Goal: Transaction & Acquisition: Purchase product/service

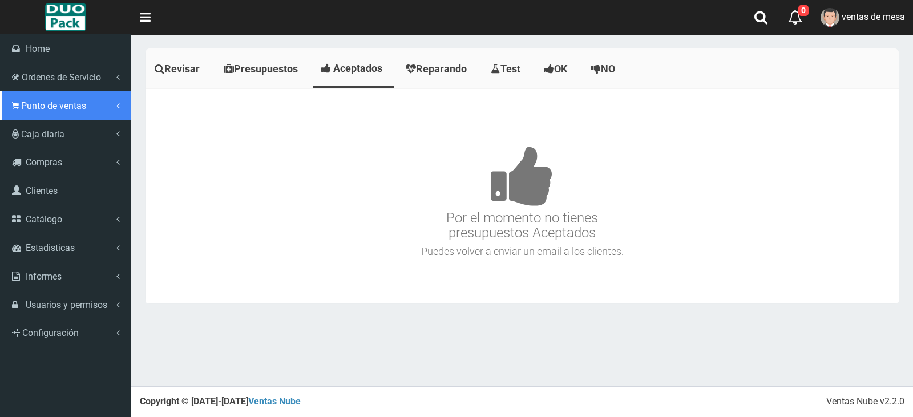
click at [79, 95] on link "Punto de ventas" at bounding box center [65, 105] width 131 height 29
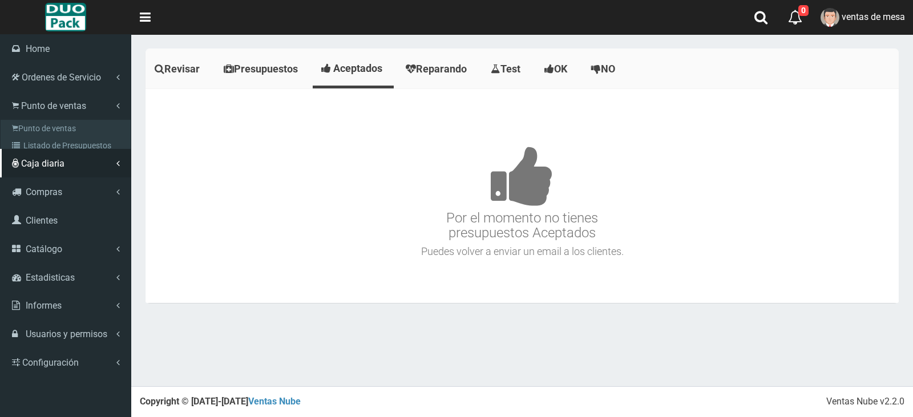
click at [98, 154] on link "Listado de ventas" at bounding box center [66, 162] width 127 height 17
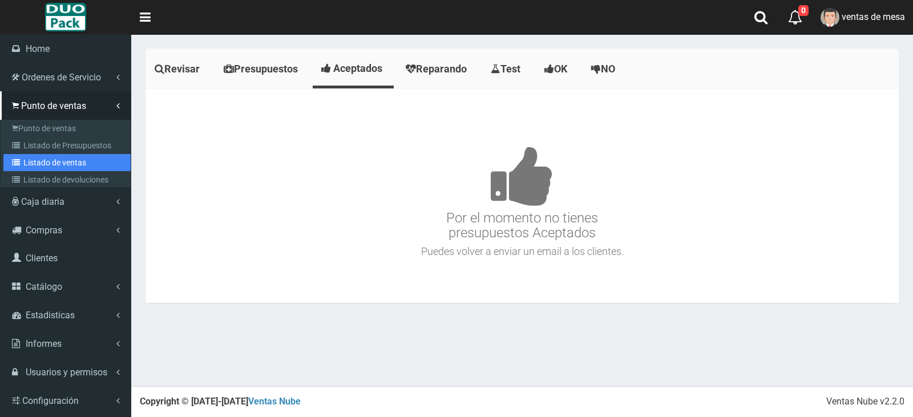
click at [98, 154] on link "Listado de ventas" at bounding box center [66, 162] width 127 height 17
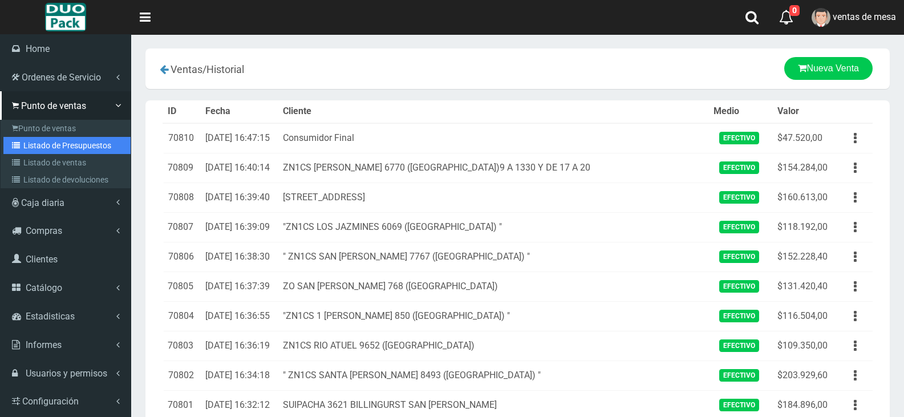
click at [47, 147] on link "Listado de Presupuestos" at bounding box center [66, 145] width 127 height 17
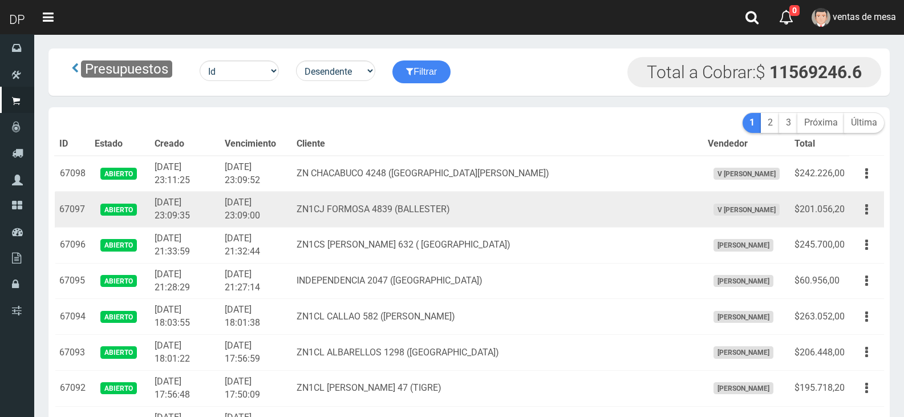
click at [393, 213] on td "ZN1CJ FORMOSA 4839 (BALLESTER)" at bounding box center [497, 210] width 411 height 36
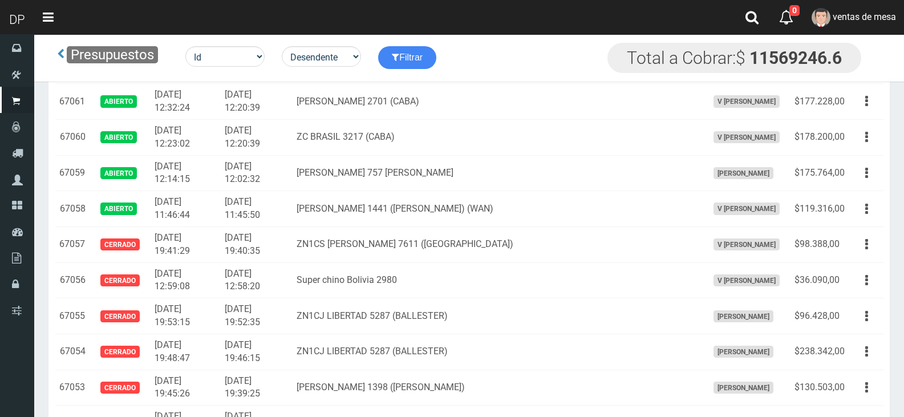
scroll to position [1255, 0]
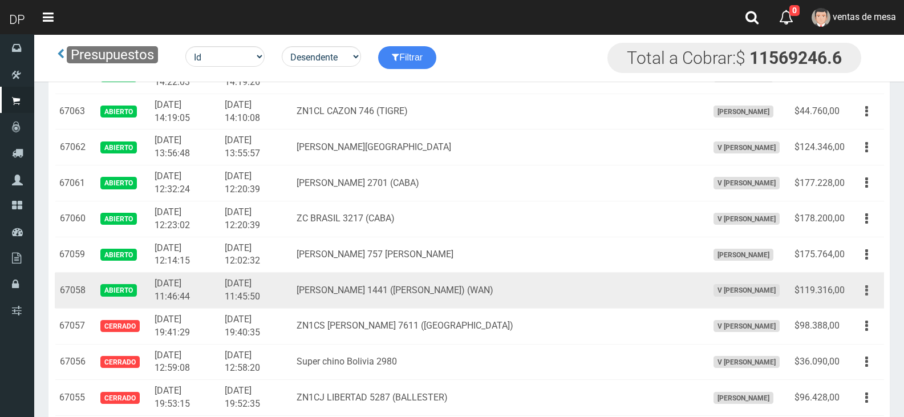
click at [857, 289] on button "button" at bounding box center [867, 291] width 26 height 20
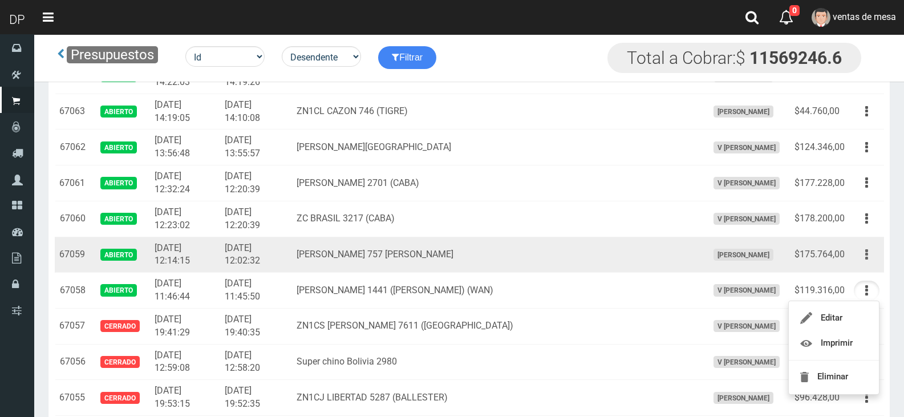
click at [869, 259] on button "button" at bounding box center [867, 255] width 26 height 20
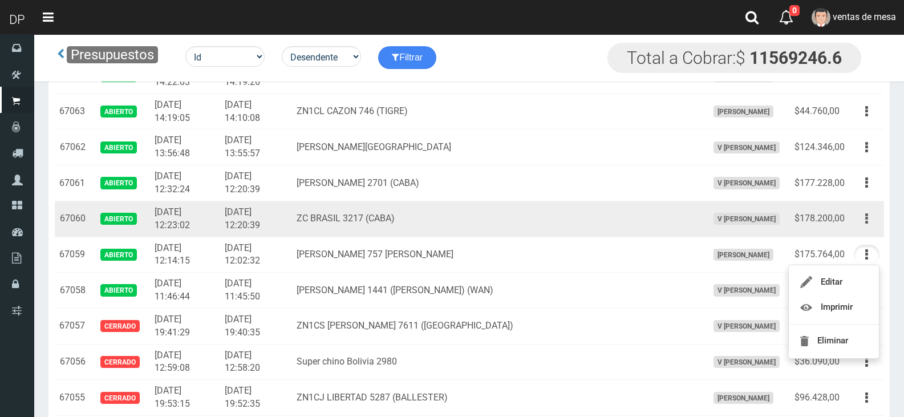
drag, startPoint x: 867, startPoint y: 218, endPoint x: 865, endPoint y: 244, distance: 25.8
click at [868, 218] on icon "button" at bounding box center [866, 219] width 3 height 20
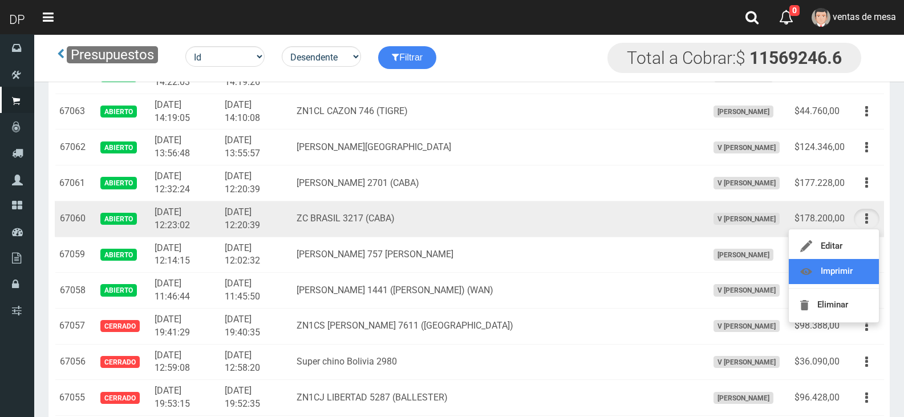
scroll to position [1198, 0]
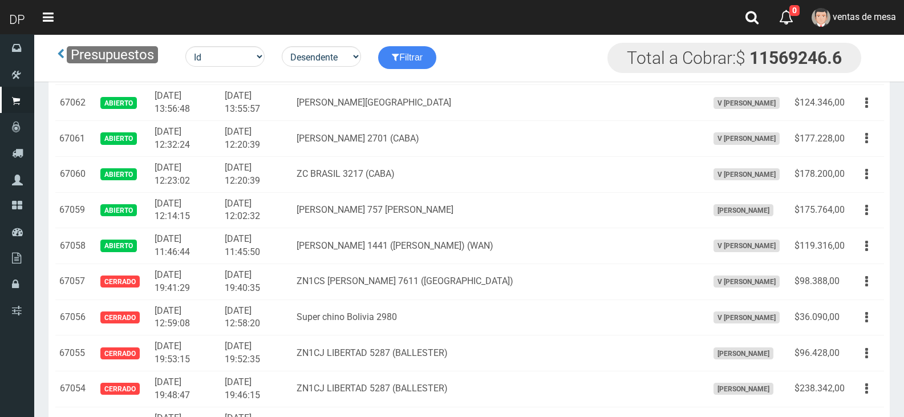
scroll to position [1312, 0]
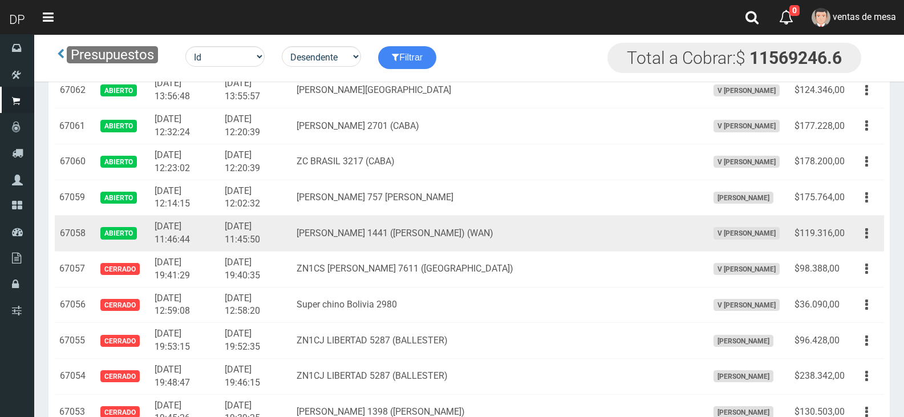
click at [441, 221] on td "CASTANON 1441 (FLORES) (WAN)" at bounding box center [497, 234] width 411 height 36
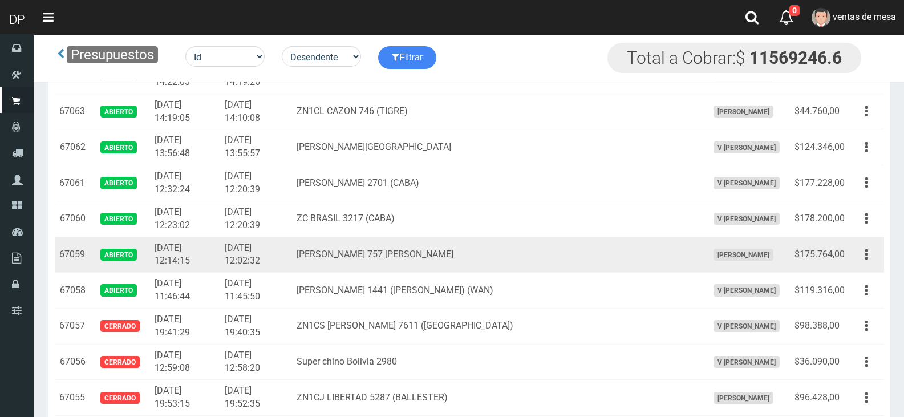
scroll to position [1198, 0]
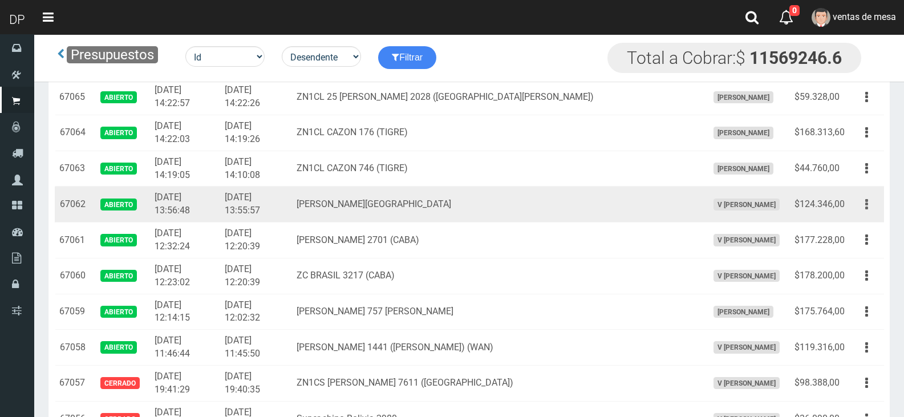
click at [860, 204] on button "button" at bounding box center [867, 205] width 26 height 20
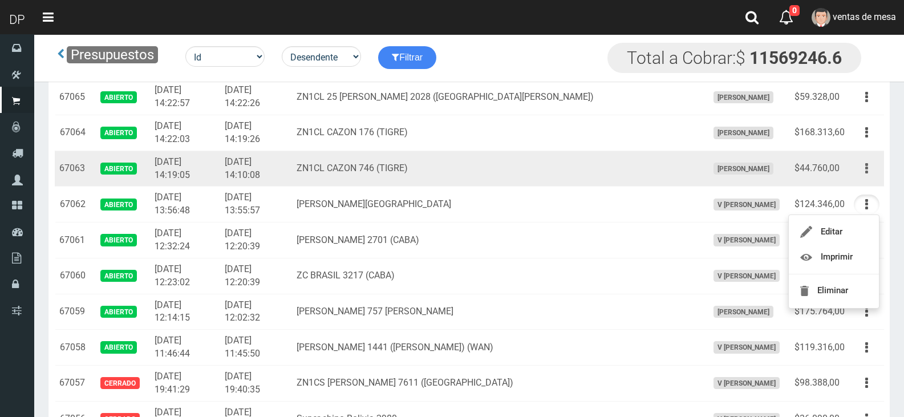
click at [873, 171] on button "button" at bounding box center [867, 169] width 26 height 20
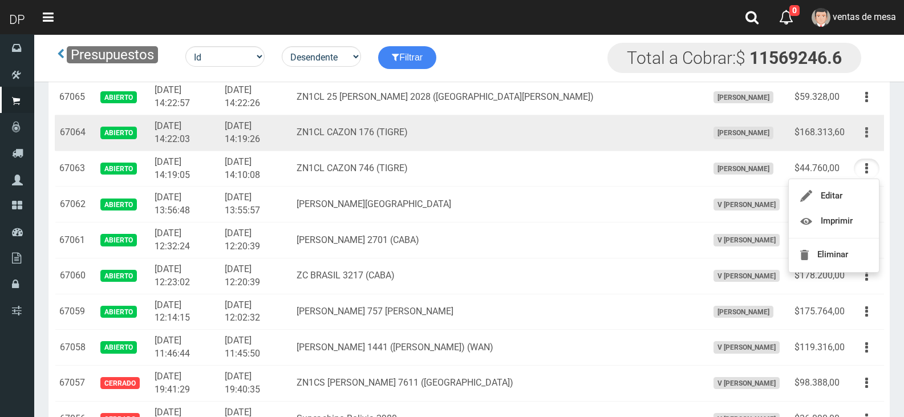
click at [868, 124] on button "button" at bounding box center [867, 133] width 26 height 20
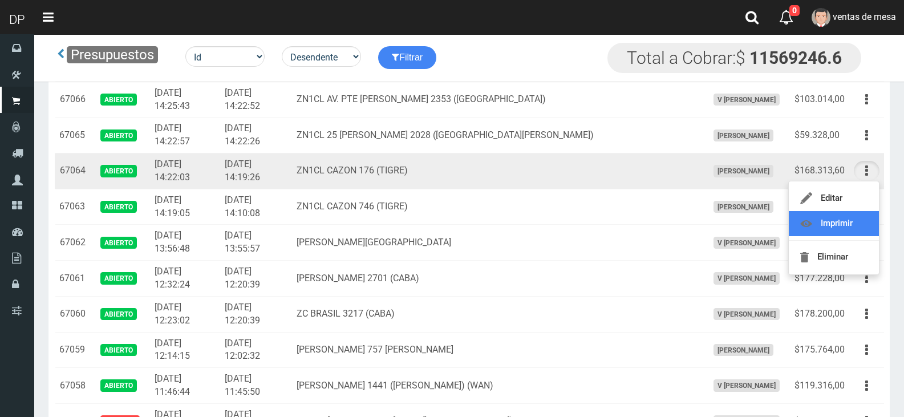
scroll to position [1141, 0]
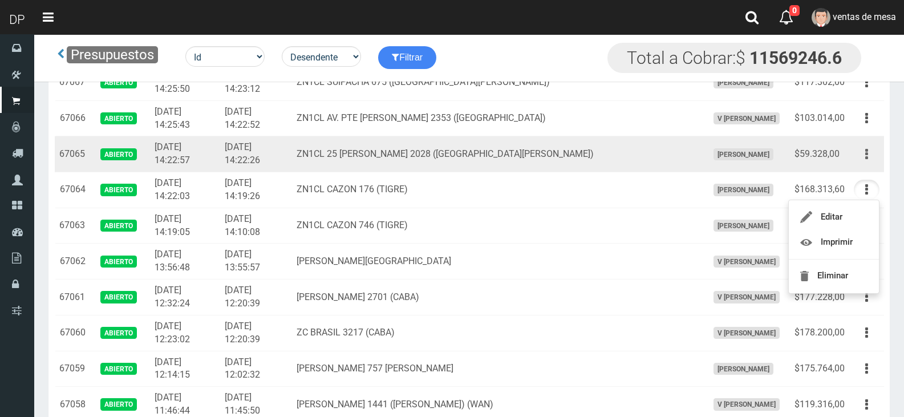
click at [874, 154] on button "button" at bounding box center [867, 154] width 26 height 20
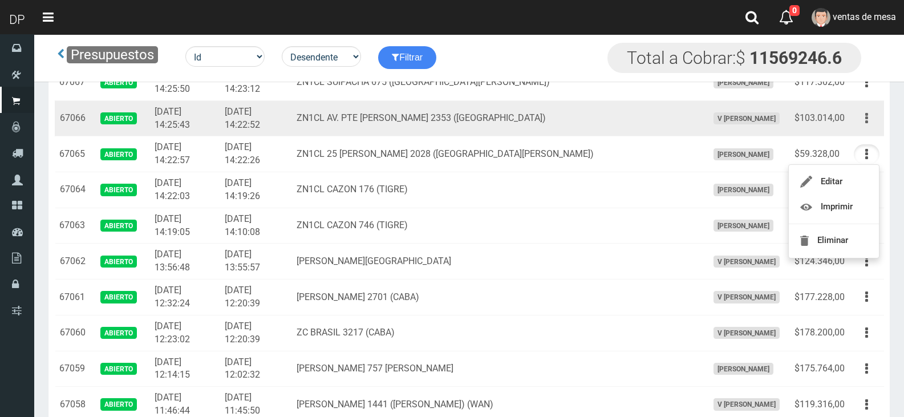
click at [873, 118] on button "button" at bounding box center [867, 118] width 26 height 20
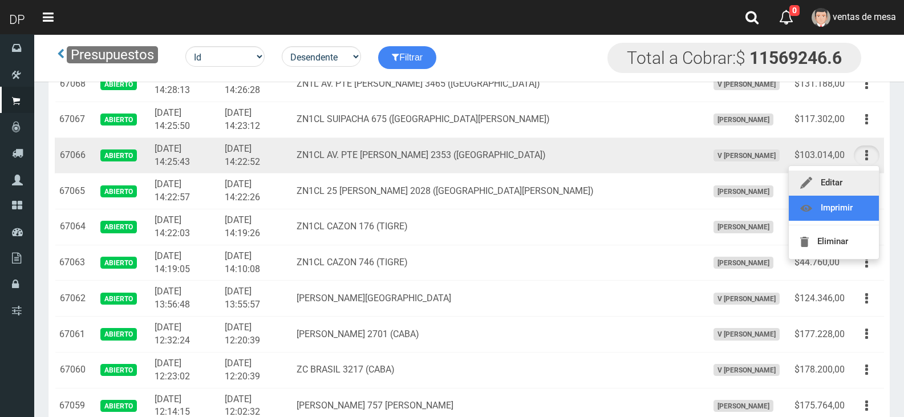
scroll to position [1084, 0]
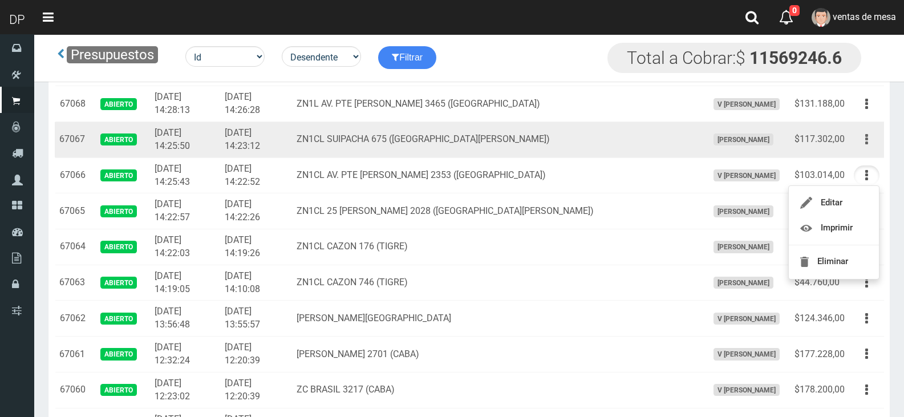
click at [868, 137] on icon "button" at bounding box center [866, 139] width 3 height 20
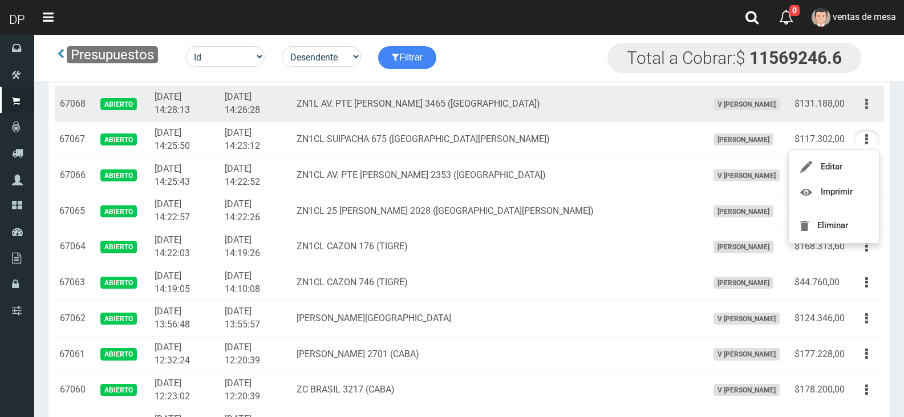
click at [874, 101] on button "button" at bounding box center [867, 104] width 26 height 20
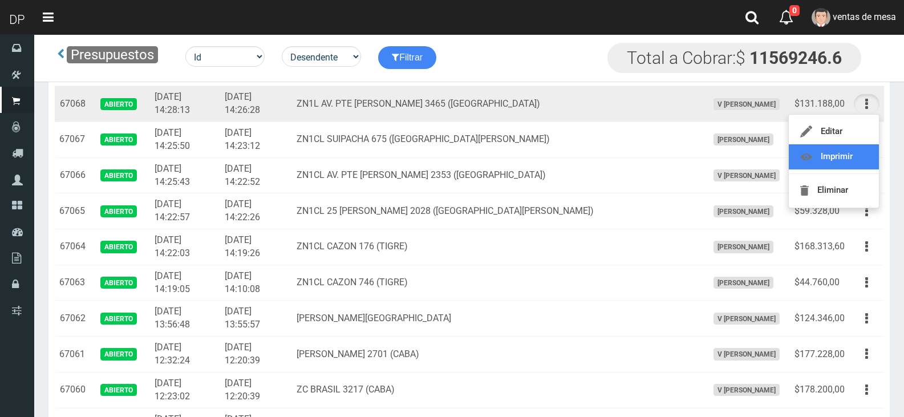
drag, startPoint x: 856, startPoint y: 157, endPoint x: 852, endPoint y: 161, distance: 6.1
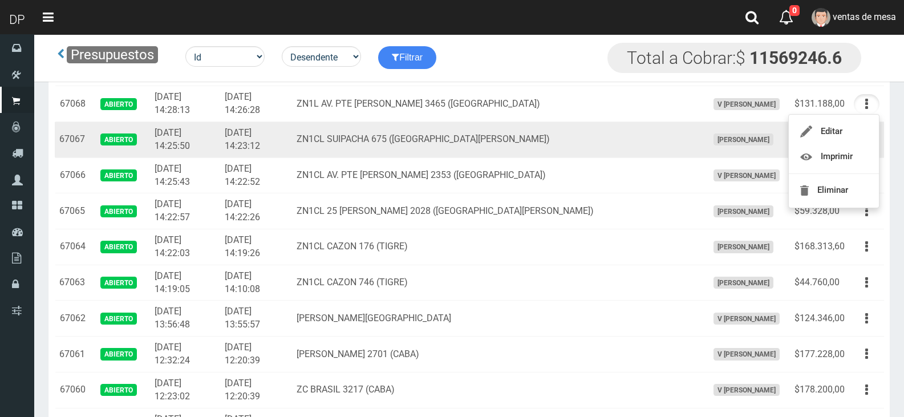
click at [441, 156] on td "ZN1CL SUIPACHA 675 (SAN FERNANDO)" at bounding box center [497, 140] width 411 height 36
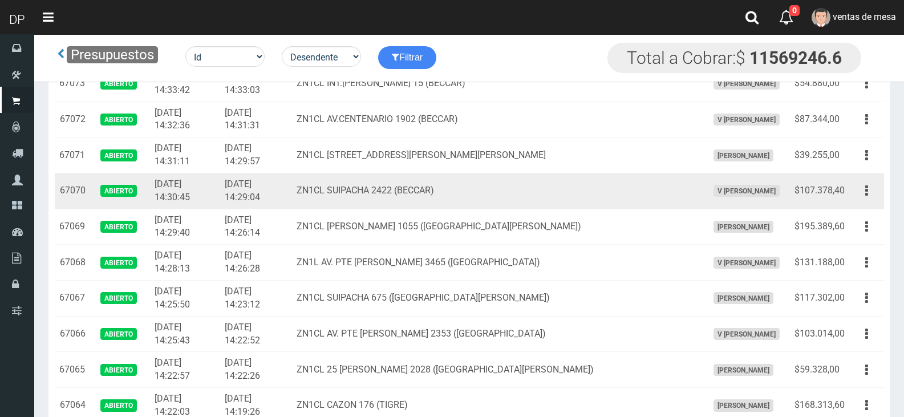
scroll to position [913, 0]
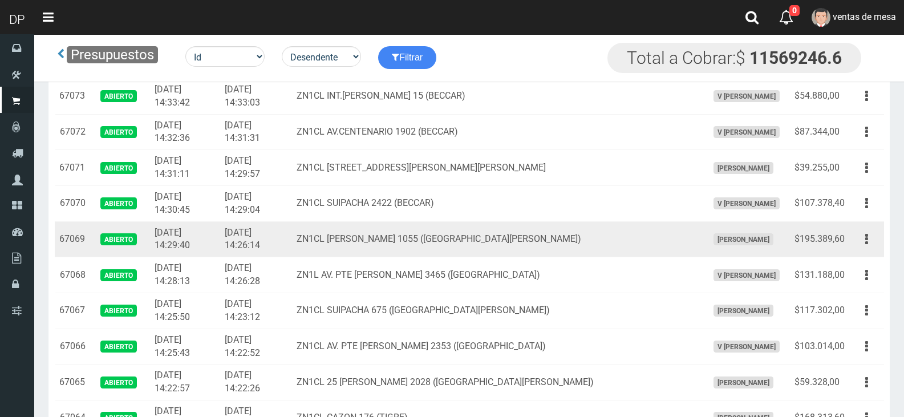
click at [450, 222] on td "ZN1CL BRANDSEN 1055 (SAN FERNANDO)" at bounding box center [497, 239] width 411 height 36
click at [860, 245] on button "button" at bounding box center [867, 239] width 26 height 20
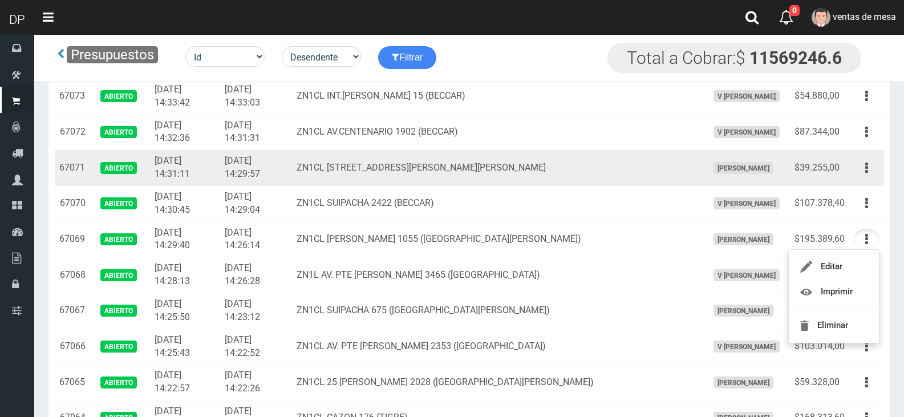
click at [827, 178] on td "$39.255,00" at bounding box center [819, 168] width 59 height 36
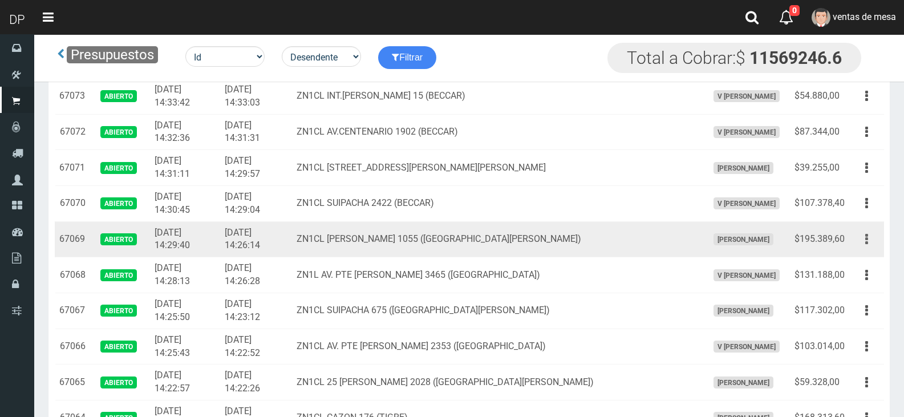
click at [864, 244] on button "button" at bounding box center [867, 239] width 26 height 20
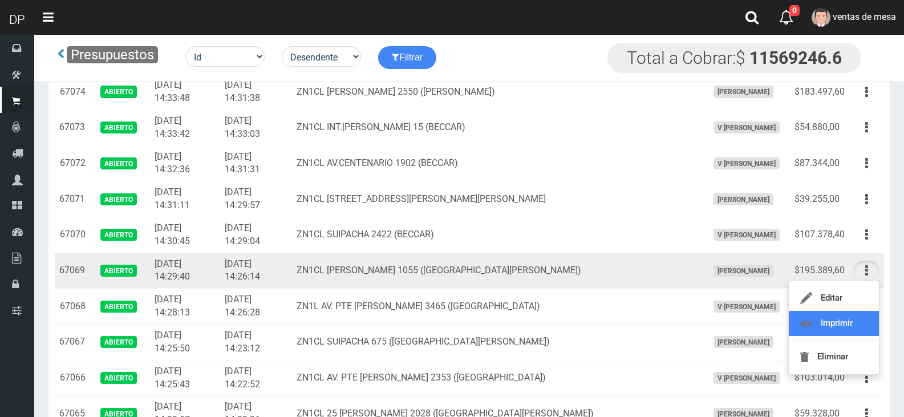
scroll to position [856, 0]
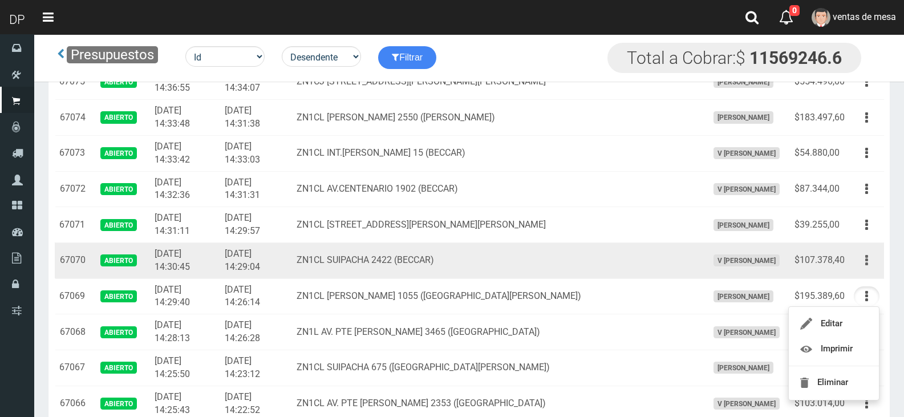
click at [861, 264] on button "button" at bounding box center [867, 260] width 26 height 20
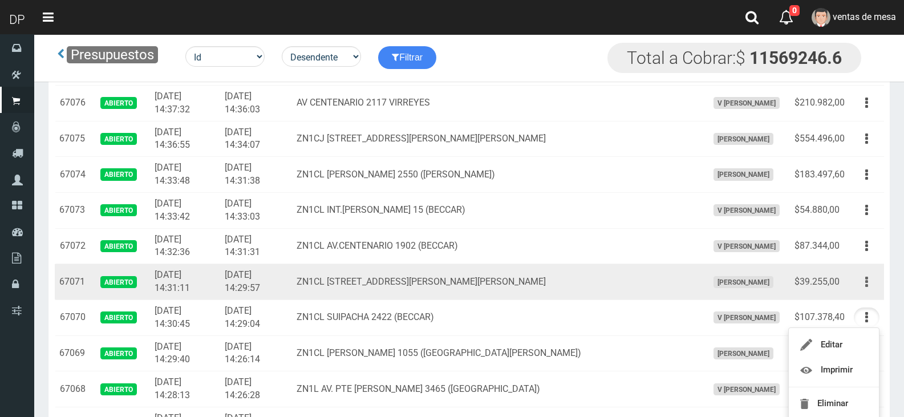
click at [864, 283] on button "button" at bounding box center [867, 282] width 26 height 20
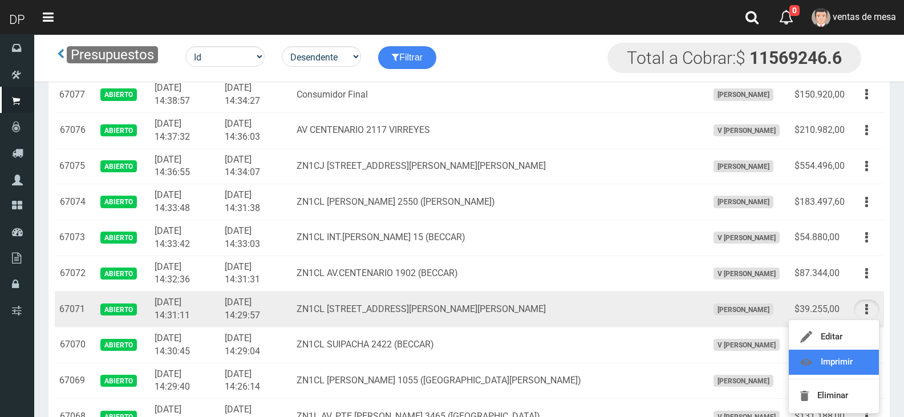
drag, startPoint x: 848, startPoint y: 330, endPoint x: 854, endPoint y: 311, distance: 20.4
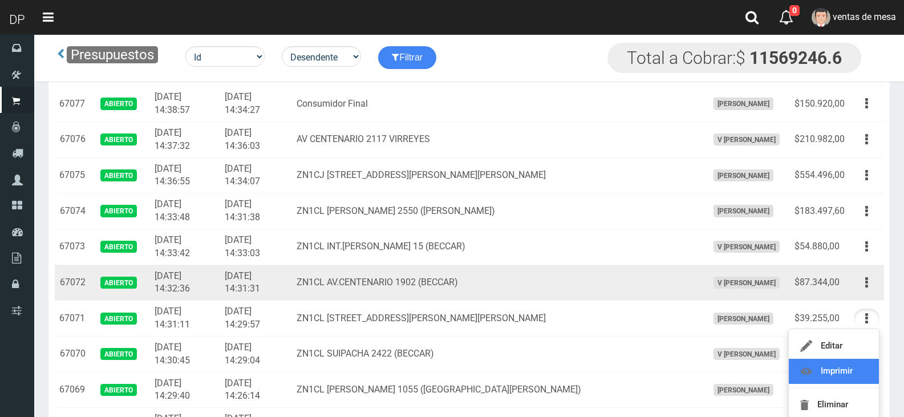
scroll to position [742, 0]
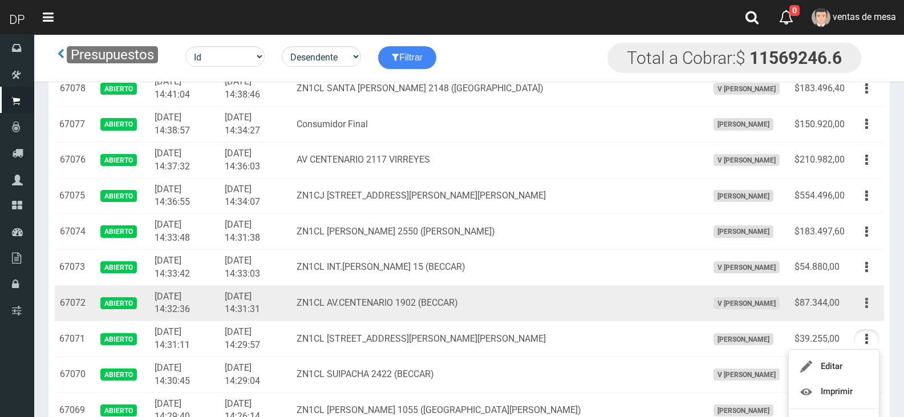
click at [866, 307] on icon "button" at bounding box center [866, 303] width 3 height 20
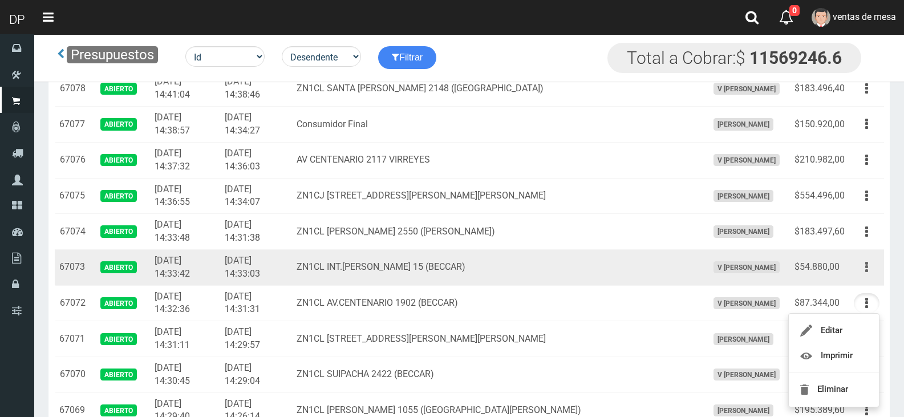
click at [866, 266] on icon "button" at bounding box center [866, 267] width 3 height 20
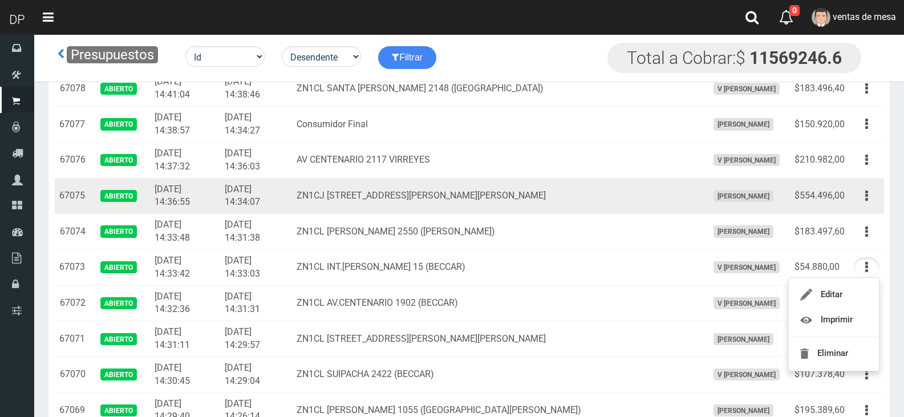
click at [837, 188] on td "$554.496,00" at bounding box center [819, 196] width 59 height 36
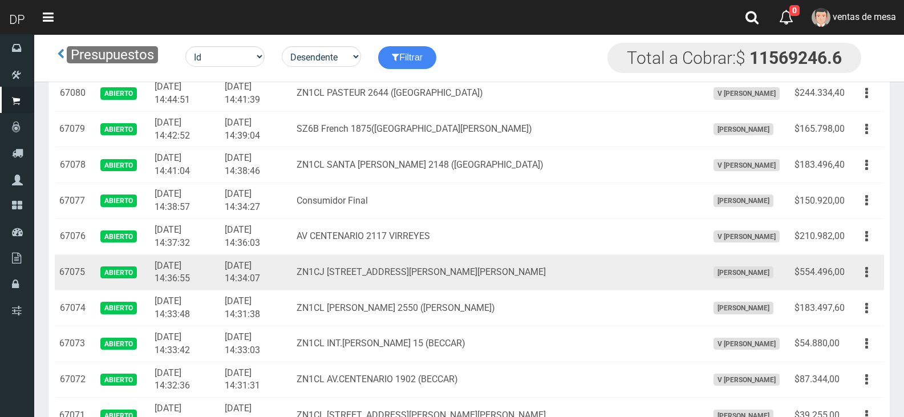
scroll to position [684, 0]
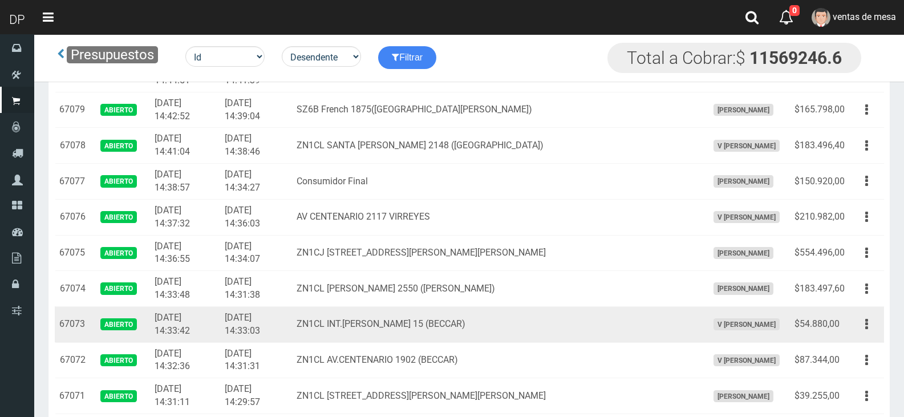
click at [508, 321] on td "ZN1CL INT.NEYER 15 (BECCAR)" at bounding box center [497, 324] width 411 height 36
click at [856, 326] on button "button" at bounding box center [867, 324] width 26 height 20
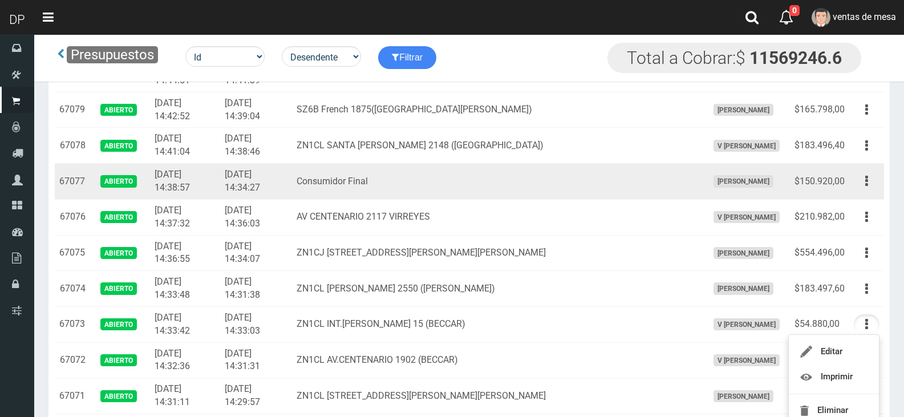
click at [742, 193] on td "AXELL MOYA" at bounding box center [746, 182] width 87 height 36
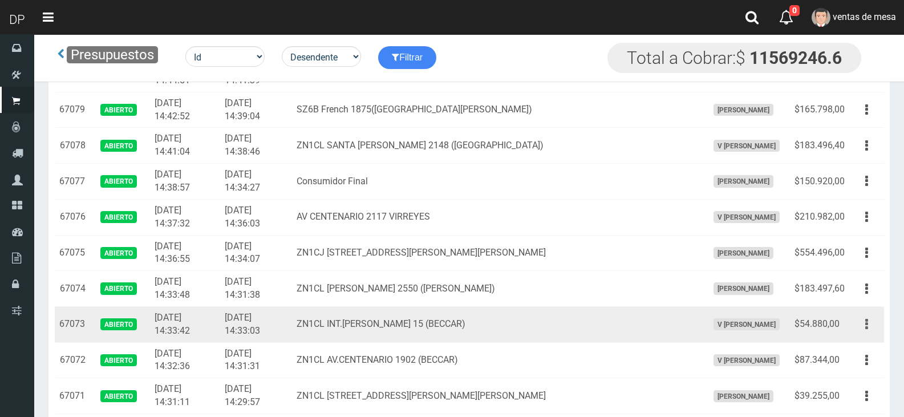
click at [865, 319] on icon "button" at bounding box center [866, 324] width 3 height 20
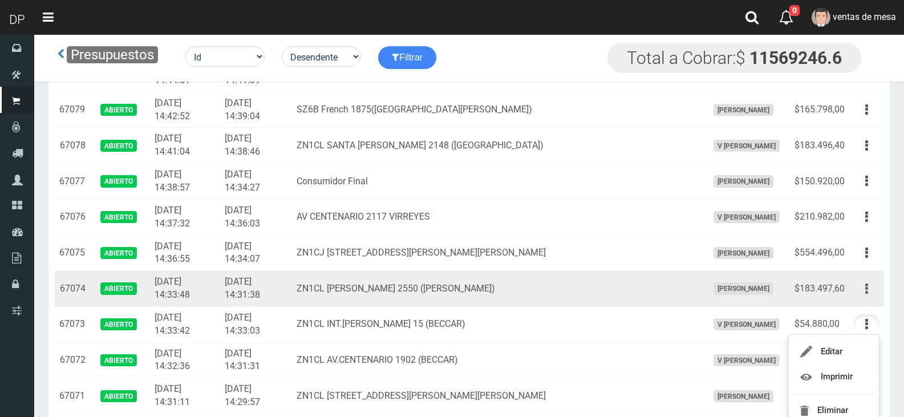
drag, startPoint x: 878, startPoint y: 281, endPoint x: 868, endPoint y: 291, distance: 14.5
click at [877, 281] on div "Editar Imprimir Eliminar" at bounding box center [867, 289] width 26 height 20
drag, startPoint x: 867, startPoint y: 292, endPoint x: 860, endPoint y: 315, distance: 24.0
click at [866, 293] on icon "button" at bounding box center [866, 289] width 3 height 20
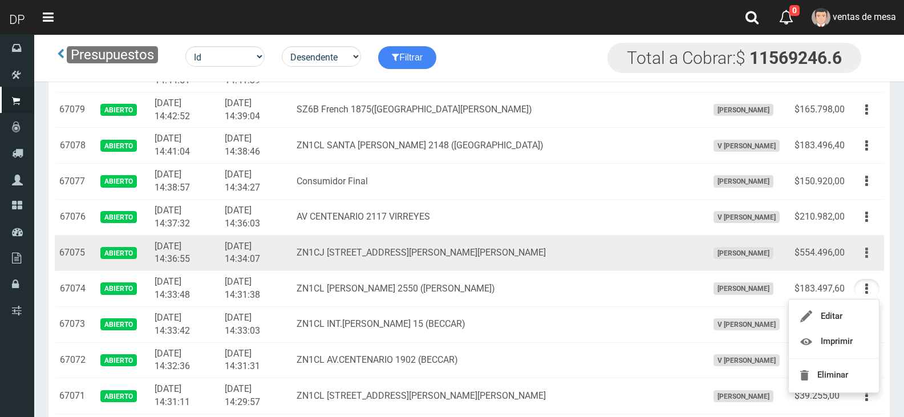
click at [862, 254] on button "button" at bounding box center [867, 253] width 26 height 20
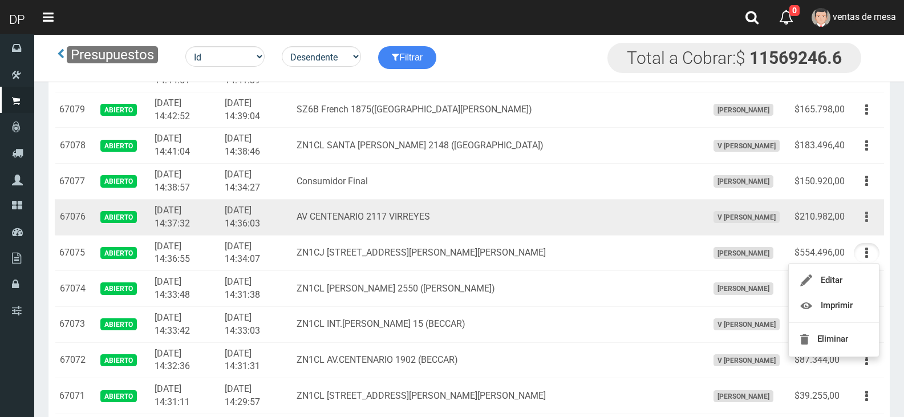
click at [868, 224] on icon "button" at bounding box center [866, 217] width 3 height 20
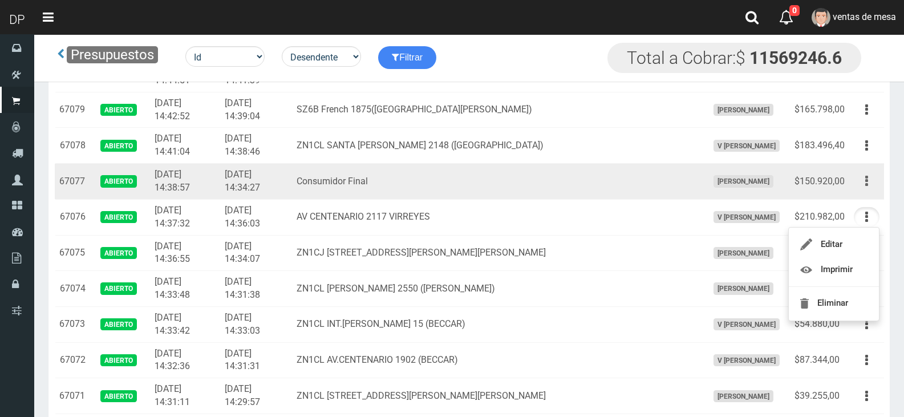
click at [865, 184] on button "button" at bounding box center [867, 181] width 26 height 20
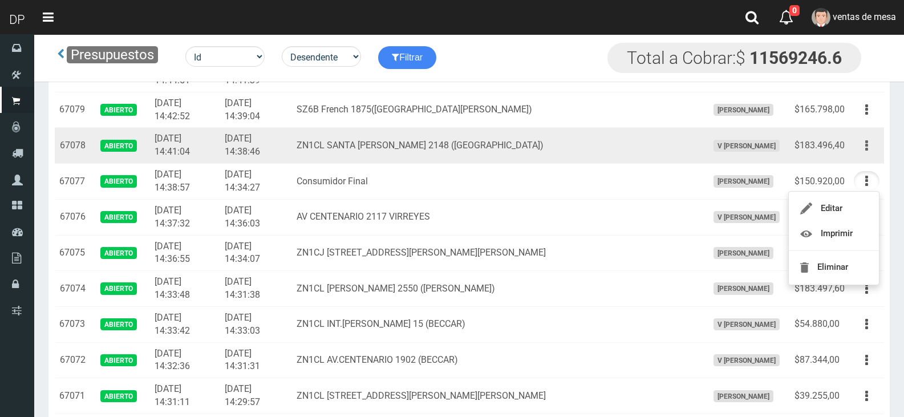
click at [864, 148] on button "button" at bounding box center [867, 146] width 26 height 20
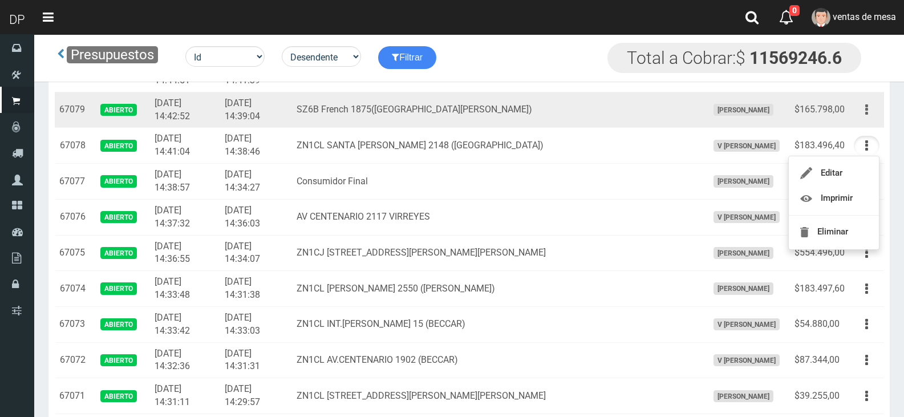
click at [862, 110] on button "button" at bounding box center [867, 110] width 26 height 20
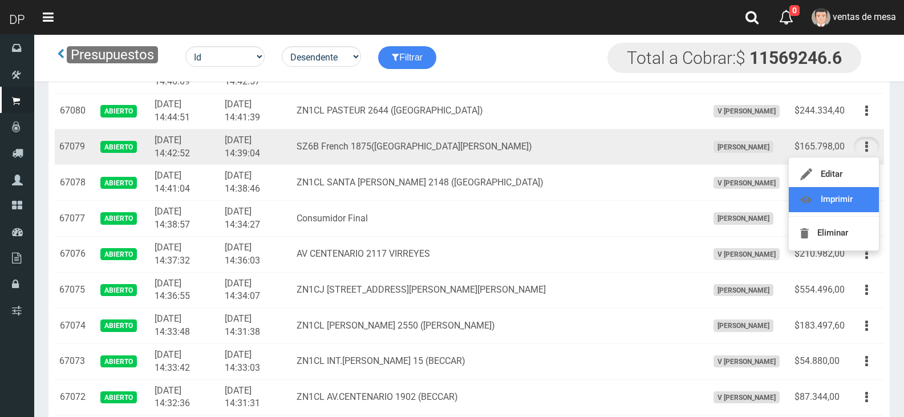
scroll to position [627, 0]
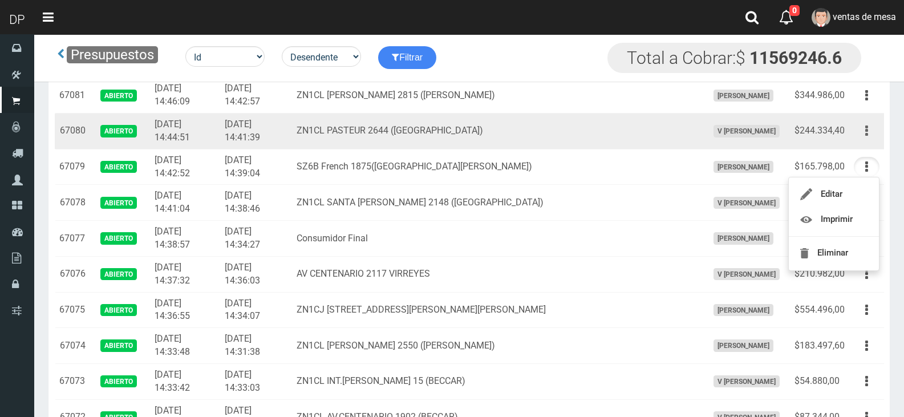
click at [870, 135] on button "button" at bounding box center [867, 131] width 26 height 20
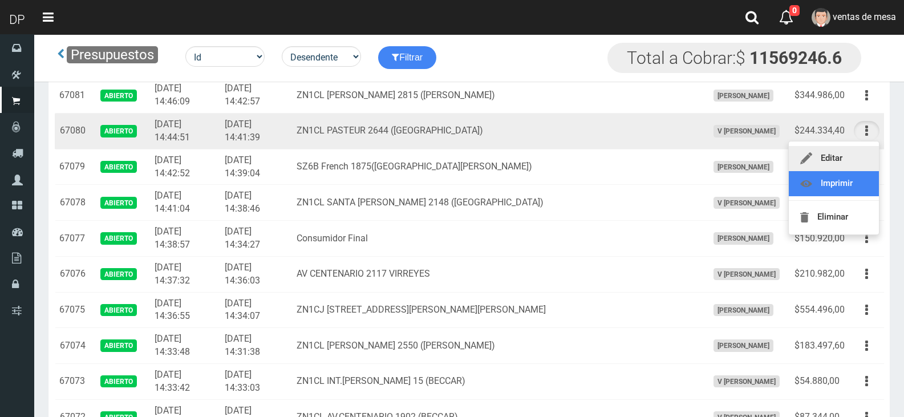
drag, startPoint x: 861, startPoint y: 172, endPoint x: 861, endPoint y: 148, distance: 24.0
click at [460, 144] on td "ZN1CL PASTEUR 2644 (VIRREYES)" at bounding box center [497, 132] width 411 height 36
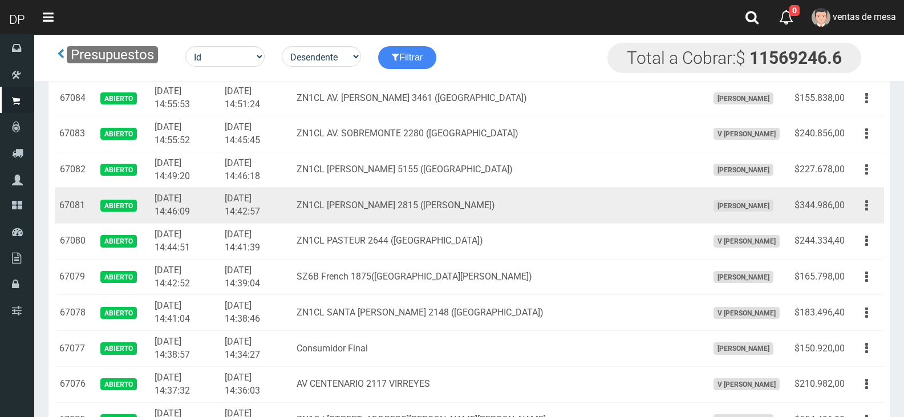
scroll to position [513, 0]
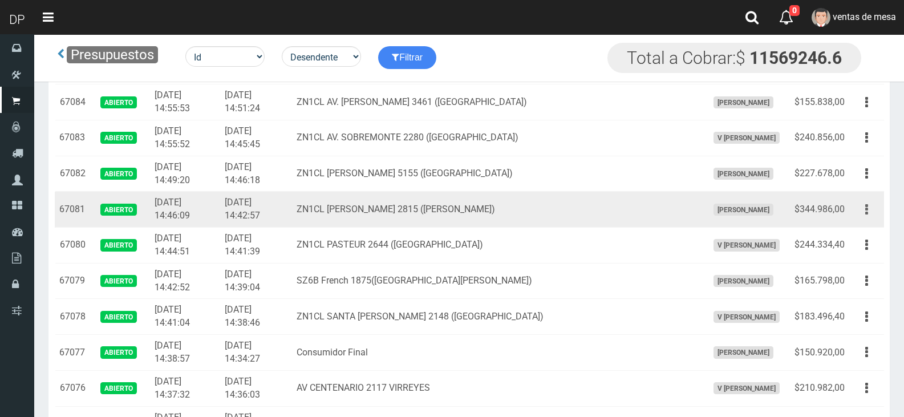
click at [878, 214] on button "button" at bounding box center [867, 210] width 26 height 20
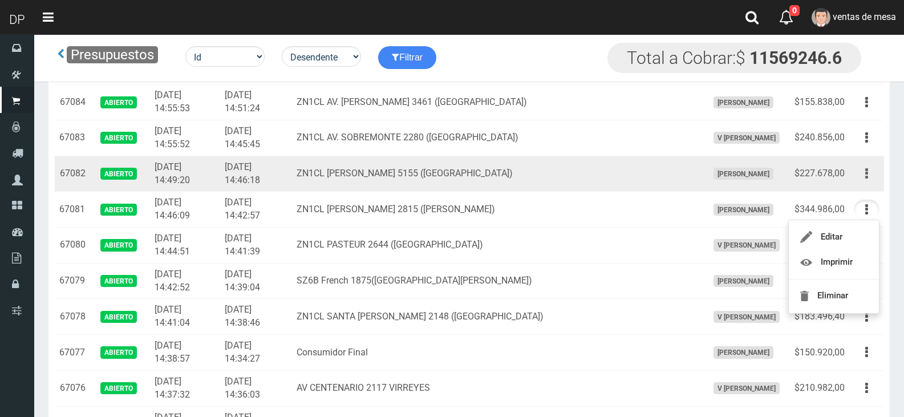
click at [858, 182] on button "button" at bounding box center [867, 174] width 26 height 20
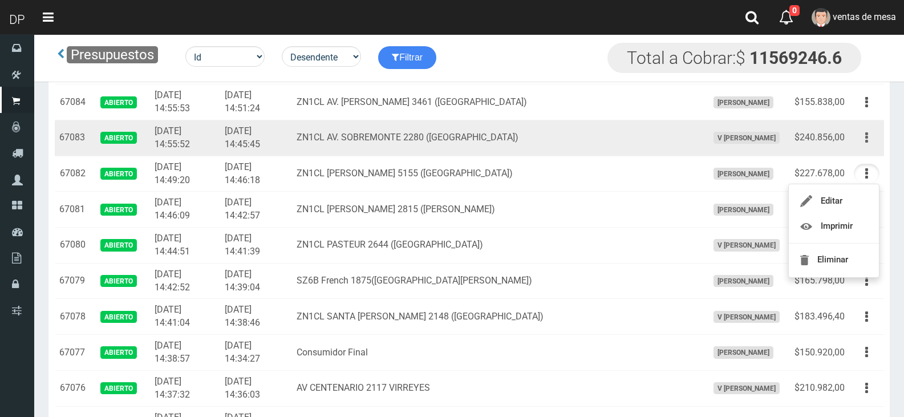
click at [862, 142] on button "button" at bounding box center [867, 138] width 26 height 20
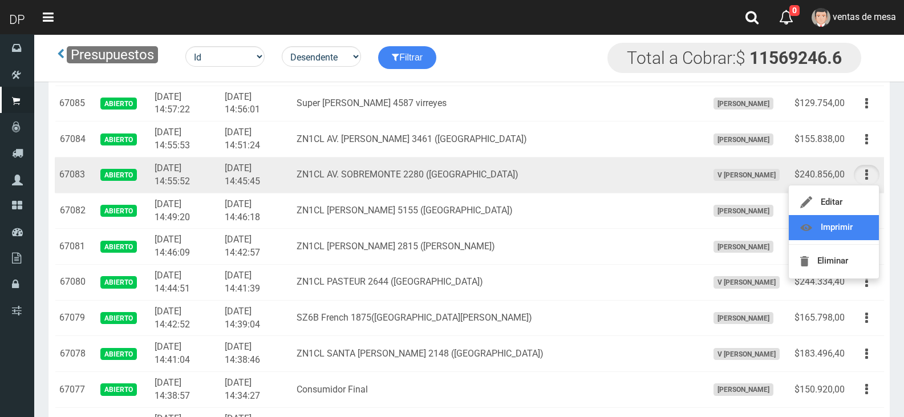
scroll to position [456, 0]
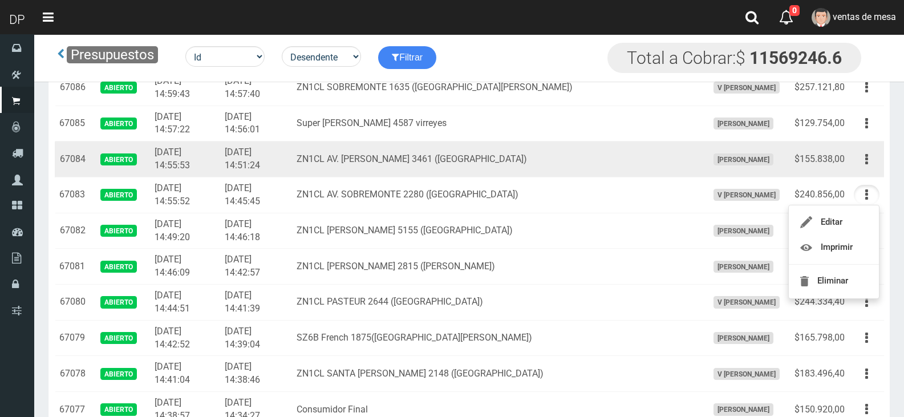
click at [869, 161] on button "button" at bounding box center [867, 159] width 26 height 20
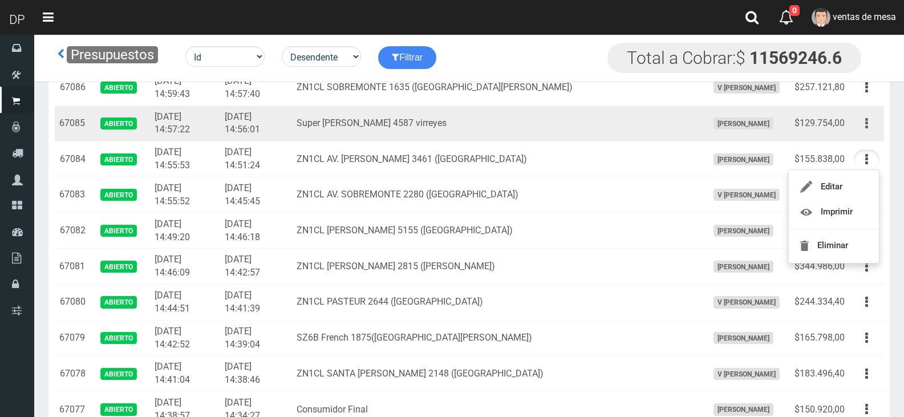
click at [861, 118] on button "button" at bounding box center [867, 124] width 26 height 20
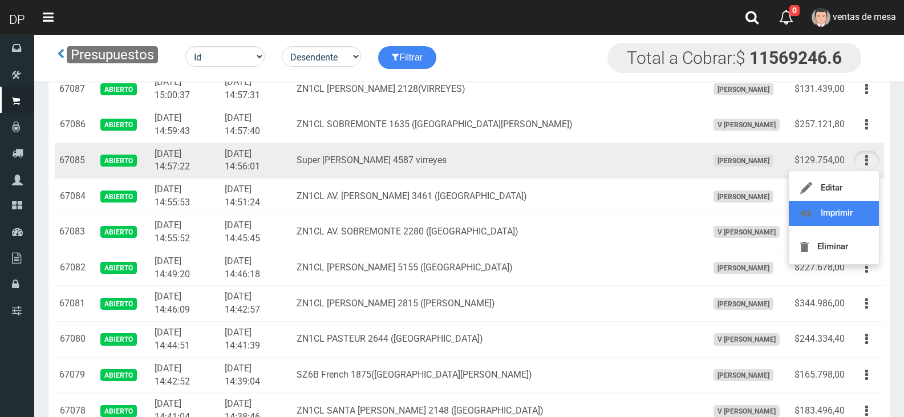
scroll to position [399, 0]
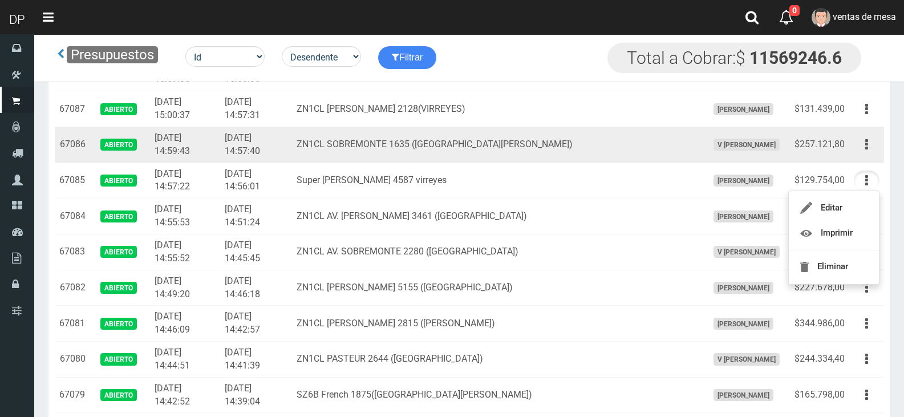
click at [864, 152] on button "button" at bounding box center [867, 145] width 26 height 20
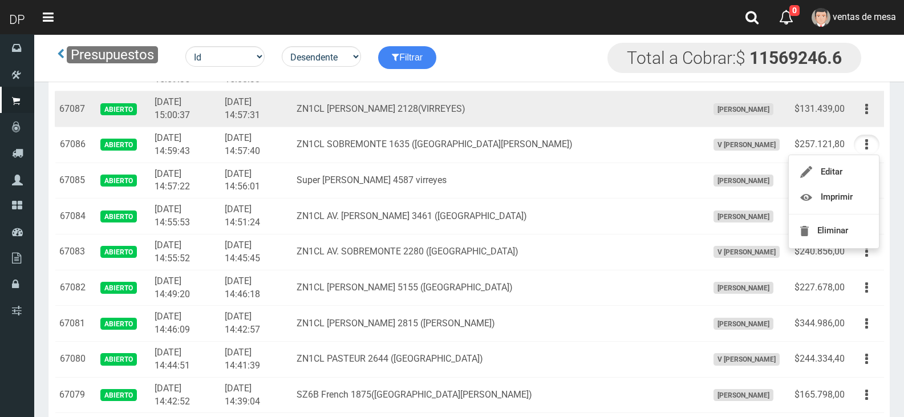
drag, startPoint x: 860, startPoint y: 104, endPoint x: 865, endPoint y: 131, distance: 28.0
click at [860, 103] on button "button" at bounding box center [867, 109] width 26 height 20
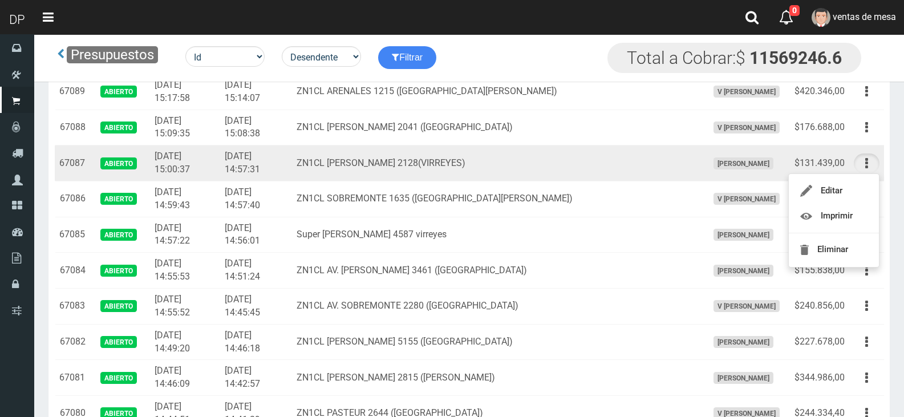
scroll to position [342, 0]
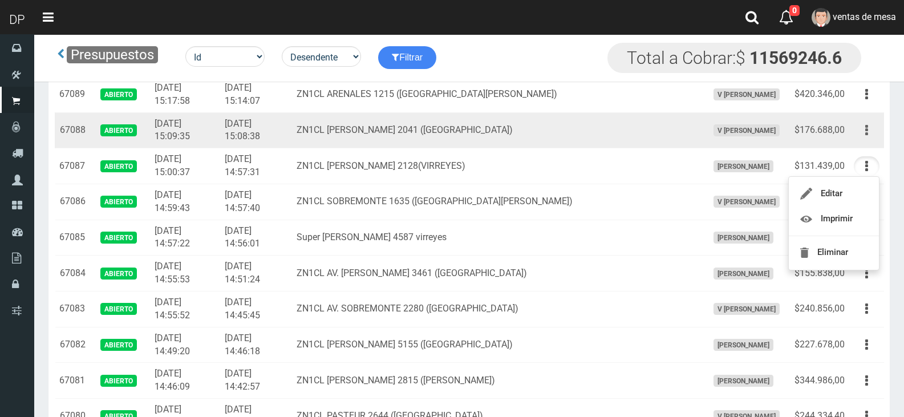
click at [866, 136] on icon "button" at bounding box center [866, 130] width 3 height 20
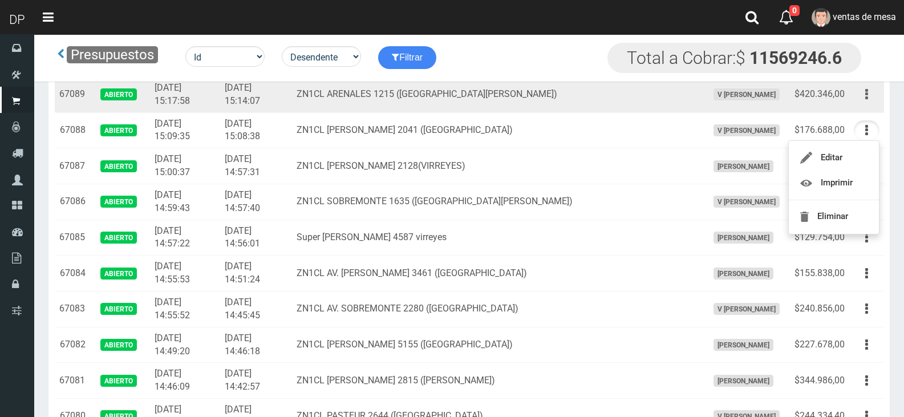
click at [872, 97] on button "button" at bounding box center [867, 94] width 26 height 20
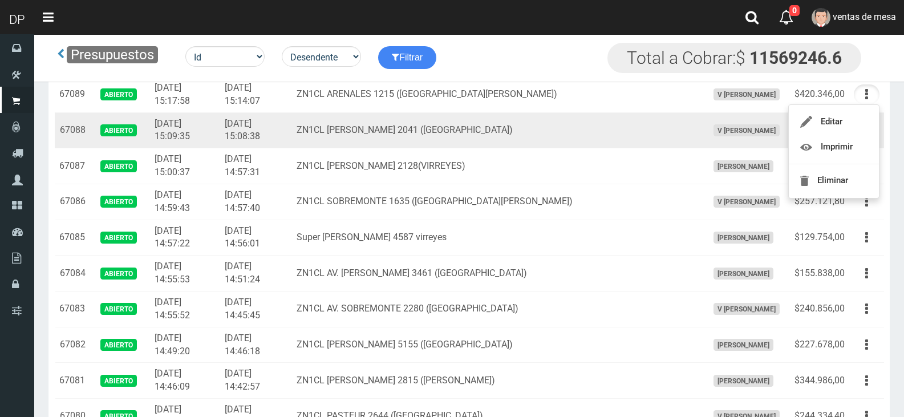
click at [591, 135] on td "ZN1CL CORONEL BRANDSEN 2041 (VIRREYES)" at bounding box center [497, 130] width 411 height 36
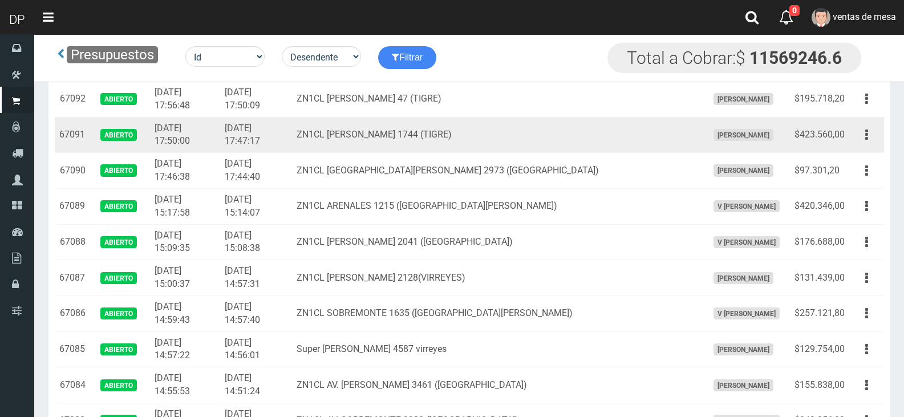
scroll to position [228, 0]
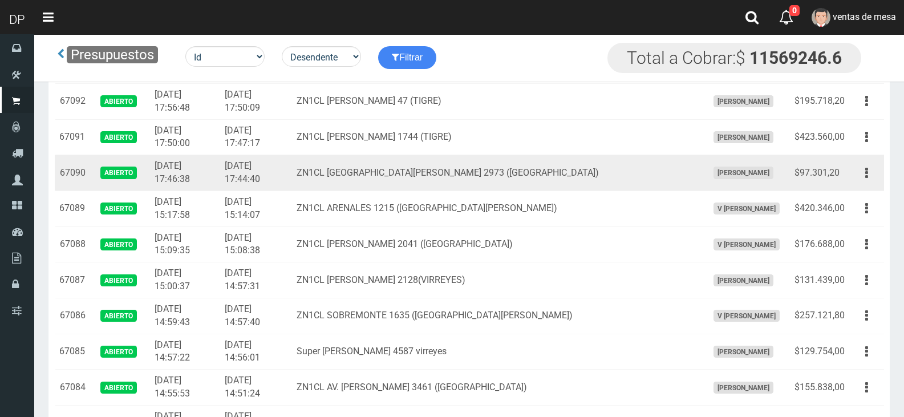
click at [635, 175] on td "ZN1CL SANTA MARÍA 2973 (RINCÓN)" at bounding box center [497, 173] width 411 height 36
click at [858, 173] on button "button" at bounding box center [867, 173] width 26 height 20
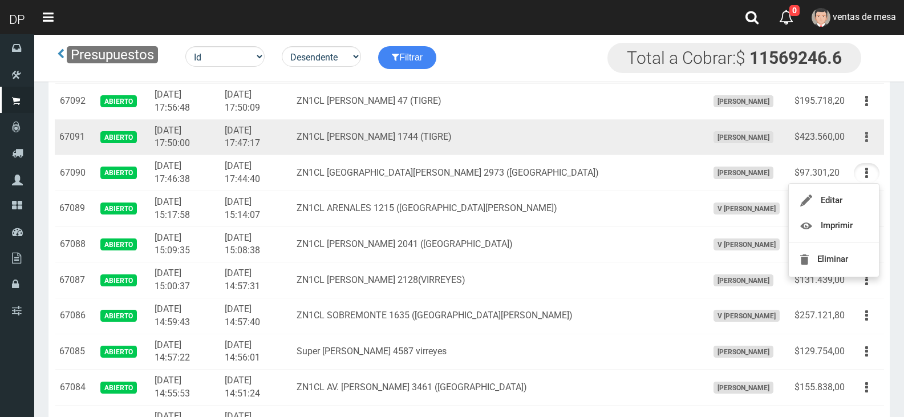
click at [876, 139] on button "button" at bounding box center [867, 137] width 26 height 20
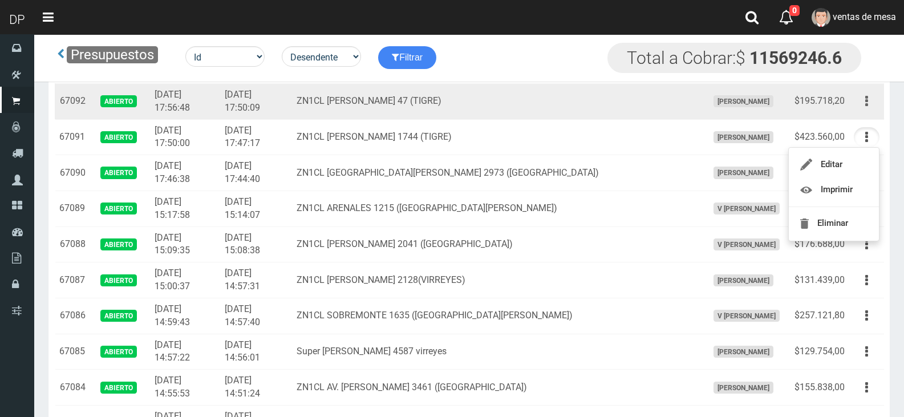
click at [869, 106] on button "button" at bounding box center [867, 101] width 26 height 20
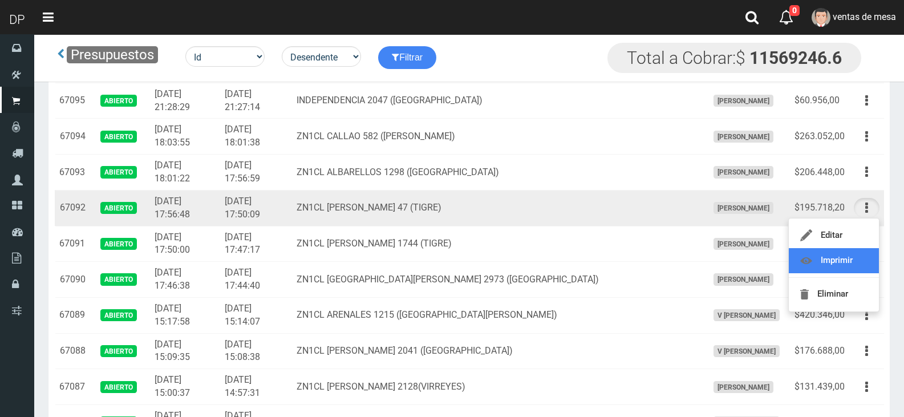
scroll to position [114, 0]
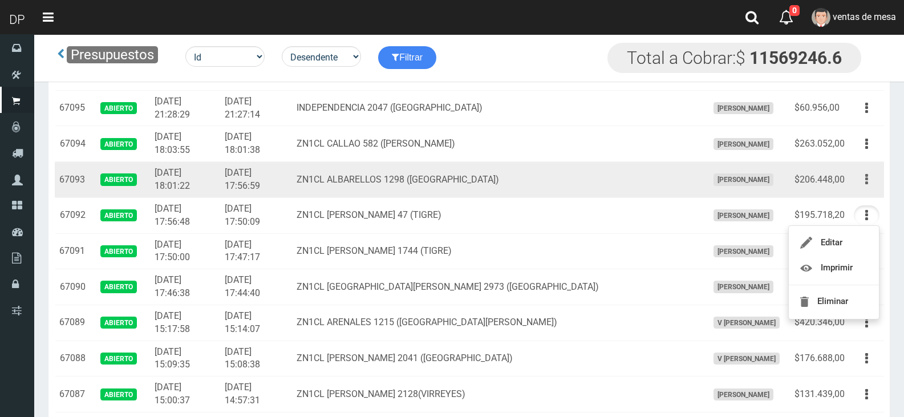
click at [870, 185] on button "button" at bounding box center [867, 179] width 26 height 20
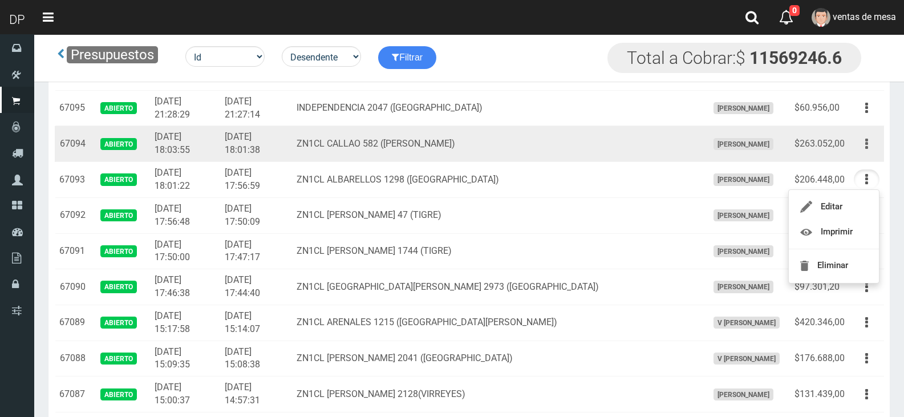
click at [858, 145] on button "button" at bounding box center [867, 144] width 26 height 20
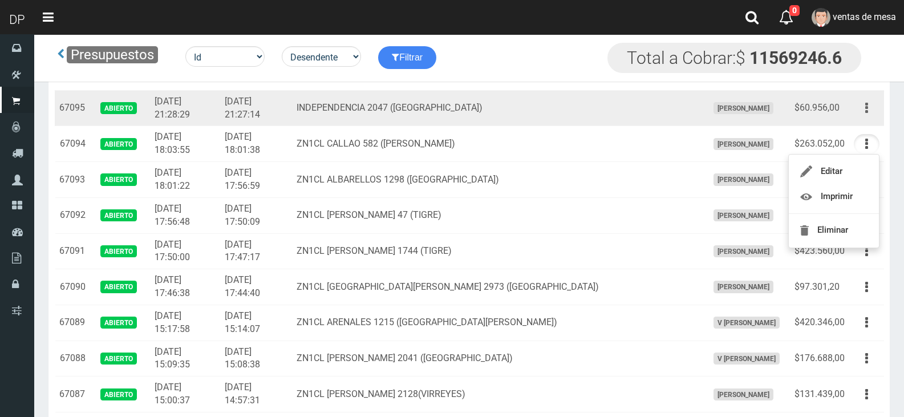
click at [861, 107] on button "button" at bounding box center [867, 108] width 26 height 20
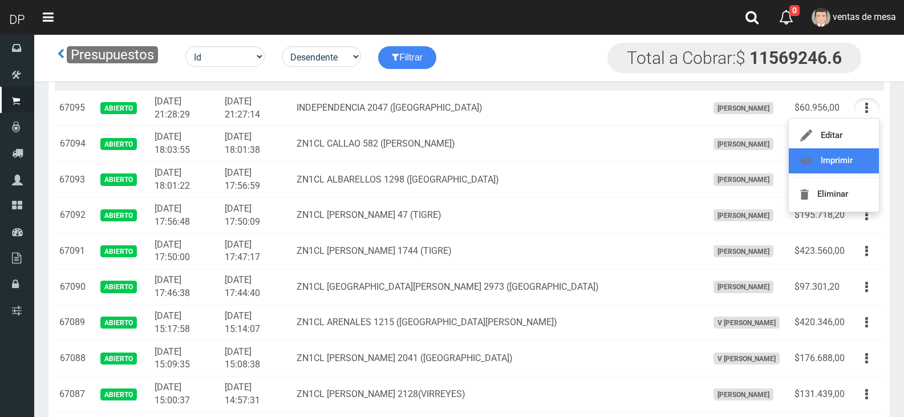
scroll to position [57, 0]
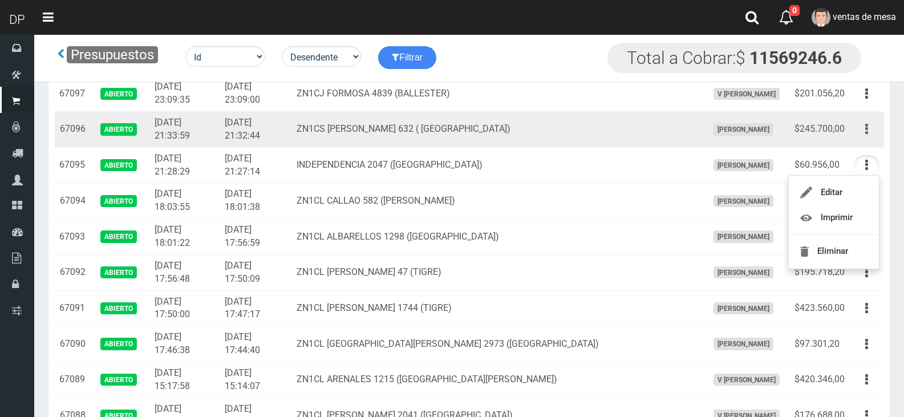
click at [870, 129] on button "button" at bounding box center [867, 129] width 26 height 20
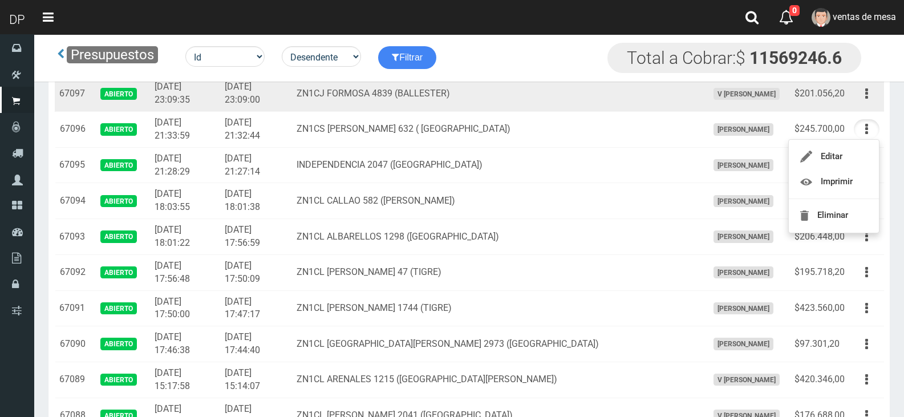
drag, startPoint x: 856, startPoint y: 94, endPoint x: 858, endPoint y: 126, distance: 32.0
click at [856, 94] on button "button" at bounding box center [867, 94] width 26 height 20
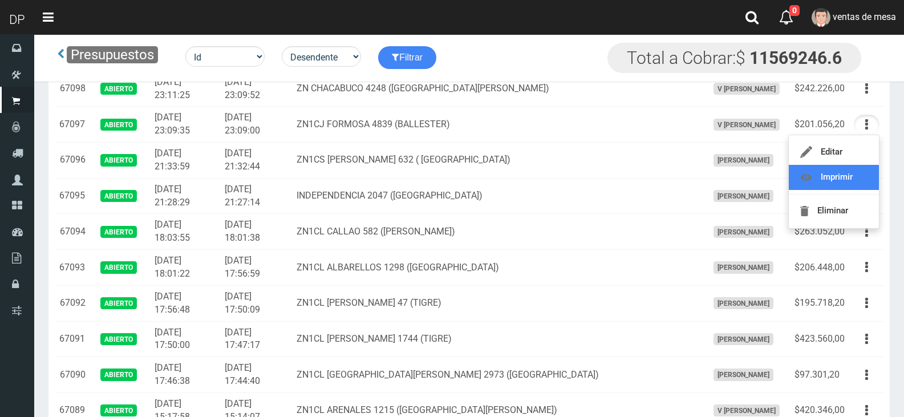
scroll to position [0, 0]
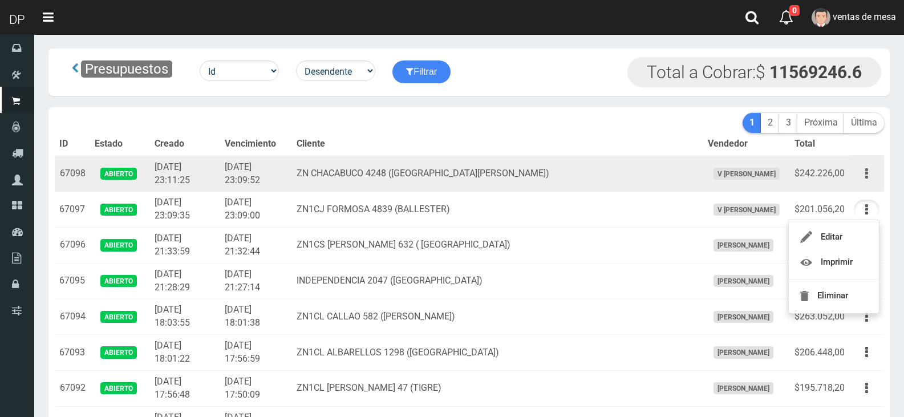
click at [870, 171] on button "button" at bounding box center [867, 174] width 26 height 20
click at [326, 165] on td "ZN CHACABUCO 4248 (SAN FERNANDO)" at bounding box center [497, 174] width 411 height 36
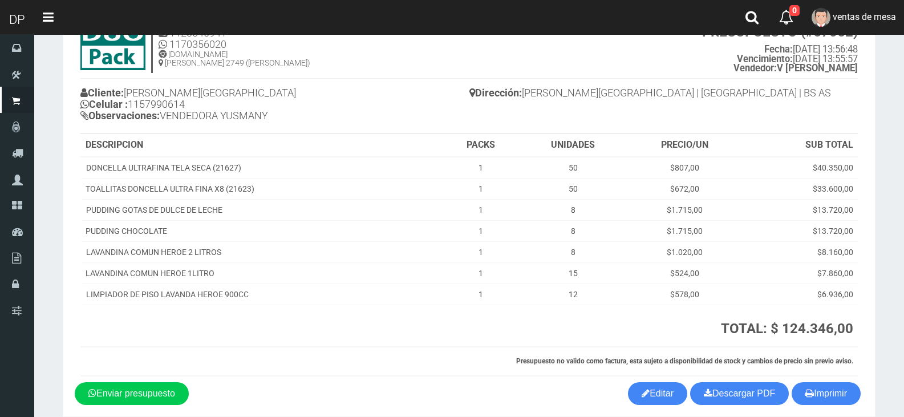
scroll to position [101, 0]
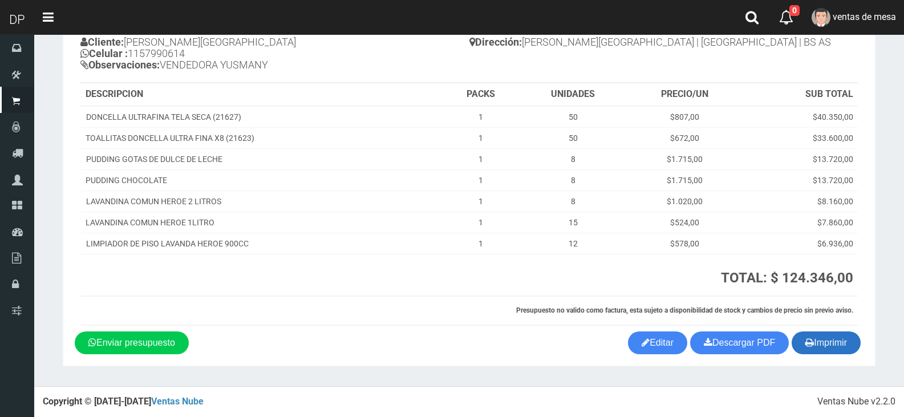
click at [824, 349] on button "Imprimir" at bounding box center [826, 342] width 69 height 23
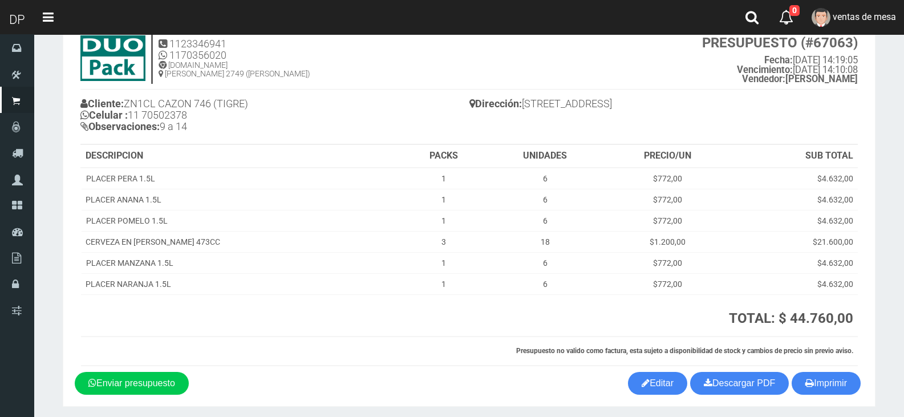
scroll to position [80, 0]
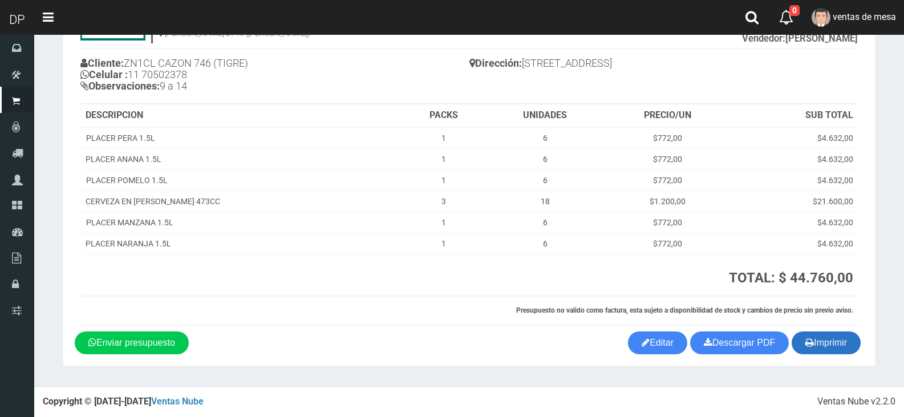
click at [812, 350] on button "Imprimir" at bounding box center [826, 342] width 69 height 23
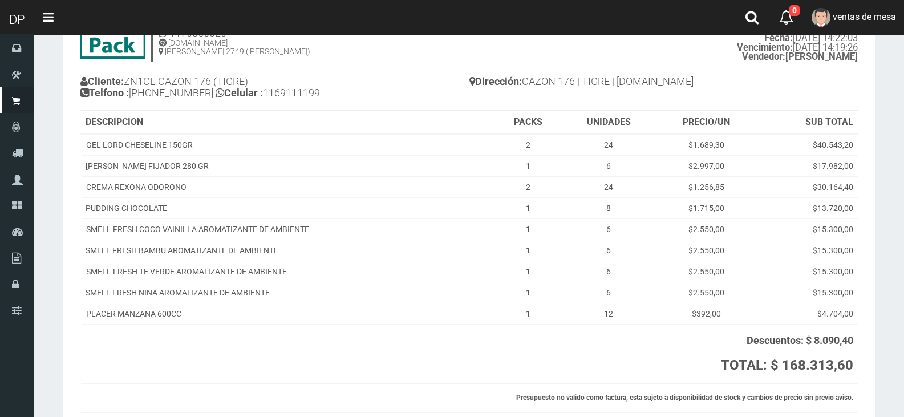
scroll to position [149, 0]
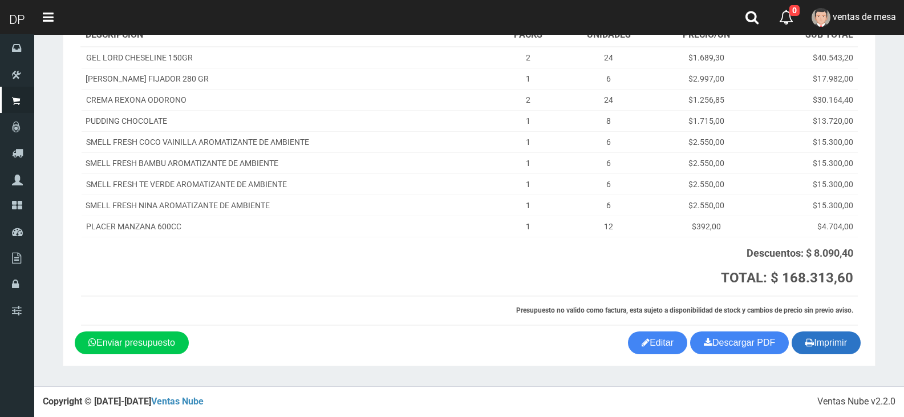
click at [822, 334] on button "Imprimir" at bounding box center [826, 342] width 69 height 23
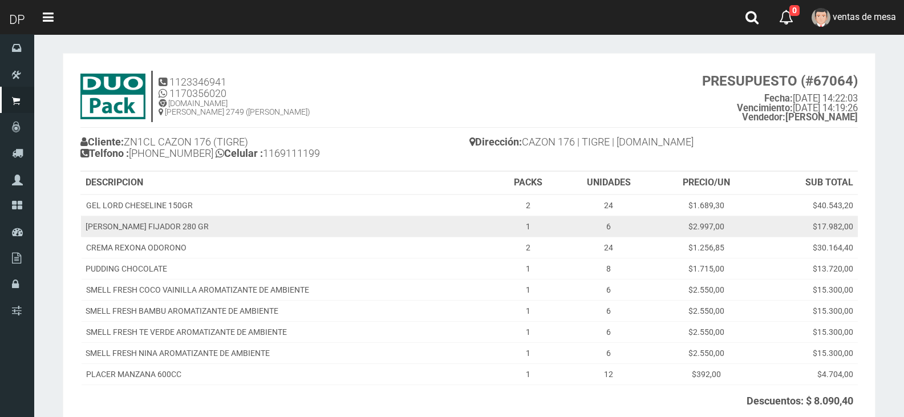
scroll to position [0, 0]
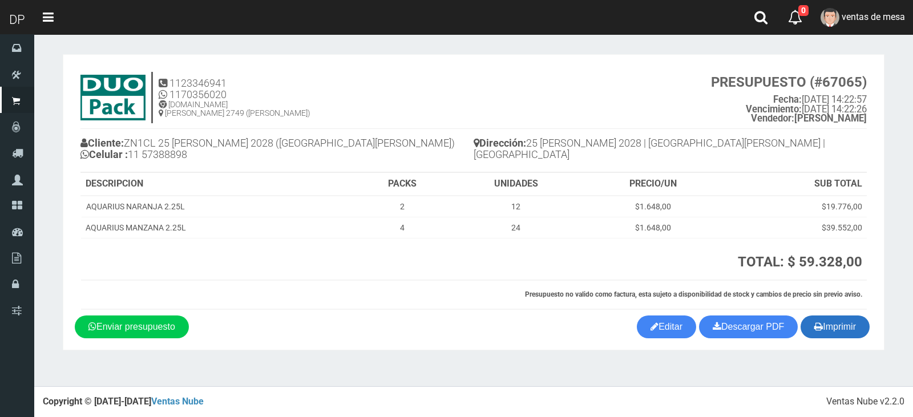
click at [852, 329] on button "Imprimir" at bounding box center [834, 326] width 69 height 23
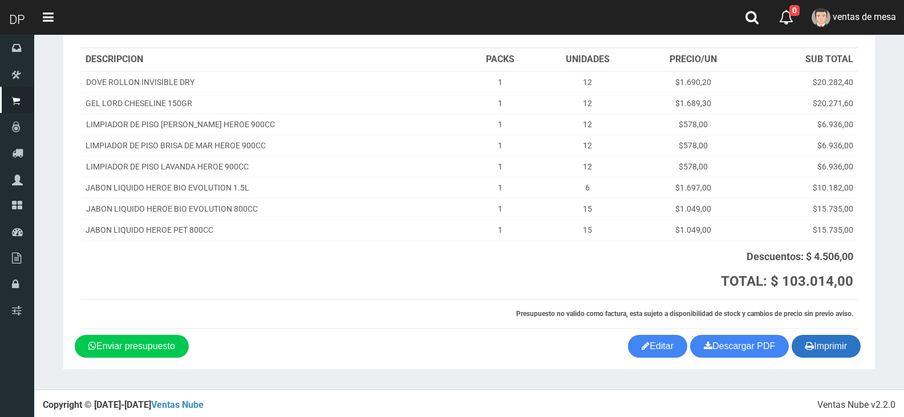
scroll to position [128, 0]
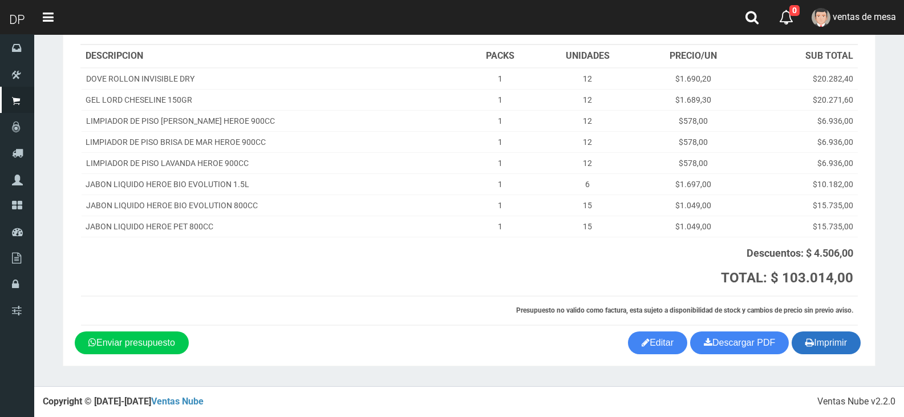
click at [825, 342] on button "Imprimir" at bounding box center [826, 342] width 69 height 23
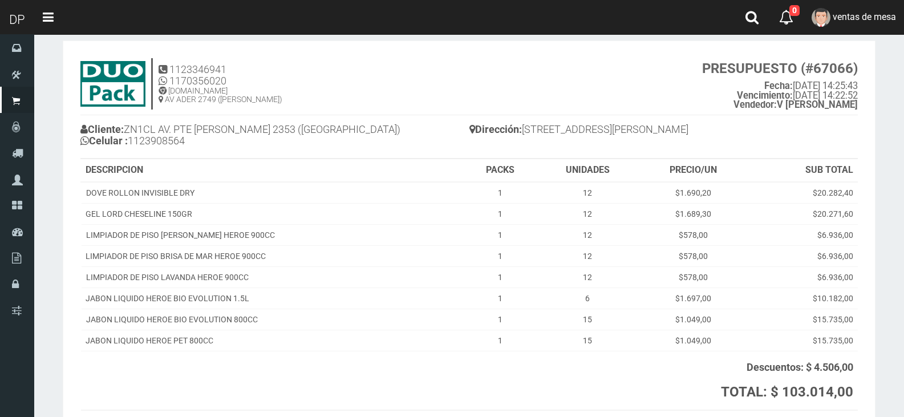
scroll to position [0, 0]
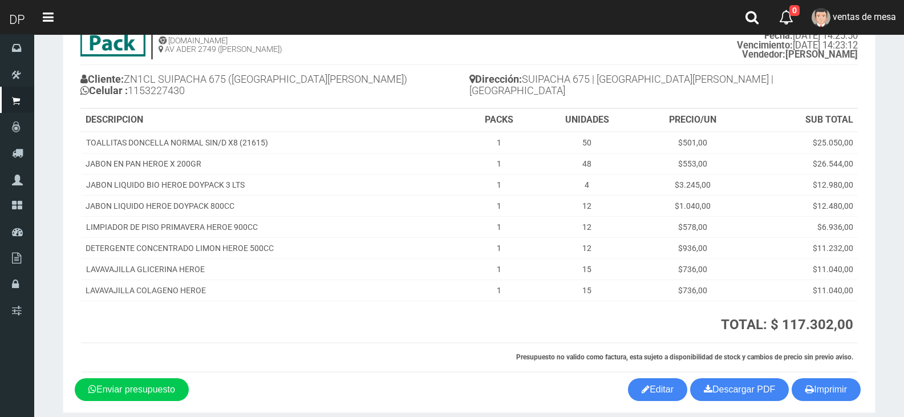
scroll to position [111, 0]
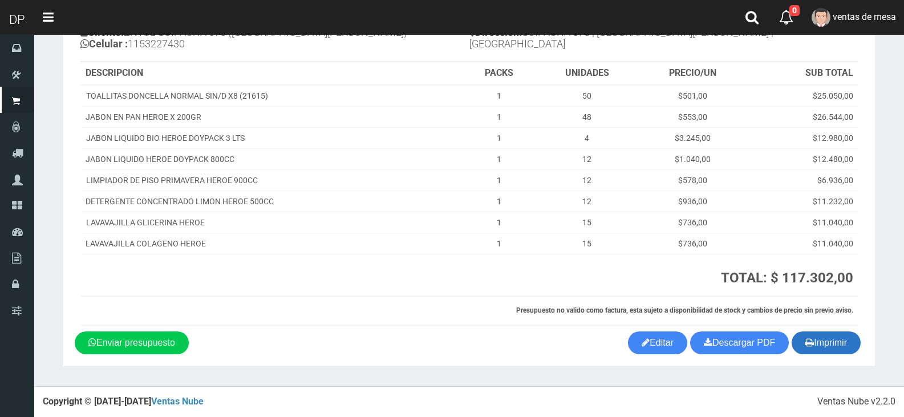
click at [831, 339] on button "Imprimir" at bounding box center [826, 342] width 69 height 23
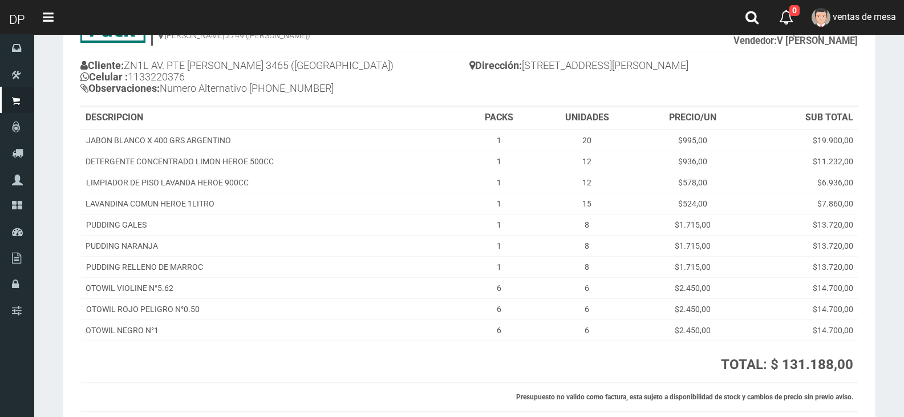
scroll to position [164, 0]
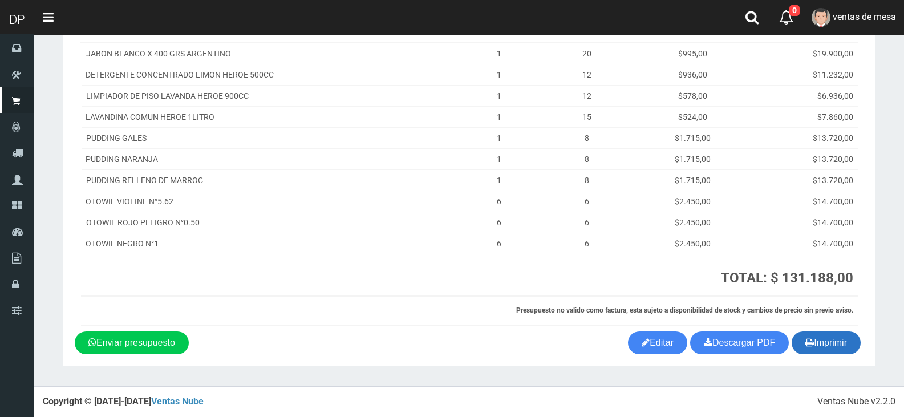
click at [815, 347] on button "Imprimir" at bounding box center [826, 342] width 69 height 23
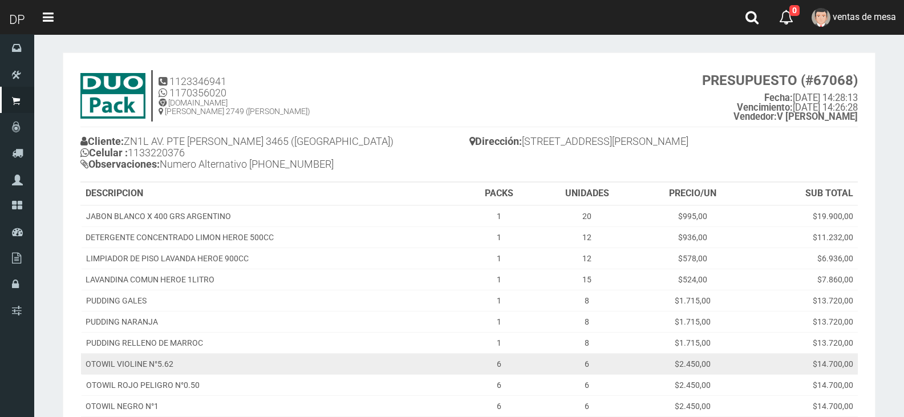
scroll to position [0, 0]
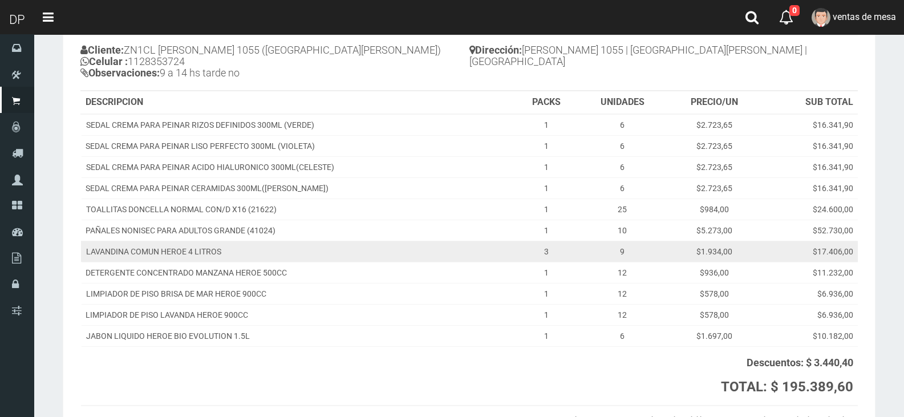
scroll to position [202, 0]
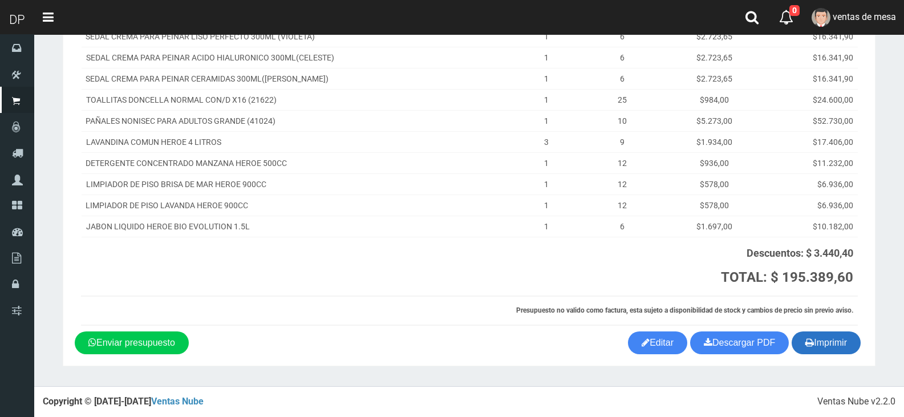
click at [831, 346] on button "Imprimir" at bounding box center [826, 342] width 69 height 23
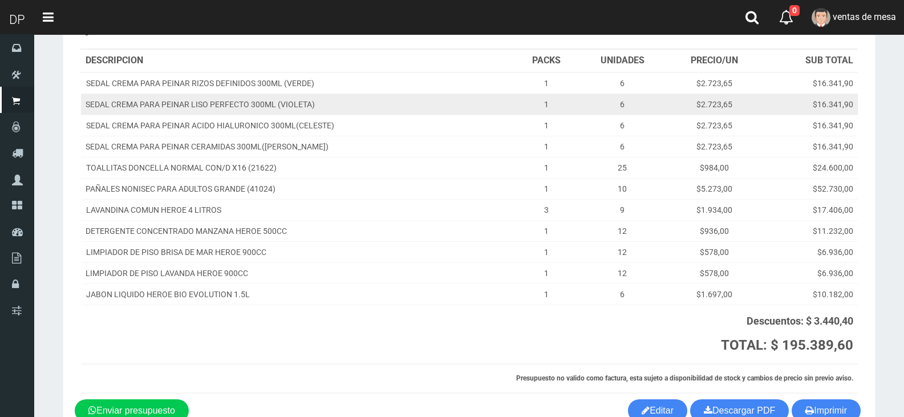
scroll to position [0, 0]
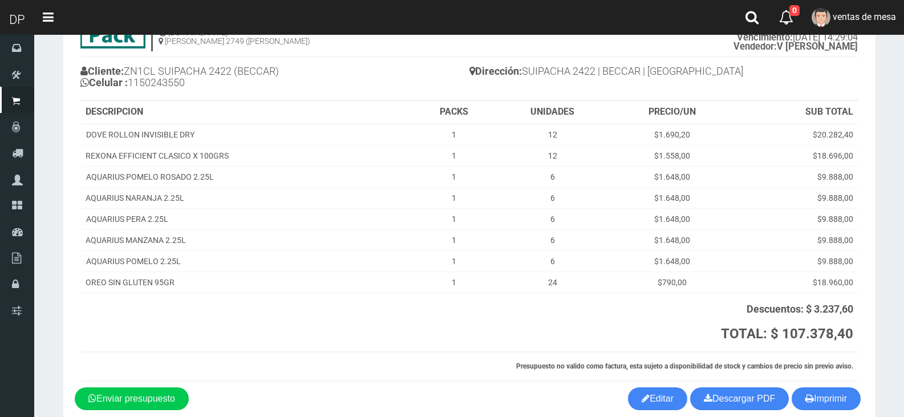
scroll to position [128, 0]
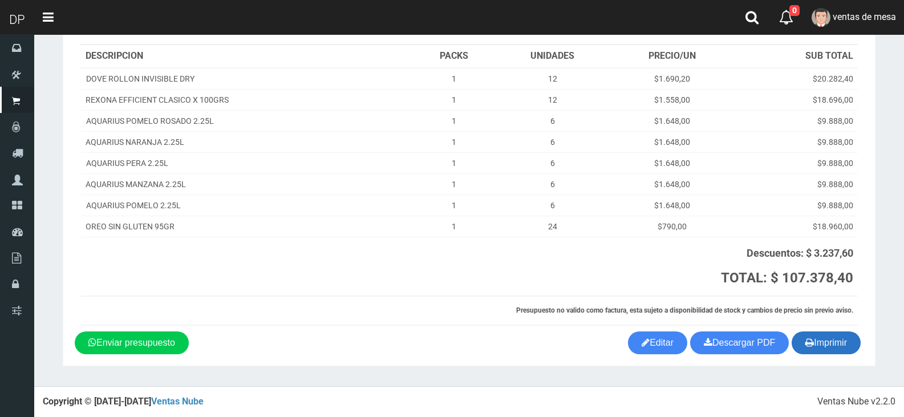
click at [837, 346] on button "Imprimir" at bounding box center [826, 342] width 69 height 23
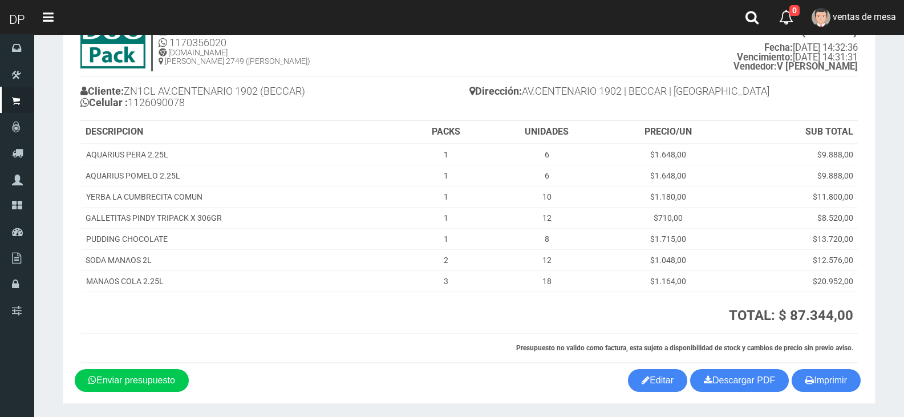
scroll to position [90, 0]
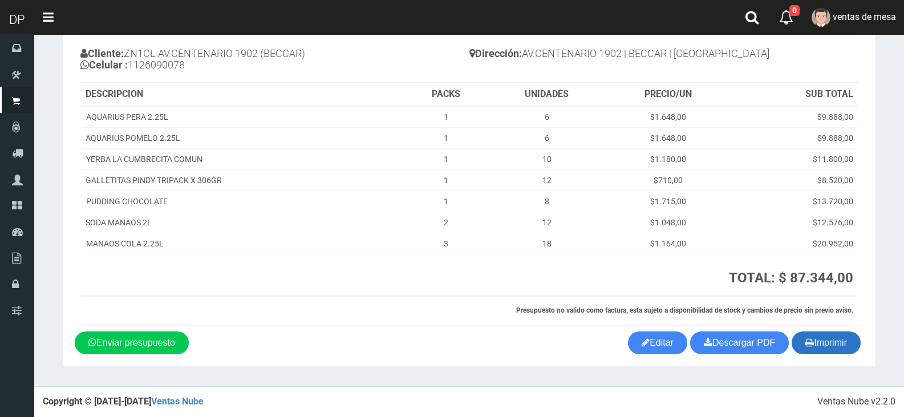
click at [833, 350] on button "Imprimir" at bounding box center [826, 342] width 69 height 23
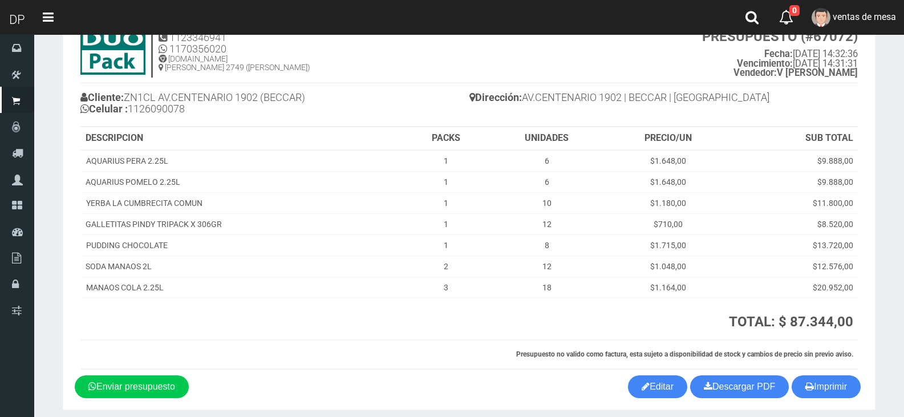
scroll to position [0, 0]
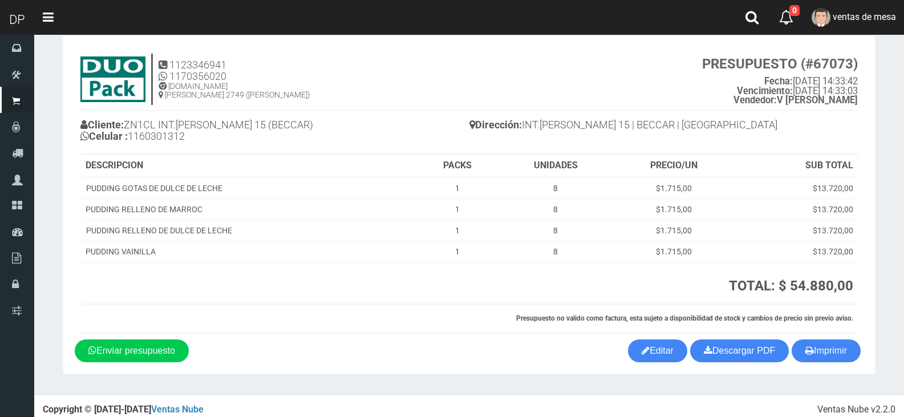
scroll to position [26, 0]
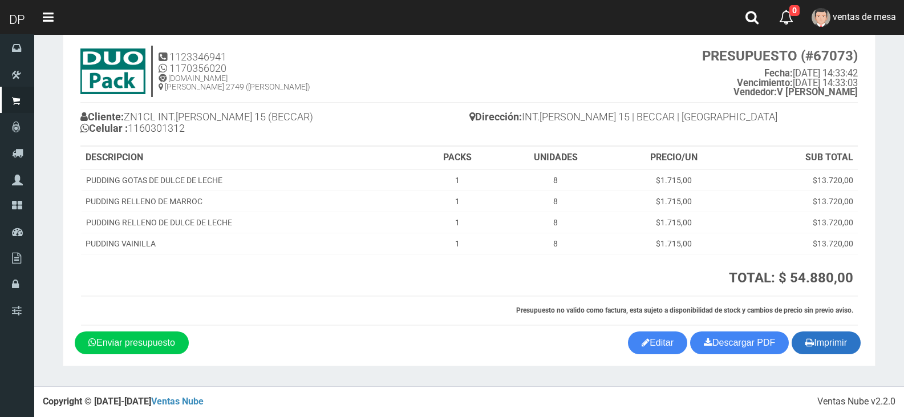
click at [819, 336] on button "Imprimir" at bounding box center [826, 342] width 69 height 23
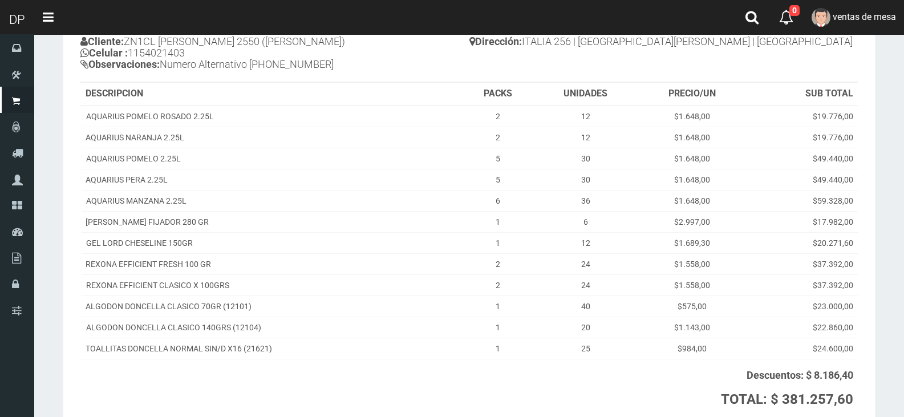
scroll to position [224, 0]
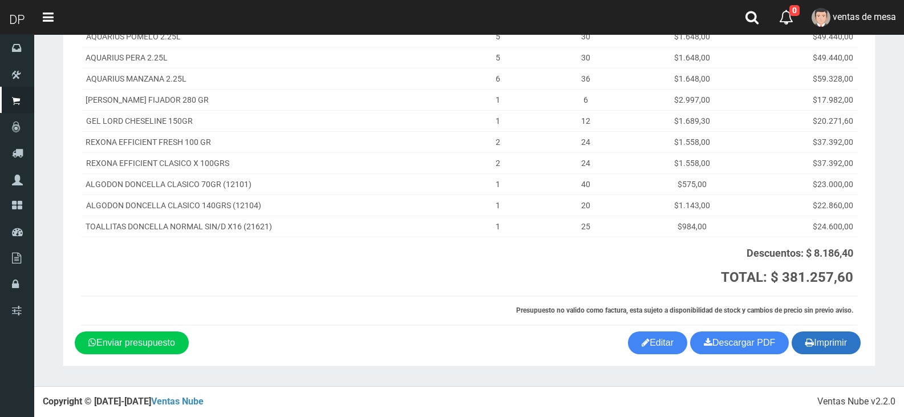
click at [819, 352] on button "Imprimir" at bounding box center [826, 342] width 69 height 23
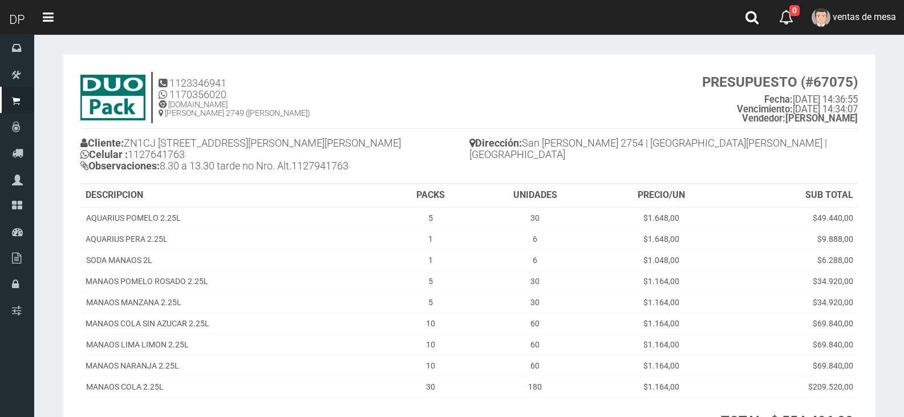
scroll to position [143, 0]
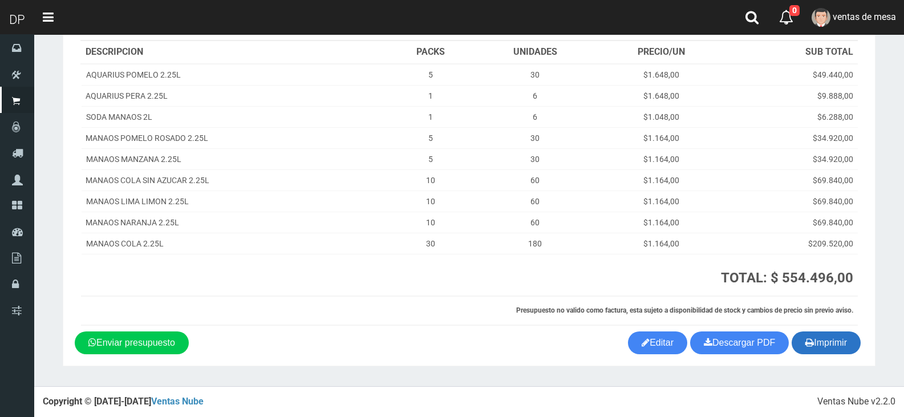
click at [814, 335] on button "Imprimir" at bounding box center [826, 342] width 69 height 23
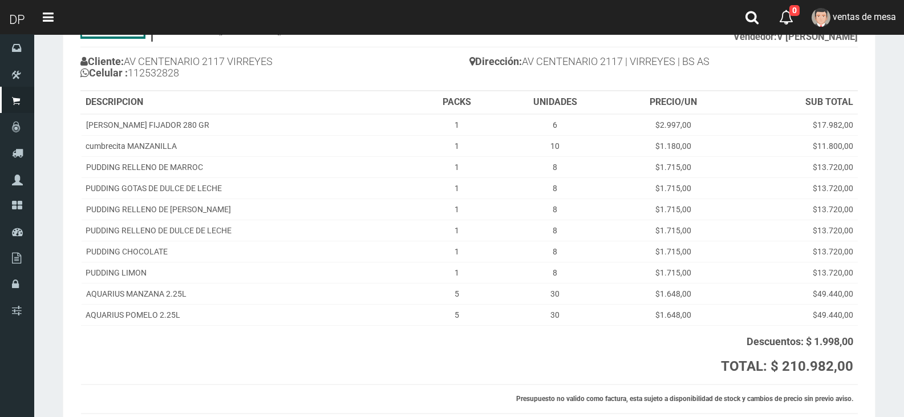
scroll to position [170, 0]
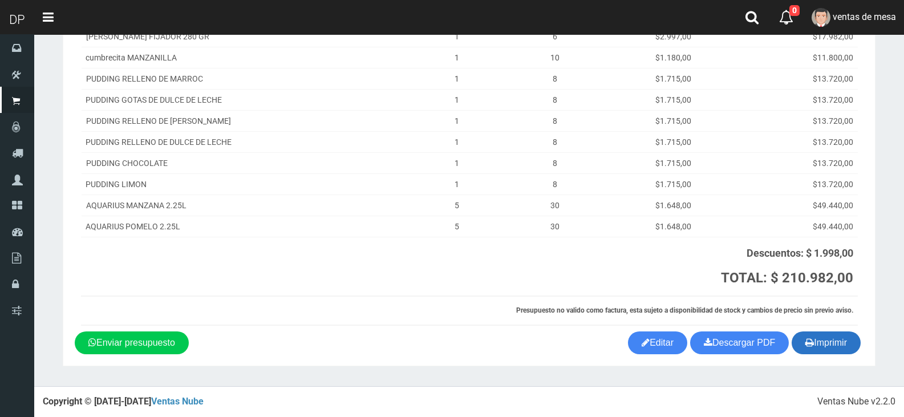
click at [844, 336] on button "Imprimir" at bounding box center [826, 342] width 69 height 23
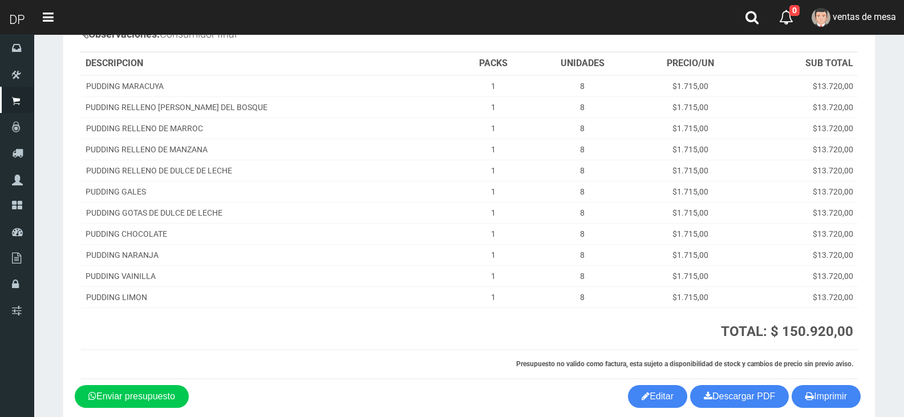
scroll to position [174, 0]
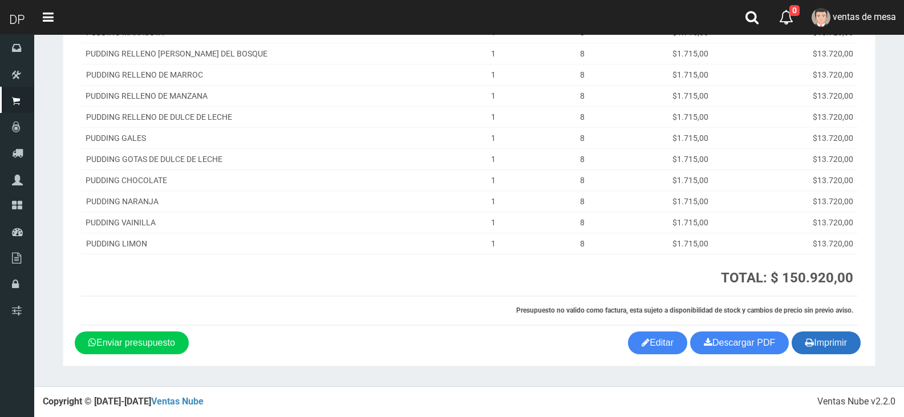
click at [821, 345] on button "Imprimir" at bounding box center [826, 342] width 69 height 23
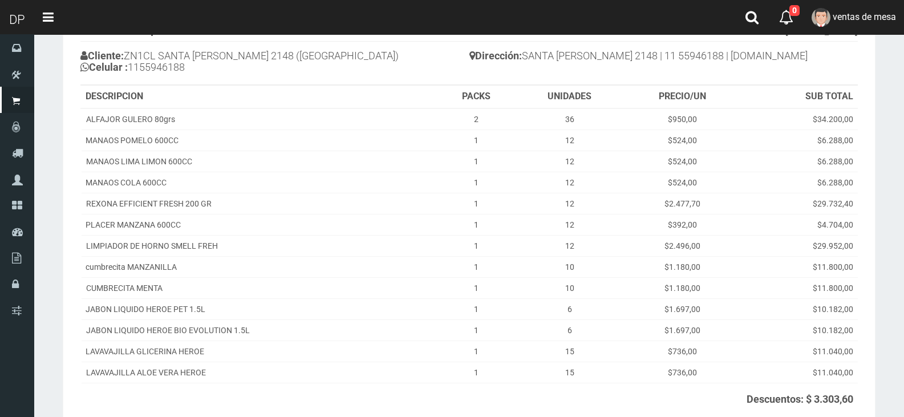
scroll to position [233, 0]
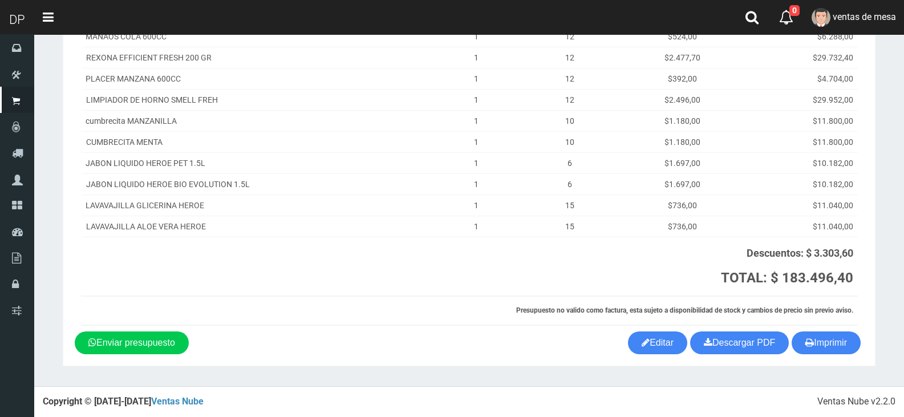
click at [834, 356] on section "1123346941 1170356020 WWW.DUOPACKS.COM.AR AV ADER 2749 (MUNRO) PRESUPUESTO (#67…" at bounding box center [469, 93] width 813 height 545
click at [832, 347] on button "Imprimir" at bounding box center [826, 342] width 69 height 23
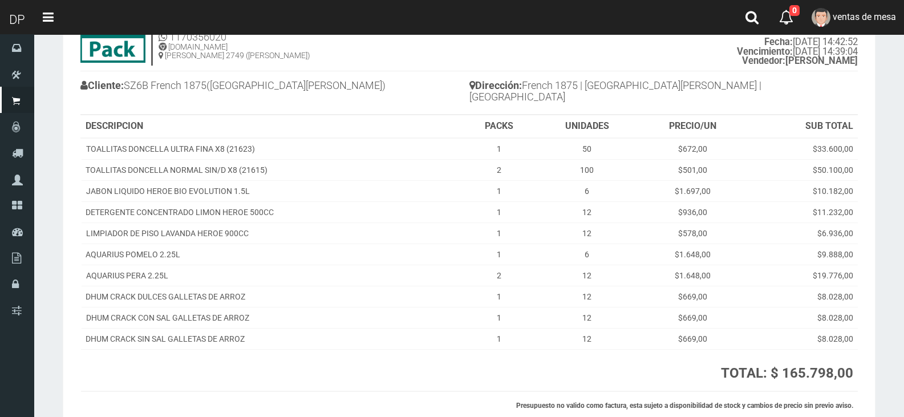
scroll to position [141, 0]
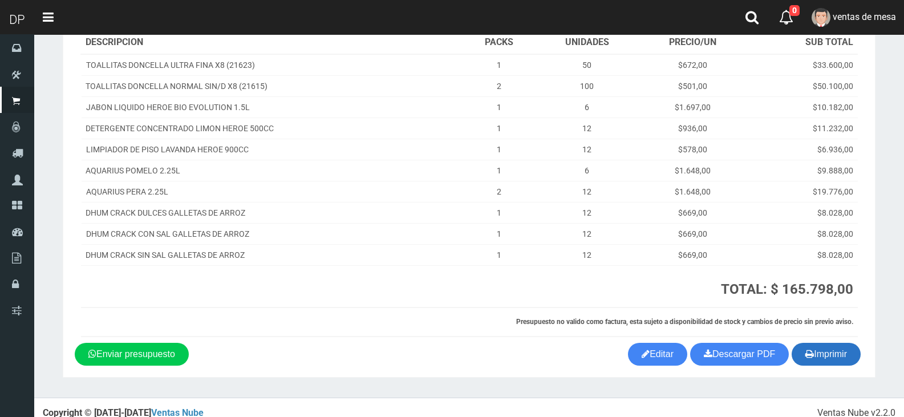
click at [841, 343] on button "Imprimir" at bounding box center [826, 354] width 69 height 23
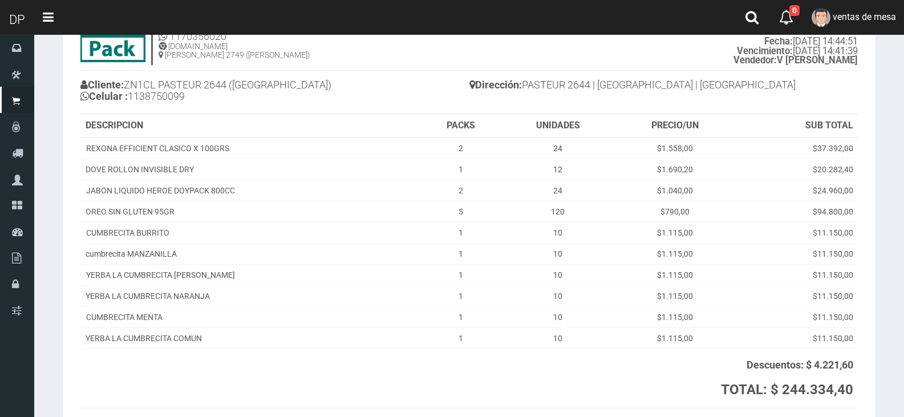
scroll to position [170, 0]
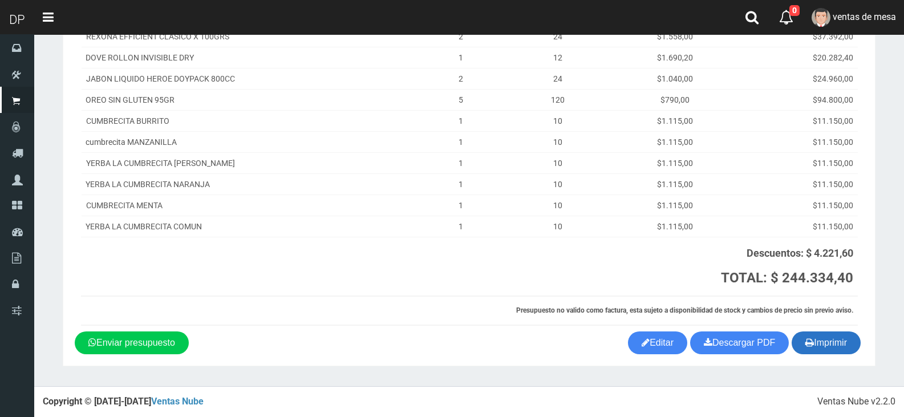
click at [800, 341] on button "Imprimir" at bounding box center [826, 342] width 69 height 23
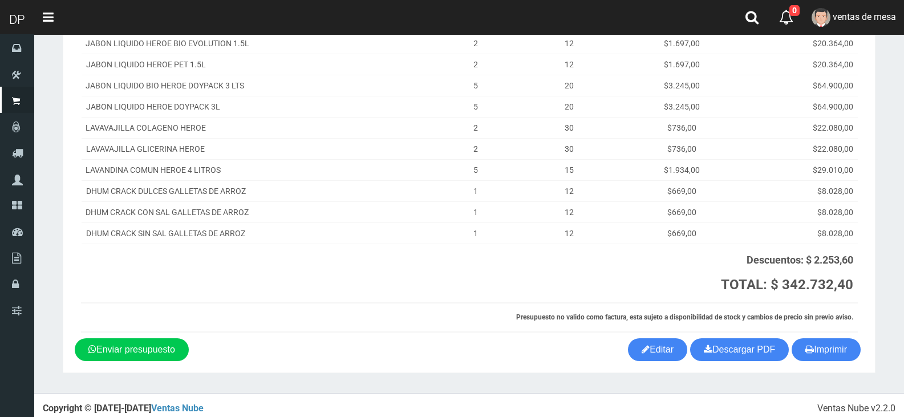
scroll to position [233, 0]
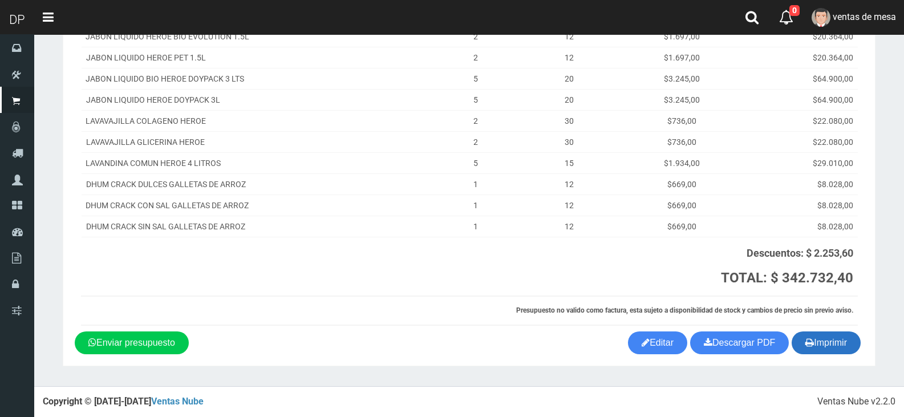
click at [847, 340] on button "Imprimir" at bounding box center [826, 342] width 69 height 23
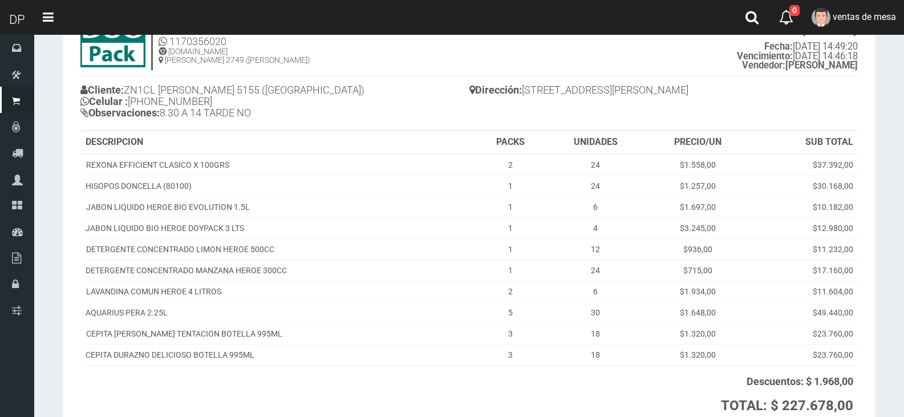
scroll to position [181, 0]
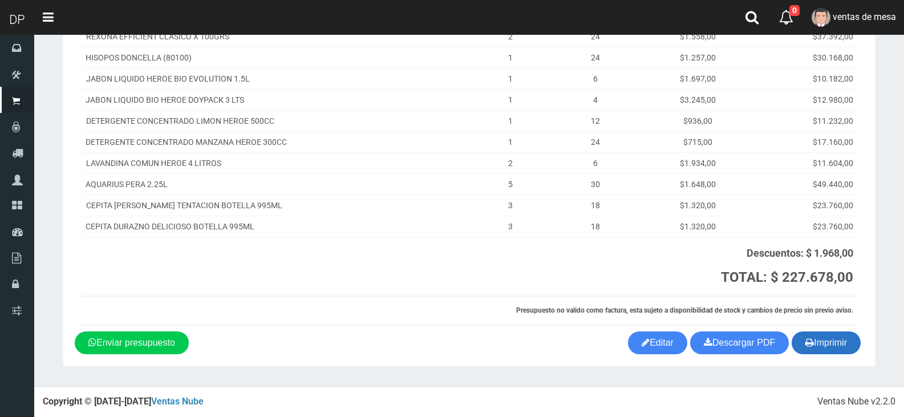
click at [808, 343] on icon "button" at bounding box center [809, 342] width 9 height 16
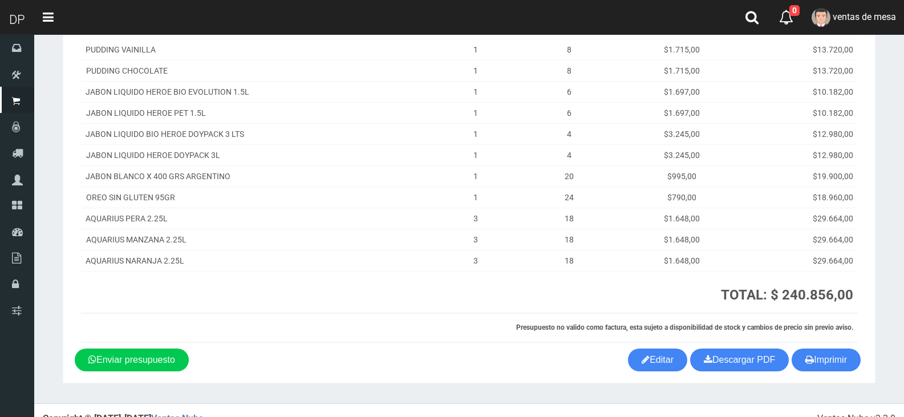
scroll to position [249, 0]
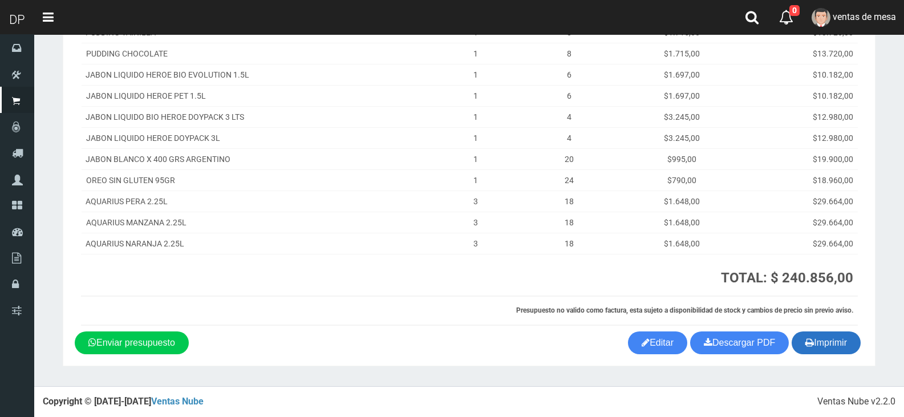
click at [813, 339] on button "Imprimir" at bounding box center [826, 342] width 69 height 23
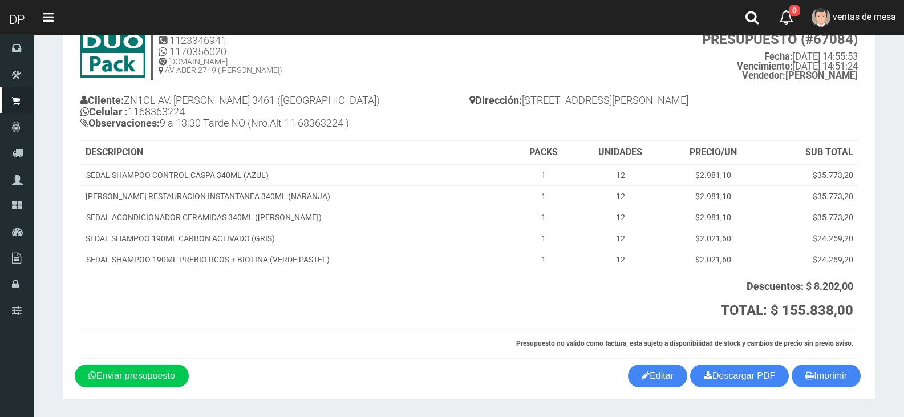
scroll to position [76, 0]
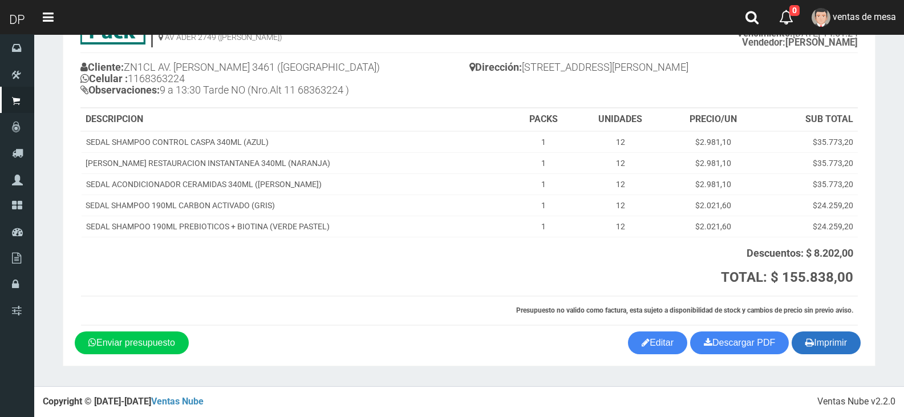
click at [828, 342] on button "Imprimir" at bounding box center [826, 342] width 69 height 23
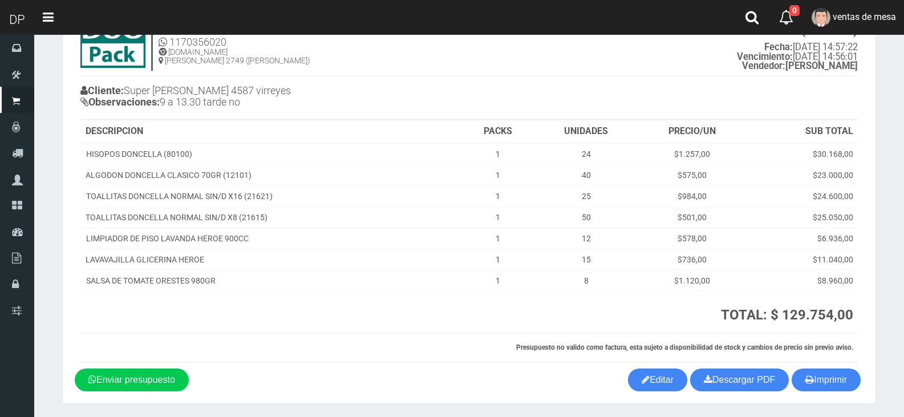
scroll to position [90, 0]
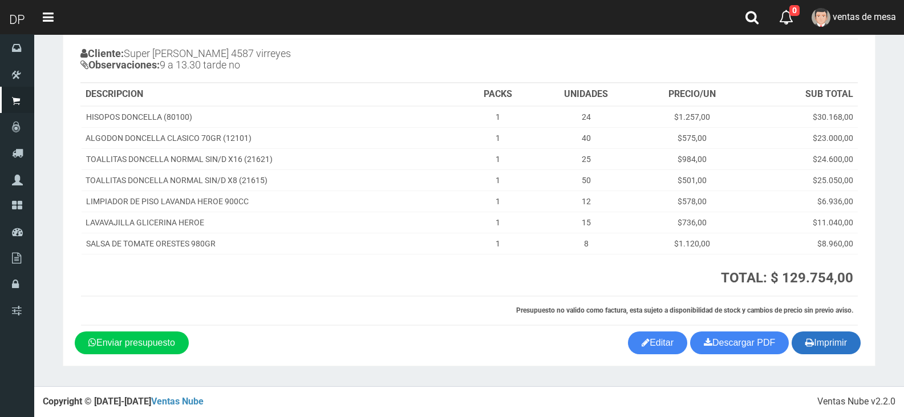
click at [840, 345] on button "Imprimir" at bounding box center [826, 342] width 69 height 23
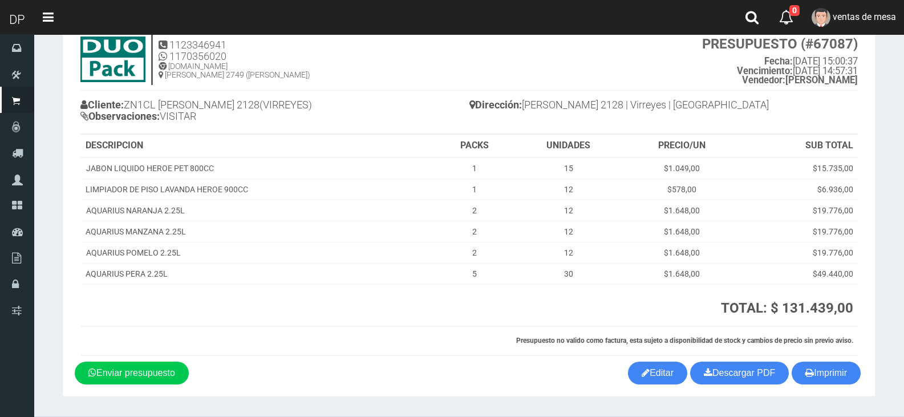
scroll to position [68, 0]
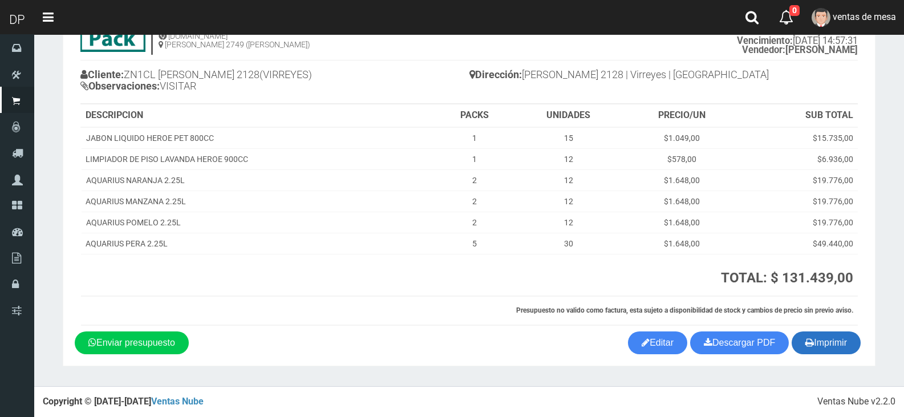
click at [825, 341] on button "Imprimir" at bounding box center [826, 342] width 69 height 23
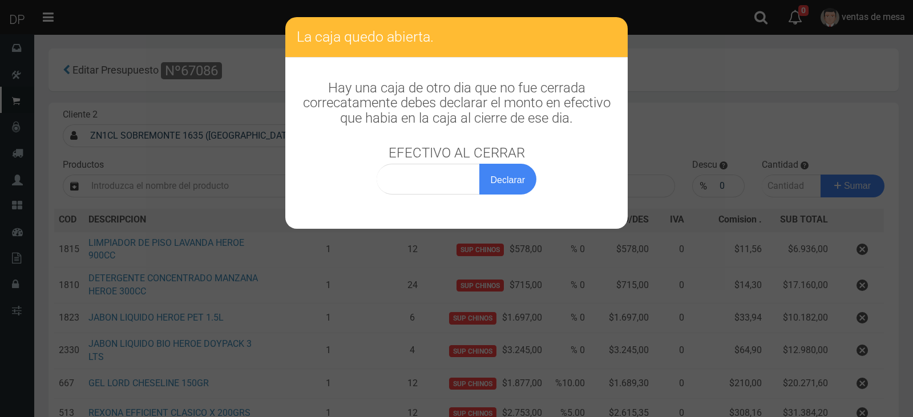
click at [553, 274] on div "La caja quedo abierta. Hay una caja de otro dia que no fue cerrada correcatamen…" at bounding box center [456, 208] width 913 height 417
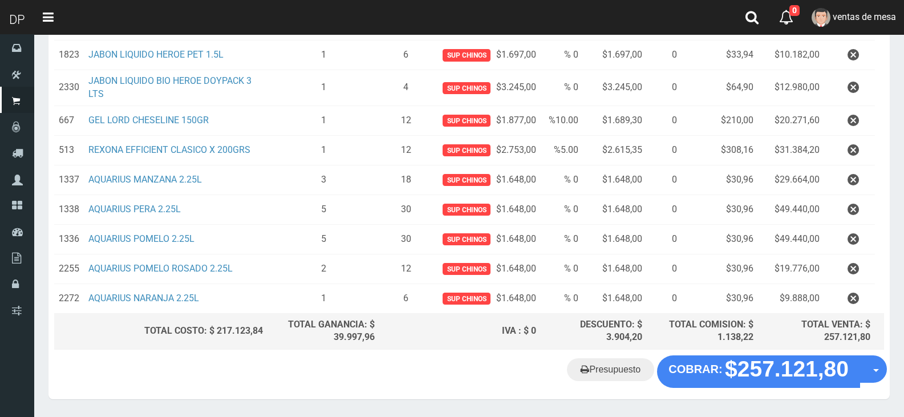
scroll to position [298, 0]
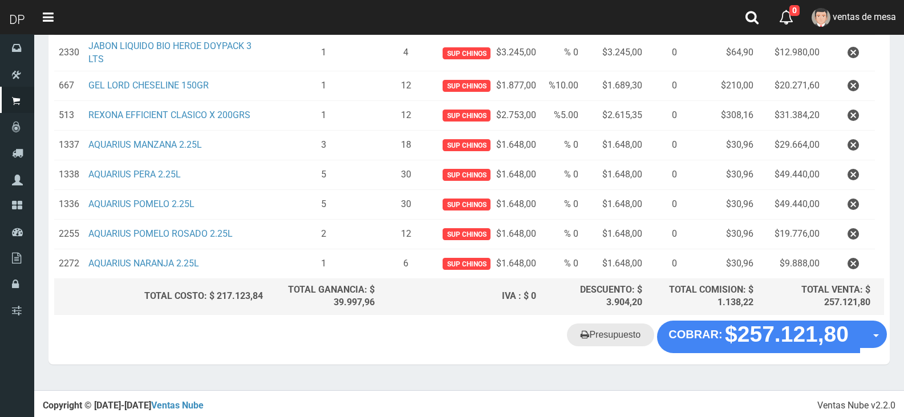
click at [617, 337] on link "Presupuesto" at bounding box center [610, 334] width 87 height 23
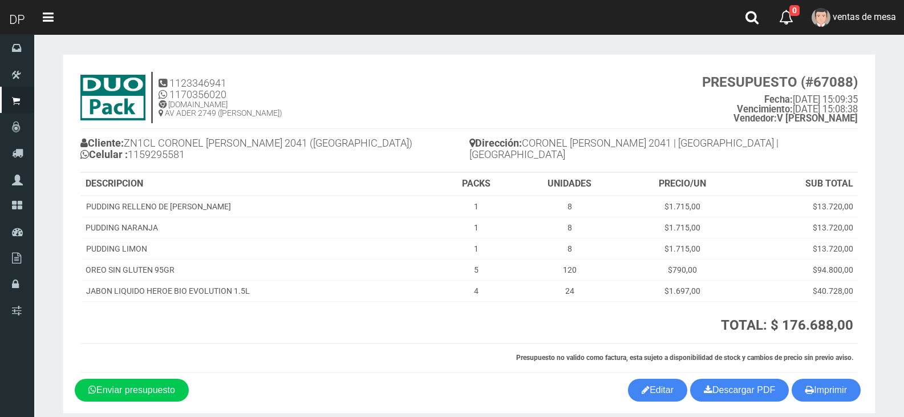
scroll to position [47, 0]
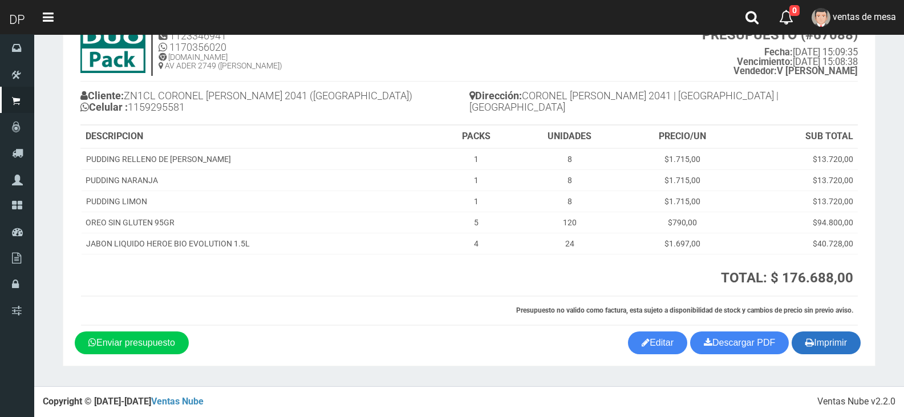
click at [840, 351] on button "Imprimir" at bounding box center [826, 342] width 69 height 23
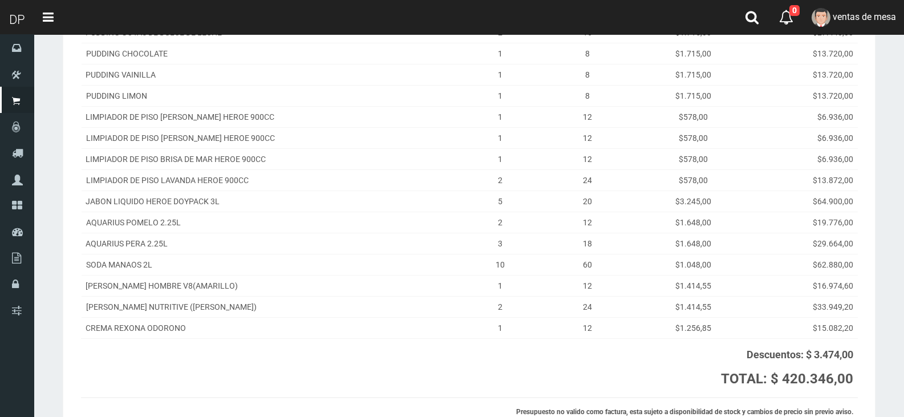
scroll to position [392, 0]
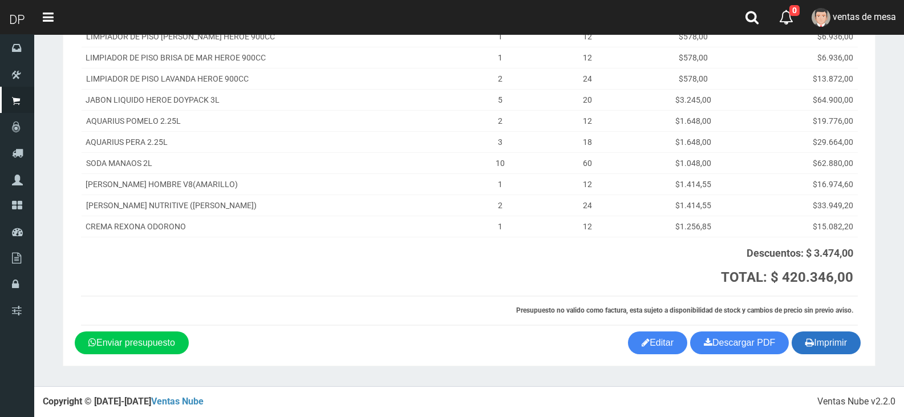
click at [838, 347] on button "Imprimir" at bounding box center [826, 342] width 69 height 23
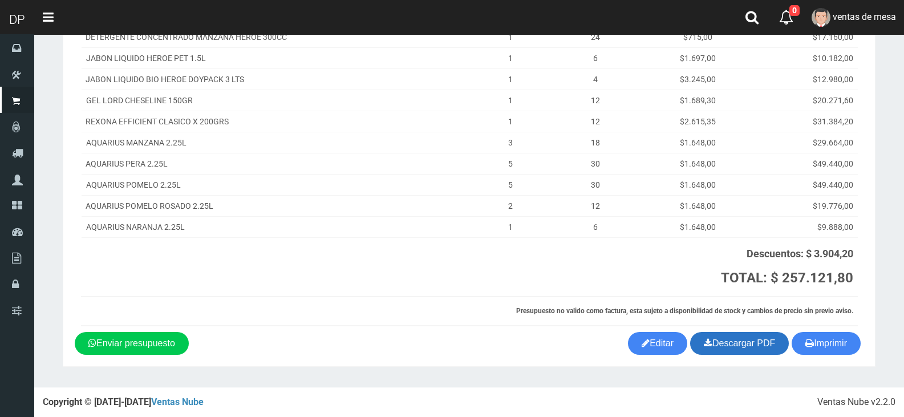
scroll to position [202, 0]
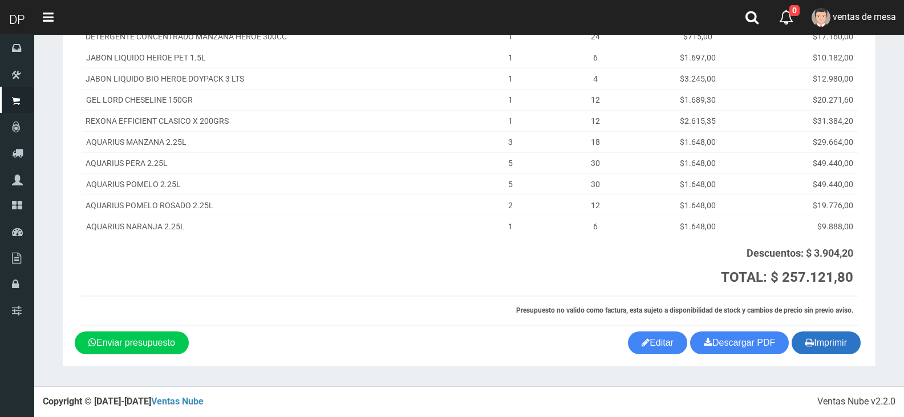
drag, startPoint x: 833, startPoint y: 353, endPoint x: 826, endPoint y: 354, distance: 6.3
click at [832, 353] on button "Imprimir" at bounding box center [826, 342] width 69 height 23
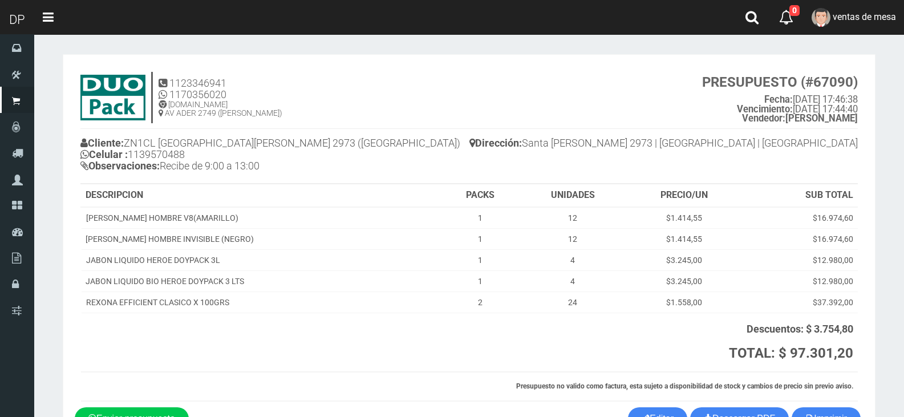
scroll to position [76, 0]
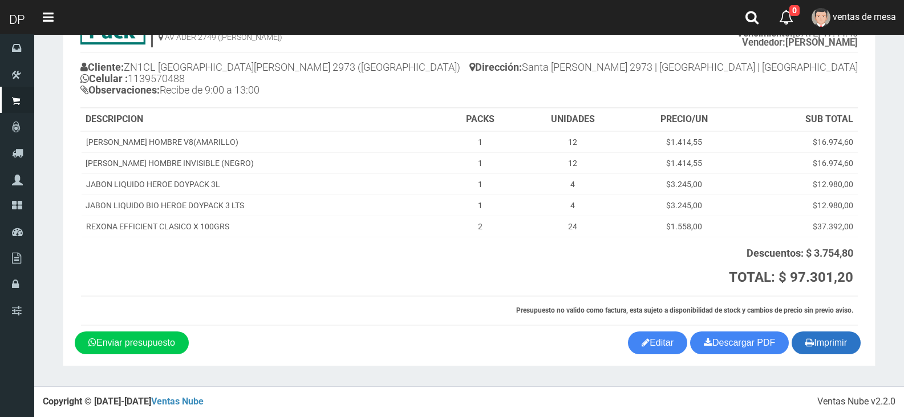
click at [857, 346] on button "Imprimir" at bounding box center [826, 342] width 69 height 23
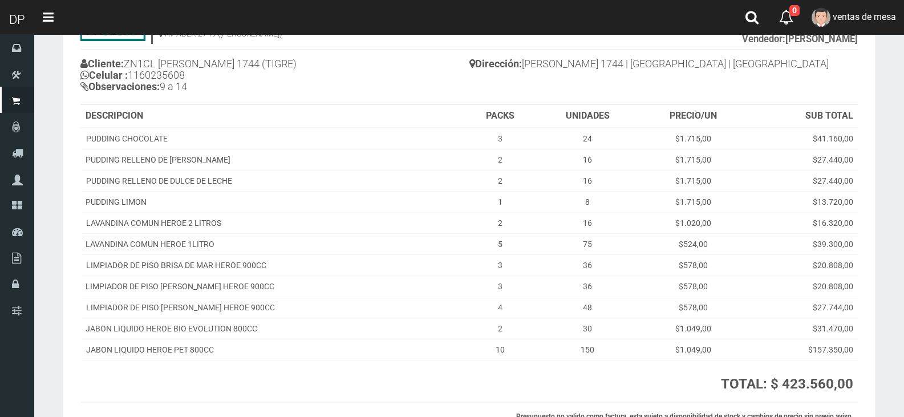
scroll to position [185, 0]
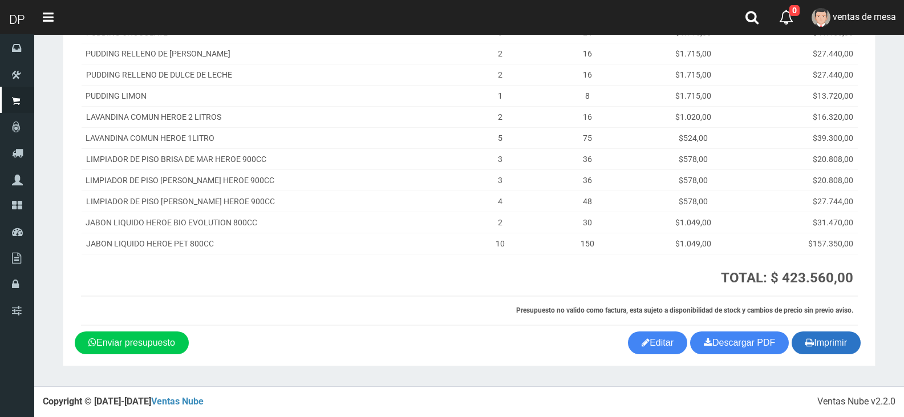
click at [812, 341] on button "Imprimir" at bounding box center [826, 342] width 69 height 23
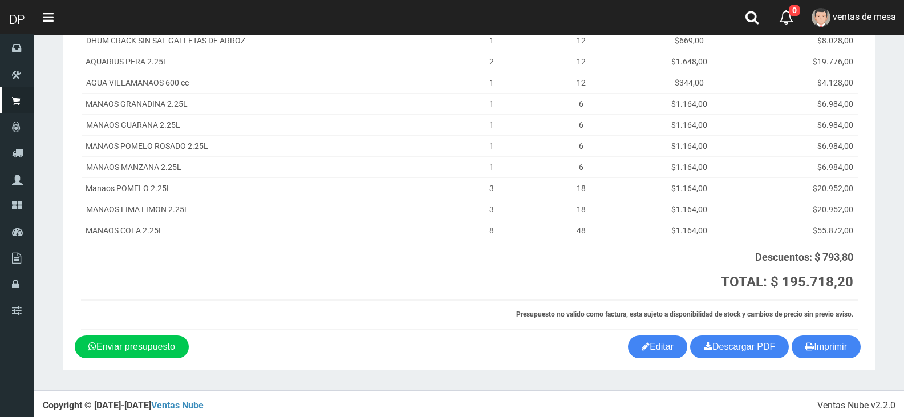
scroll to position [254, 0]
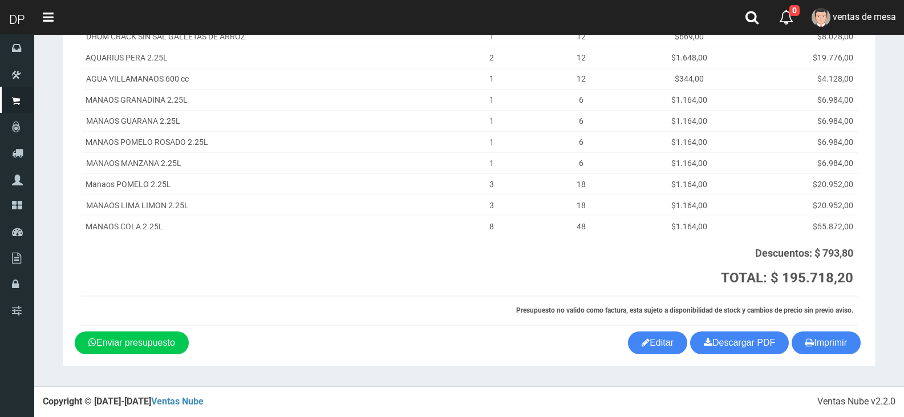
click at [807, 330] on div "1123346941 1170356020 WWW.DUOPACKS.COM.AR AV ADER 2749 (MUNRO) PRESUPUESTO (#67…" at bounding box center [469, 72] width 789 height 520
click at [808, 335] on button "Imprimir" at bounding box center [826, 342] width 69 height 23
click at [811, 344] on button "Imprimir" at bounding box center [826, 342] width 69 height 23
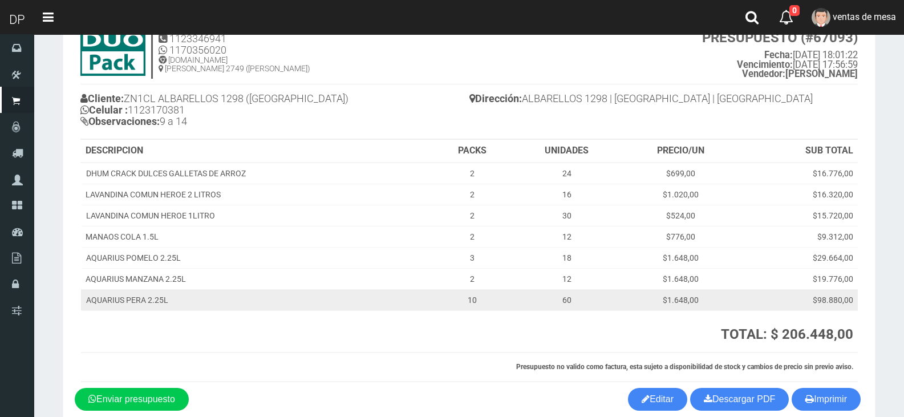
scroll to position [101, 0]
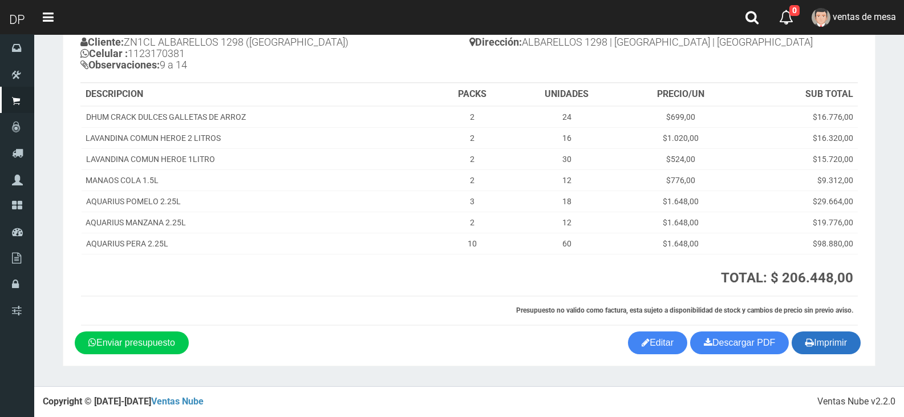
click at [827, 337] on button "Imprimir" at bounding box center [826, 342] width 69 height 23
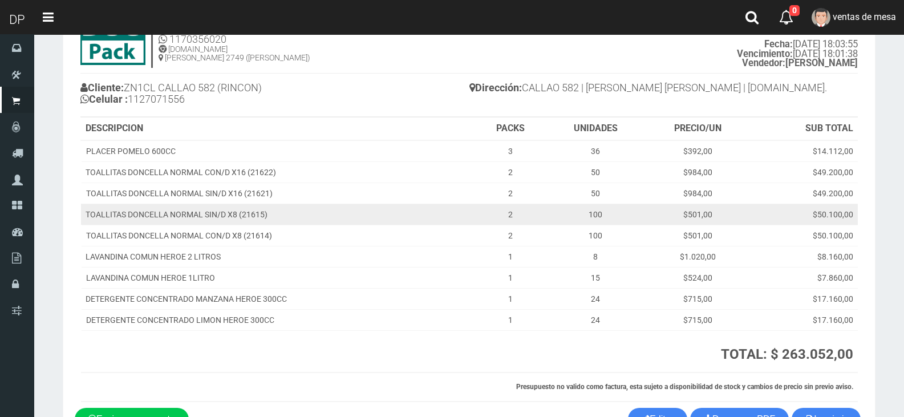
scroll to position [132, 0]
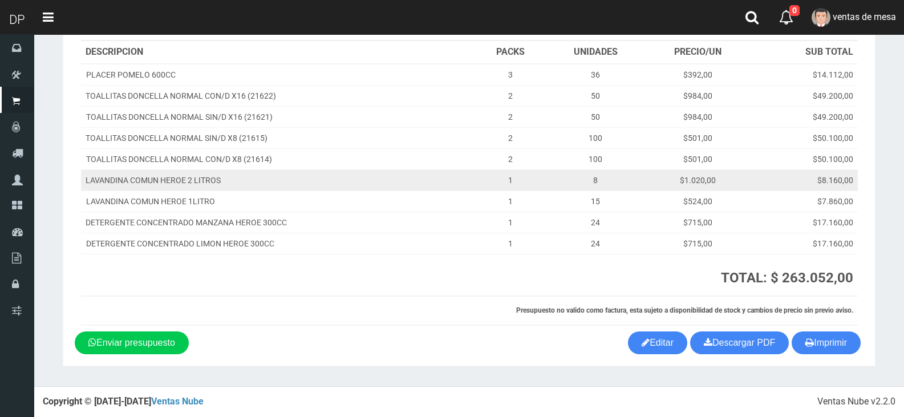
click at [803, 172] on td "$8.160,00" at bounding box center [804, 179] width 107 height 21
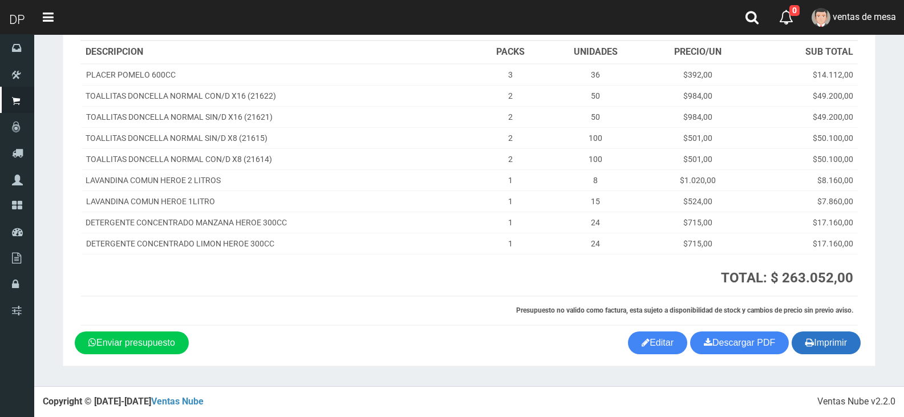
click at [826, 345] on button "Imprimir" at bounding box center [826, 342] width 69 height 23
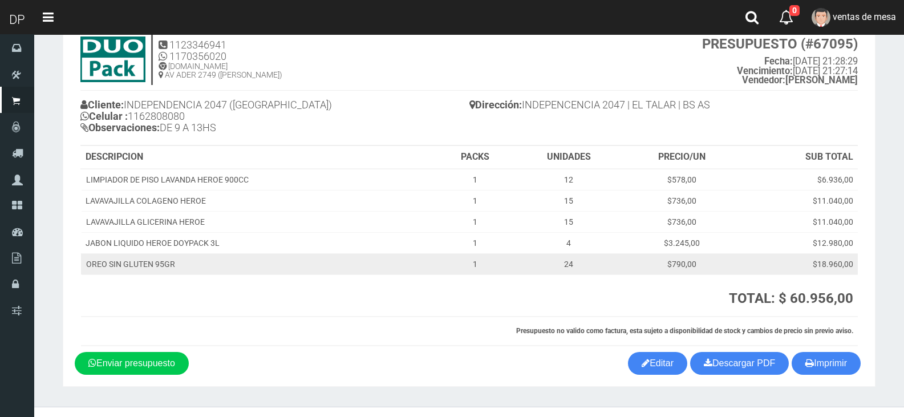
scroll to position [59, 0]
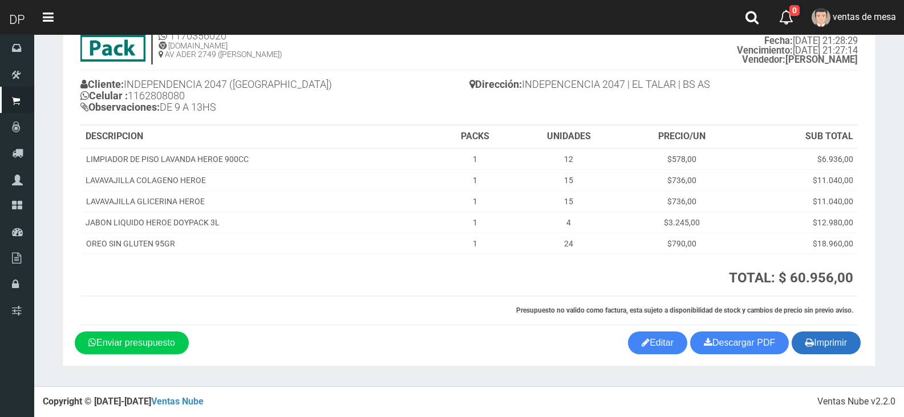
click at [821, 344] on button "Imprimir" at bounding box center [826, 342] width 69 height 23
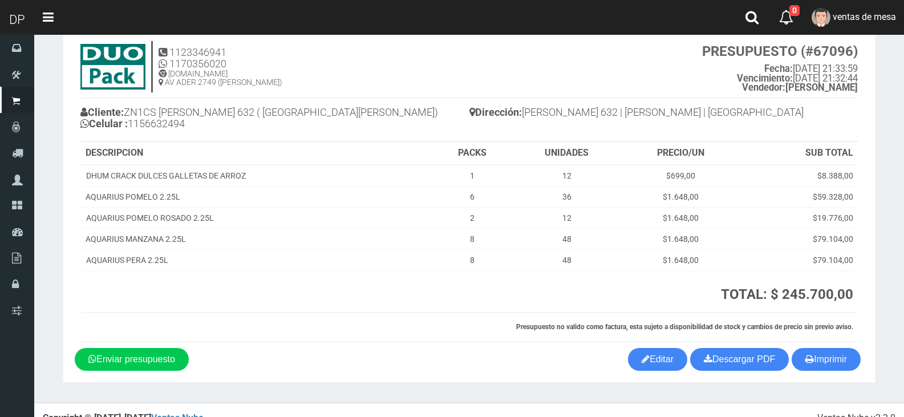
scroll to position [47, 0]
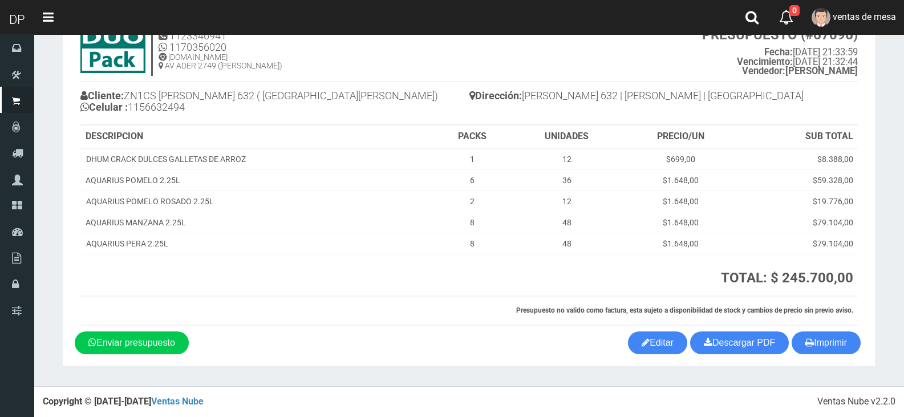
click at [840, 355] on section "1123346941 1170356020 [DOMAIN_NAME] AV ADER 2749 ([PERSON_NAME]) PRESUPUESTO (#…" at bounding box center [469, 186] width 813 height 359
click at [828, 339] on button "Imprimir" at bounding box center [826, 342] width 69 height 23
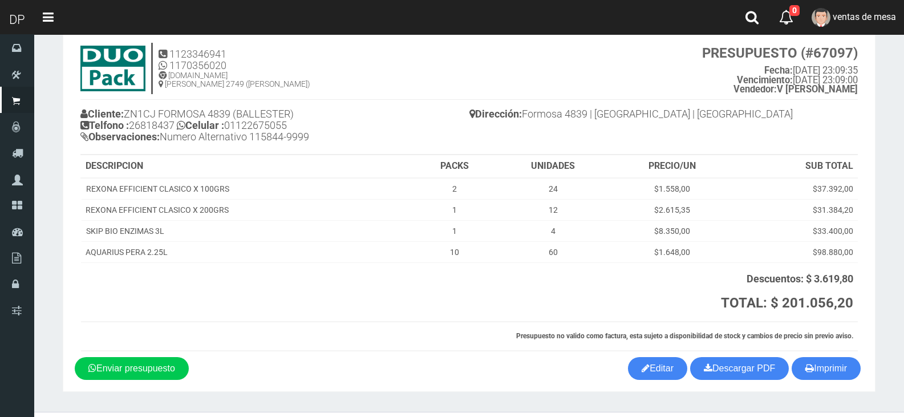
scroll to position [55, 0]
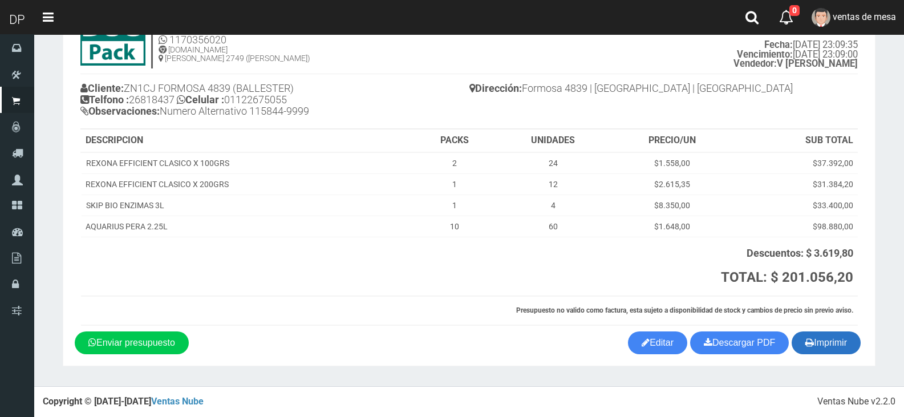
click at [811, 349] on icon "button" at bounding box center [809, 342] width 9 height 16
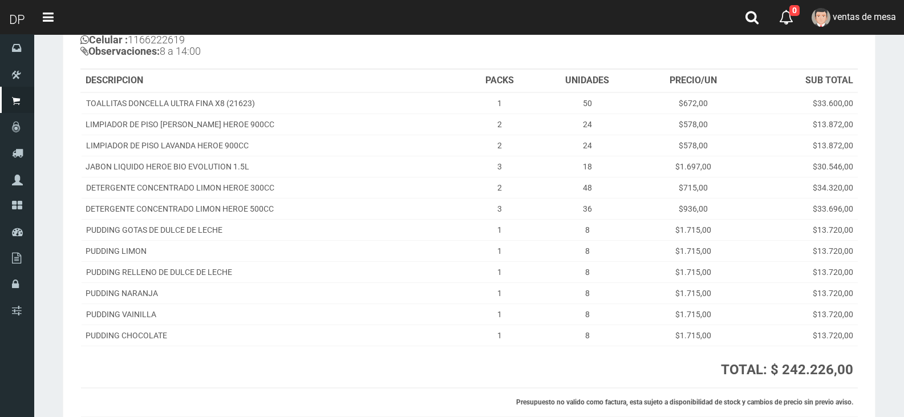
scroll to position [206, 0]
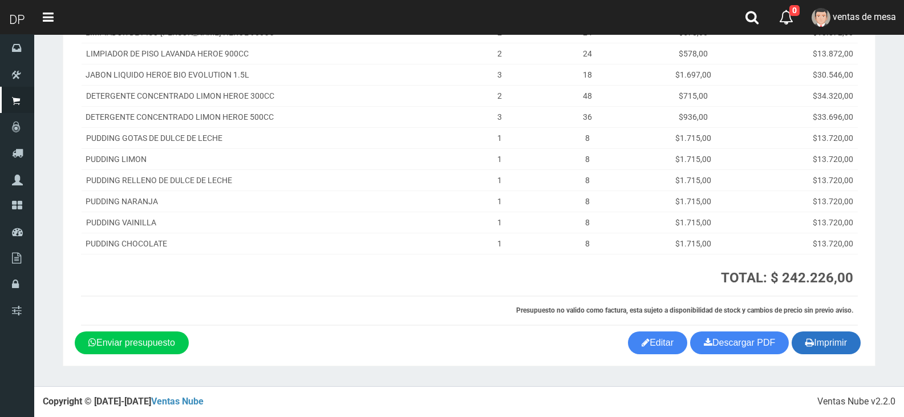
click at [843, 337] on button "Imprimir" at bounding box center [826, 342] width 69 height 23
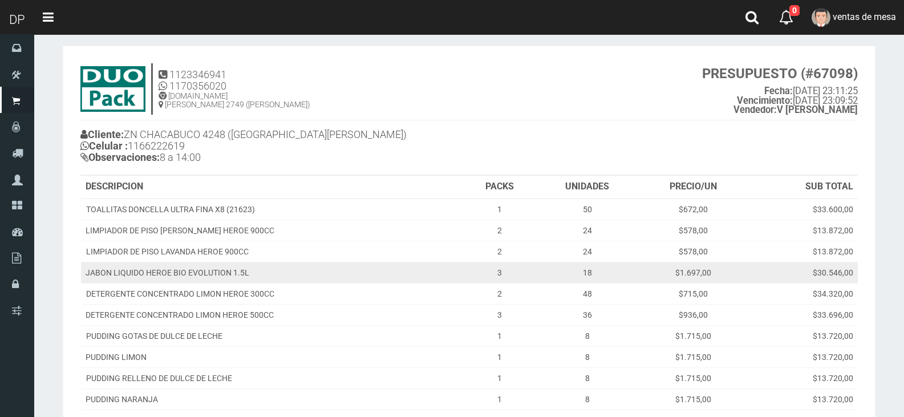
scroll to position [0, 0]
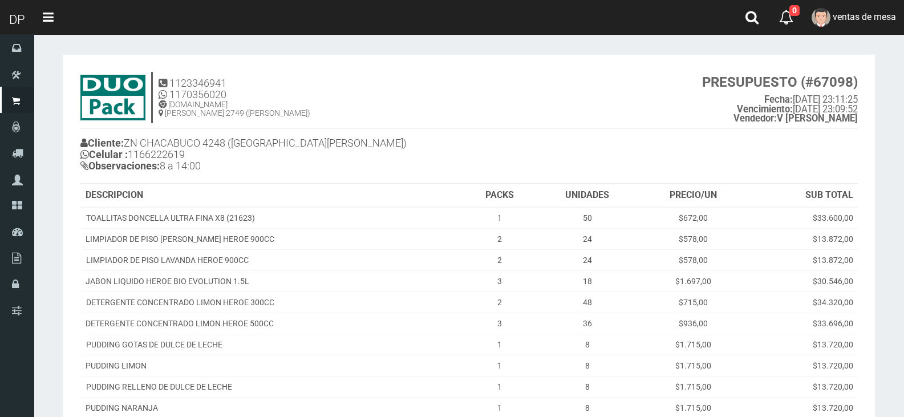
click at [376, 148] on h4 "Cliente: ZN CHACABUCO 4248 (SAN FERNANDO) Celular : 1166222619 Observaciones: 8…" at bounding box center [274, 156] width 389 height 42
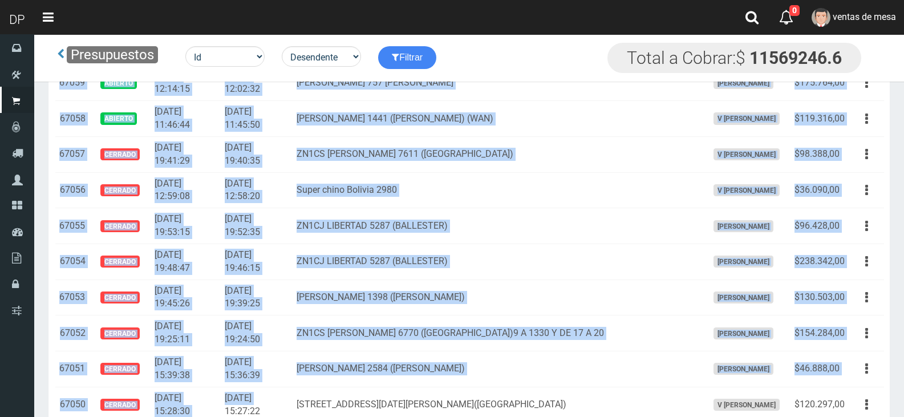
scroll to position [1369, 0]
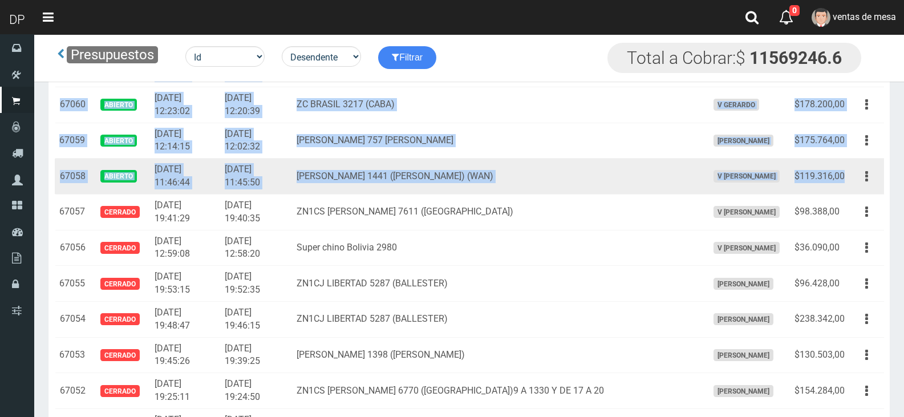
drag, startPoint x: 59, startPoint y: 172, endPoint x: 846, endPoint y: 174, distance: 786.6
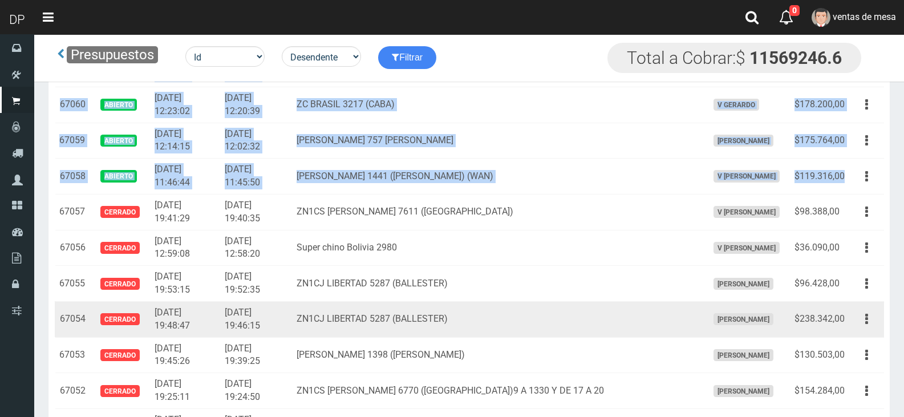
copy tbody "67098 Abierto 2025-09-29 23:11:25 2025-09-29 23:09:52 ZN CHACABUCO 4248 (SAN FE…"
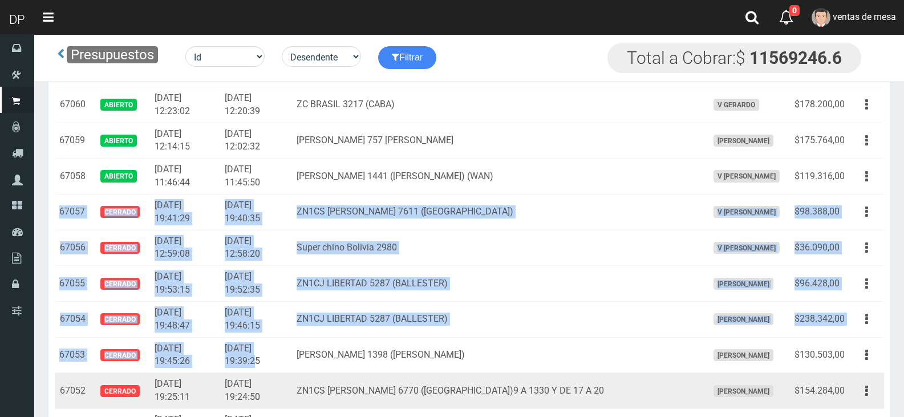
drag, startPoint x: 58, startPoint y: 210, endPoint x: 255, endPoint y: 366, distance: 250.9
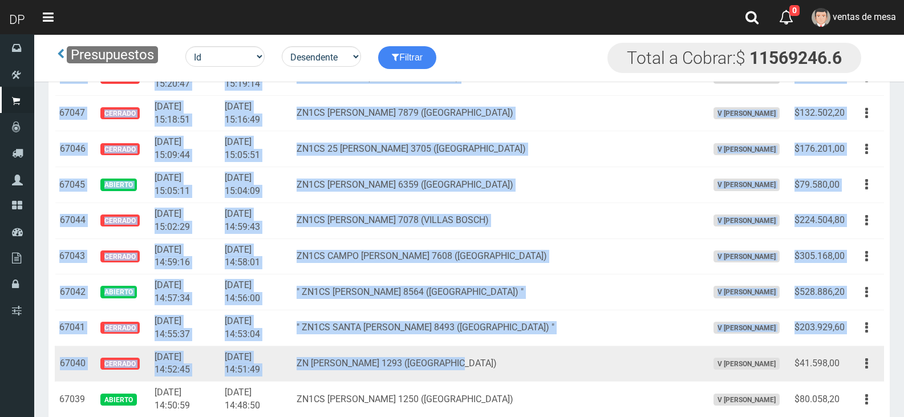
click at [513, 351] on td "ZN [PERSON_NAME] 1293 ([GEOGRAPHIC_DATA])" at bounding box center [497, 364] width 411 height 36
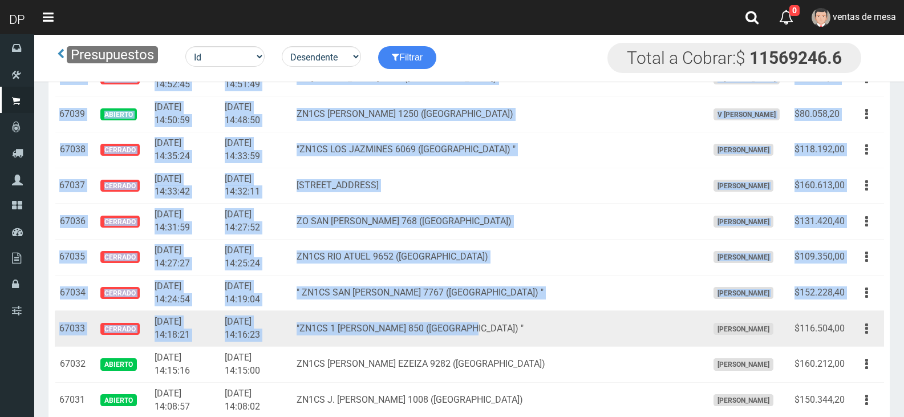
click at [560, 338] on td ""ZN1CS 1 [PERSON_NAME] 850 ([GEOGRAPHIC_DATA]) "" at bounding box center [497, 329] width 411 height 36
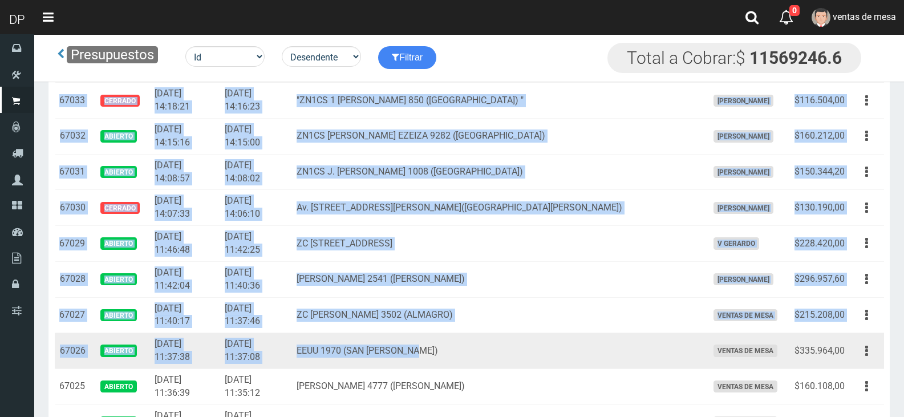
click at [561, 338] on td "EEUU 1970 (SAN [PERSON_NAME])" at bounding box center [497, 351] width 411 height 36
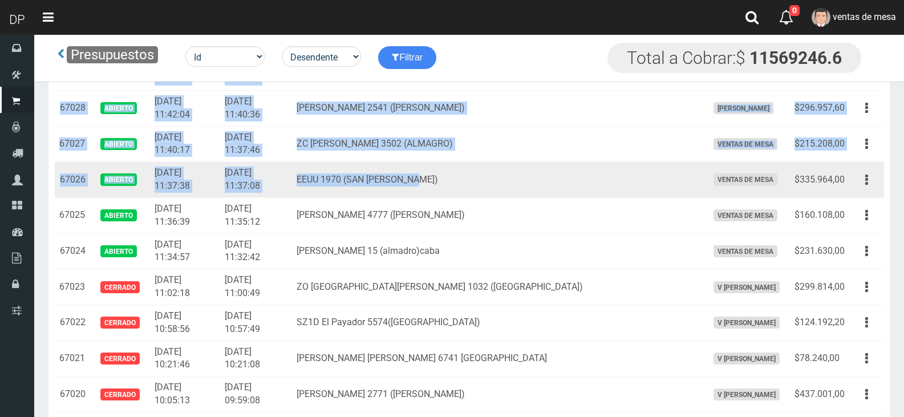
click at [561, 338] on td "SZ1D El Payador 5574([GEOGRAPHIC_DATA])" at bounding box center [497, 323] width 411 height 36
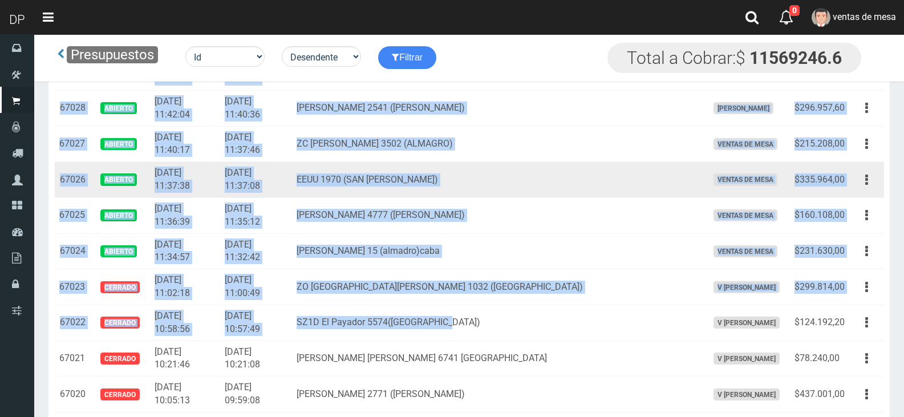
click at [561, 338] on td "SZ1D El Payador 5574([GEOGRAPHIC_DATA])" at bounding box center [497, 323] width 411 height 36
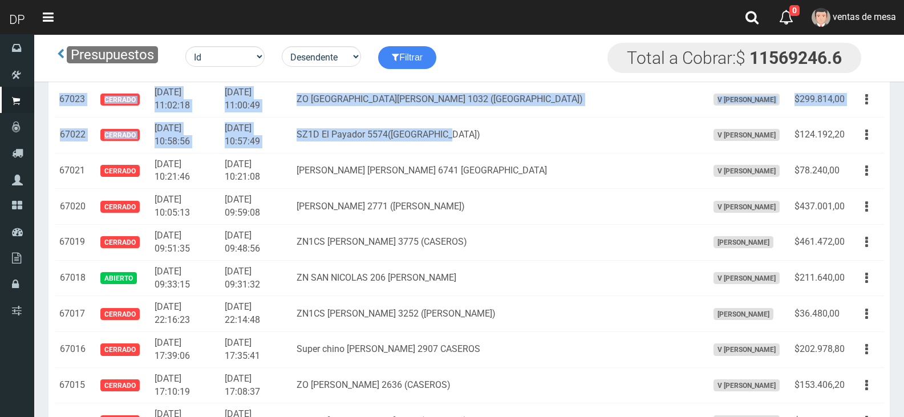
scroll to position [2738, 0]
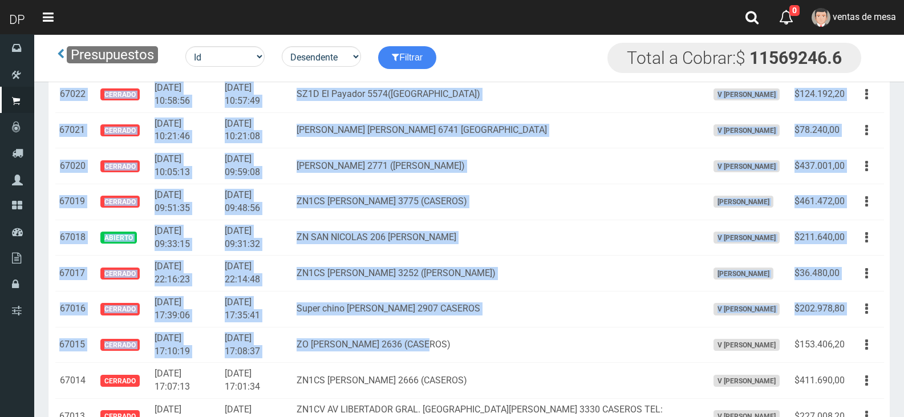
click at [561, 338] on td "ZO SARMIENTO 2636 (CASEROS)" at bounding box center [497, 345] width 411 height 36
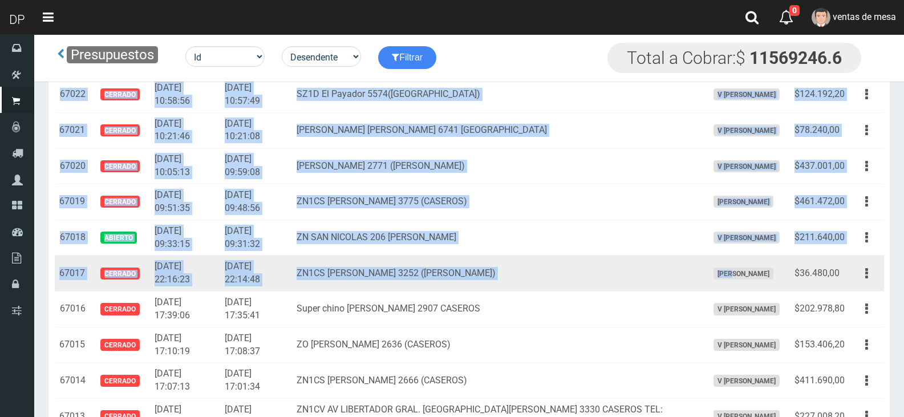
click at [703, 260] on td "[PERSON_NAME]" at bounding box center [746, 274] width 87 height 36
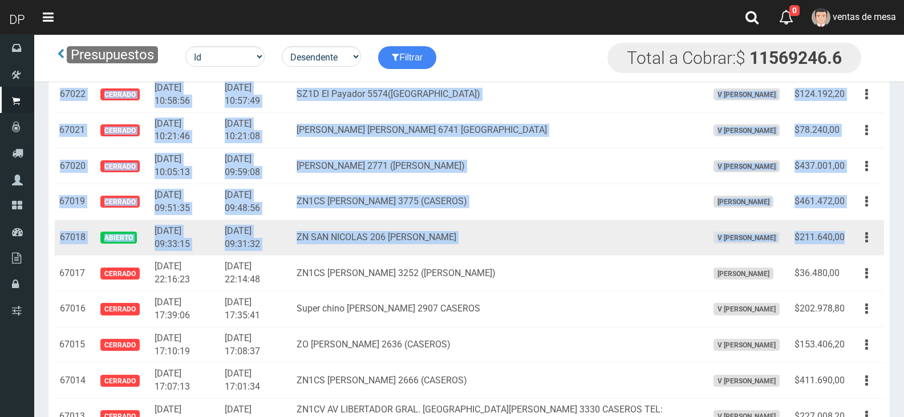
click at [847, 238] on td "$211.640,00" at bounding box center [819, 238] width 59 height 36
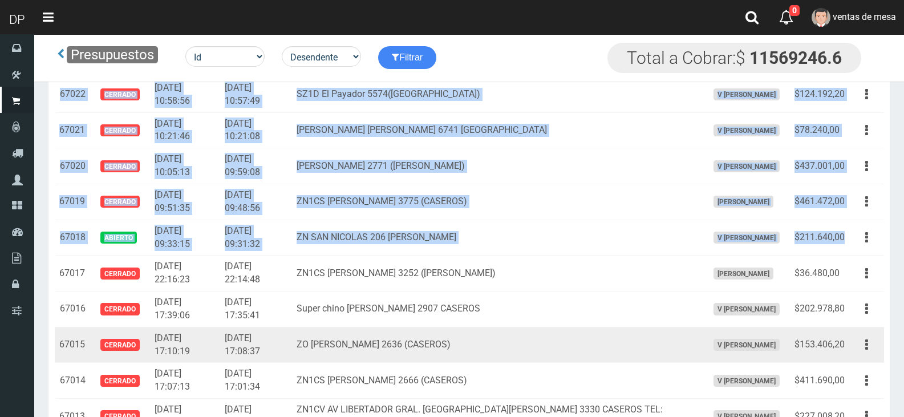
copy tbody "67057 Cerrado 2025-09-28 19:41:29 2025-09-28 19:40:35 ZN1CS SANTOS VEGA 7611 (V…"
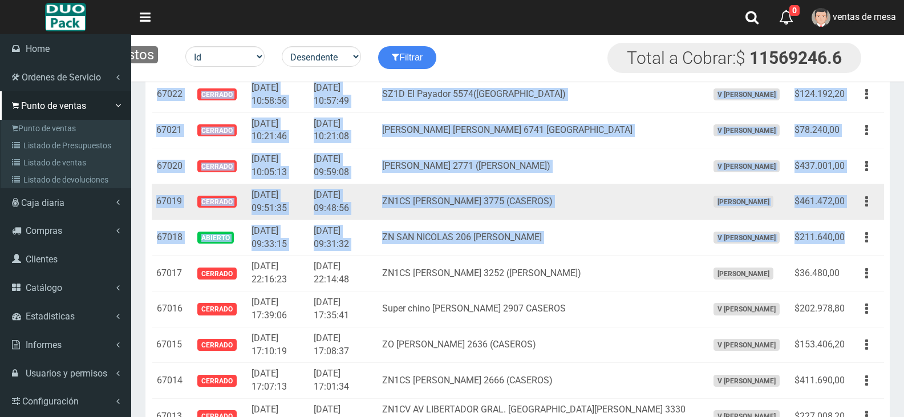
click at [358, 194] on td "[DATE] 09:48:56" at bounding box center [343, 202] width 68 height 36
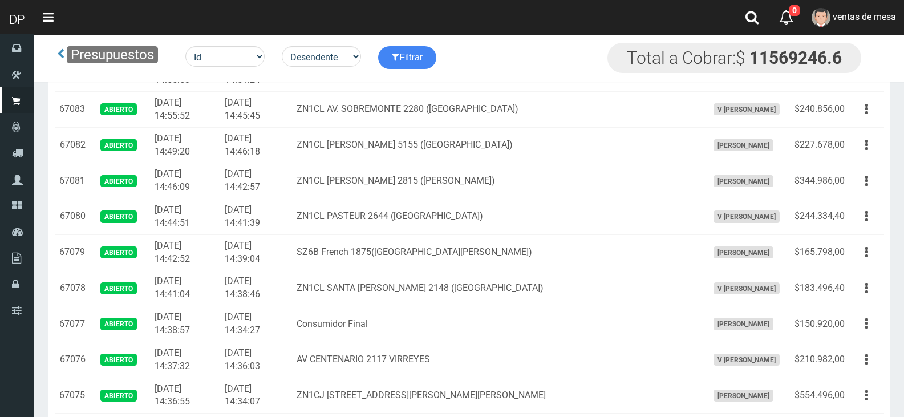
scroll to position [742, 0]
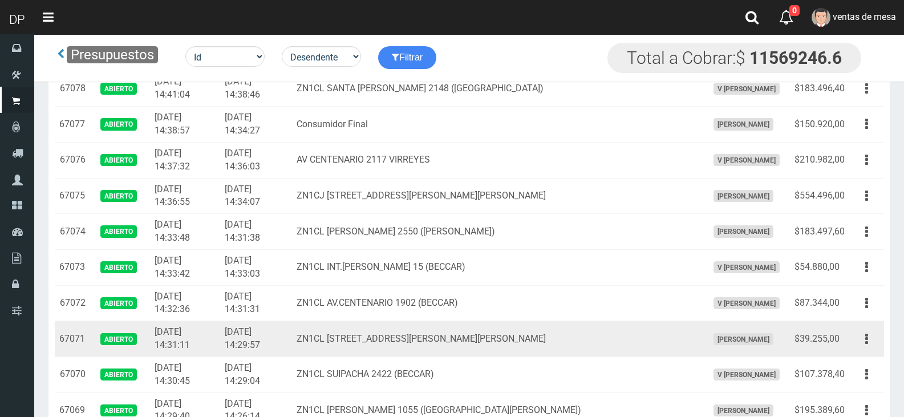
click at [862, 329] on div "Editar Imprimir Eliminar" at bounding box center [867, 339] width 26 height 20
click at [869, 346] on button "button" at bounding box center [867, 339] width 26 height 20
click at [854, 395] on link "Imprimir" at bounding box center [834, 391] width 90 height 25
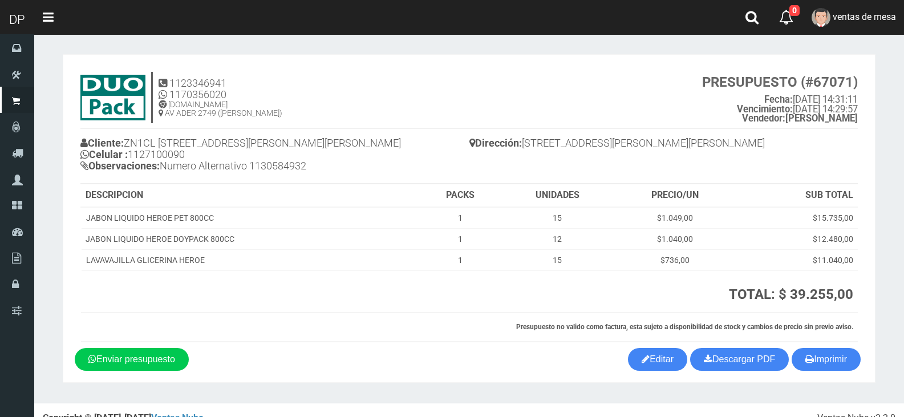
scroll to position [17, 0]
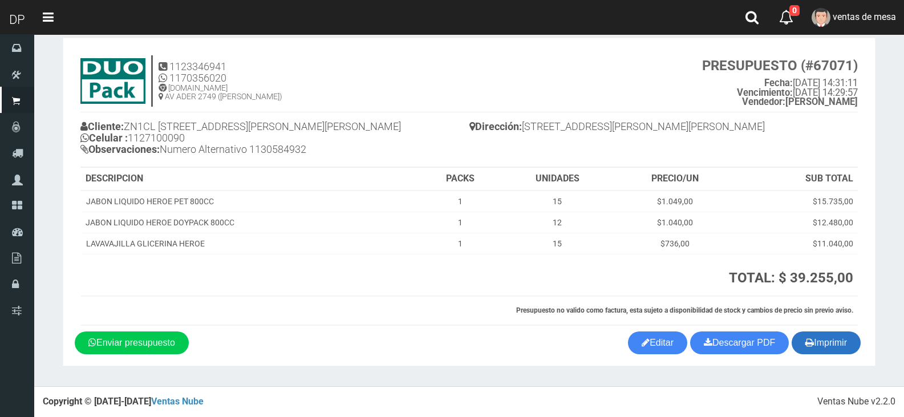
click at [827, 351] on button "Imprimir" at bounding box center [826, 342] width 69 height 23
click at [385, 146] on h4 "Cliente: ZN1CL [STREET_ADDRESS][PERSON_NAME][PERSON_NAME] Celular : [PHONE_NUMB…" at bounding box center [274, 139] width 389 height 42
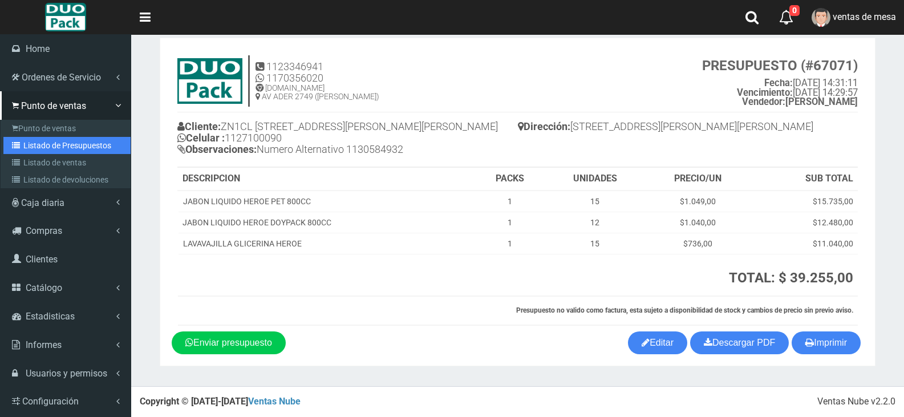
click at [67, 148] on link "Listado de Presupuestos" at bounding box center [66, 145] width 127 height 17
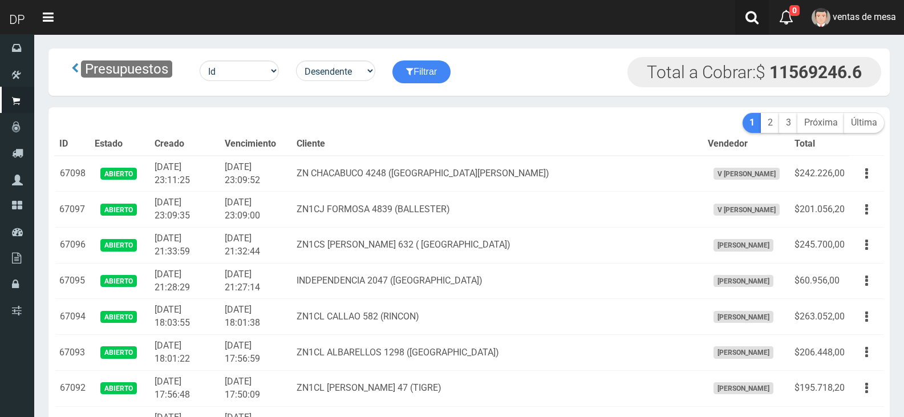
click at [754, 23] on icon at bounding box center [752, 17] width 13 height 14
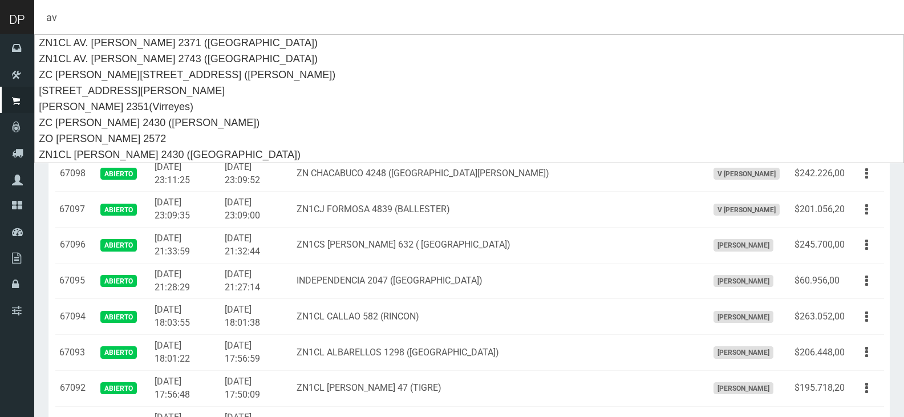
type input "a"
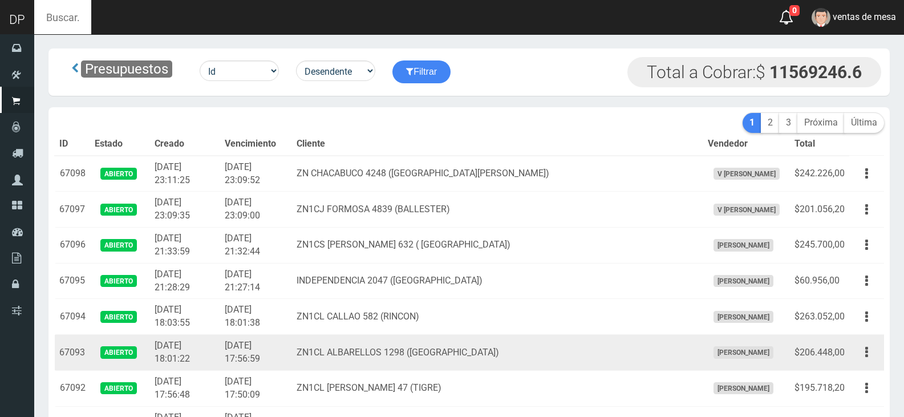
click at [566, 345] on td "ZN1CL ALBARELLOS 1298 ([GEOGRAPHIC_DATA])" at bounding box center [497, 353] width 411 height 36
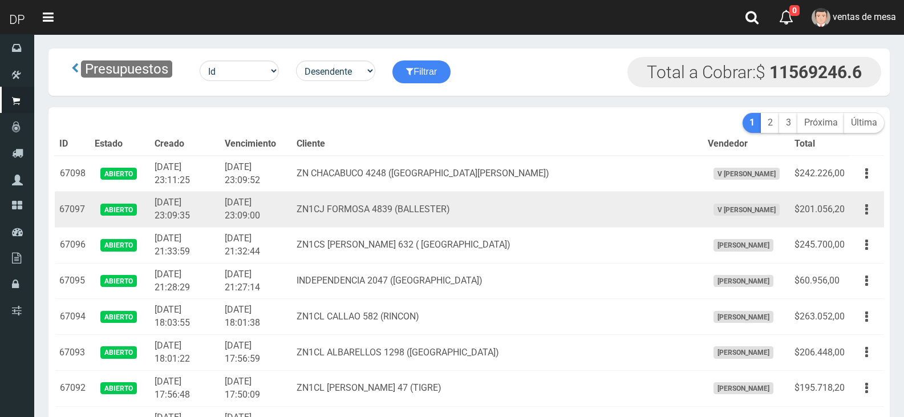
click at [382, 209] on td "ZN1CJ FORMOSA 4839 (BALLESTER)" at bounding box center [497, 210] width 411 height 36
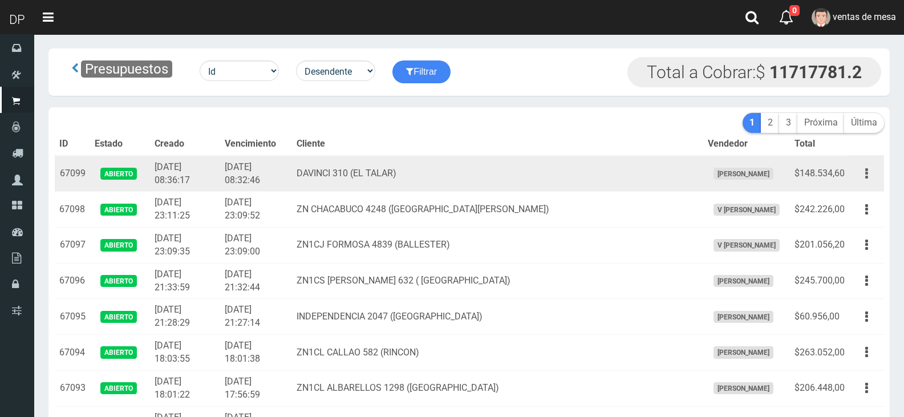
drag, startPoint x: 875, startPoint y: 194, endPoint x: 868, endPoint y: 179, distance: 16.6
click at [873, 192] on td "Editar Imprimir Eliminar" at bounding box center [866, 210] width 35 height 36
click at [860, 165] on button "button" at bounding box center [867, 174] width 26 height 20
click at [846, 228] on link "Imprimir" at bounding box center [834, 226] width 90 height 25
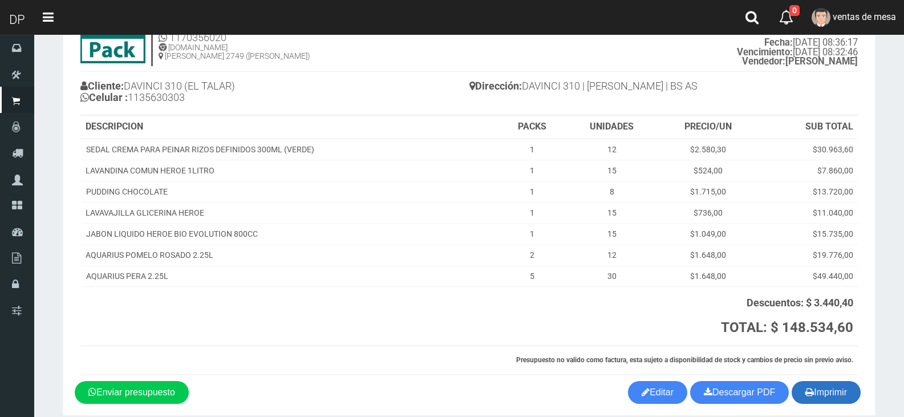
scroll to position [107, 0]
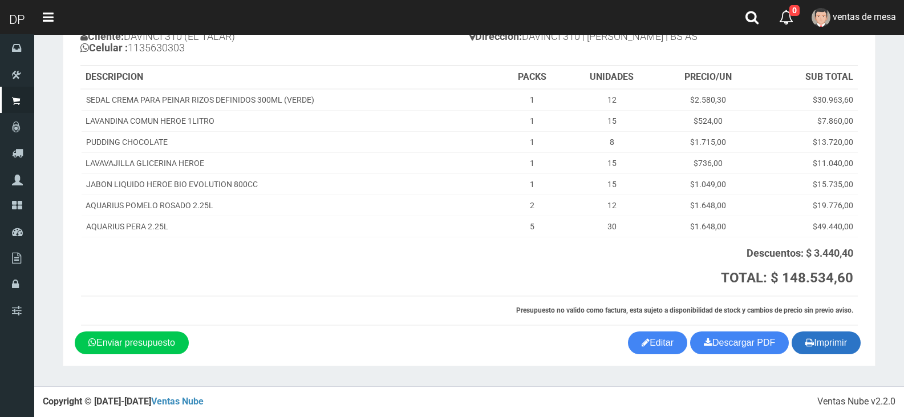
click at [822, 345] on button "Imprimir" at bounding box center [826, 342] width 69 height 23
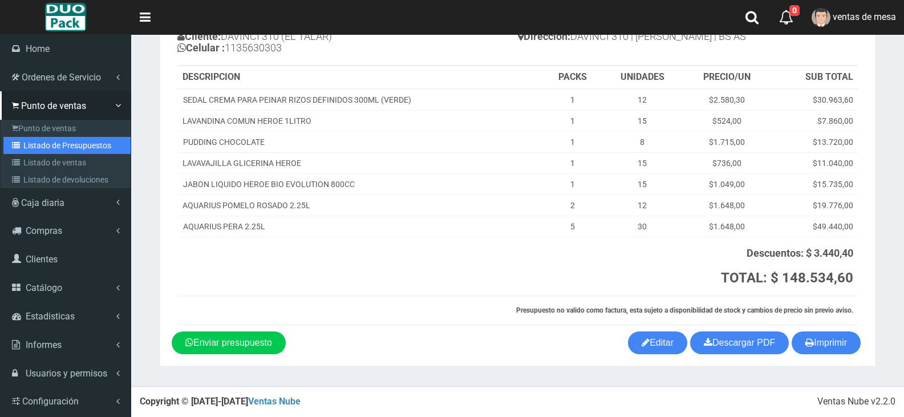
click at [35, 148] on link "Listado de Presupuestos" at bounding box center [66, 145] width 127 height 17
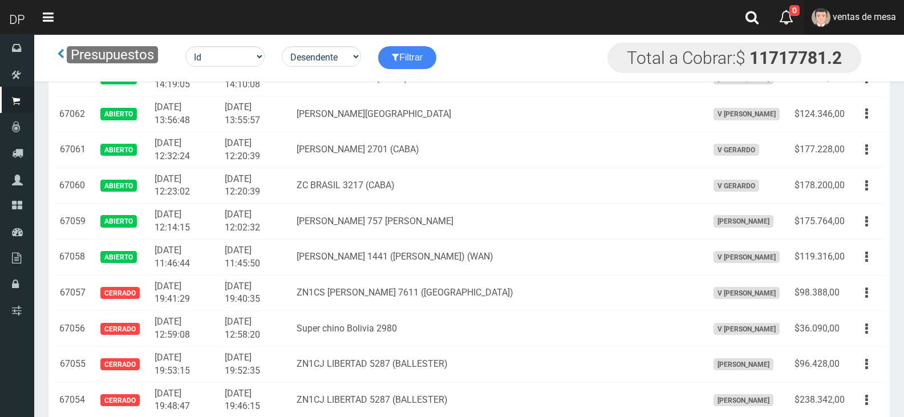
scroll to position [4018, 0]
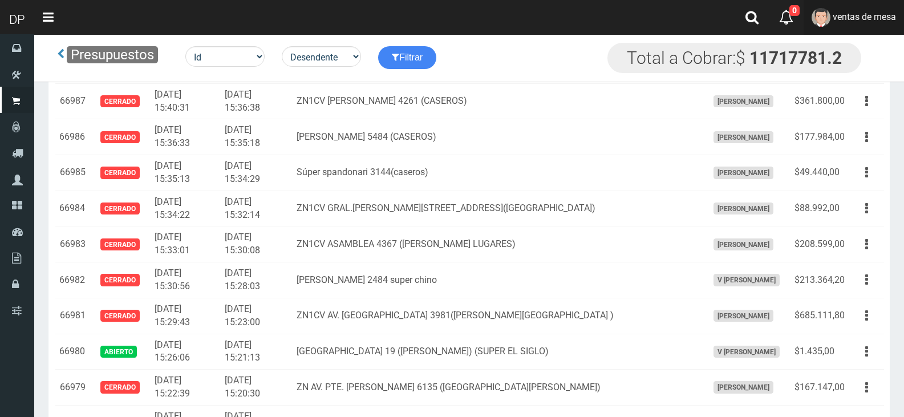
drag, startPoint x: 898, startPoint y: 10, endPoint x: 886, endPoint y: 107, distance: 97.1
click at [898, 10] on link "ventas de mesa" at bounding box center [854, 17] width 100 height 35
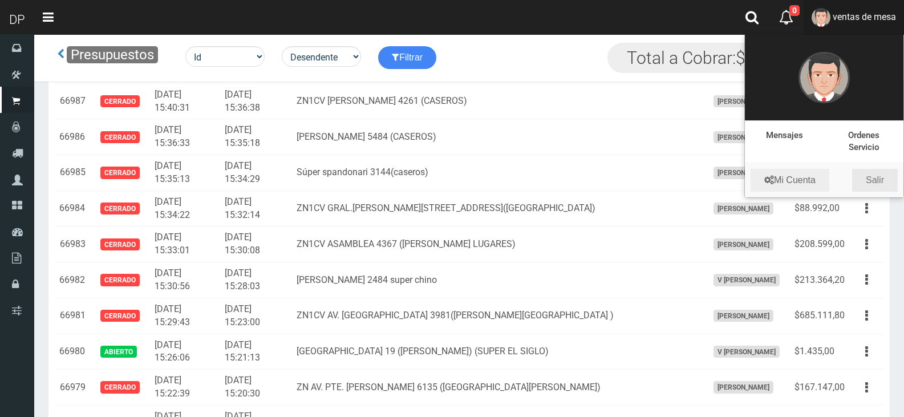
click at [883, 171] on link "Salir" at bounding box center [875, 180] width 46 height 23
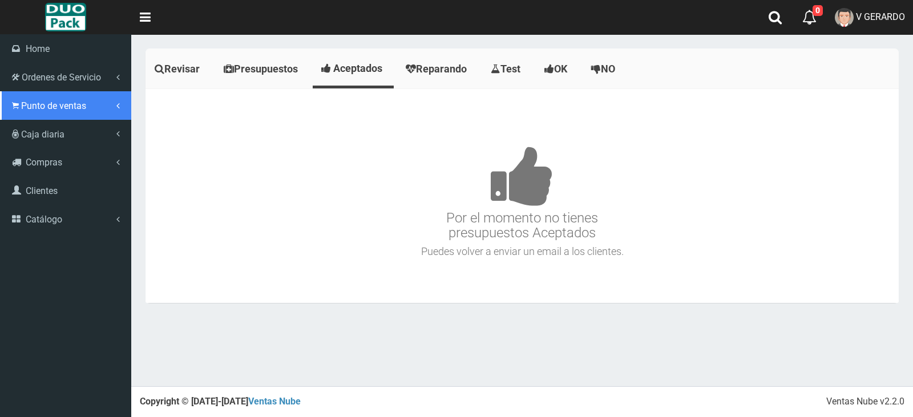
click at [27, 108] on span "Punto de ventas" at bounding box center [53, 105] width 65 height 11
click at [32, 119] on link "Punto de ventas" at bounding box center [65, 105] width 131 height 29
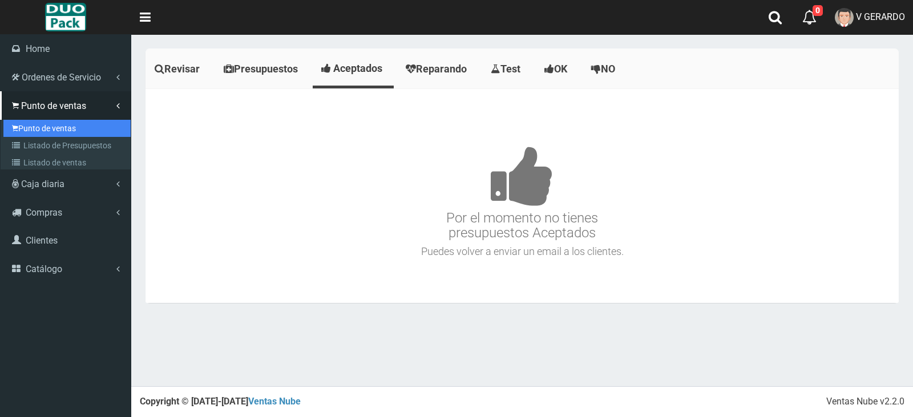
click at [37, 123] on link "Punto de ventas" at bounding box center [66, 128] width 127 height 17
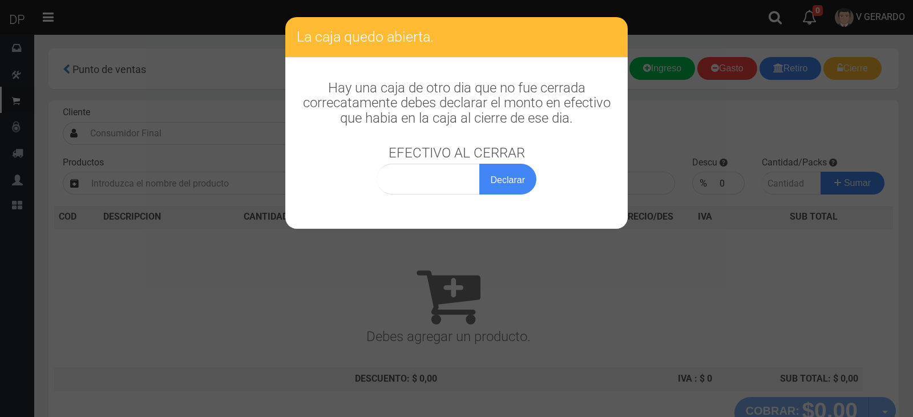
click at [213, 135] on div "La caja quedo abierta. Hay una caja de otro dia que no fue cerrada correcatamen…" at bounding box center [456, 208] width 913 height 417
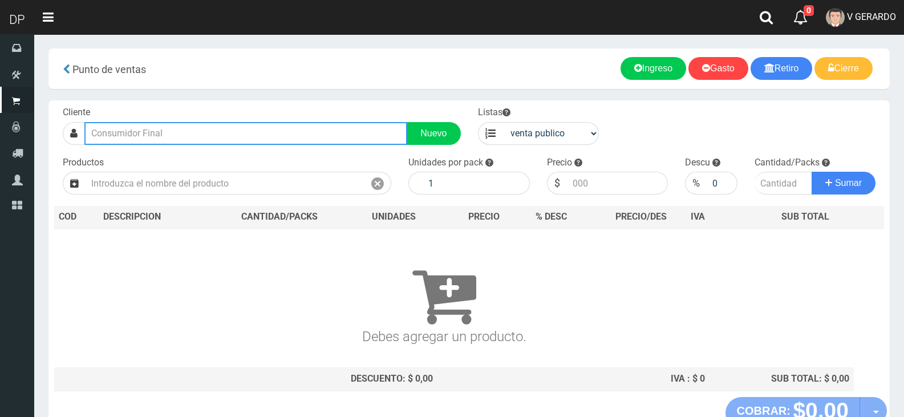
click at [210, 141] on input "text" at bounding box center [245, 133] width 323 height 23
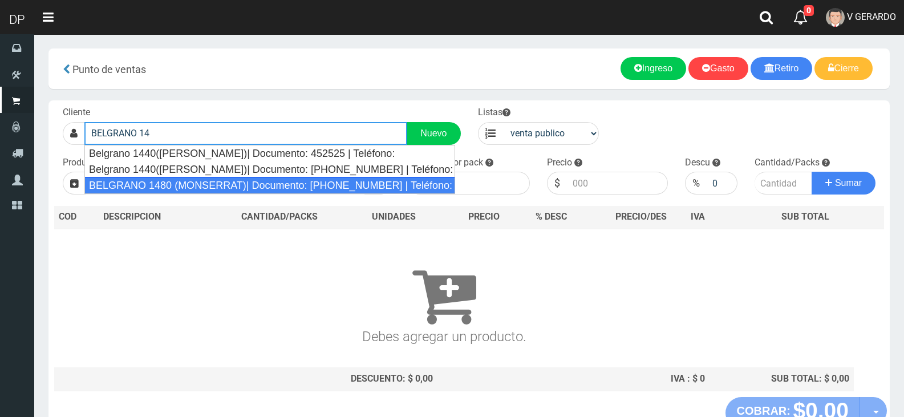
click at [212, 180] on div "BELGRANO 1480 (MONSERRAT)| Documento: 111244488800000 | Teléfono:" at bounding box center [269, 185] width 371 height 17
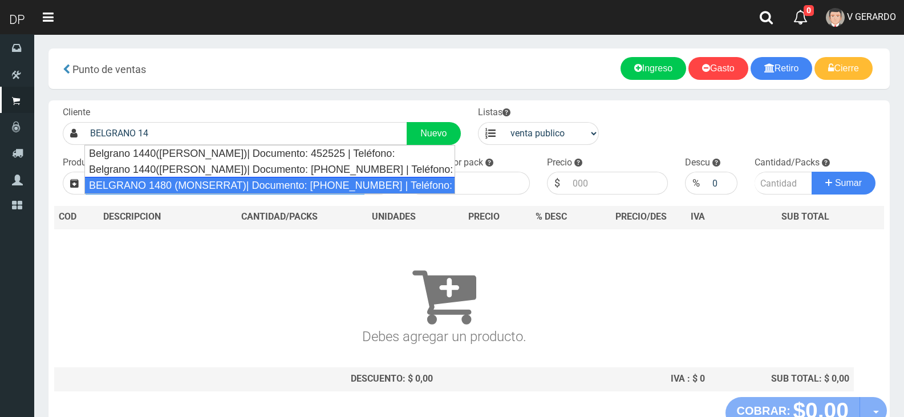
type input "BELGRANO 1480 (MONSERRAT)| Documento: 111244488800000 | Teléfono:"
select select "2"
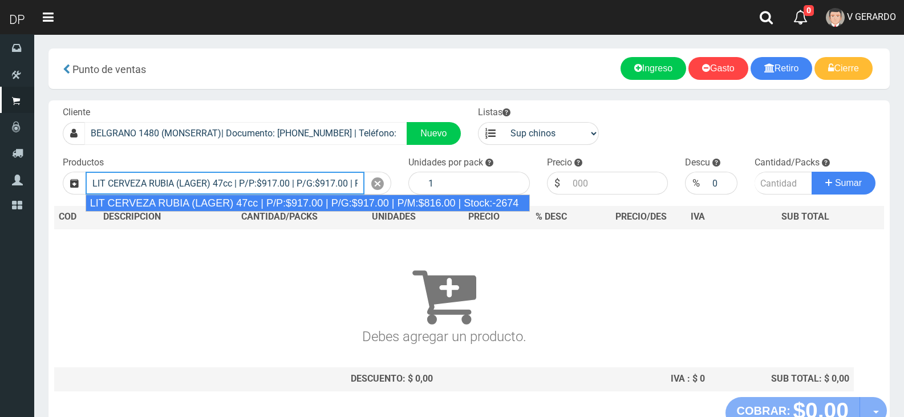
type input "LIT CERVEZA RUBIA (LAGER) 47cc | P/P:$917.00 | P/G:$917.00 | P/M:$816.00 | Stoc…"
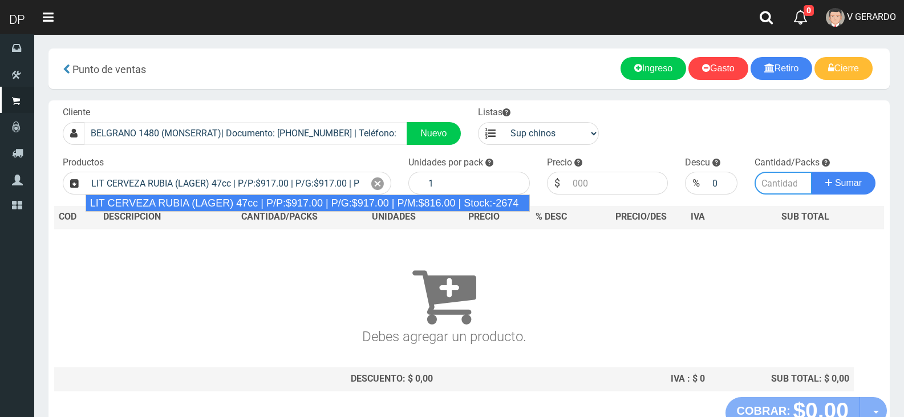
type input "24"
type input "917.00"
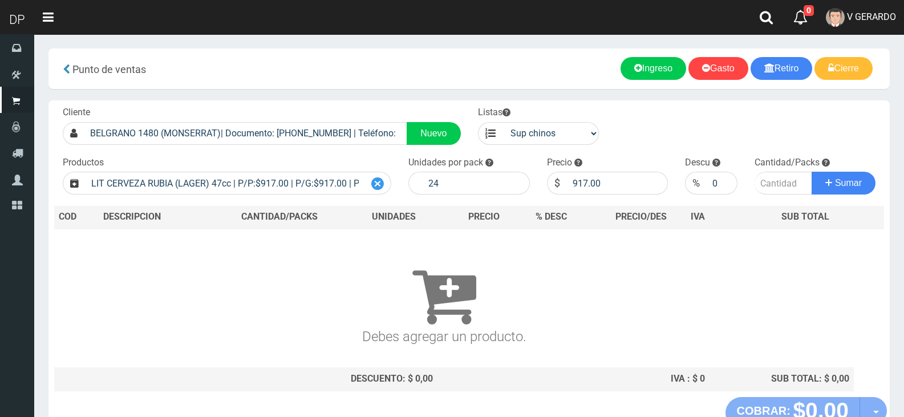
click at [378, 187] on icon at bounding box center [377, 184] width 13 height 17
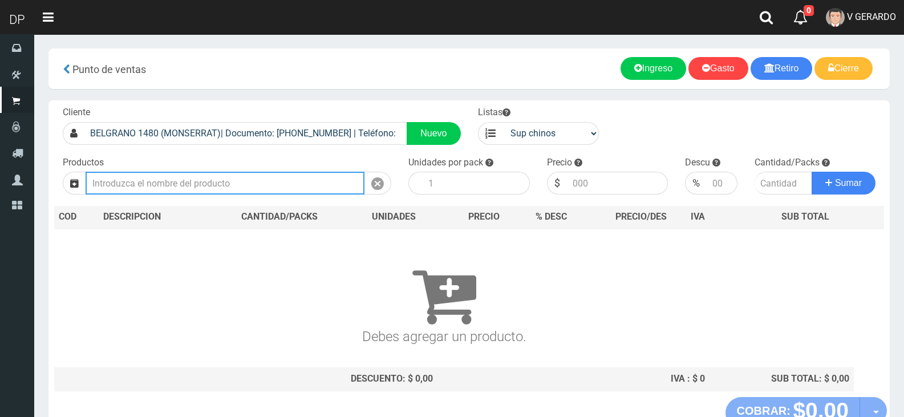
click at [313, 185] on input "text" at bounding box center [225, 183] width 279 height 23
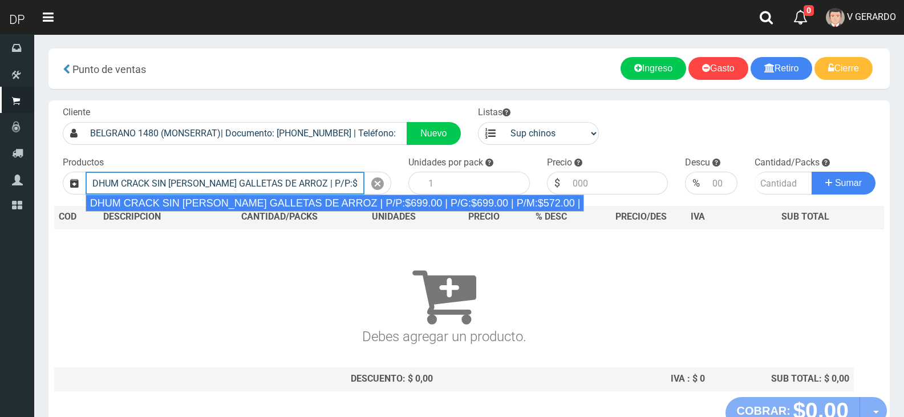
type input "DHUM CRACK SIN SAL GALLETAS DE ARROZ | P/P:$699.00 | P/G:$699.00 | P/M:$572.00 …"
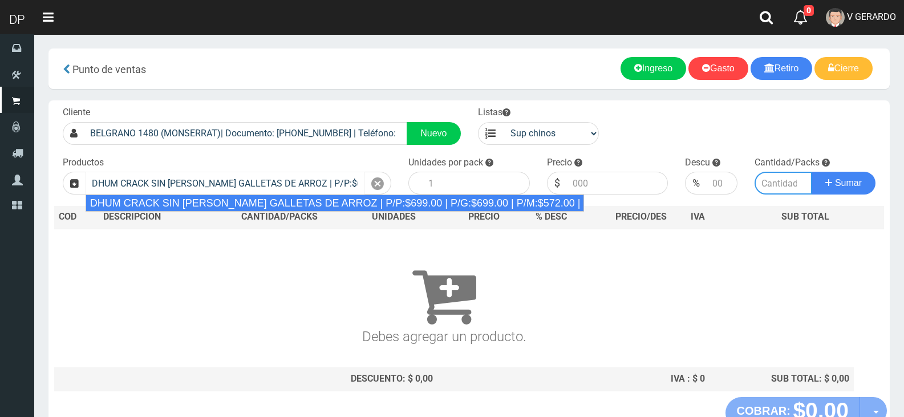
type input "12"
type input "699.00"
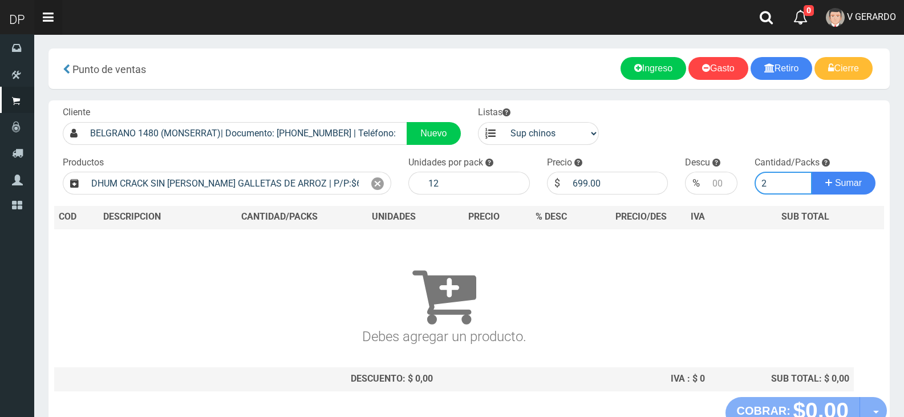
type input "2"
drag, startPoint x: 578, startPoint y: 179, endPoint x: 605, endPoint y: 182, distance: 27.0
click at [605, 182] on input "699.00" at bounding box center [618, 183] width 102 height 23
type input "669"
click at [812, 172] on button "Sumar" at bounding box center [844, 183] width 64 height 23
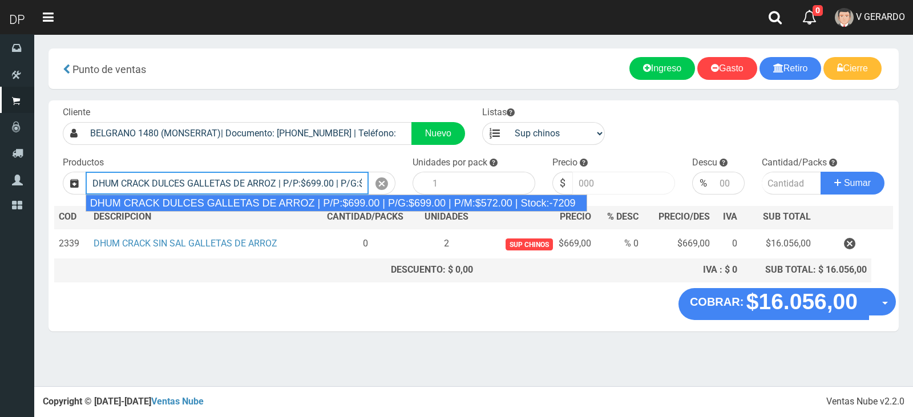
type input "DHUM CRACK DULCES GALLETAS DE ARROZ | P/P:$699.00 | P/G:$699.00 | P/M:$572.00 |…"
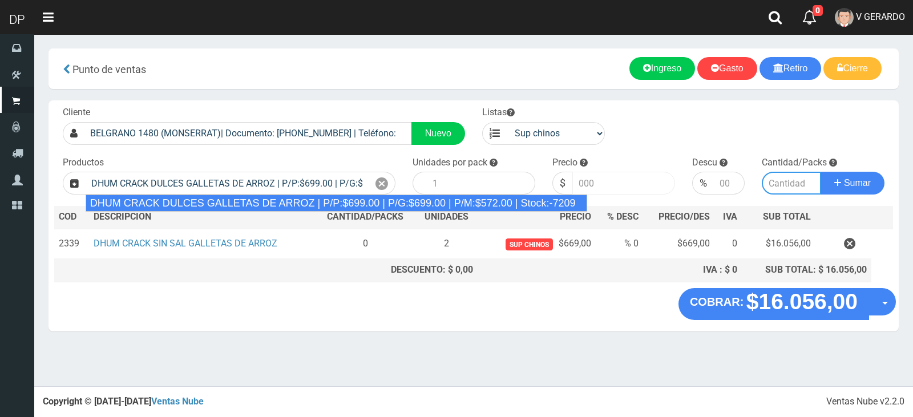
type input "12"
type input "699.00"
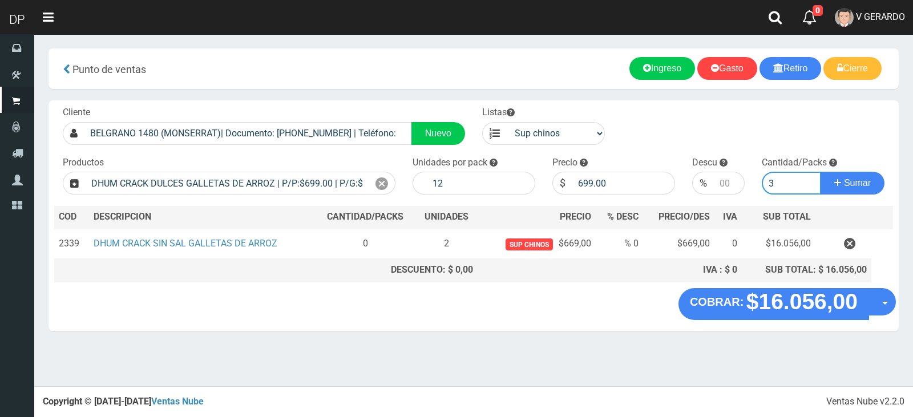
type input "3"
type input "6"
click at [587, 185] on input "699.00" at bounding box center [623, 183] width 103 height 23
type input "669.00"
click at [820, 172] on button "Sumar" at bounding box center [852, 183] width 64 height 23
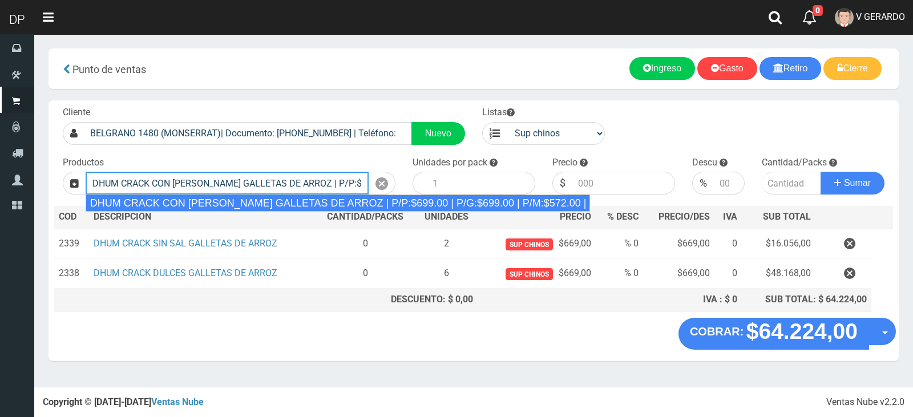
type input "DHUM CRACK CON SAL GALLETAS DE ARROZ | P/P:$699.00 | P/G:$699.00 | P/M:$572.00 …"
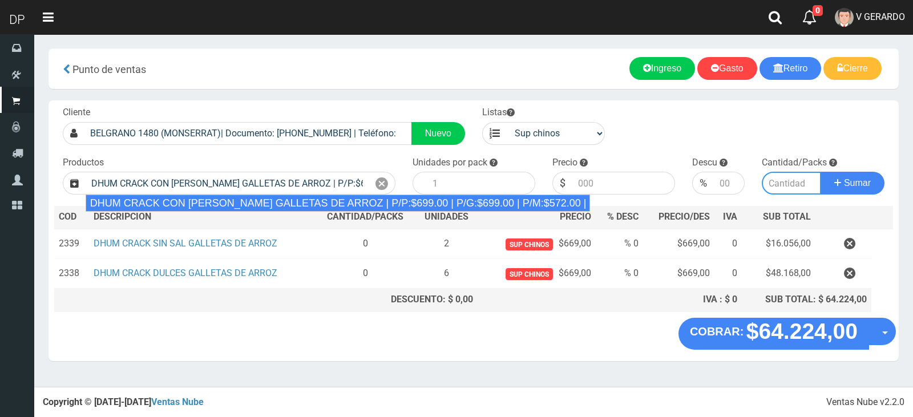
type input "12"
type input "699.00"
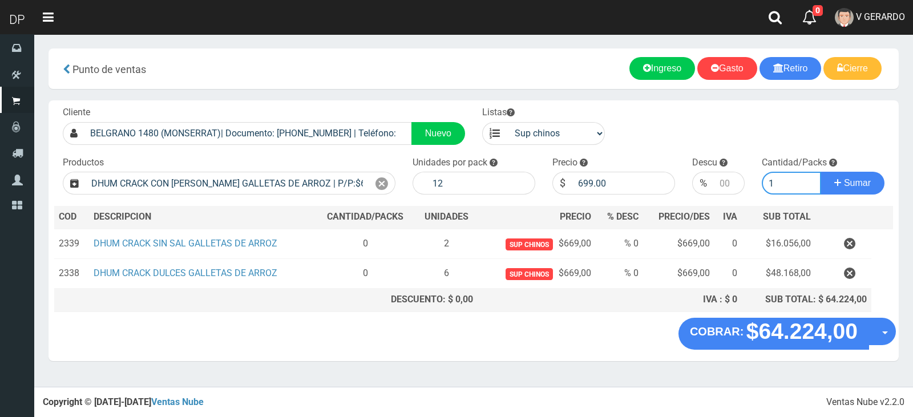
type input "2"
click at [585, 186] on input "699.00" at bounding box center [623, 183] width 103 height 23
type input "669.00"
click at [820, 172] on button "Sumar" at bounding box center [852, 183] width 64 height 23
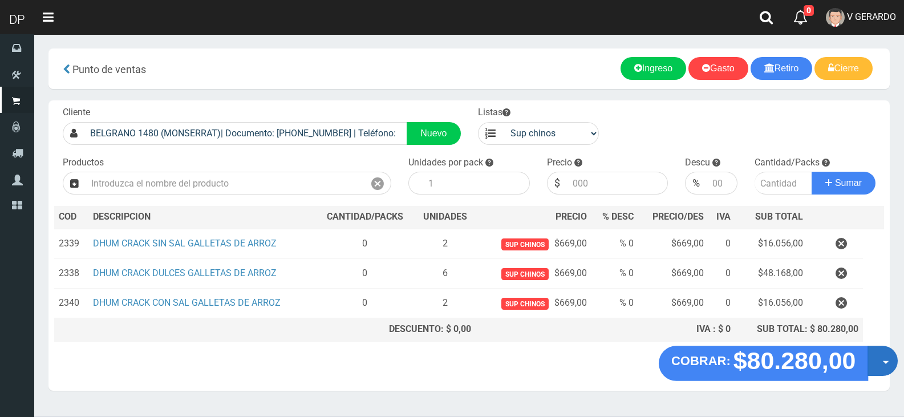
click at [886, 362] on div "COBRAR: $80.280,00 Opciones Hacer Devolucion Crear presupuesto" at bounding box center [468, 368] width 841 height 43
click at [883, 363] on span "button" at bounding box center [886, 362] width 6 height 3
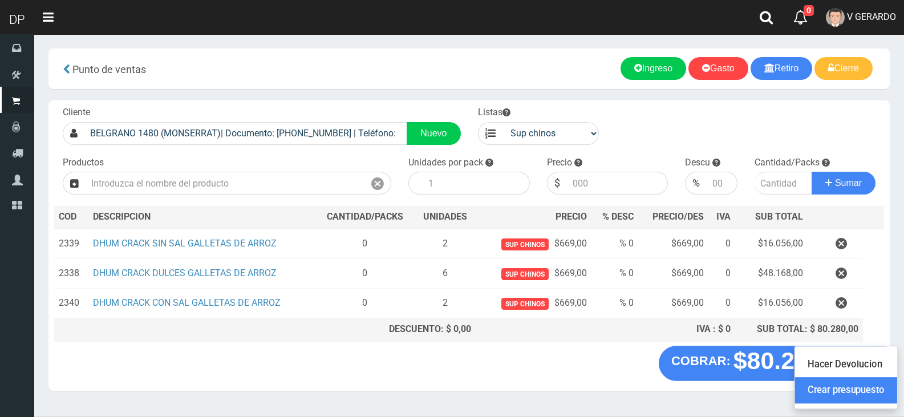
click at [868, 384] on link "Crear presupuesto" at bounding box center [846, 391] width 102 height 26
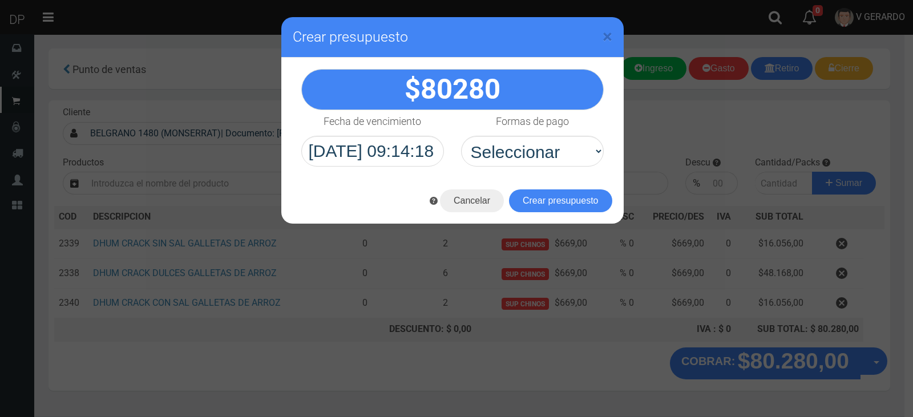
select select "Efectivo"
click at [461, 136] on select "Seleccionar Efectivo Tarjeta de Crédito Depósito Débito" at bounding box center [532, 151] width 143 height 31
click at [568, 205] on button "Crear presupuesto" at bounding box center [560, 200] width 103 height 23
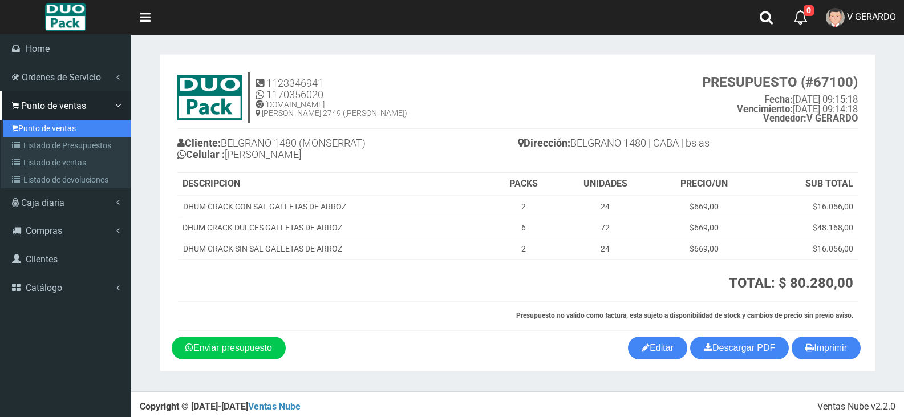
click at [22, 122] on link "Punto de ventas" at bounding box center [66, 128] width 127 height 17
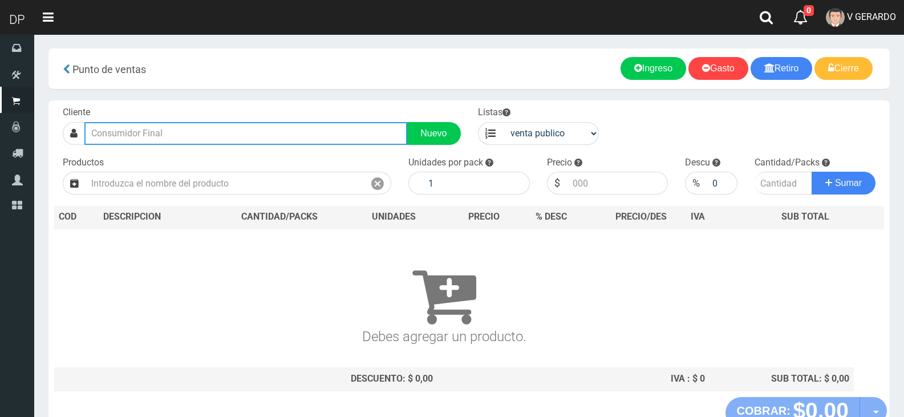
click at [258, 128] on input "text" at bounding box center [245, 133] width 323 height 23
click at [258, 129] on input "text" at bounding box center [245, 133] width 323 height 23
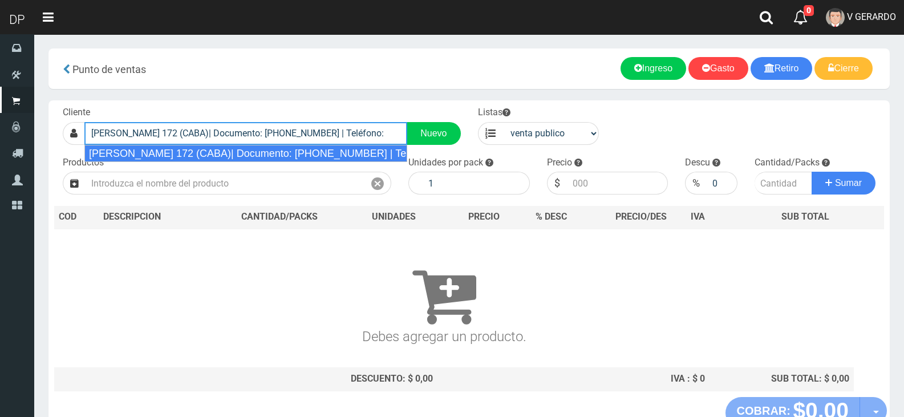
type input "[PERSON_NAME] 172 (CABA)| Documento: [PHONE_NUMBER] | Teléfono:"
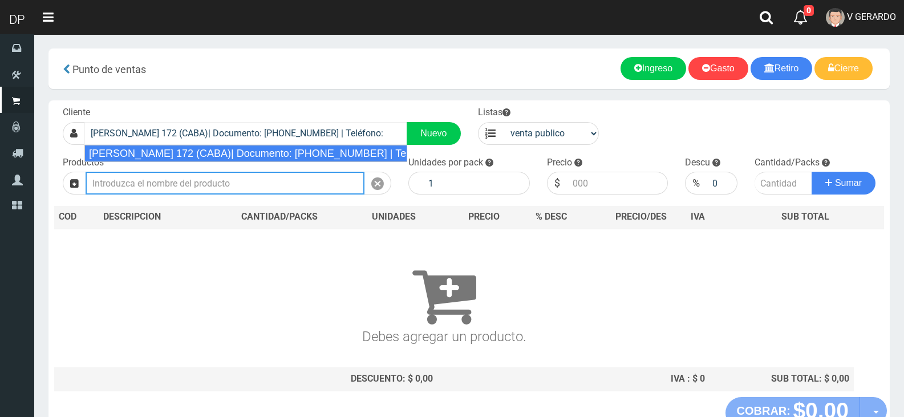
select select "2"
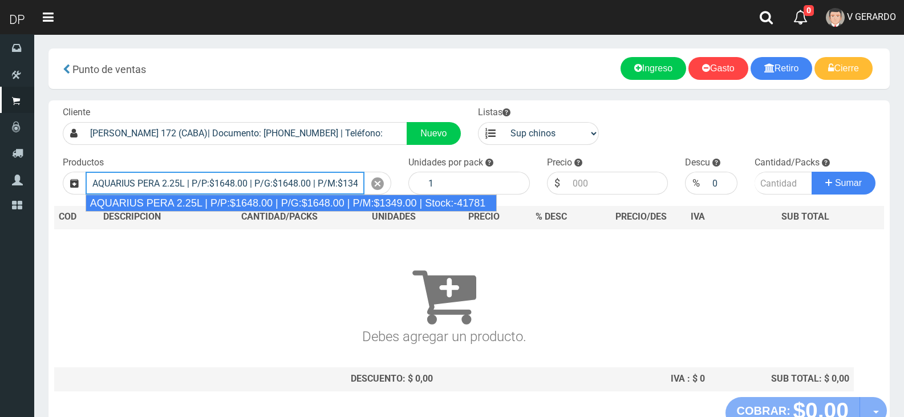
type input "AQUARIUS PERA 2.25L | P/P:$1648.00 | P/G:$1648.00 | P/M:$1349.00 | Stock:-41781"
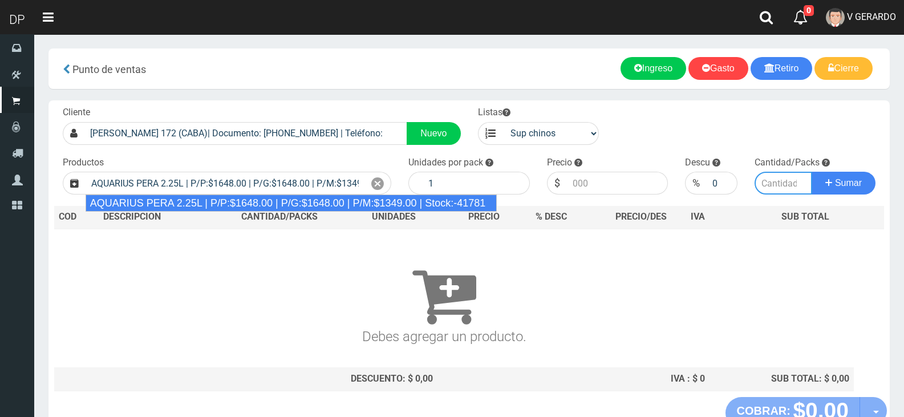
type input "6"
type input "1648.00"
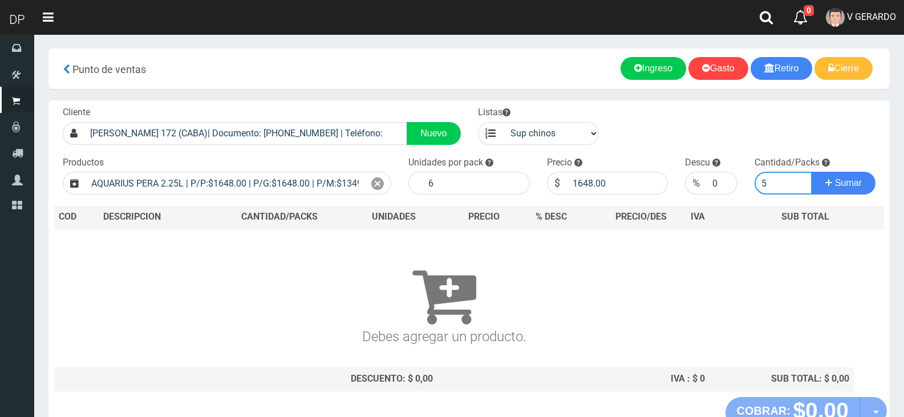
click at [812, 172] on button "Sumar" at bounding box center [844, 183] width 64 height 23
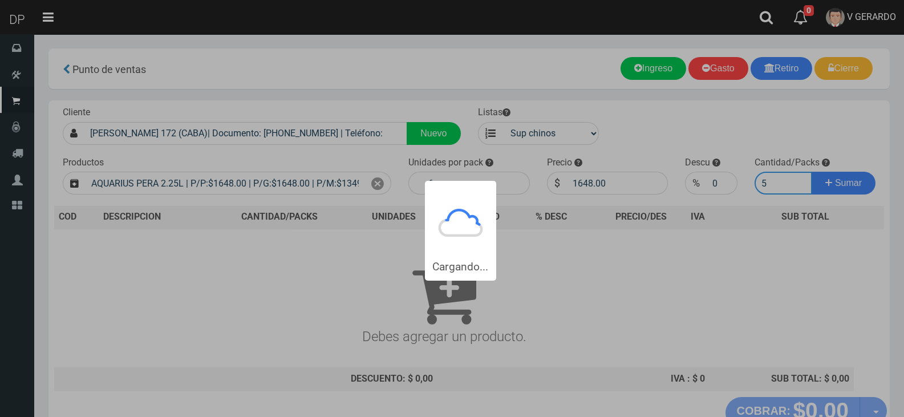
type input "51"
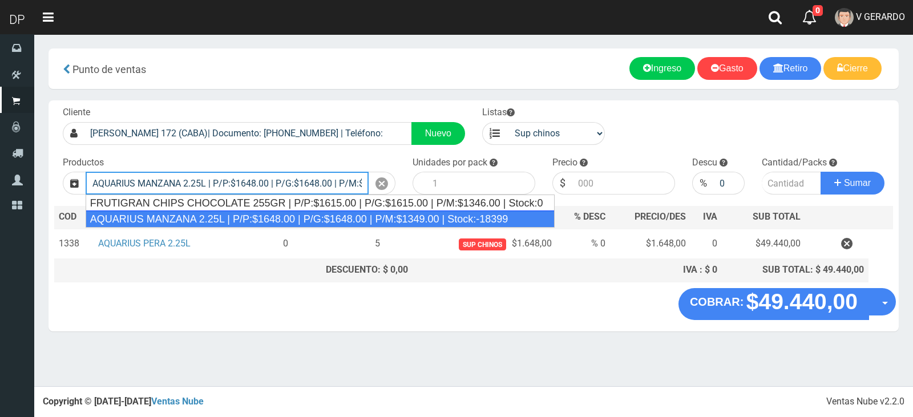
type input "AQUARIUS MANZANA 2.25L | P/P:$1648.00 | P/G:$1648.00 | P/M:$1349.00 | Stock:-18…"
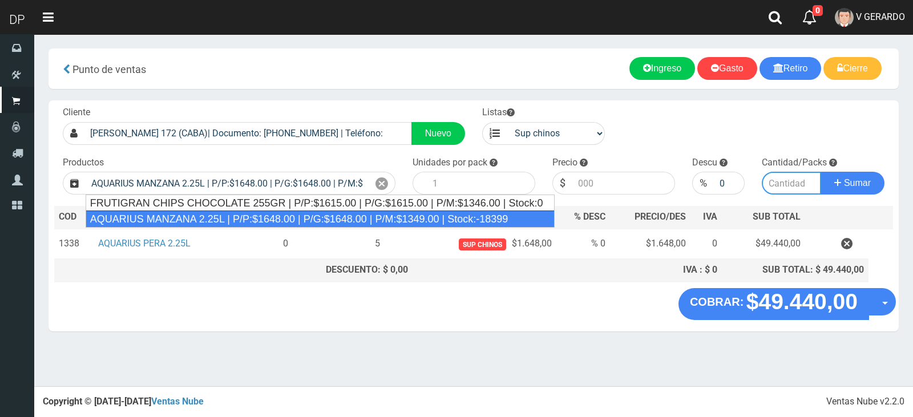
type input "6"
type input "1648.00"
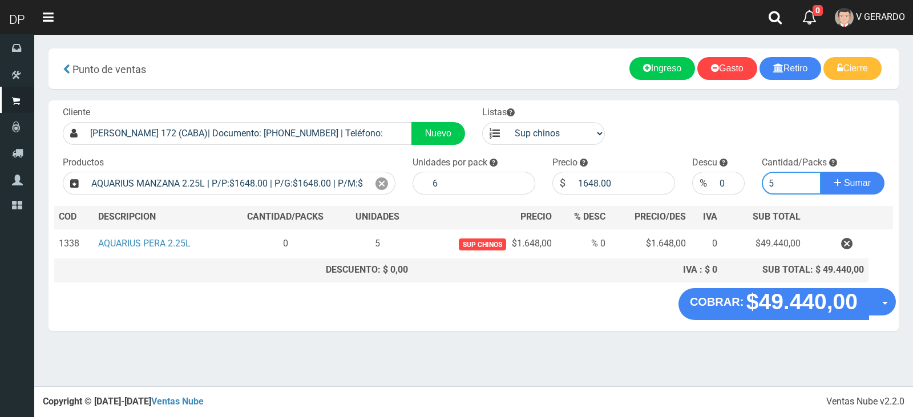
type input "5"
click at [820, 172] on button "Sumar" at bounding box center [852, 183] width 64 height 23
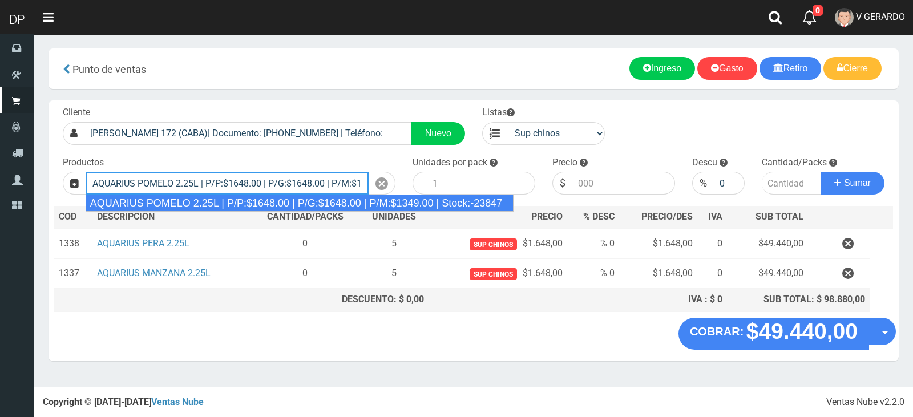
type input "AQUARIUS POMELO 2.25L | P/P:$1648.00 | P/G:$1648.00 | P/M:$1349.00 | Stock:-238…"
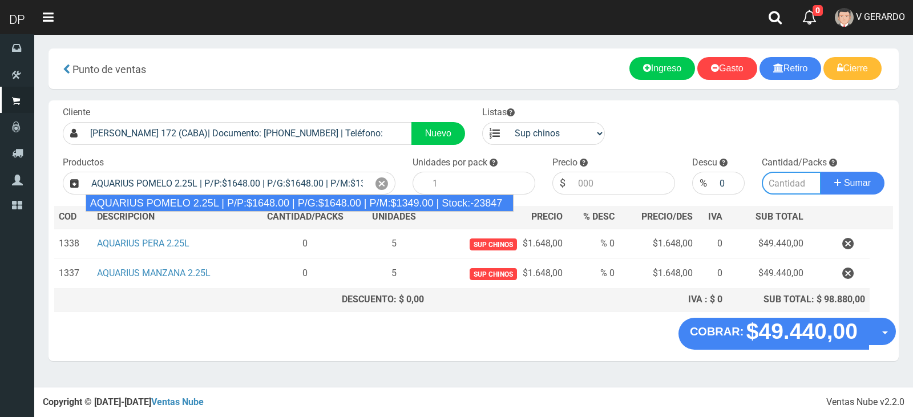
type input "6"
type input "1648.00"
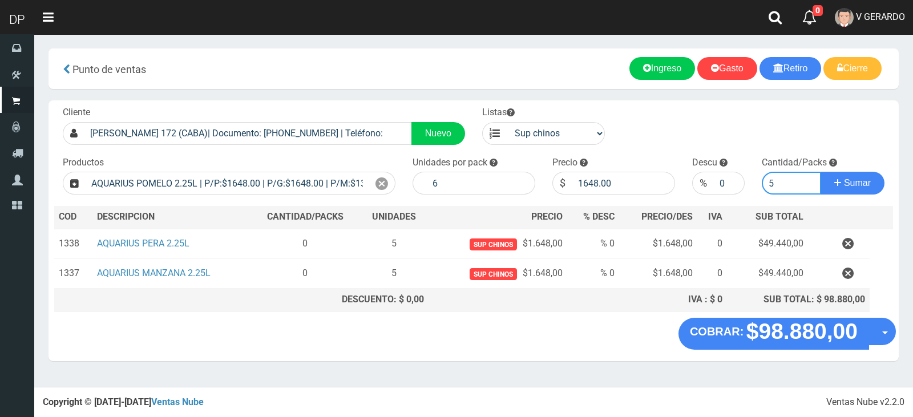
type input "5"
click at [820, 172] on button "Sumar" at bounding box center [852, 183] width 64 height 23
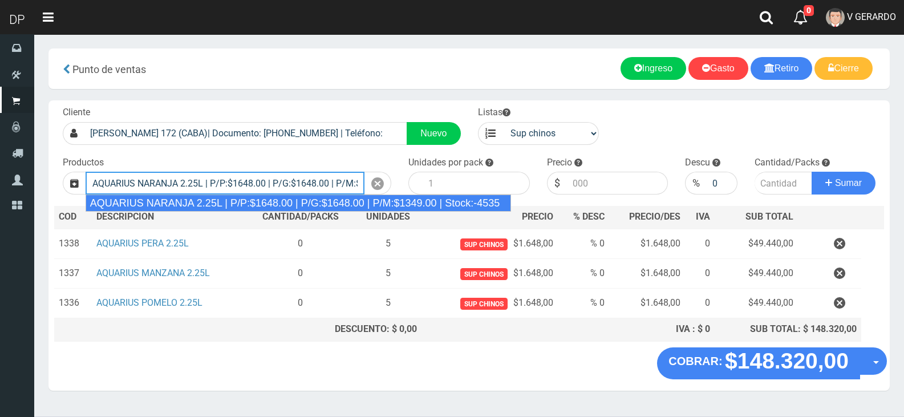
type input "AQUARIUS NARANJA 2.25L | P/P:$1648.00 | P/G:$1648.00 | P/M:$1349.00 | Stock:-45…"
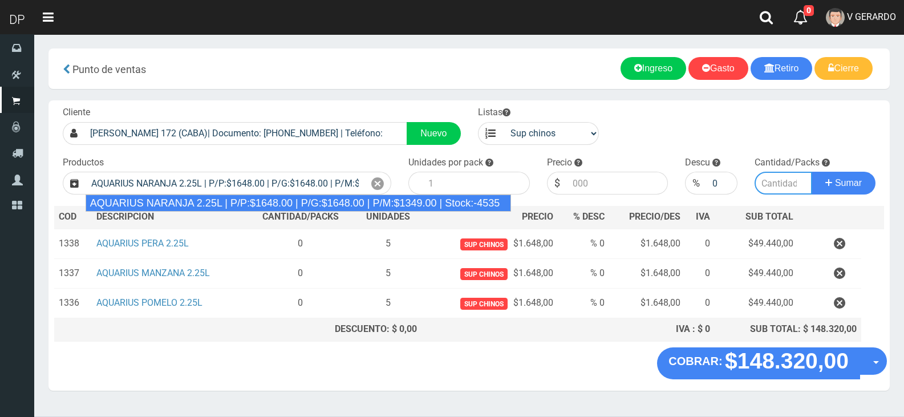
type input "6"
type input "1648.00"
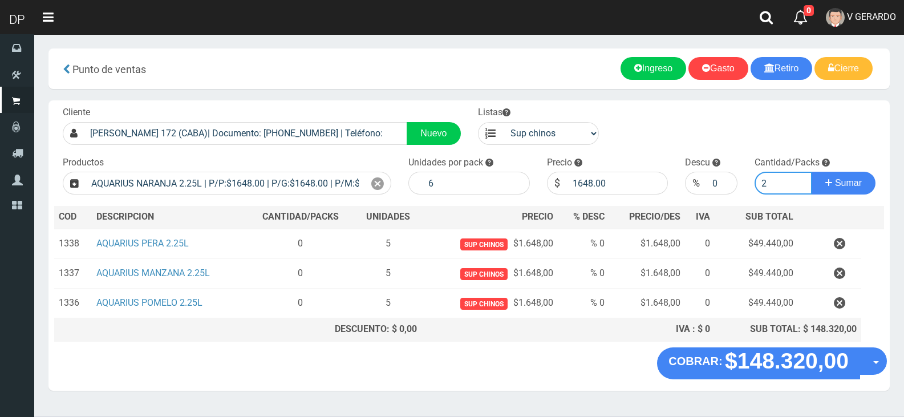
type input "2"
click at [812, 172] on button "Sumar" at bounding box center [844, 183] width 64 height 23
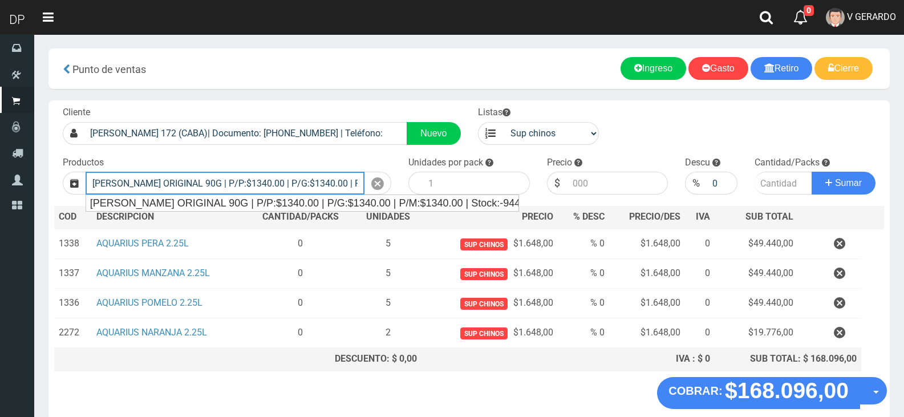
type input "JABON DOVE ORIGINAL 90G | P/P:$1340.00 | P/G:$1340.00 | P/M:$1340.00 | Stock:-9…"
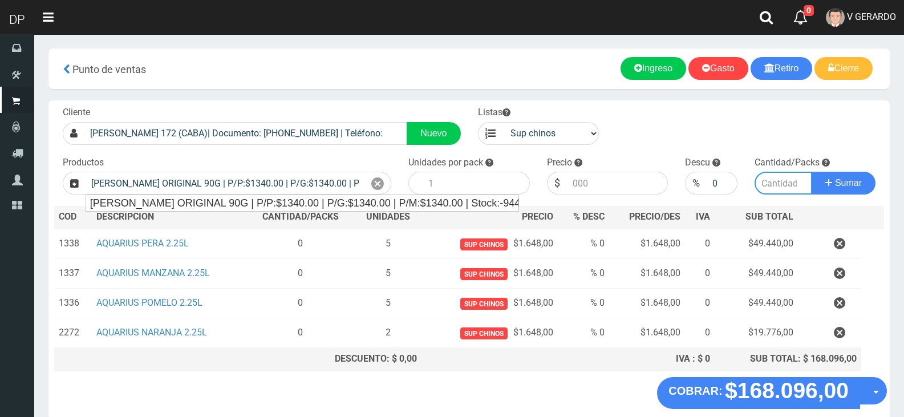
type input "60"
type input "1340.00"
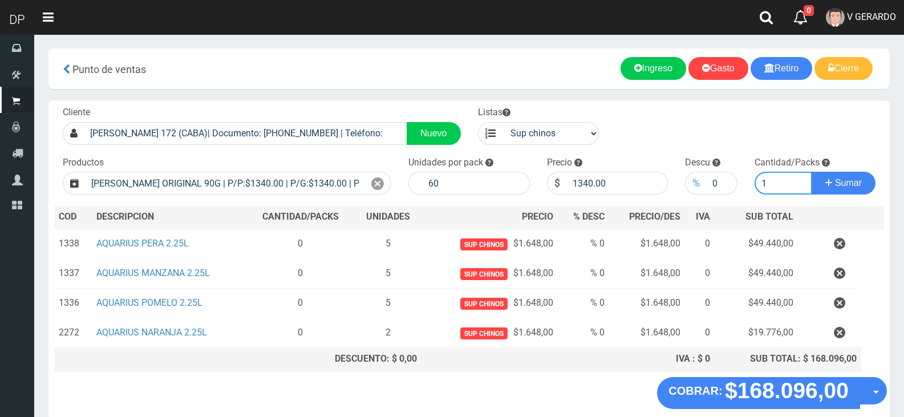
type input "1"
drag, startPoint x: 704, startPoint y: 181, endPoint x: 711, endPoint y: 181, distance: 7.4
click at [706, 181] on div "%" at bounding box center [696, 183] width 22 height 23
click at [711, 181] on input "0" at bounding box center [722, 183] width 30 height 23
type input "10"
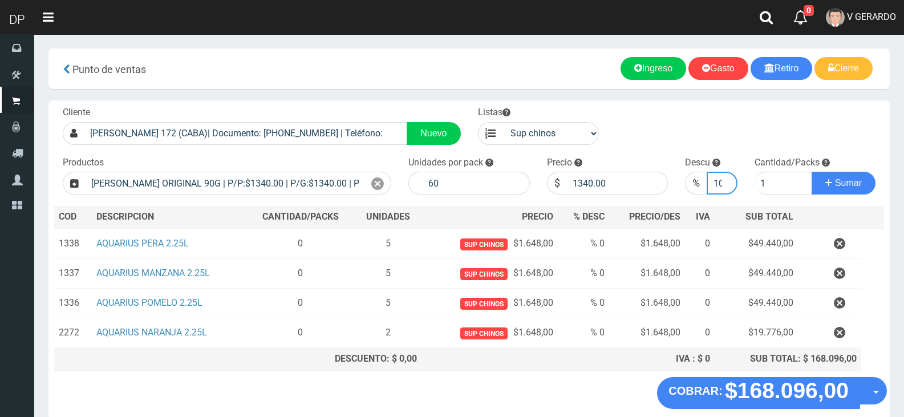
click at [812, 172] on button "Sumar" at bounding box center [844, 183] width 64 height 23
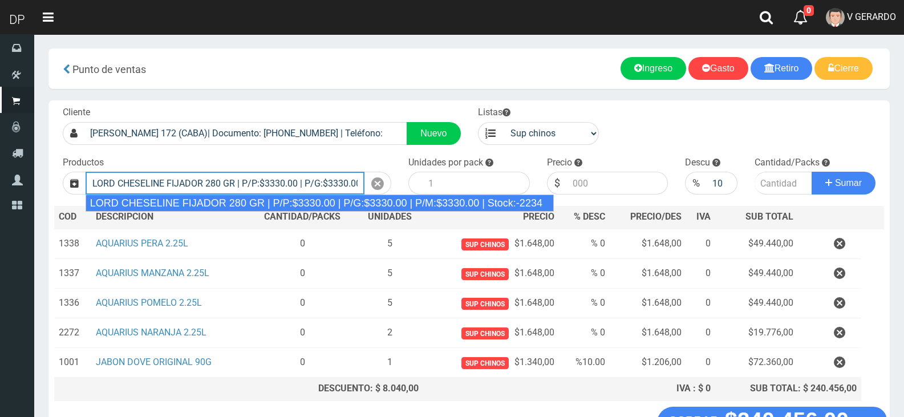
type input "LORD CHESELINE FIJADOR 280 GR | P/P:$3330.00 | P/G:$3330.00 | P/M:$3330.00 | St…"
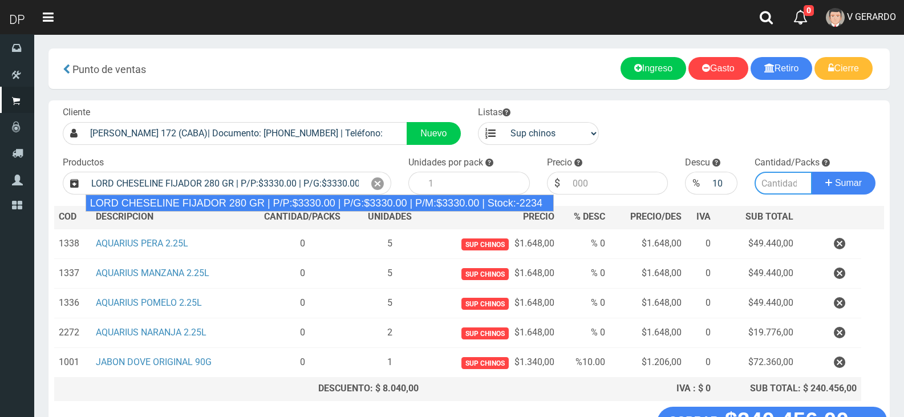
type input "6"
type input "3330.00"
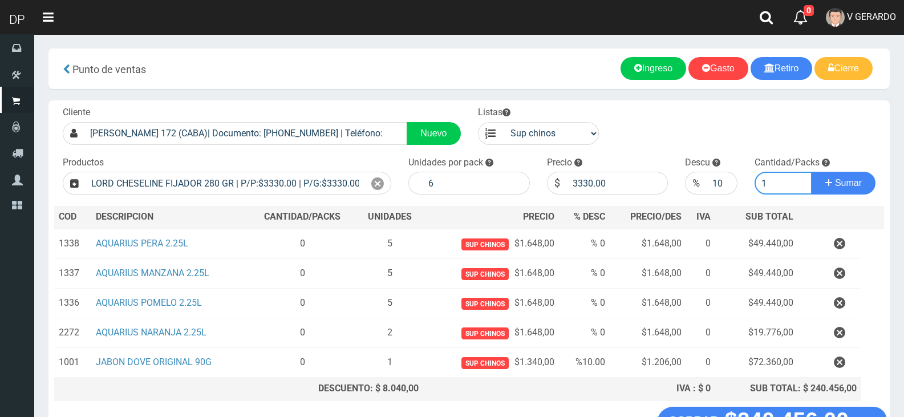
type input "1"
click at [812, 172] on button "Sumar" at bounding box center [844, 183] width 64 height 23
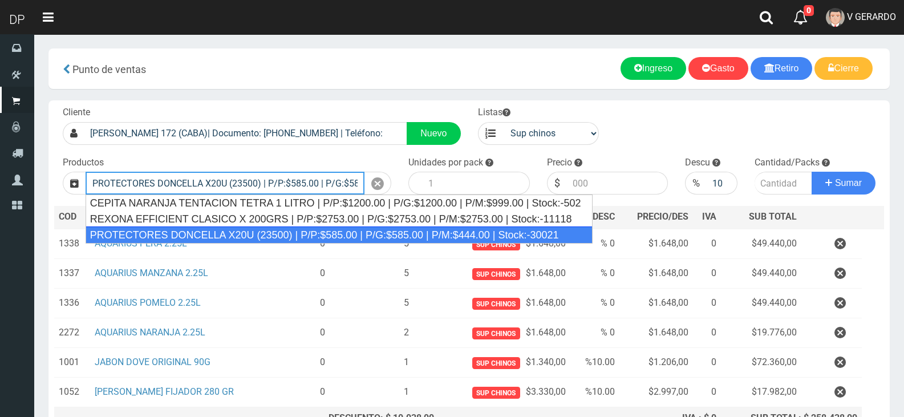
type input "PROTECTORES DONCELLA X20U (23500) | P/P:$585.00 | P/G:$585.00 | P/M:$444.00 | S…"
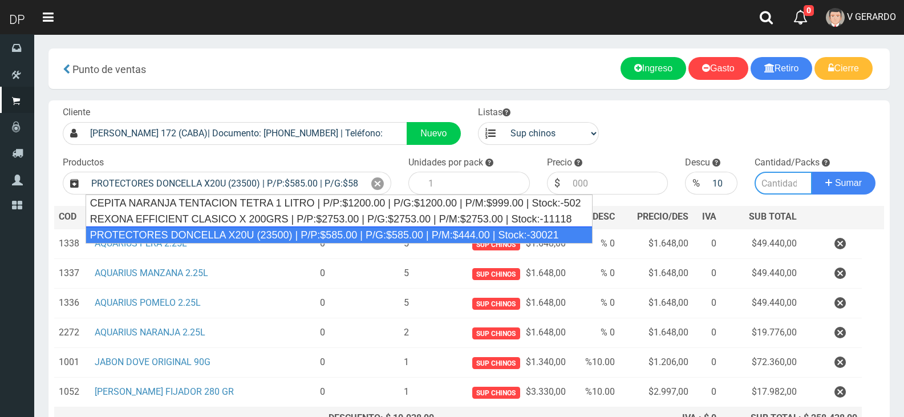
type input "30"
type input "585.00"
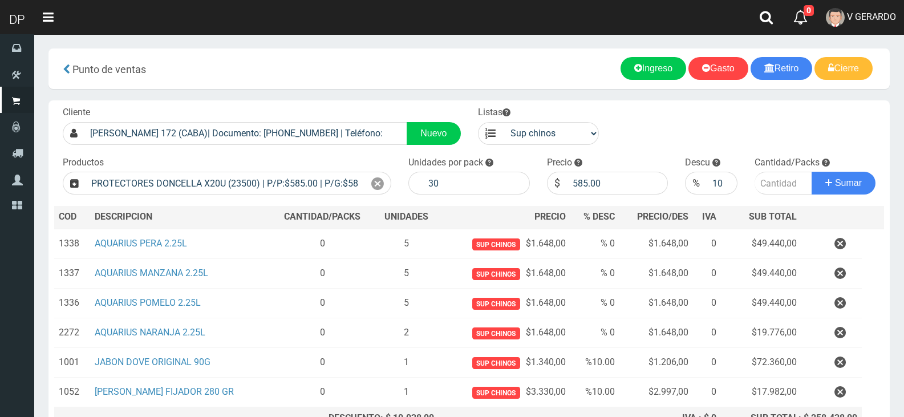
click at [395, 191] on div "Productos PROTECTORES DONCELLA X20U (23500) | P/P:$585.00 | P/G:$585.00 | P/M:$…" at bounding box center [227, 175] width 346 height 39
click at [386, 187] on div at bounding box center [377, 183] width 27 height 23
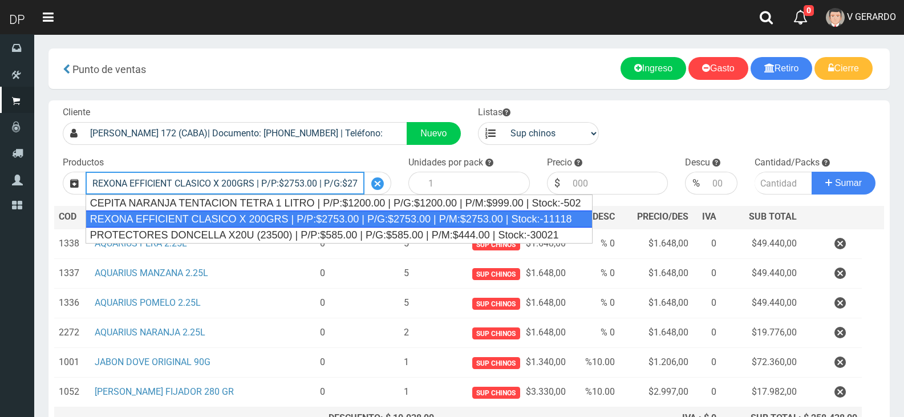
type input "REXONA EFFICIENT CLASICO X 200GRS | P/P:$2753.00 | P/G:$2753.00 | P/M:$2753.00 …"
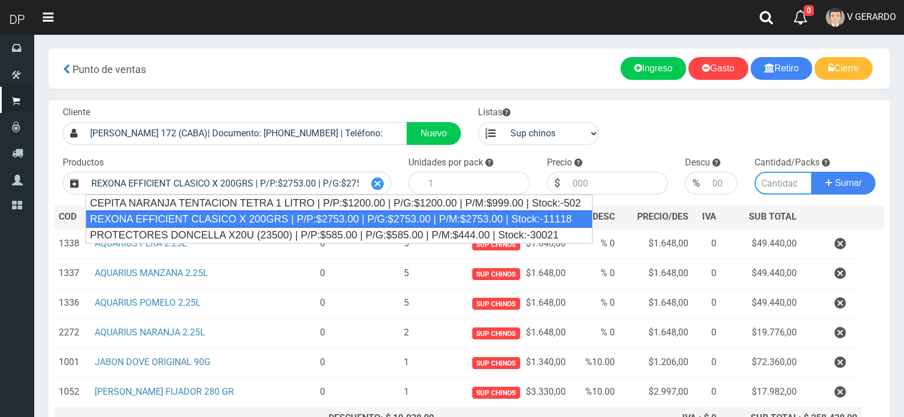
type input "12"
type input "2753.00"
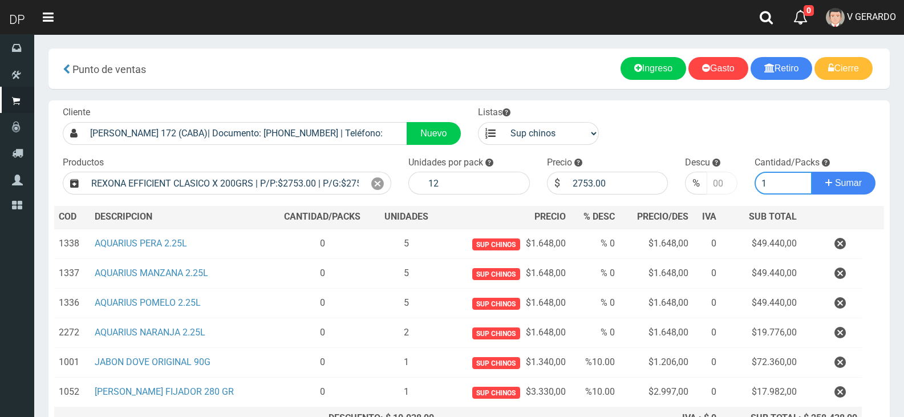
type input "1"
click at [722, 179] on input "number" at bounding box center [722, 183] width 30 height 23
type input "5"
click at [812, 172] on button "Sumar" at bounding box center [844, 183] width 64 height 23
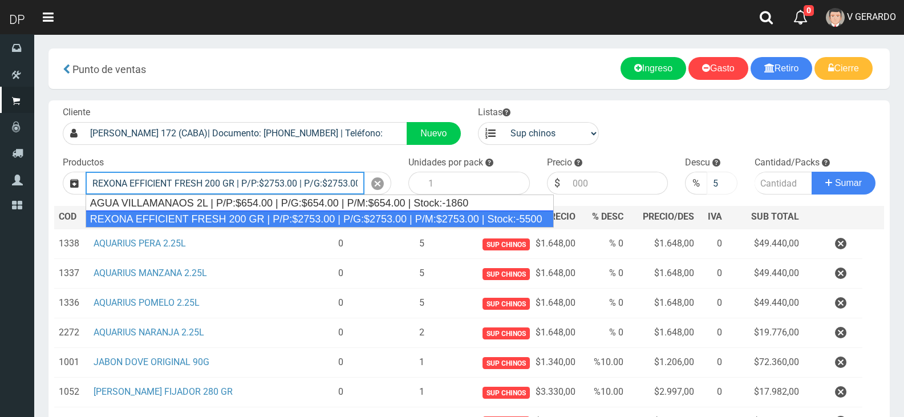
type input "REXONA EFFICIENT FRESH 200 GR | P/P:$2753.00 | P/G:$2753.00 | P/M:$2753.00 | St…"
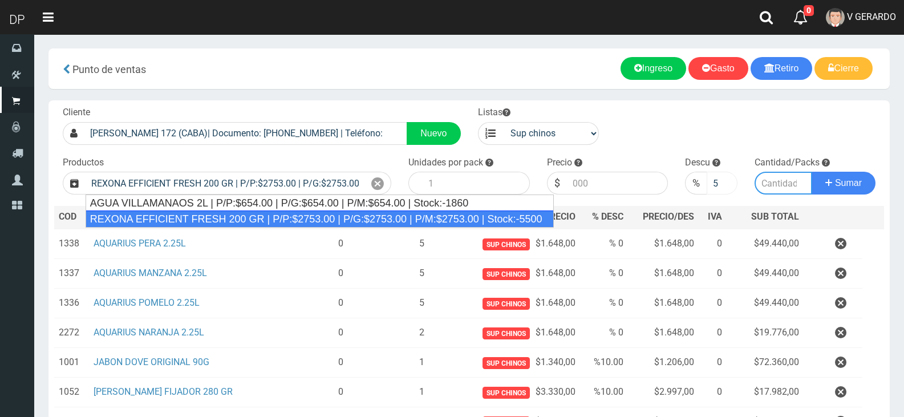
type input "12"
type input "2753.00"
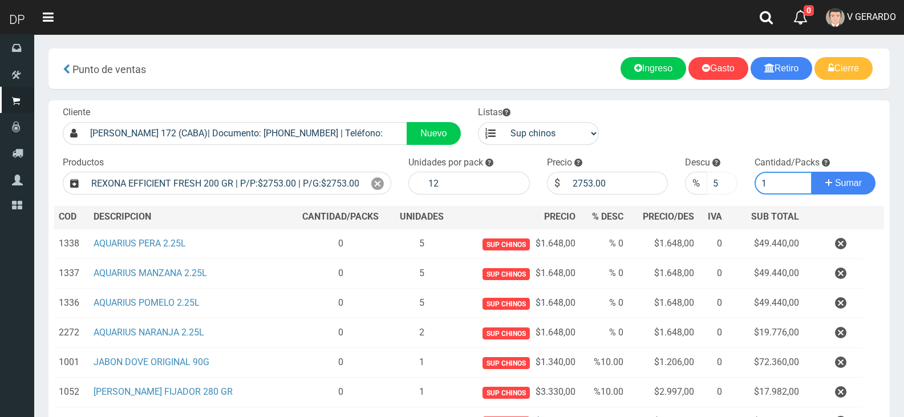
type input "1"
click at [812, 172] on button "Sumar" at bounding box center [844, 183] width 64 height 23
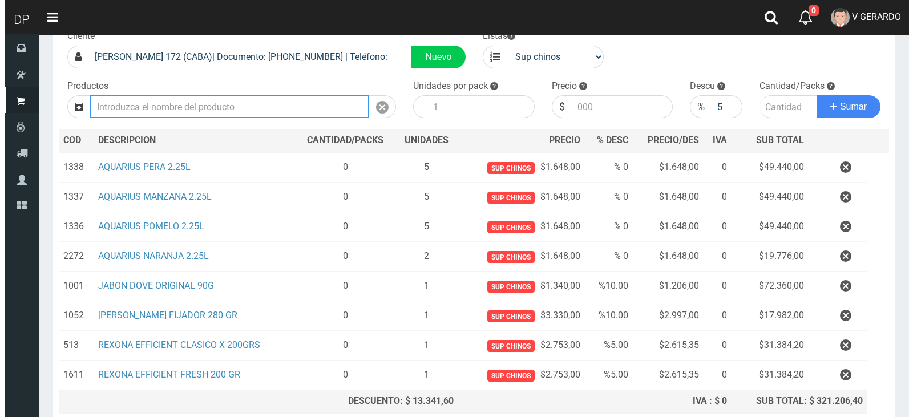
scroll to position [174, 0]
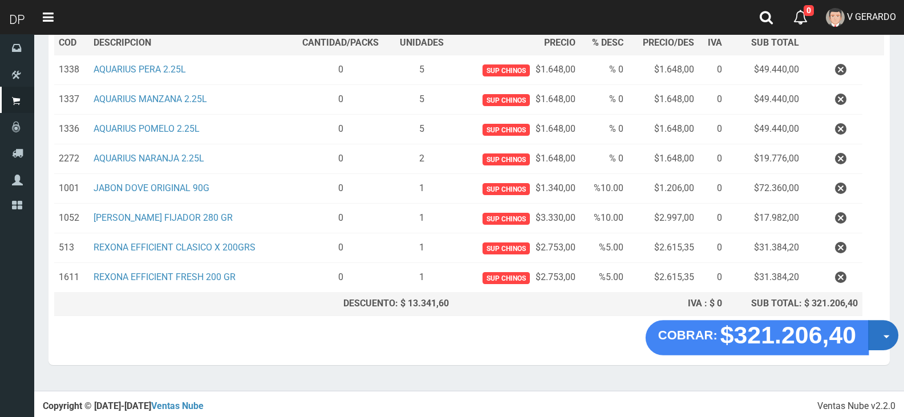
click at [881, 339] on button "Opciones" at bounding box center [883, 335] width 30 height 30
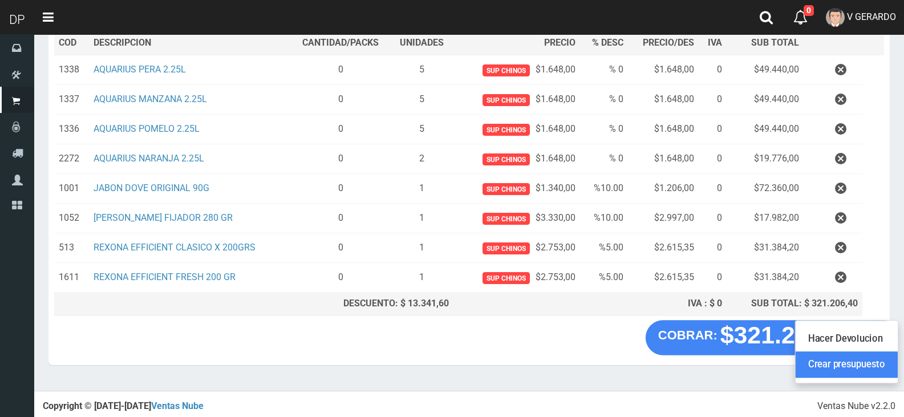
click at [871, 361] on link "Crear presupuesto" at bounding box center [847, 365] width 102 height 26
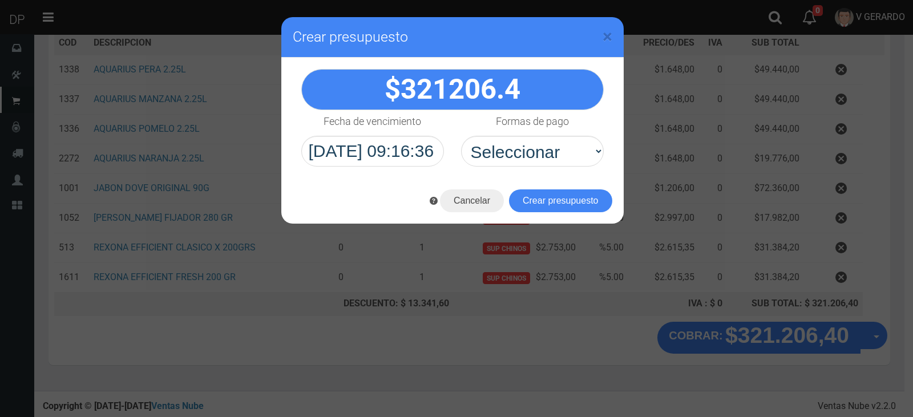
drag, startPoint x: 552, startPoint y: 151, endPoint x: 557, endPoint y: 180, distance: 29.5
click at [558, 144] on select "Seleccionar Efectivo Tarjeta de Crédito Depósito Débito" at bounding box center [532, 151] width 143 height 31
select select "Efectivo"
click at [461, 136] on select "Seleccionar Efectivo Tarjeta de Crédito Depósito Débito" at bounding box center [532, 151] width 143 height 31
click at [552, 196] on button "Crear presupuesto" at bounding box center [560, 200] width 103 height 23
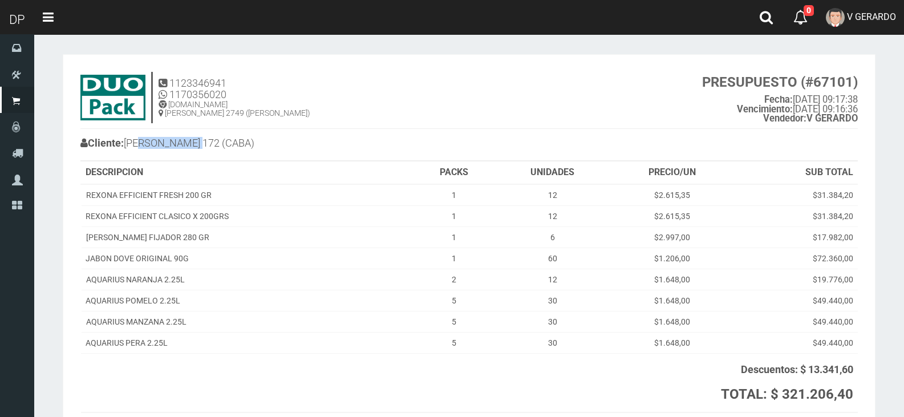
drag, startPoint x: 145, startPoint y: 142, endPoint x: 209, endPoint y: 141, distance: 63.3
click at [206, 143] on h4 "Cliente: [PERSON_NAME] 172 (CABA)" at bounding box center [274, 145] width 389 height 20
copy h4 "[PERSON_NAME] 172"
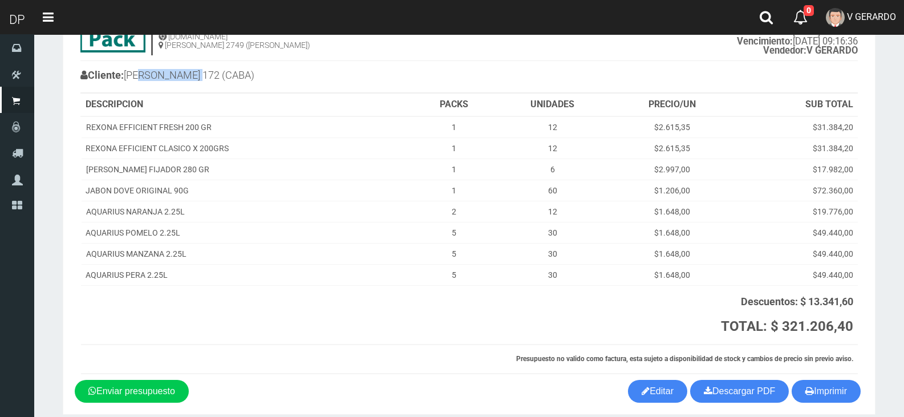
scroll to position [116, 0]
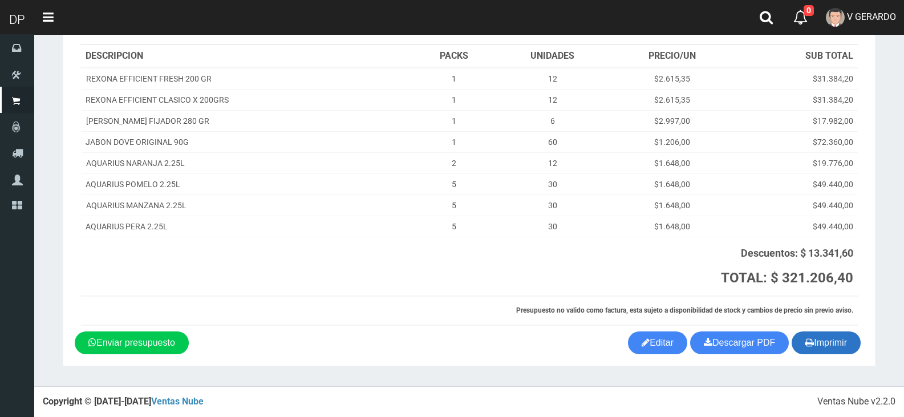
click at [820, 346] on button "Imprimir" at bounding box center [826, 342] width 69 height 23
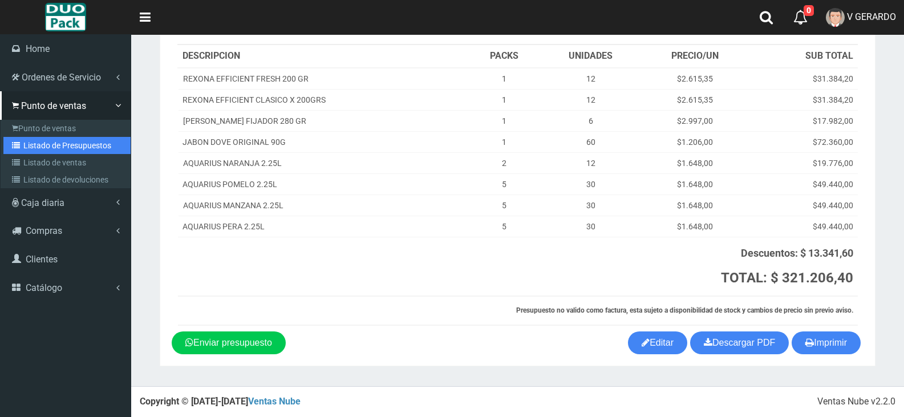
click at [30, 140] on link "Listado de Presupuestos" at bounding box center [66, 145] width 127 height 17
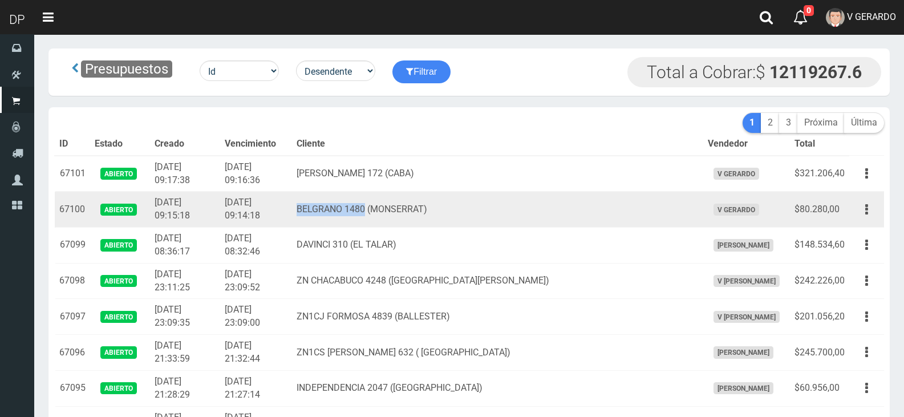
drag, startPoint x: 331, startPoint y: 209, endPoint x: 400, endPoint y: 207, distance: 69.1
click at [400, 207] on td "BELGRANO 1480 (MONSERRAT)" at bounding box center [497, 210] width 411 height 36
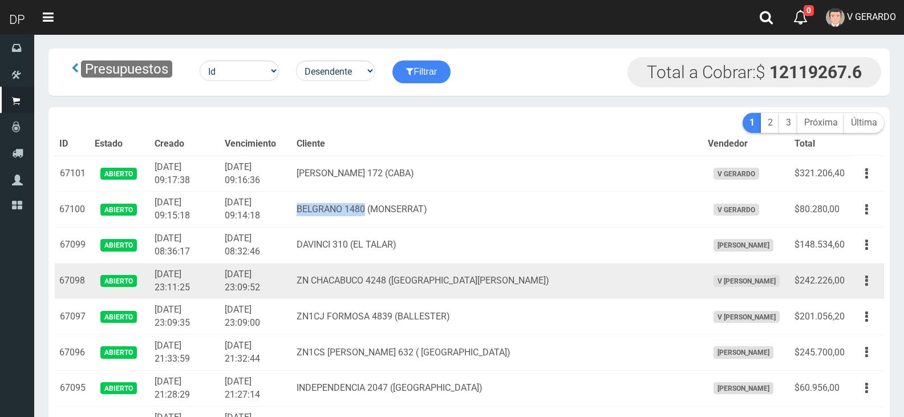
copy td "BELGRANO 1480"
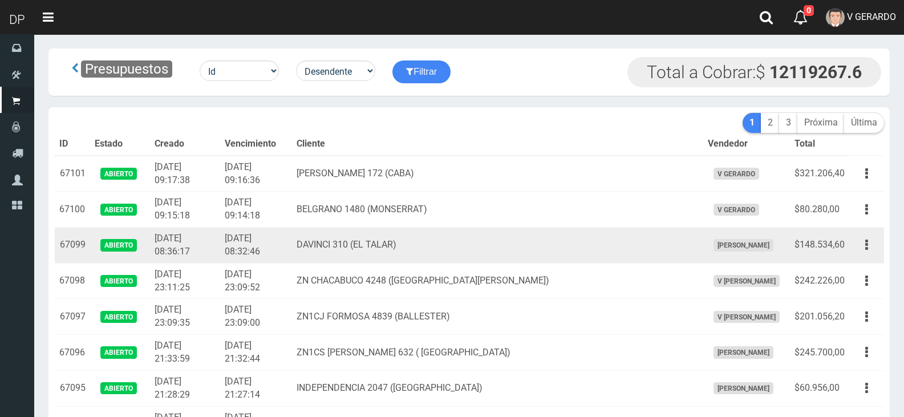
click at [523, 261] on td "DAVINCI 310 (EL TALAR)" at bounding box center [497, 246] width 411 height 36
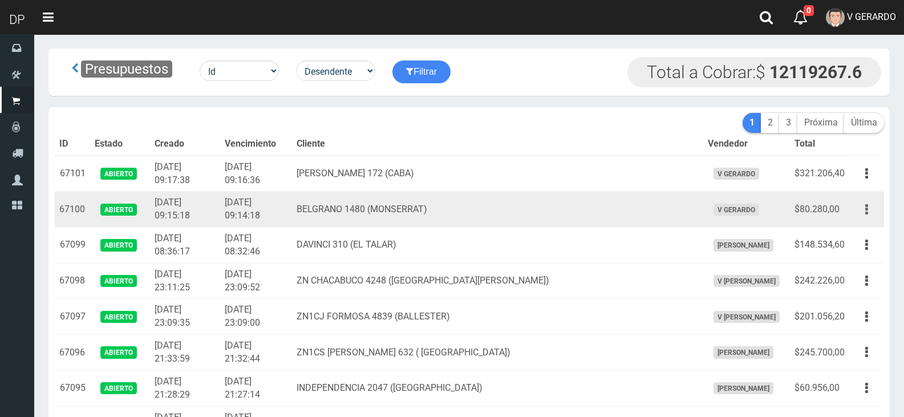
click at [869, 210] on button "button" at bounding box center [867, 210] width 26 height 20
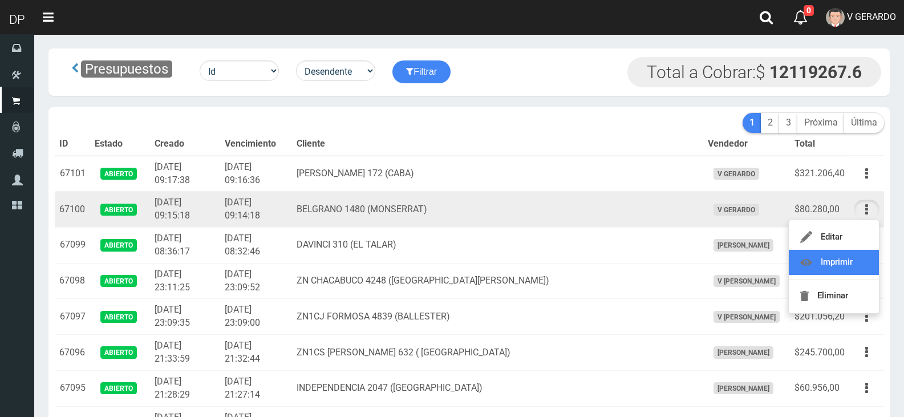
click at [850, 264] on link "Imprimir" at bounding box center [834, 262] width 90 height 25
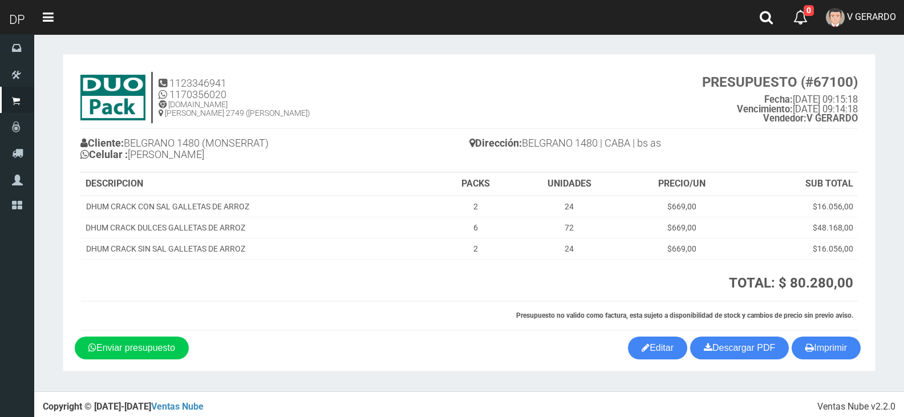
scroll to position [5, 0]
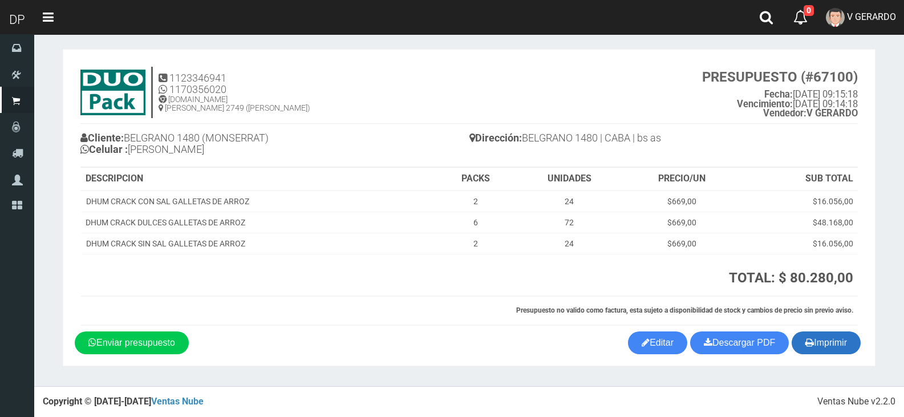
click at [830, 348] on button "Imprimir" at bounding box center [826, 342] width 69 height 23
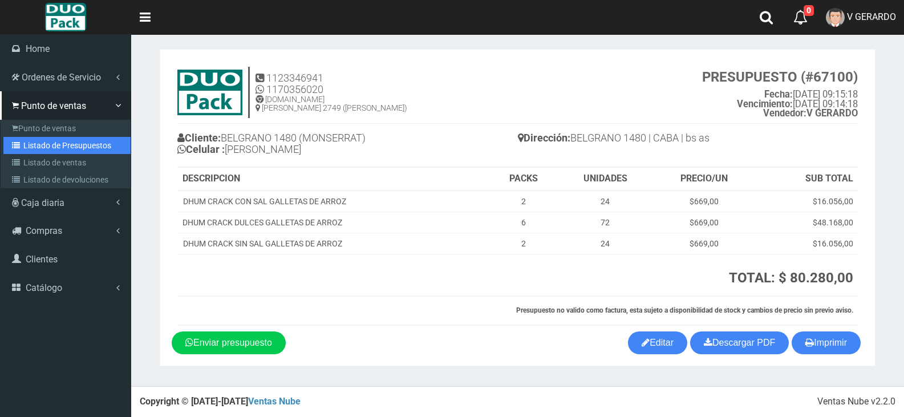
click at [52, 144] on link "Listado de Presupuestos" at bounding box center [66, 145] width 127 height 17
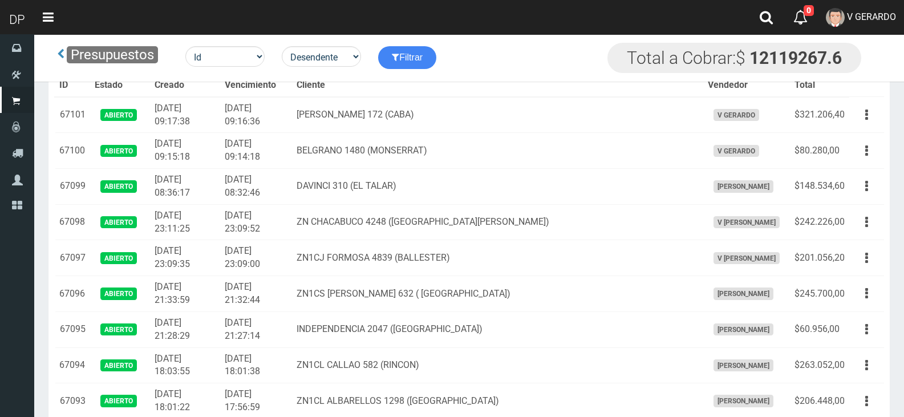
scroll to position [9083, 0]
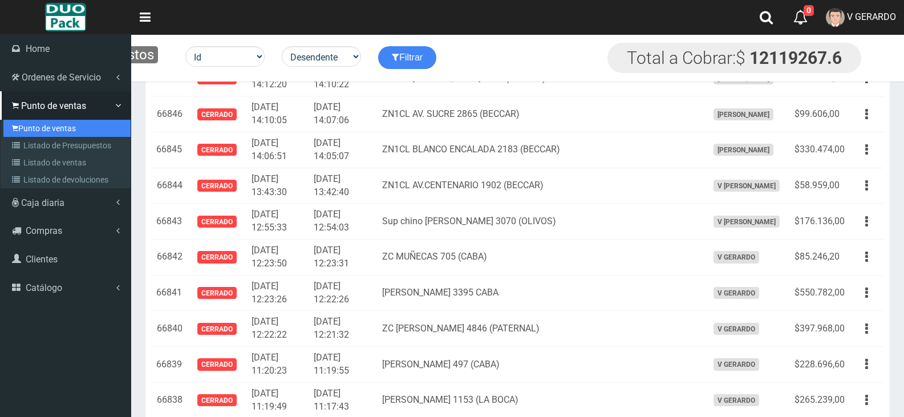
click at [31, 126] on link "Punto de ventas" at bounding box center [66, 128] width 127 height 17
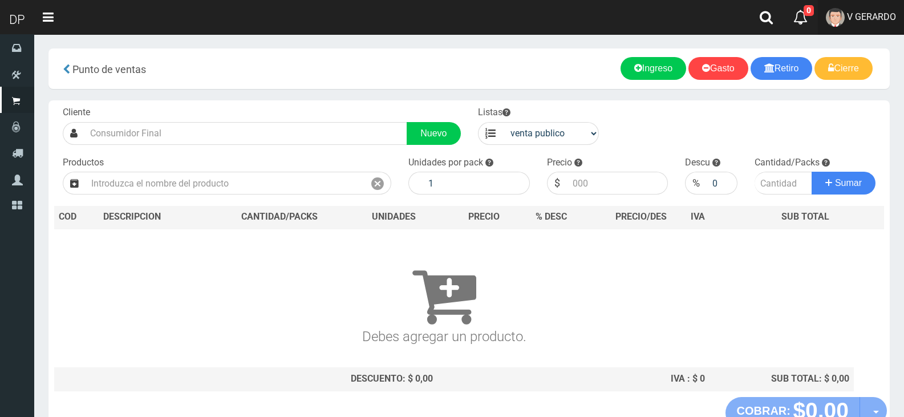
click at [862, 29] on link "V GERARDO" at bounding box center [861, 17] width 86 height 35
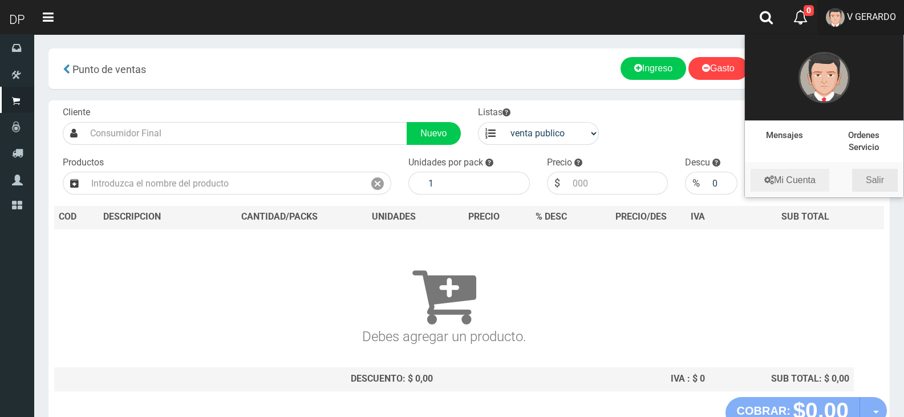
click at [884, 174] on link "Salir" at bounding box center [875, 180] width 46 height 23
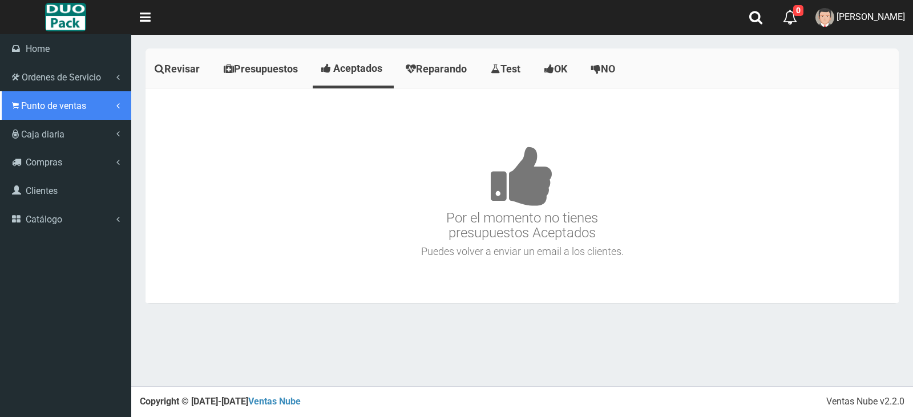
click at [45, 115] on link "Punto de ventas" at bounding box center [65, 105] width 131 height 29
click at [49, 129] on link "Punto de ventas" at bounding box center [66, 128] width 127 height 17
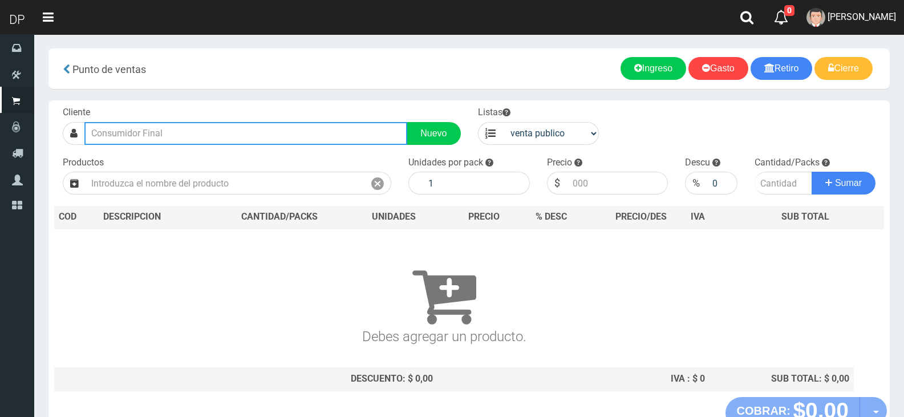
click at [151, 142] on input "text" at bounding box center [245, 133] width 323 height 23
type input "[PERSON_NAME] 24"
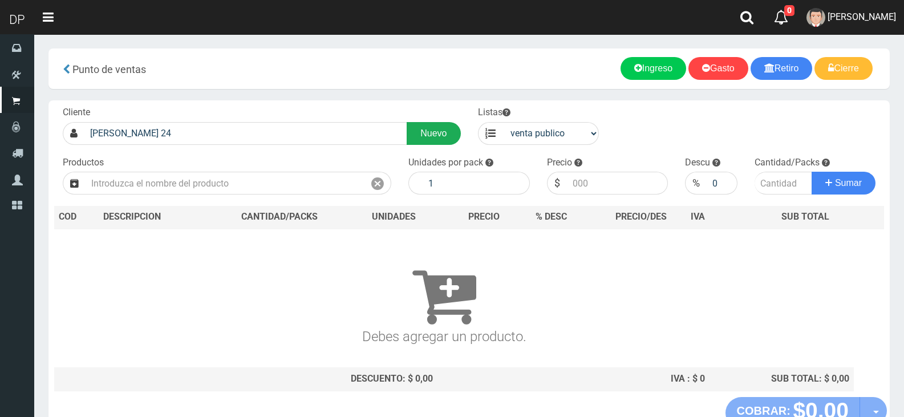
click at [446, 127] on link "Nuevo" at bounding box center [434, 133] width 54 height 23
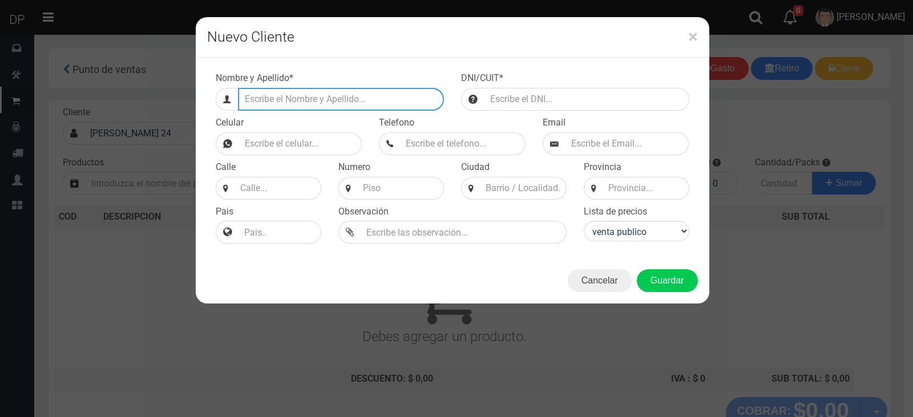
click at [267, 101] on input "Efectivo a retirar" at bounding box center [341, 99] width 206 height 23
type input "[PERSON_NAME] 2466"
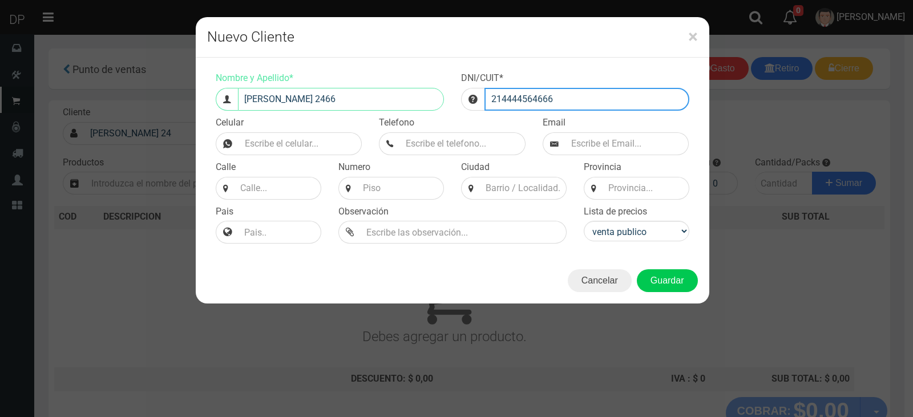
type input "214444564666"
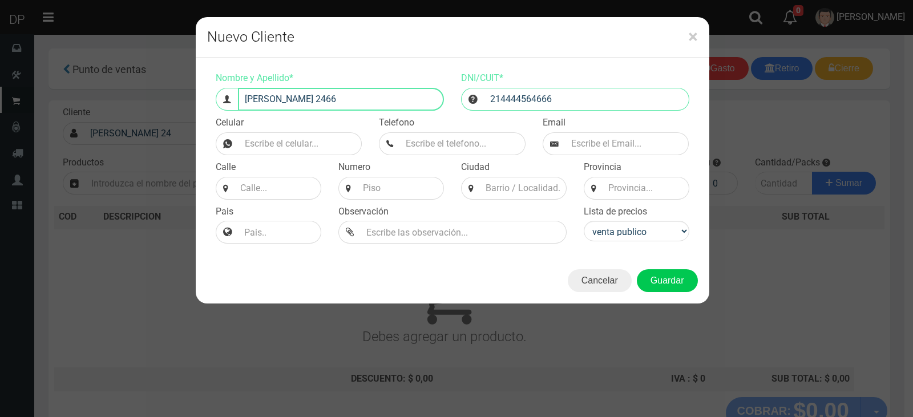
click at [397, 101] on input "[PERSON_NAME] 2466" at bounding box center [341, 99] width 206 height 23
type input "[PERSON_NAME] 2466 (MATADEROS)"
type input "[PERSON_NAME]"
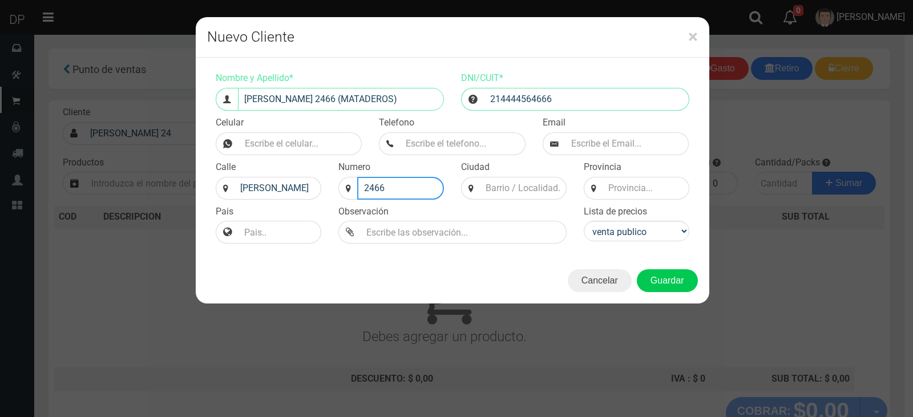
type input "2466"
type input "CABA"
select select "2"
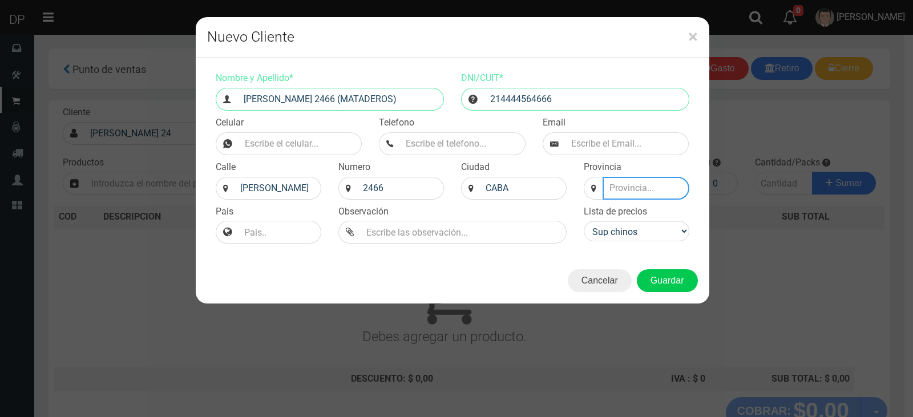
click at [658, 192] on input at bounding box center [645, 188] width 87 height 23
type input "BS AS"
click at [675, 279] on button "Guardar" at bounding box center [667, 280] width 61 height 23
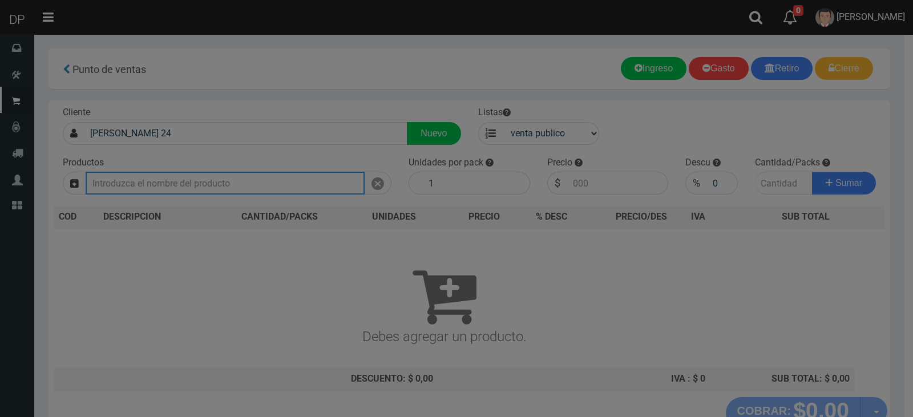
type input "[PERSON_NAME] 2466 (MATADEROS) | Documento: 214444564666"
select select "2"
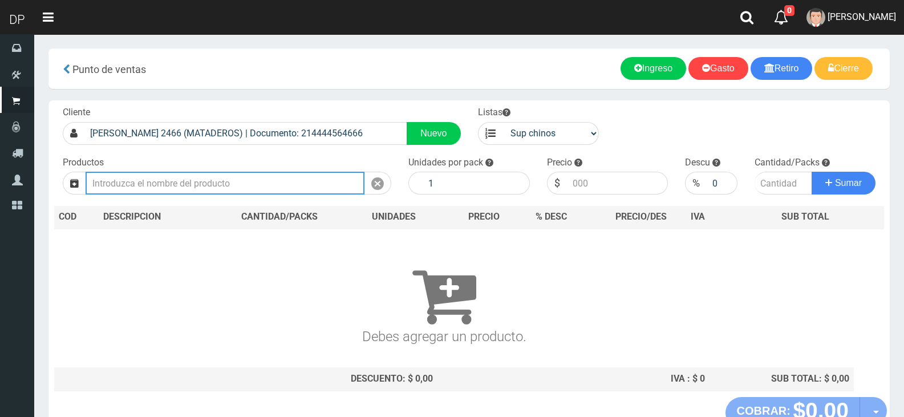
click at [301, 180] on input "text" at bounding box center [225, 183] width 279 height 23
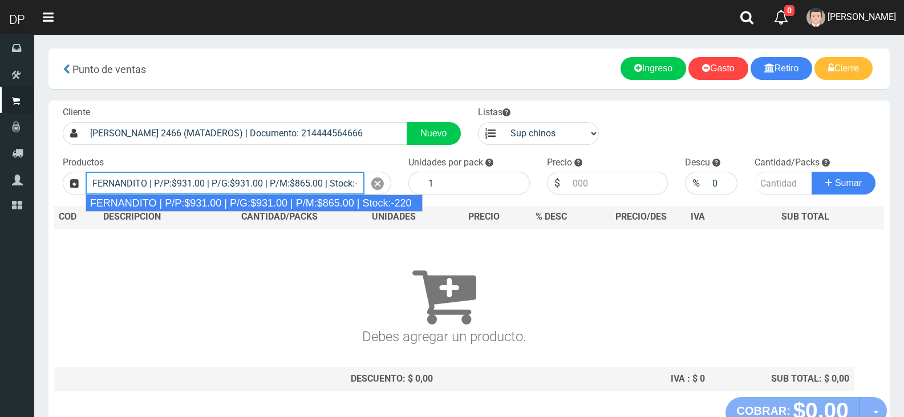
type input "FERNANDITO | P/P:$931.00 | P/G:$931.00 | P/M:$865.00 | Stock:-220"
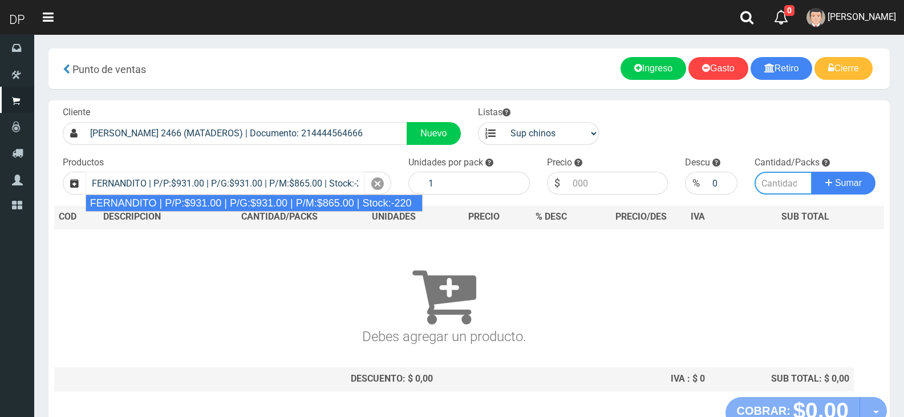
type input "6"
type input "931.00"
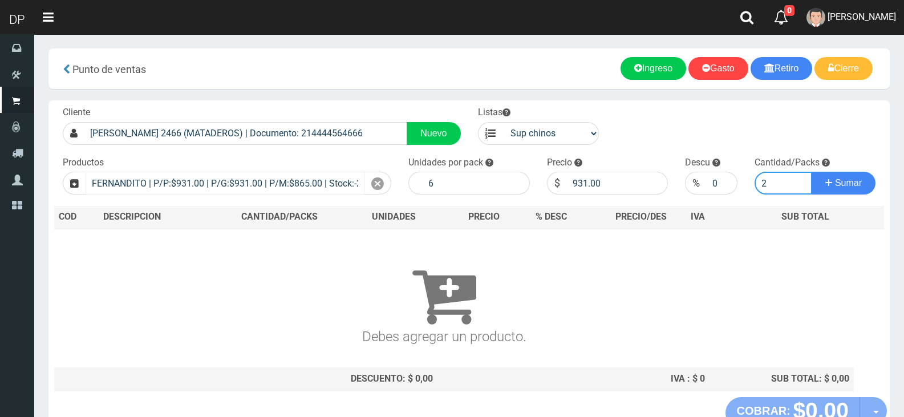
type input "2"
click at [812, 172] on button "Sumar" at bounding box center [844, 183] width 64 height 23
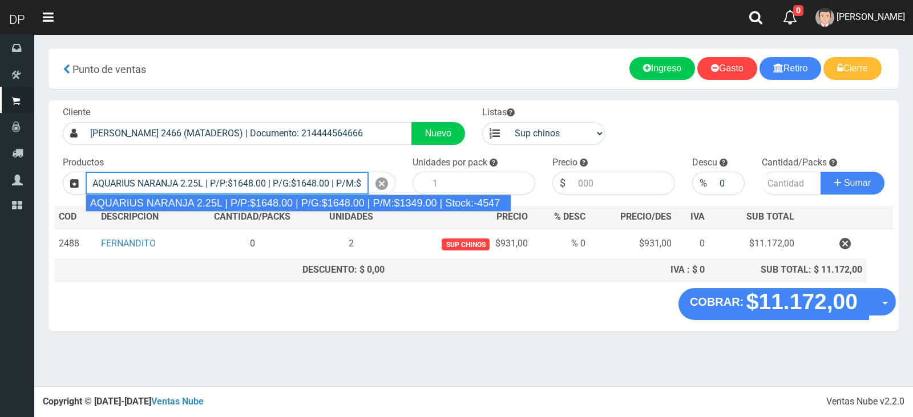
type input "AQUARIUS NARANJA 2.25L | P/P:$1648.00 | P/G:$1648.00 | P/M:$1349.00 | Stock:-45…"
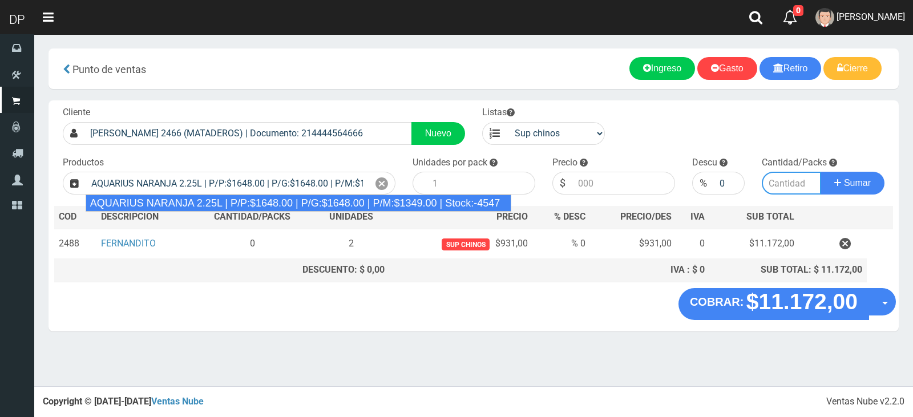
type input "6"
type input "1648.00"
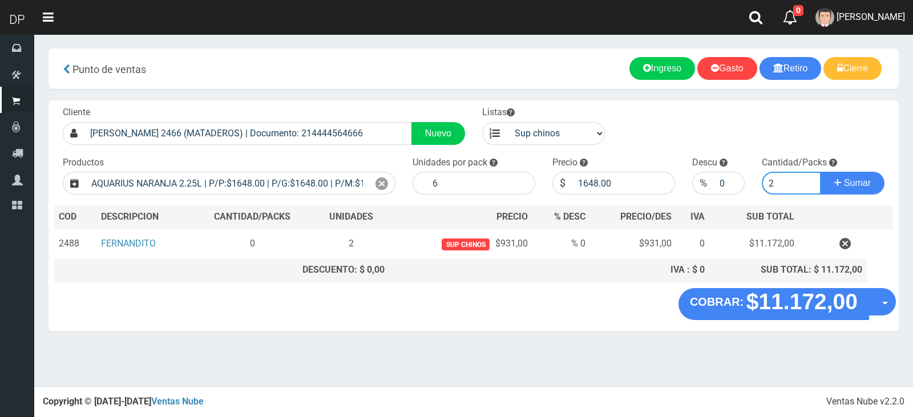
type input "2"
click at [820, 172] on button "Sumar" at bounding box center [852, 183] width 64 height 23
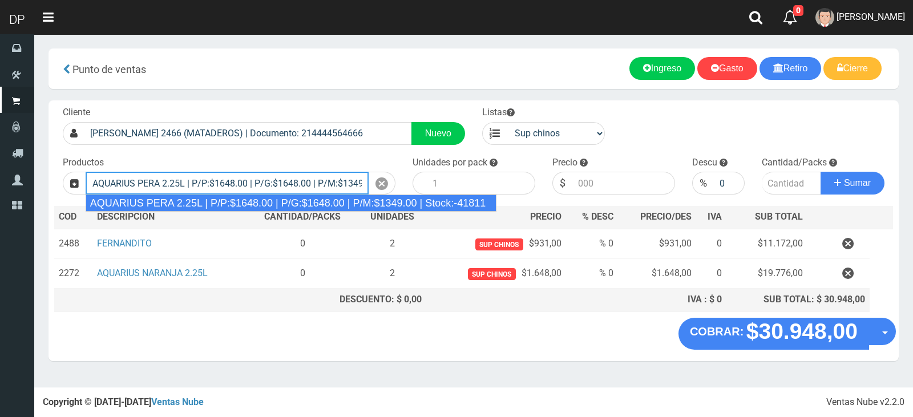
type input "AQUARIUS PERA 2.25L | P/P:$1648.00 | P/G:$1648.00 | P/M:$1349.00 | Stock:-41811"
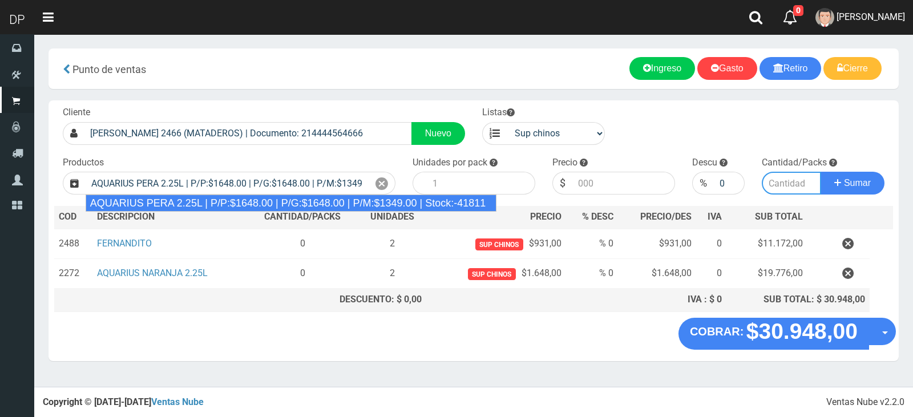
type input "6"
type input "1648.00"
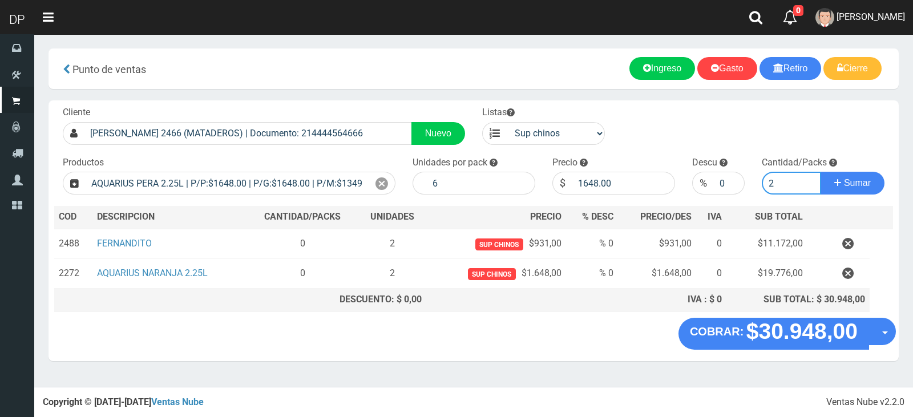
type input "2"
click at [820, 172] on button "Sumar" at bounding box center [852, 183] width 64 height 23
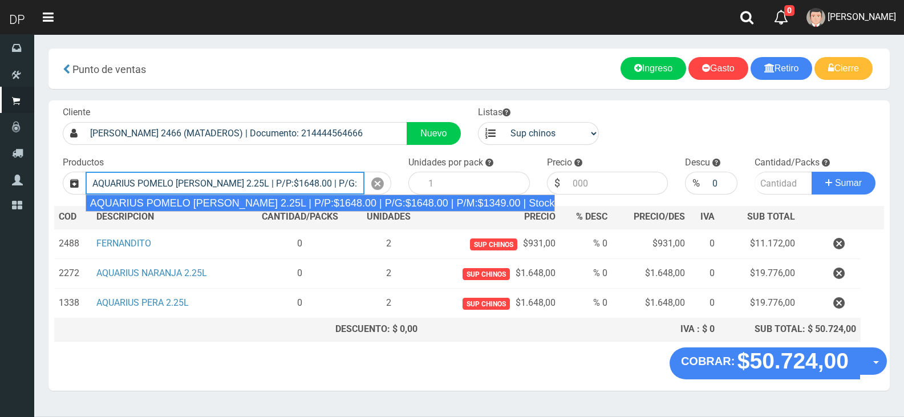
type input "AQUARIUS POMELO ROSADO 2.25L | P/P:$1648.00 | P/G:$1648.00 | P/M:$1349.00 | Sto…"
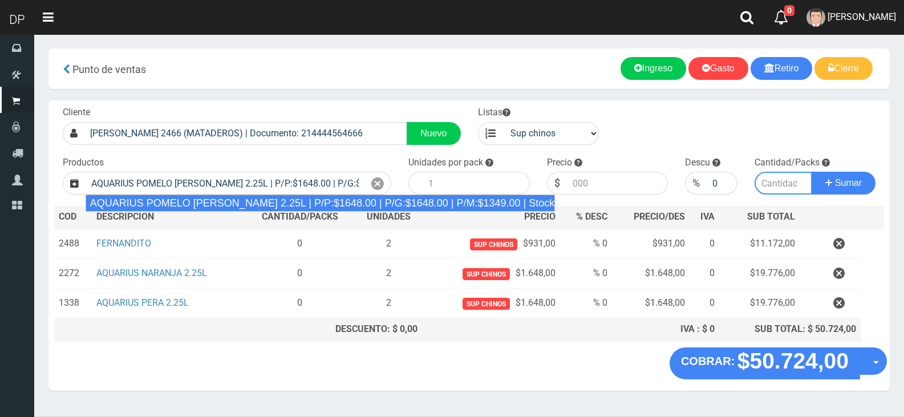
type input "6"
type input "1648.00"
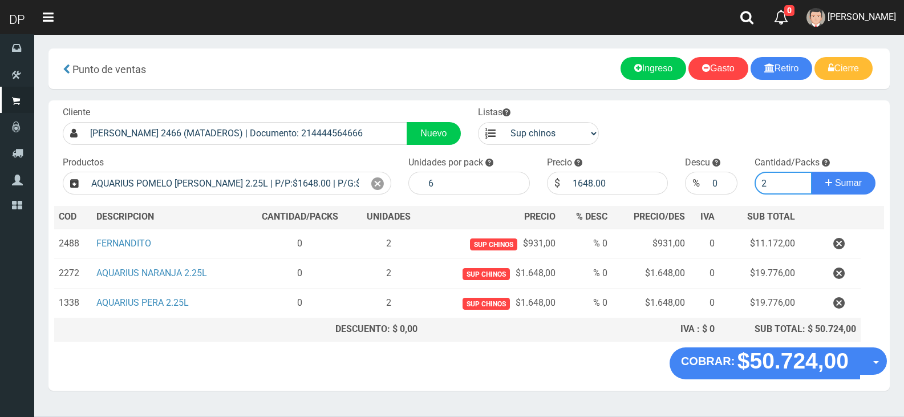
type input "2"
click at [812, 172] on button "Sumar" at bounding box center [844, 183] width 64 height 23
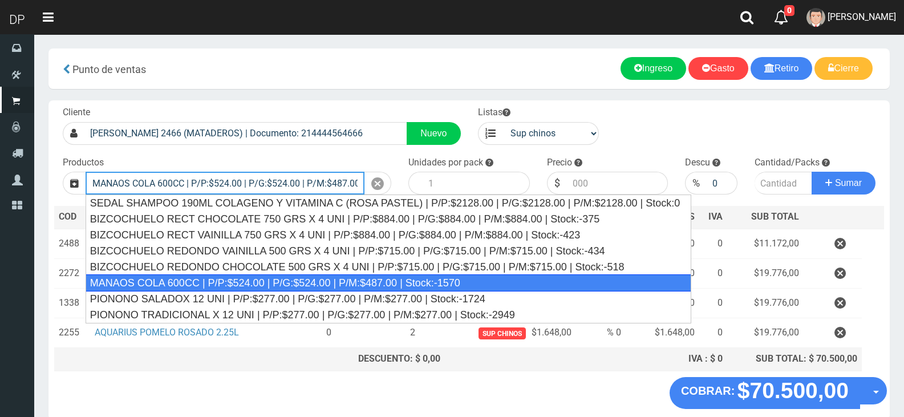
type input "MANAOS COLA 600CC | P/P:$524.00 | P/G:$524.00 | P/M:$487.00 | Stock:-1570"
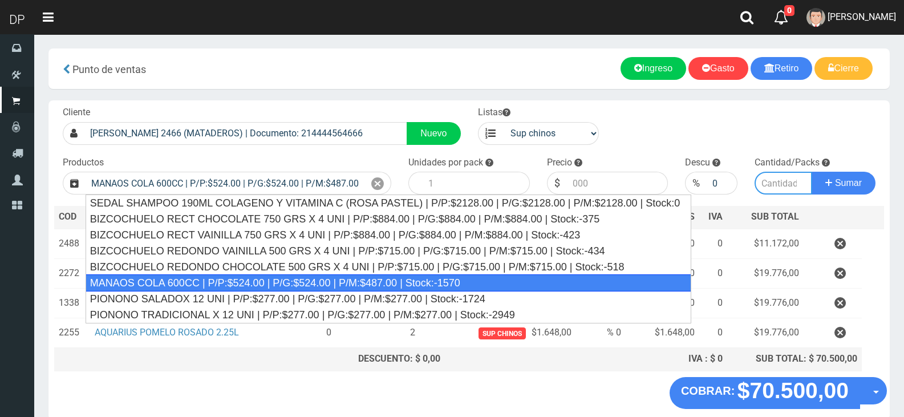
type input "12"
type input "524.00"
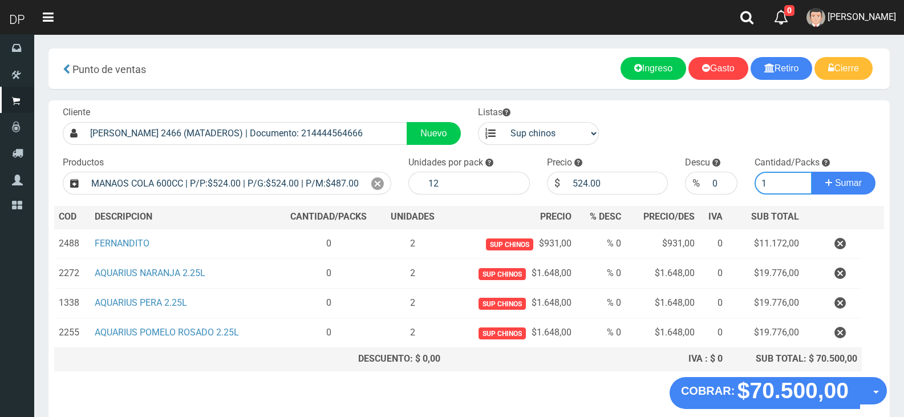
type input "1"
click at [812, 172] on button "Sumar" at bounding box center [844, 183] width 64 height 23
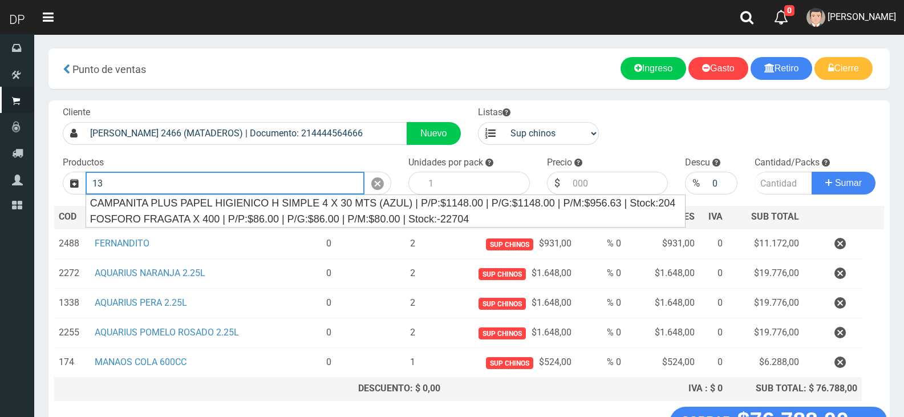
type input "1"
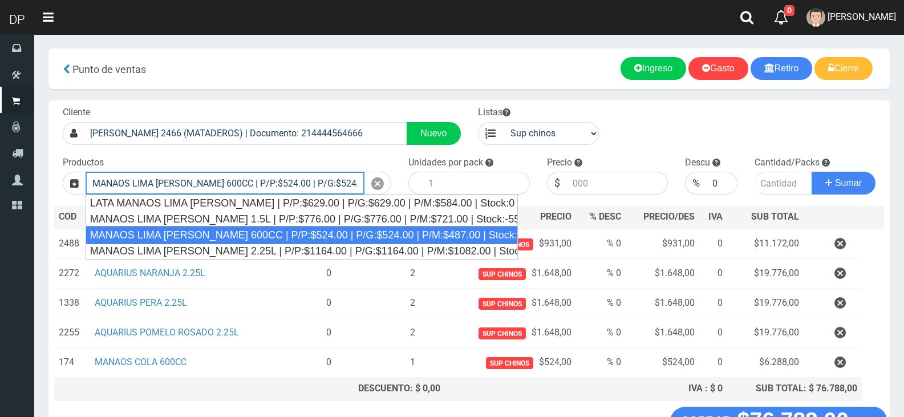
type input "MANAOS LIMA LIMON 600CC | P/P:$524.00 | P/G:$524.00 | P/M:$487.00 | Stock:-1197"
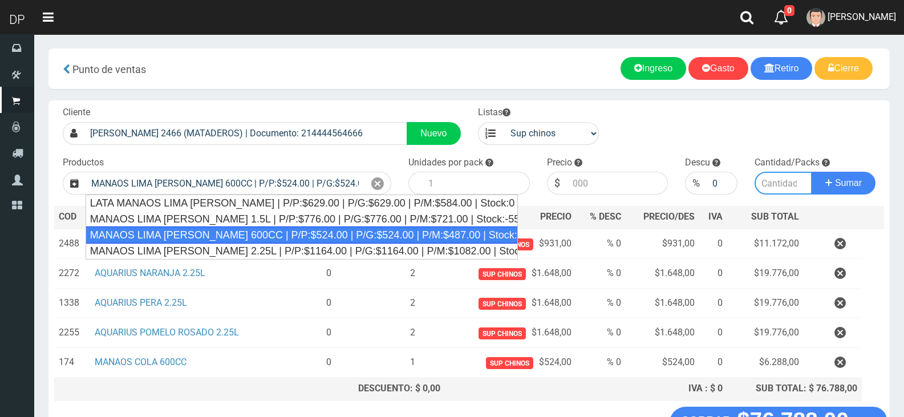
type input "12"
type input "524.00"
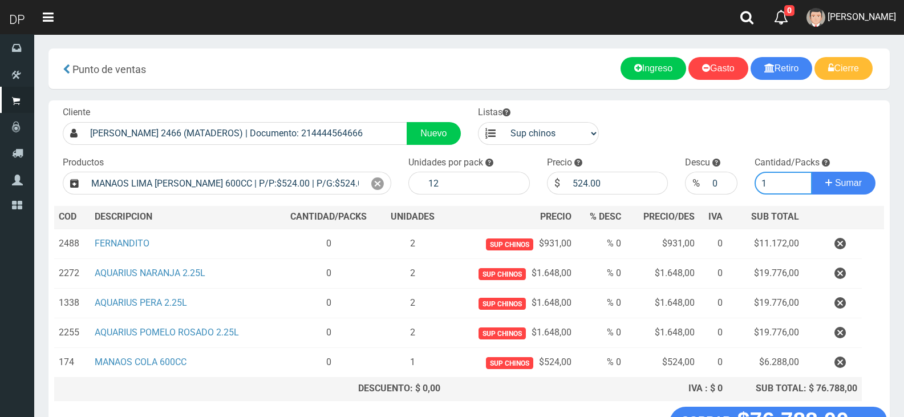
type input "1"
click at [812, 172] on button "Sumar" at bounding box center [844, 183] width 64 height 23
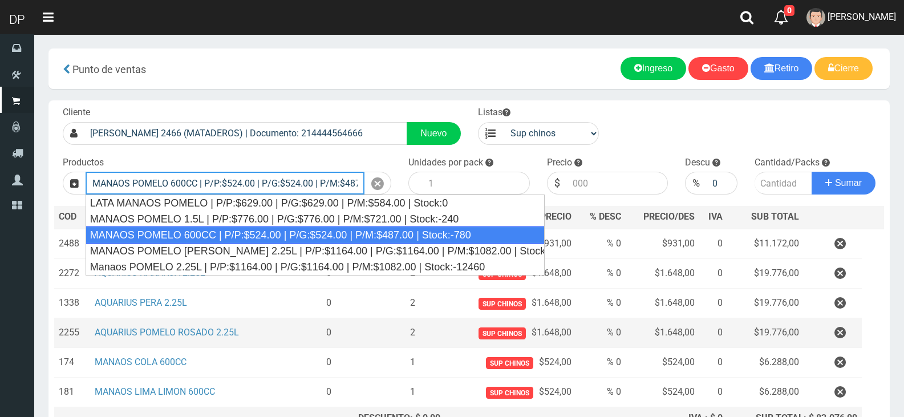
type input "MANAOS POMELO 600CC | P/P:$524.00 | P/G:$524.00 | P/M:$487.00 | Stock:-780"
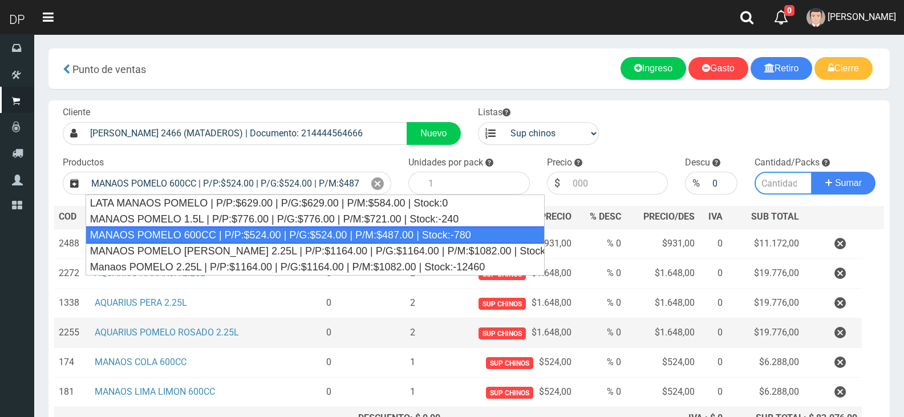
type input "12"
type input "524.00"
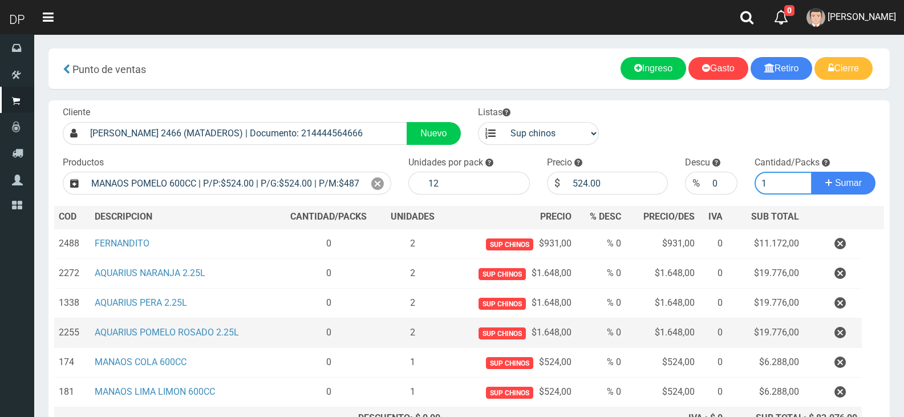
type input "1"
click at [812, 172] on button "Sumar" at bounding box center [844, 183] width 64 height 23
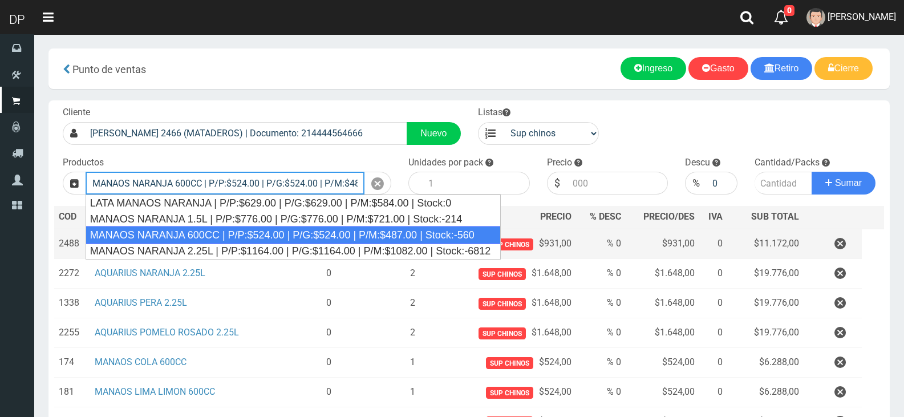
type input "MANAOS NARANJA 600CC | P/P:$524.00 | P/G:$524.00 | P/M:$487.00 | Stock:-560"
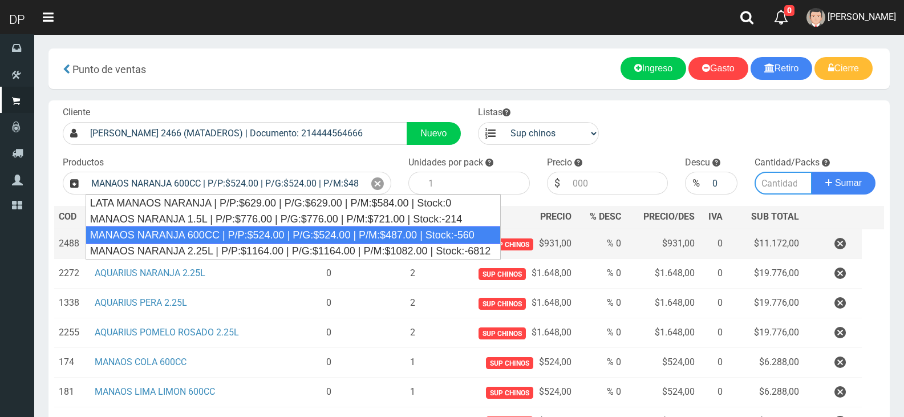
type input "12"
type input "524.00"
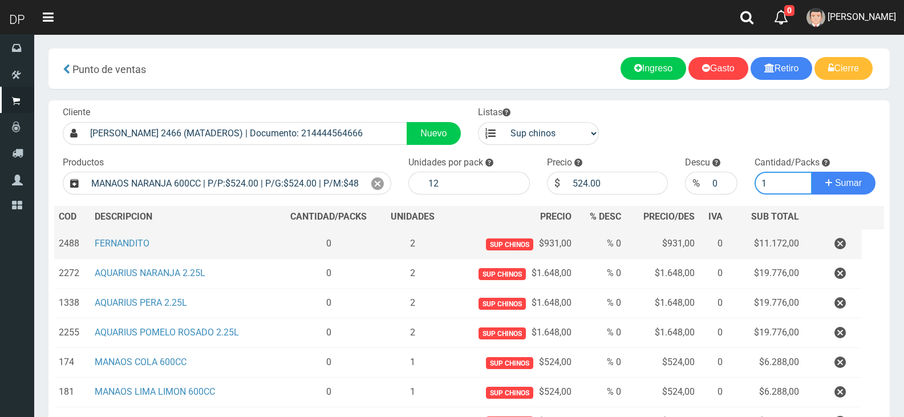
type input "1"
click at [812, 172] on button "Sumar" at bounding box center [844, 183] width 64 height 23
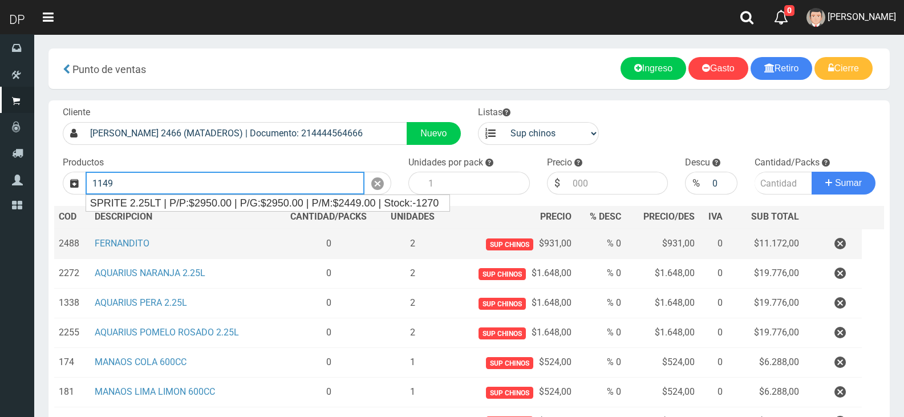
click at [812, 172] on button "Sumar" at bounding box center [844, 183] width 64 height 23
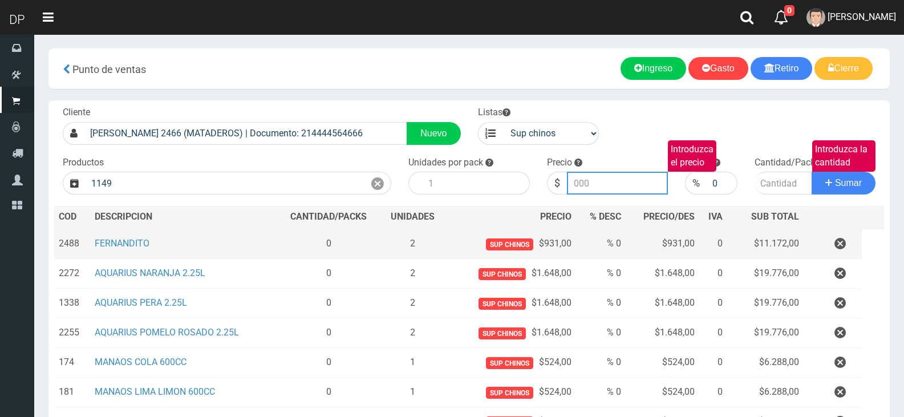
type input "SPRITE 2.25LT | P/P:$2950.00 | P/G:$2950.00 | P/M:$2449.00 | Stock:-1270"
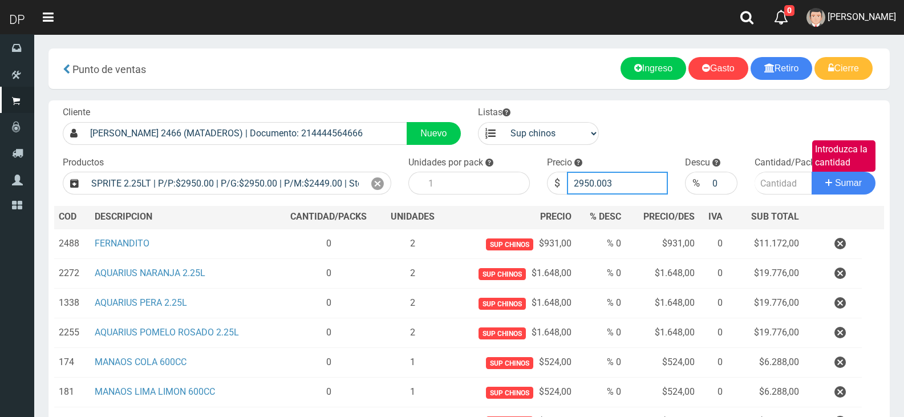
click at [623, 188] on input "2950.003" at bounding box center [618, 183] width 102 height 23
type input "2815"
click at [383, 186] on icon at bounding box center [377, 184] width 13 height 17
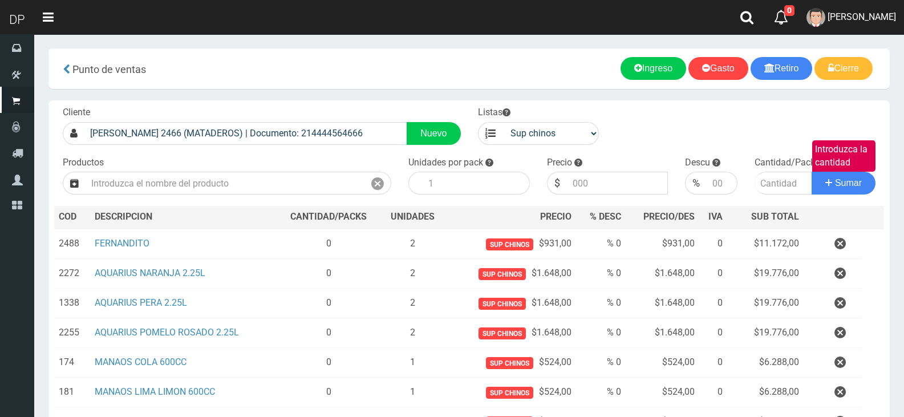
click at [275, 170] on div "Productos Introduzca los productos" at bounding box center [227, 175] width 346 height 39
click at [283, 168] on div "Productos Introduzca los productos" at bounding box center [227, 175] width 346 height 39
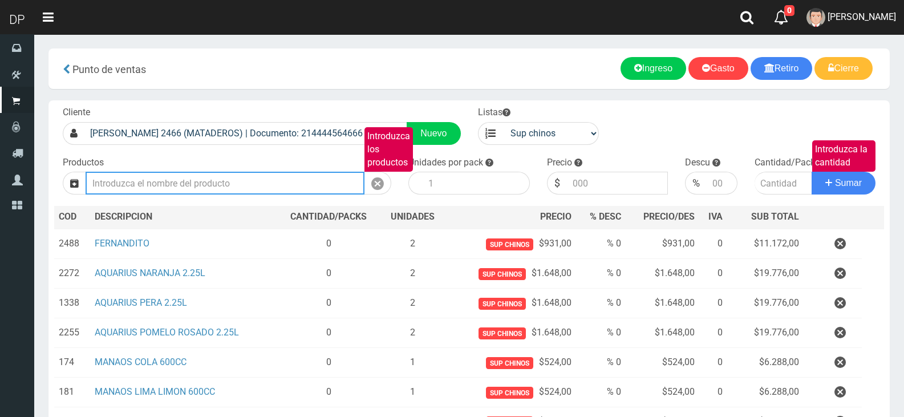
click at [287, 185] on input "Introduzca los productos" at bounding box center [225, 183] width 279 height 23
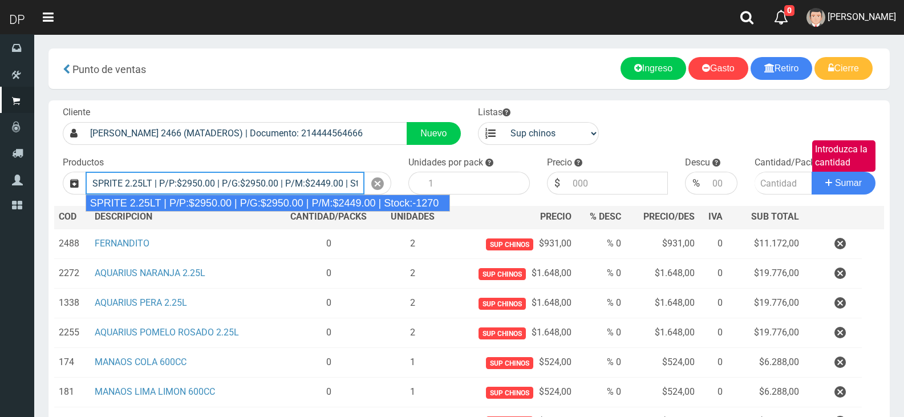
type input "SPRITE 2.25LT | P/P:$2950.00 | P/G:$2950.00 | P/M:$2449.00 | Stock:-1270"
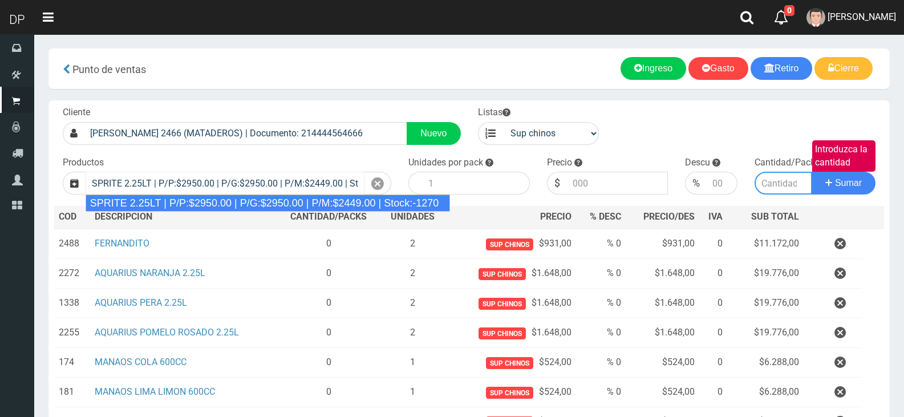
type input "8"
type input "2950.00"
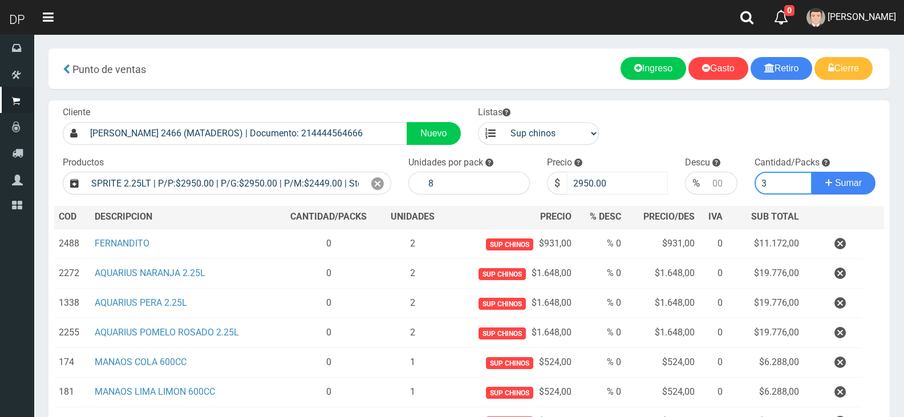
type input "3"
click at [569, 182] on input "2950.00" at bounding box center [618, 183] width 102 height 23
type input "2815"
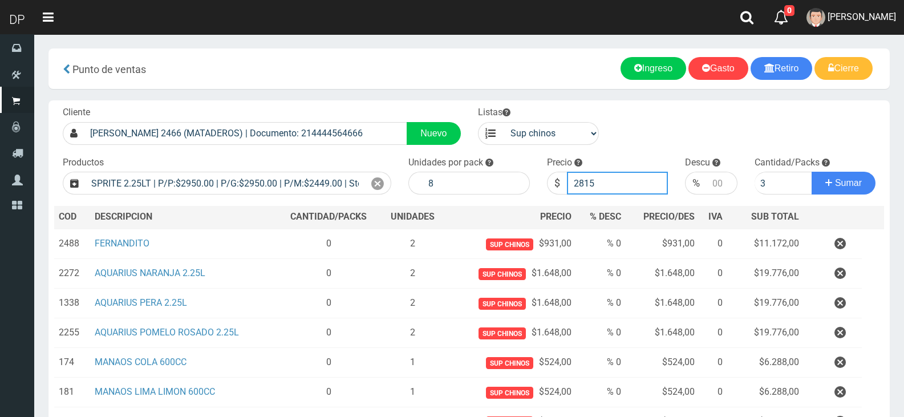
click at [812, 172] on button "Sumar" at bounding box center [844, 183] width 64 height 23
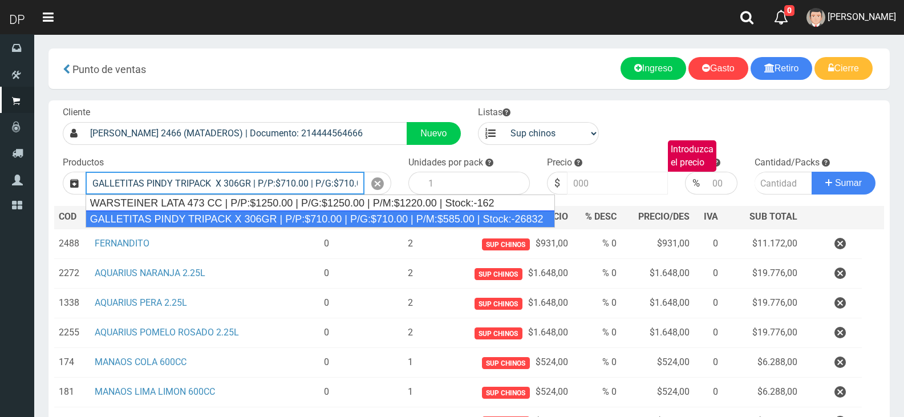
type input "GALLETITAS PINDY TRIPACK X 306GR | P/P:$710.00 | P/G:$710.00 | P/M:$585.00 | St…"
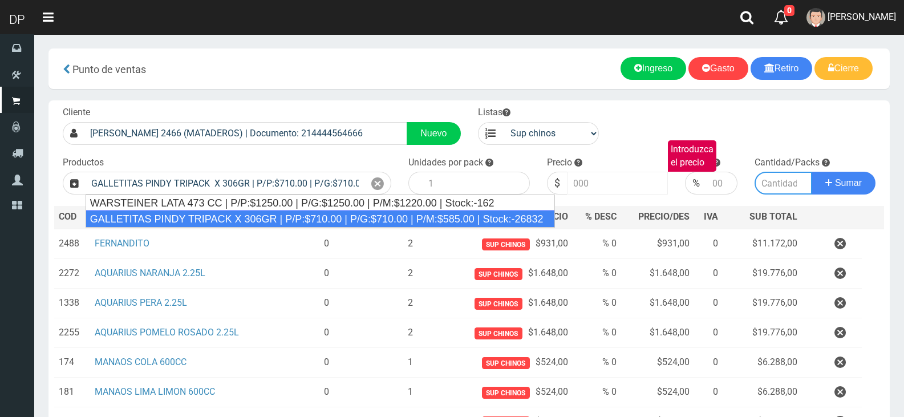
type input "12"
type input "710.00"
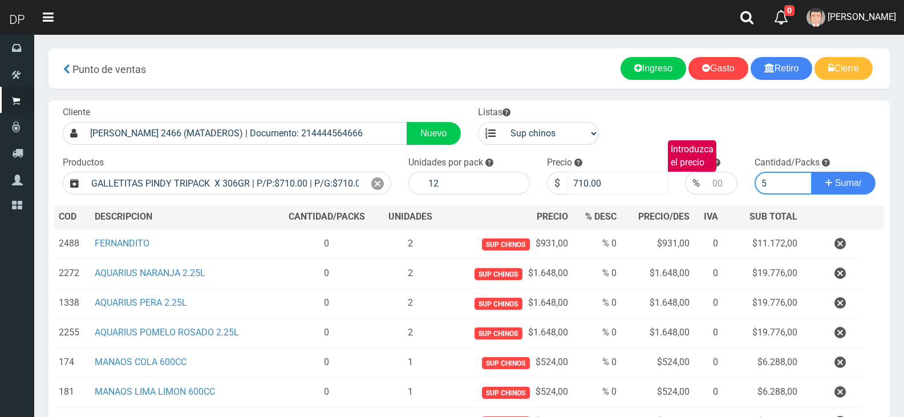
type input "5"
click at [569, 182] on input "710.00" at bounding box center [618, 183] width 102 height 23
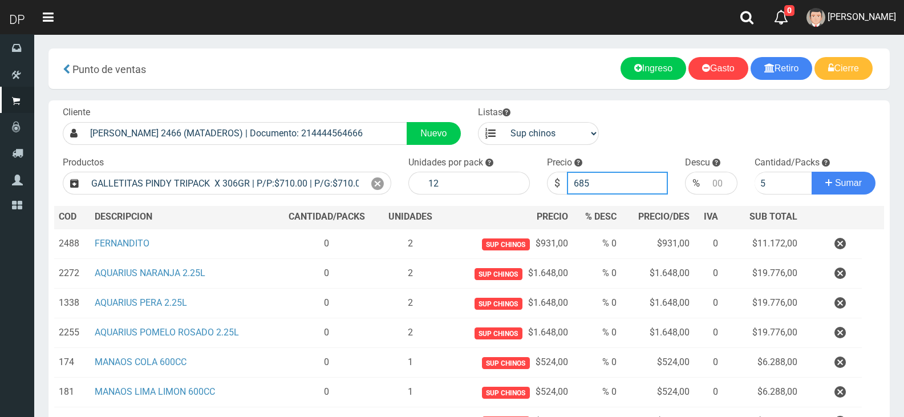
type input "685"
click at [812, 172] on button "Sumar" at bounding box center [844, 183] width 64 height 23
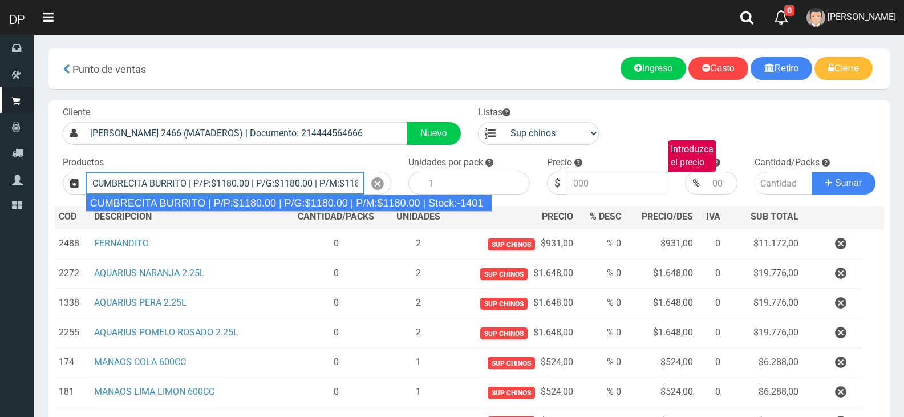
type input "CUMBRECITA BURRITO | P/P:$1180.00 | P/G:$1180.00 | P/M:$1180.00 | Stock:-1401"
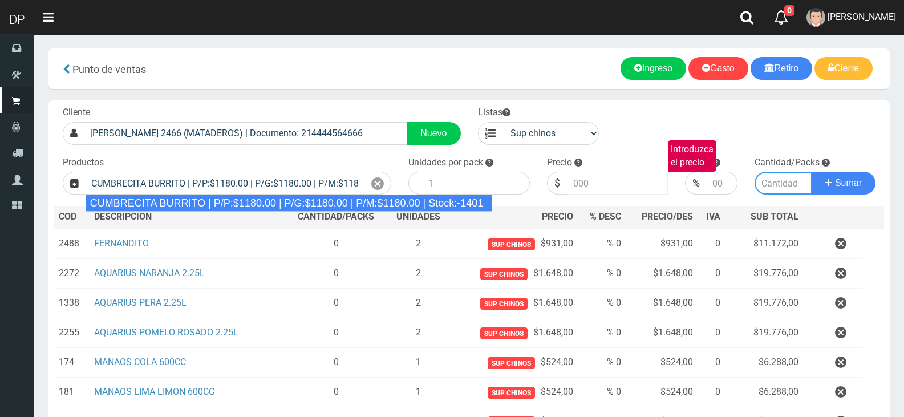
type input "10"
type input "1180.00"
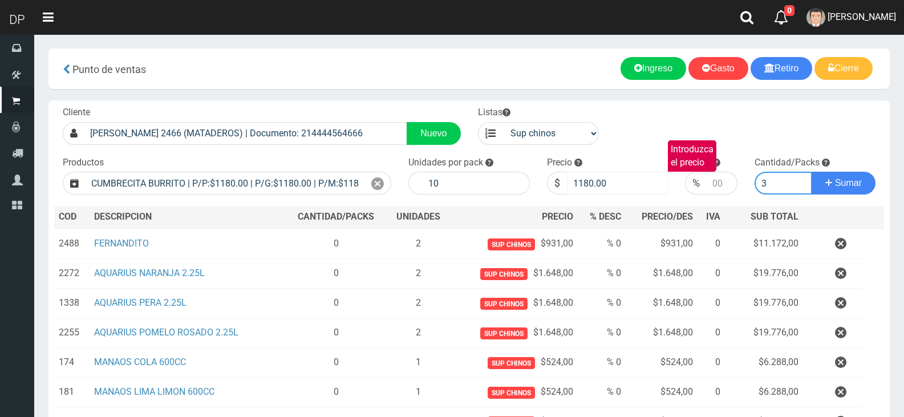
type input "3"
click at [596, 183] on input "1180.00" at bounding box center [618, 183] width 102 height 23
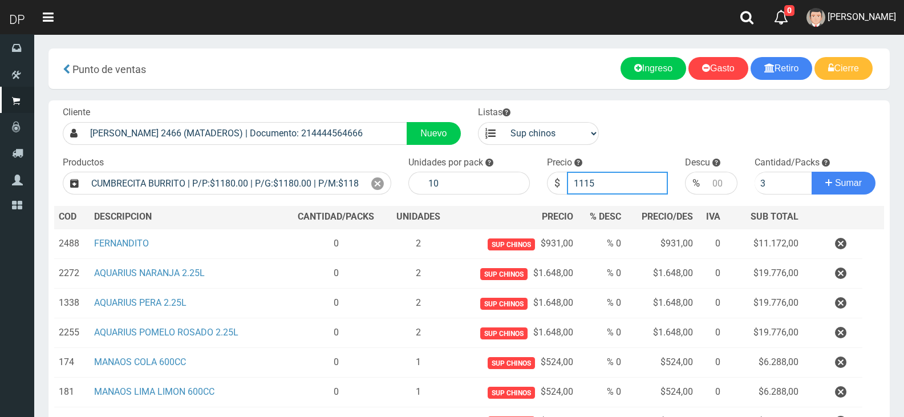
type input "1115"
click at [812, 172] on button "Sumar" at bounding box center [844, 183] width 64 height 23
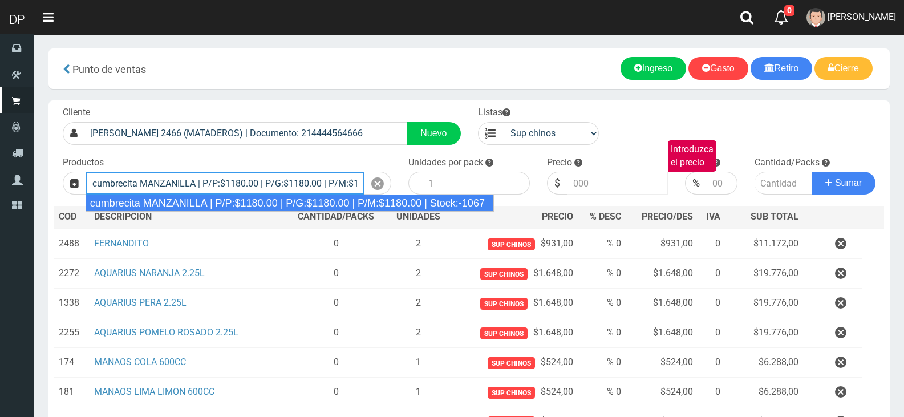
type input "cumbrecita MANZANILLA | P/P:$1180.00 | P/G:$1180.00 | P/M:$1180.00 | Stock:-1067"
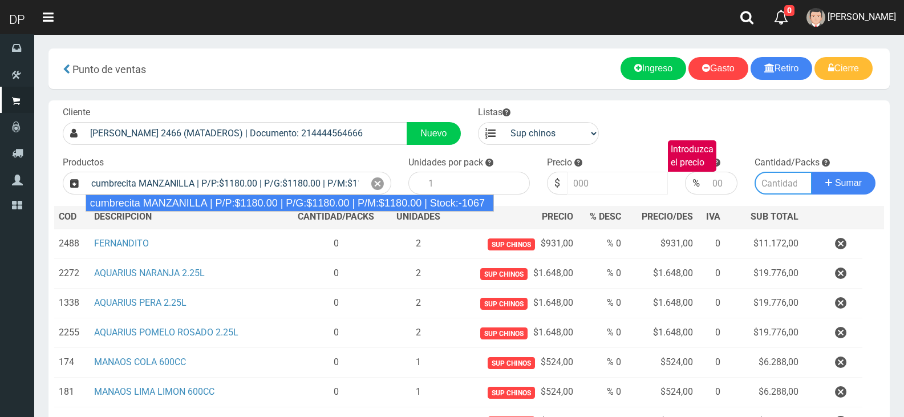
type input "10"
type input "1180.00"
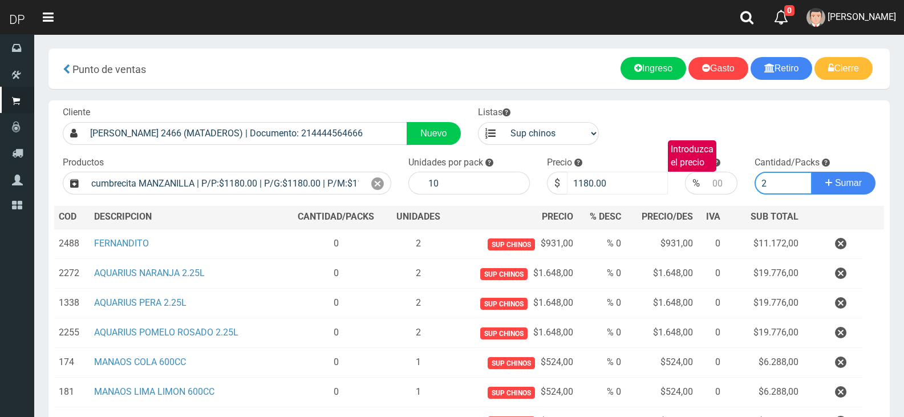
type input "2"
click at [596, 184] on input "1180.00" at bounding box center [618, 183] width 102 height 23
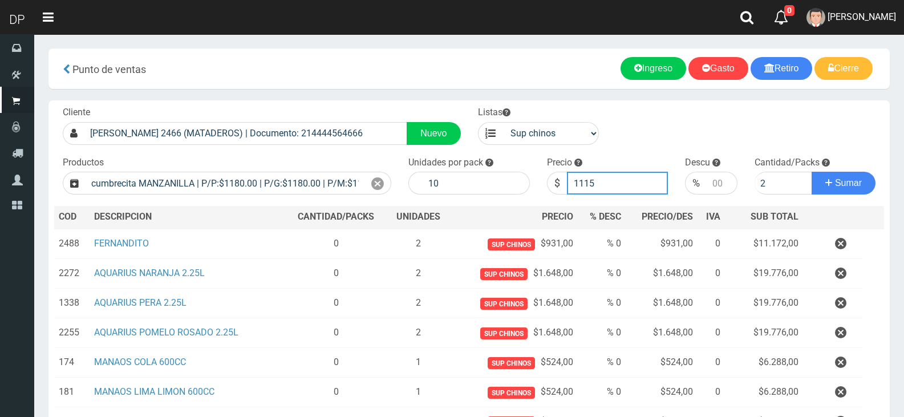
type input "1115"
click at [812, 172] on button "Sumar" at bounding box center [844, 183] width 64 height 23
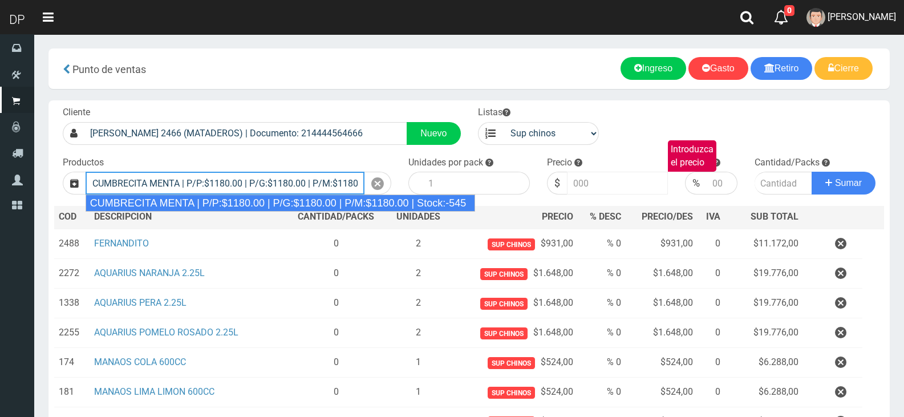
type input "CUMBRECITA MENTA | P/P:$1180.00 | P/G:$1180.00 | P/M:$1180.00 | Stock:-545"
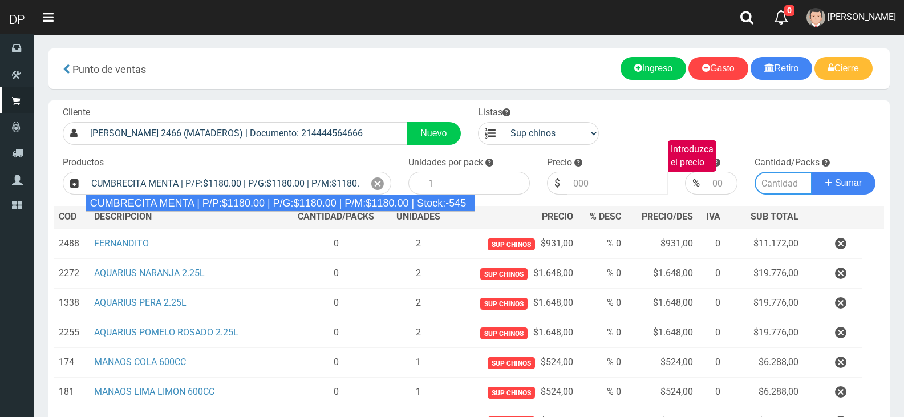
type input "10"
type input "1180.00"
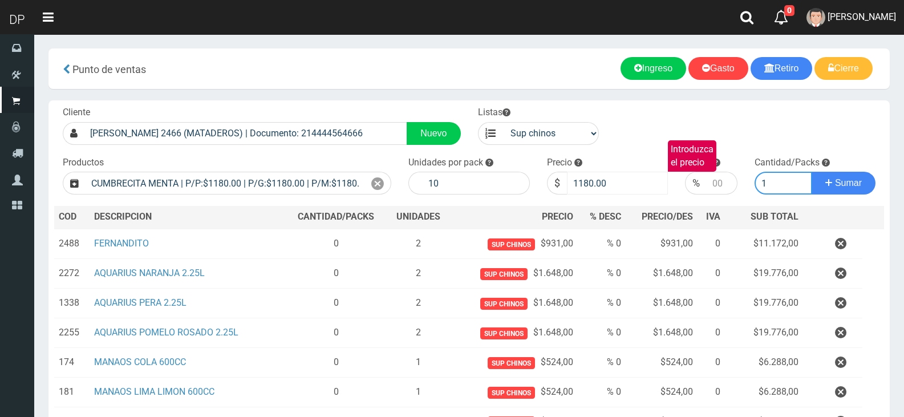
type input "1"
click at [596, 184] on input "1180.00" at bounding box center [618, 183] width 102 height 23
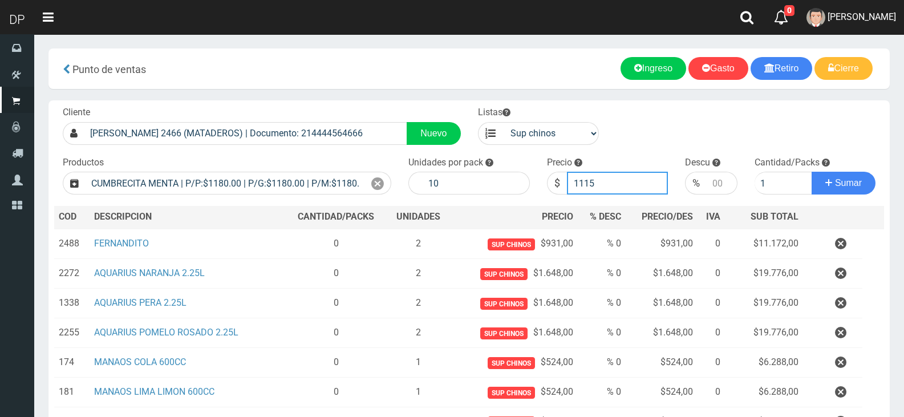
type input "1115"
click at [812, 172] on button "Sumar" at bounding box center [844, 183] width 64 height 23
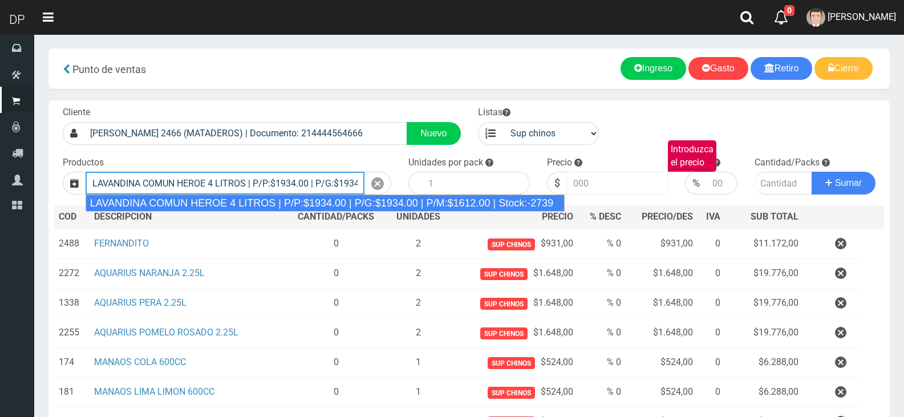
type input "LAVANDINA COMUN HEROE 4 LITROS | P/P:$1934.00 | P/G:$1934.00 | P/M:$1612.00 | S…"
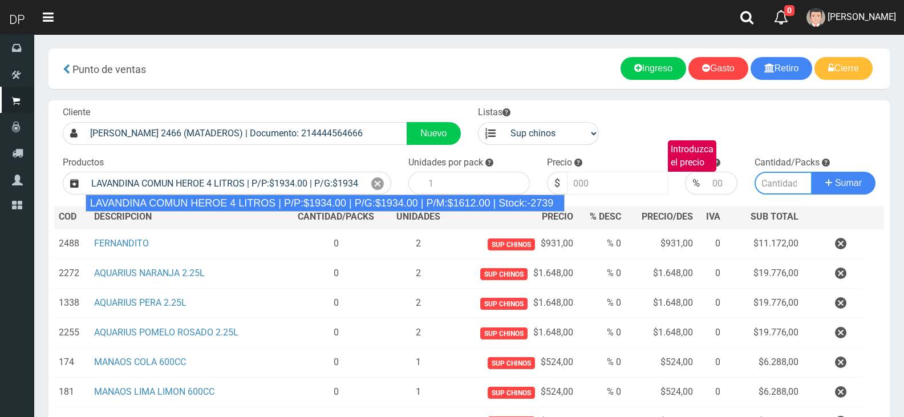
type input "3"
type input "1934.00"
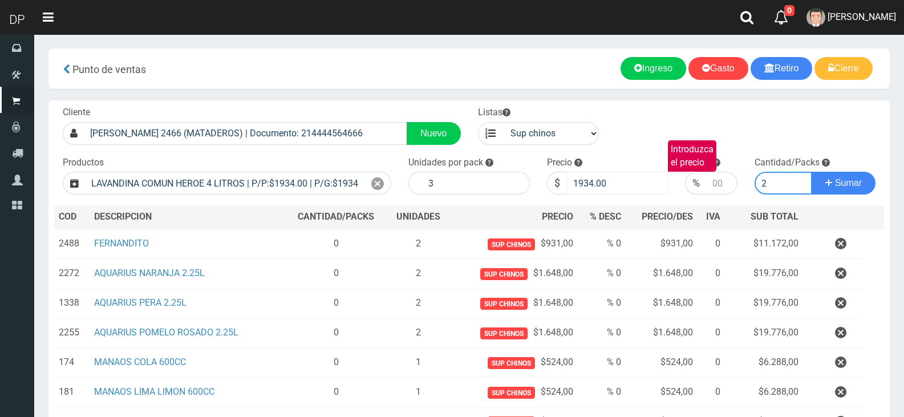
type input "2"
click at [812, 172] on button "Sumar" at bounding box center [844, 183] width 64 height 23
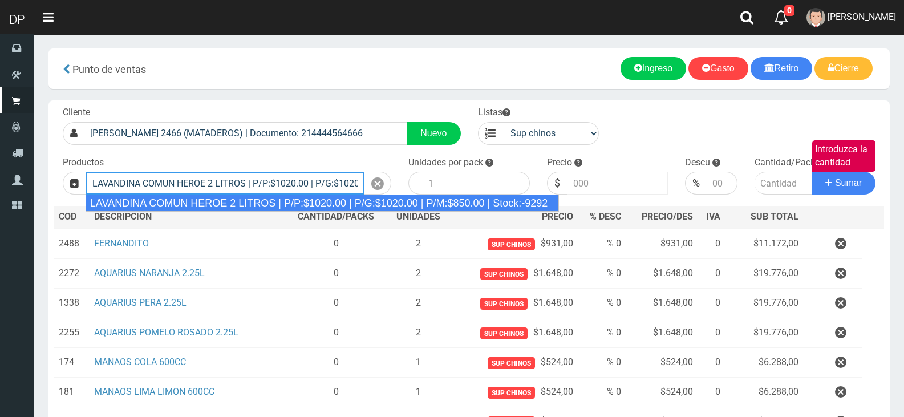
type input "LAVANDINA COMUN HEROE 2 LITROS | P/P:$1020.00 | P/G:$1020.00 | P/M:$850.00 | St…"
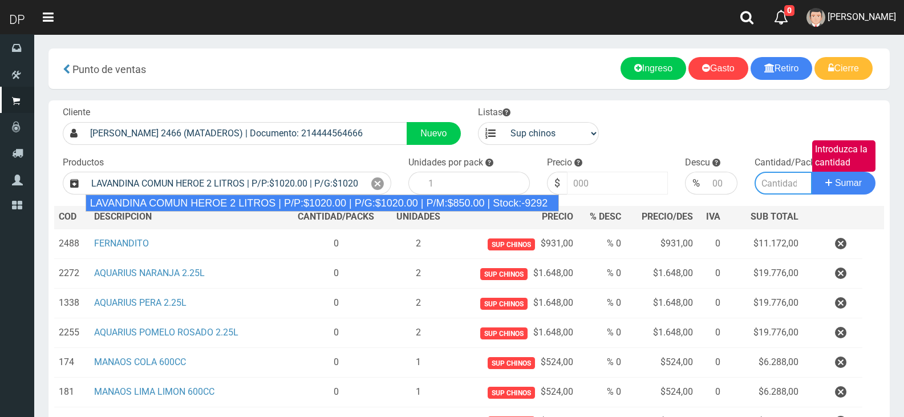
type input "8"
type input "1020.00"
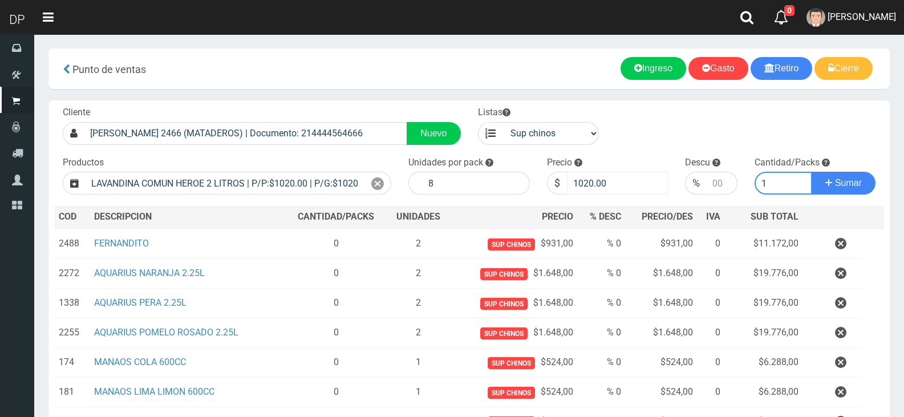
type input "1"
click at [812, 172] on button "Sumar" at bounding box center [844, 183] width 64 height 23
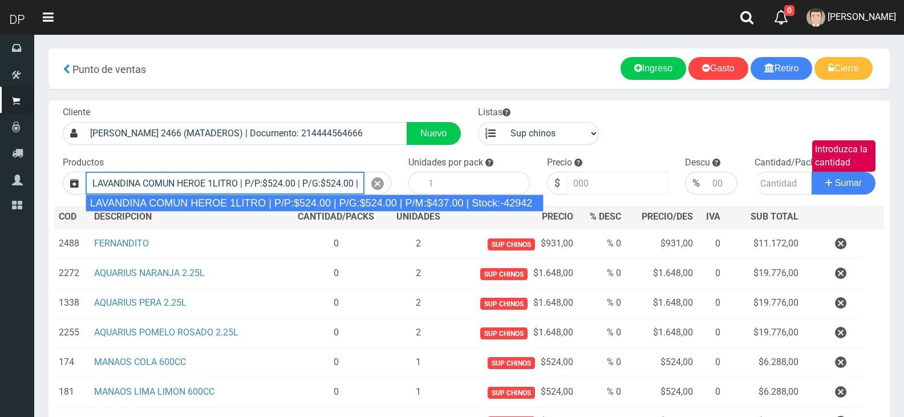
type input "LAVANDINA COMUN HEROE 1LITRO | P/P:$524.00 | P/G:$524.00 | P/M:$437.00 | Stock:…"
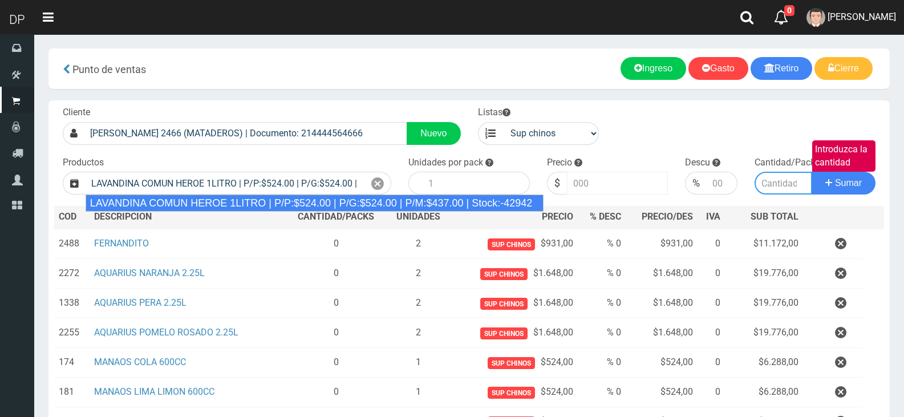
type input "15"
type input "524.00"
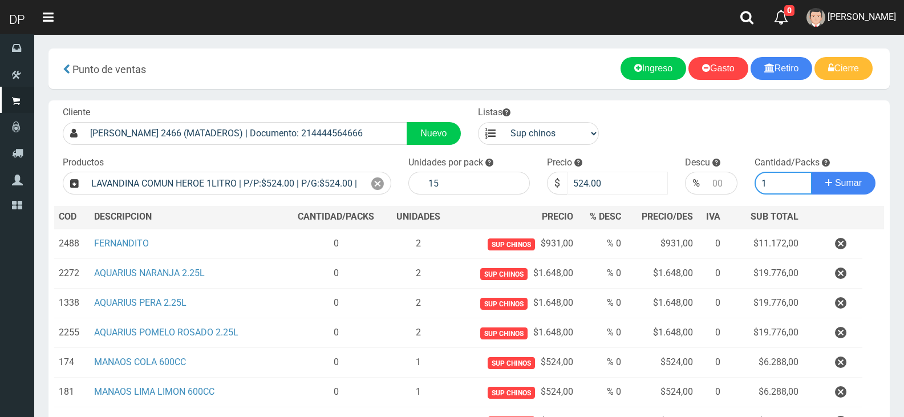
type input "1"
click at [812, 172] on button "Sumar" at bounding box center [844, 183] width 64 height 23
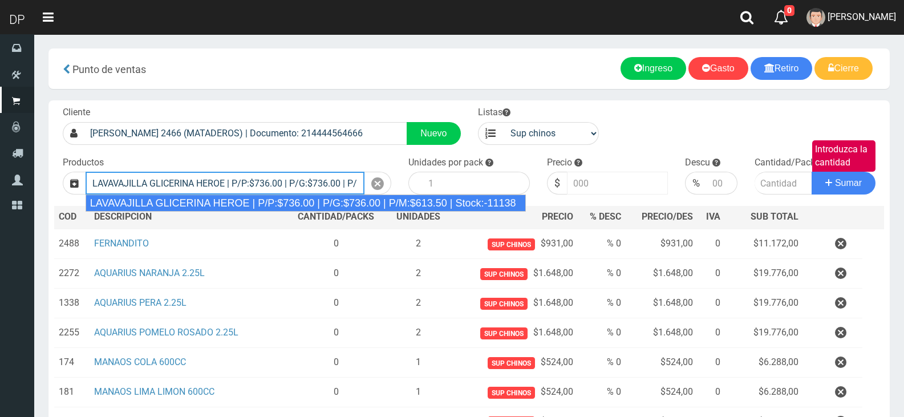
type input "LAVAVAJILLA GLICERINA HEROE | P/P:$736.00 | P/G:$736.00 | P/M:$613.50 | Stock:-…"
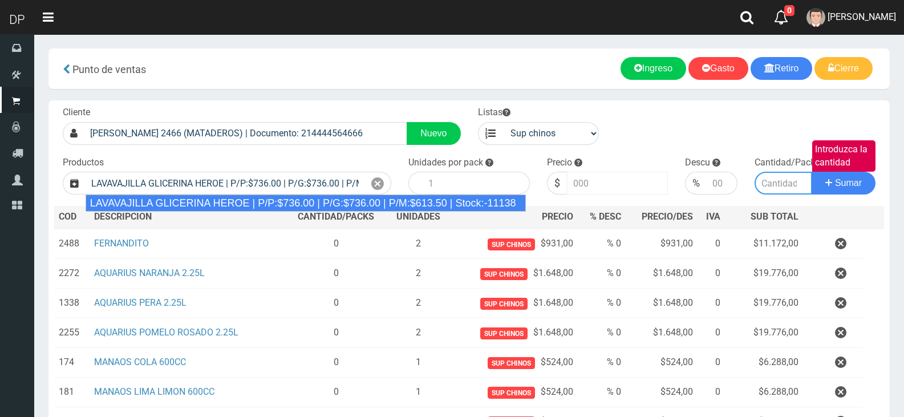
type input "15"
type input "736.00"
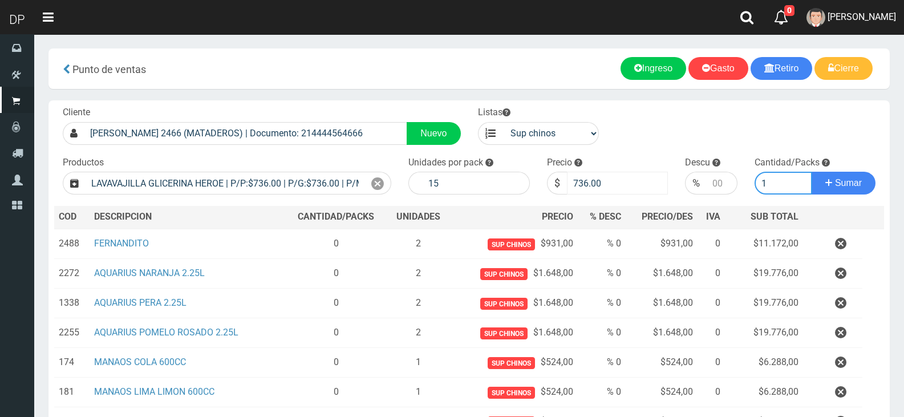
type input "1"
click at [812, 172] on button "Sumar" at bounding box center [844, 183] width 64 height 23
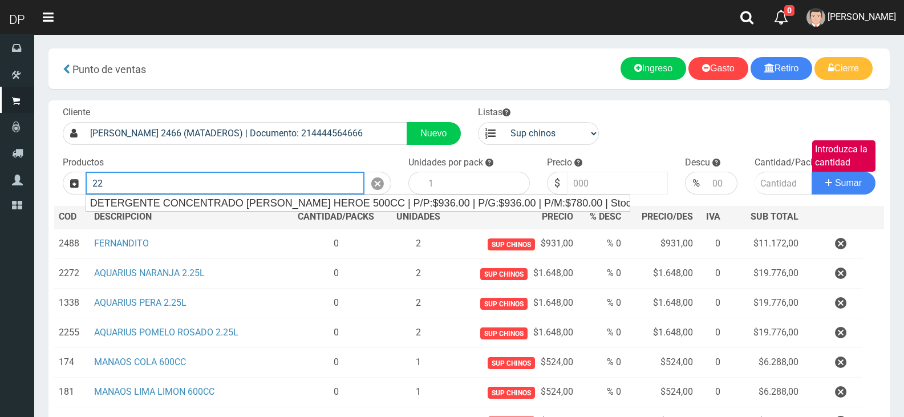
type input "2"
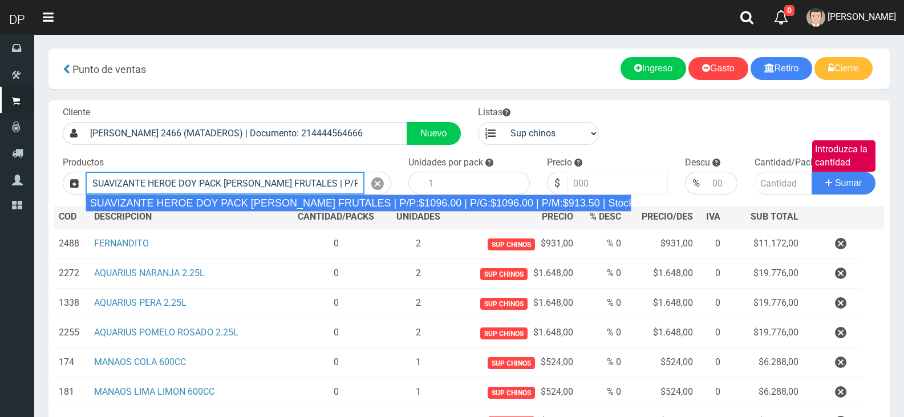
type input "SUAVIZANTE HEROE DOY PACK FLORES FRUTALES | P/P:$1096.00 | P/G:$1096.00 | P/M:$…"
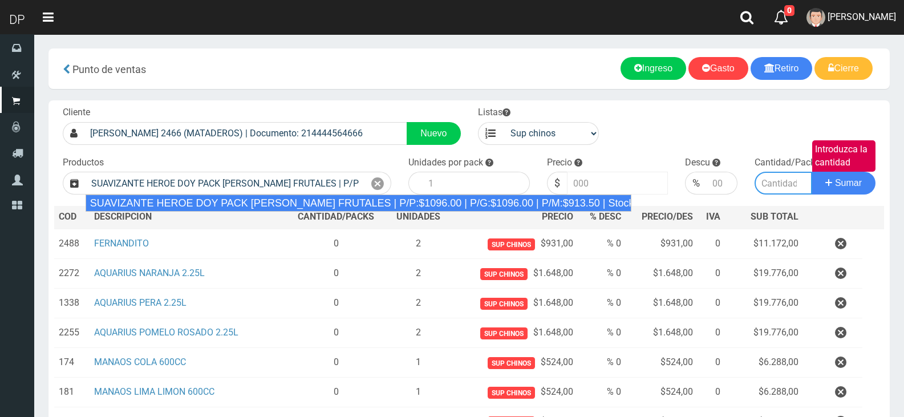
type input "12"
type input "1096.00"
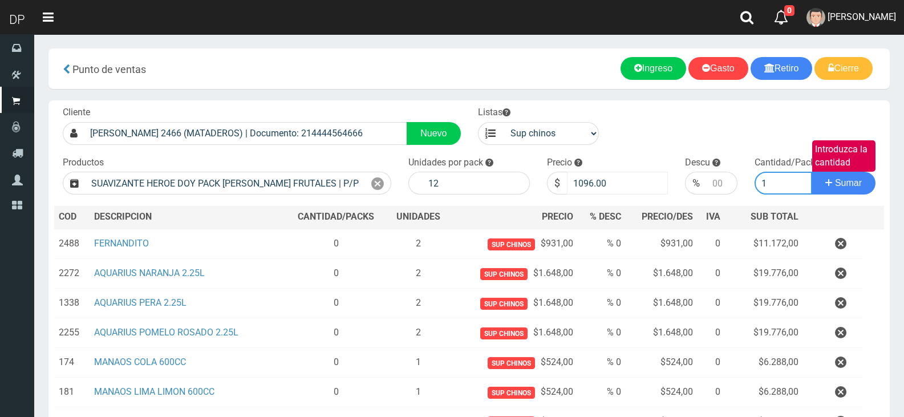
type input "1"
click at [812, 172] on button "Sumar" at bounding box center [844, 183] width 64 height 23
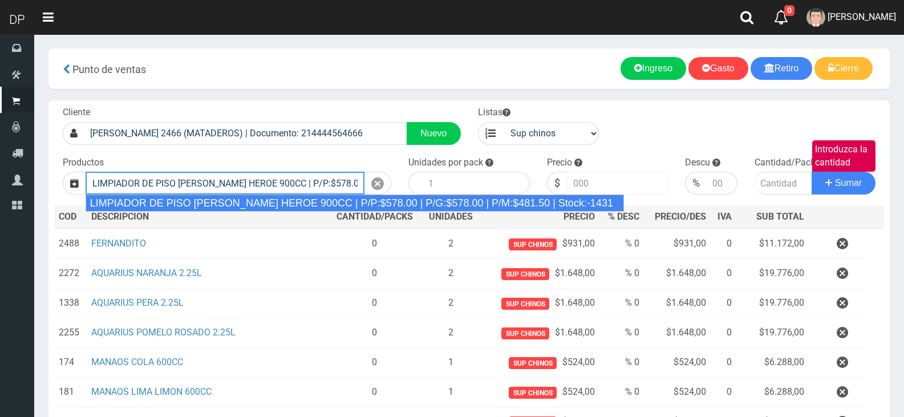
type input "LIMPIADOR DE PISO PINO SILVESTRE HEROE 900CC | P/P:$578.00 | P/G:$578.00 | P/M:…"
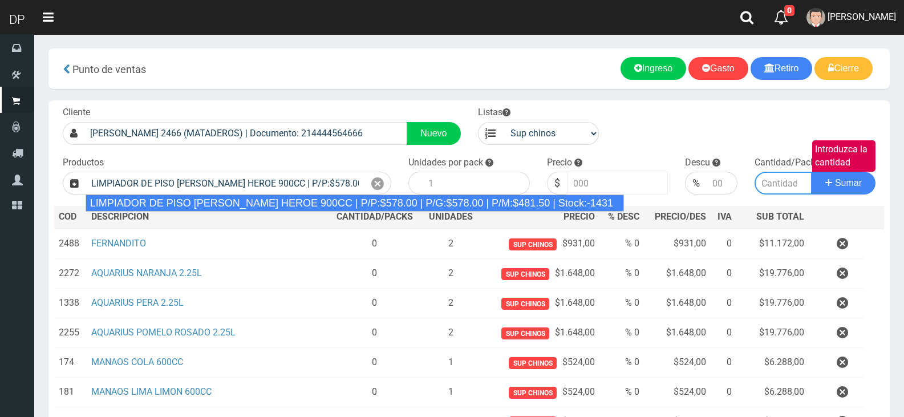
type input "12"
type input "578.00"
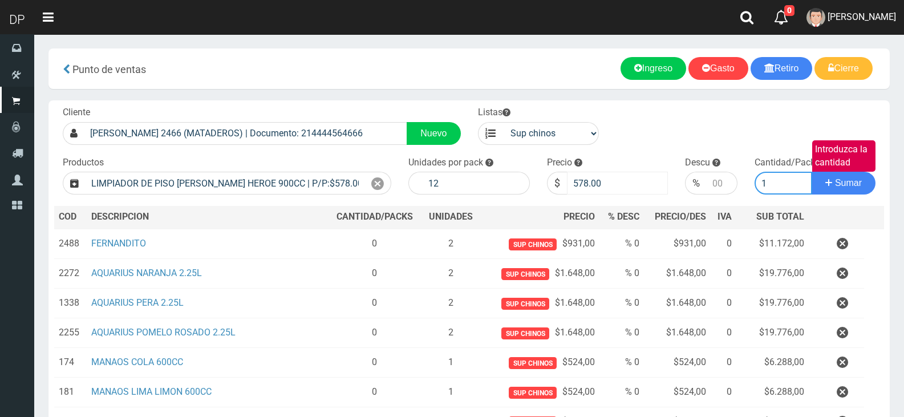
type input "1"
click at [812, 172] on button "Sumar" at bounding box center [844, 183] width 64 height 23
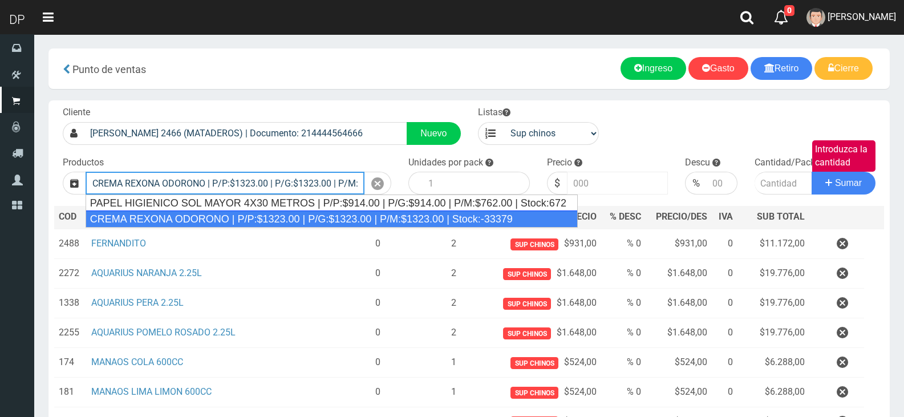
type input "CREMA REXONA ODORONO | P/P:$1323.00 | P/G:$1323.00 | P/M:$1323.00 | Stock:-33379"
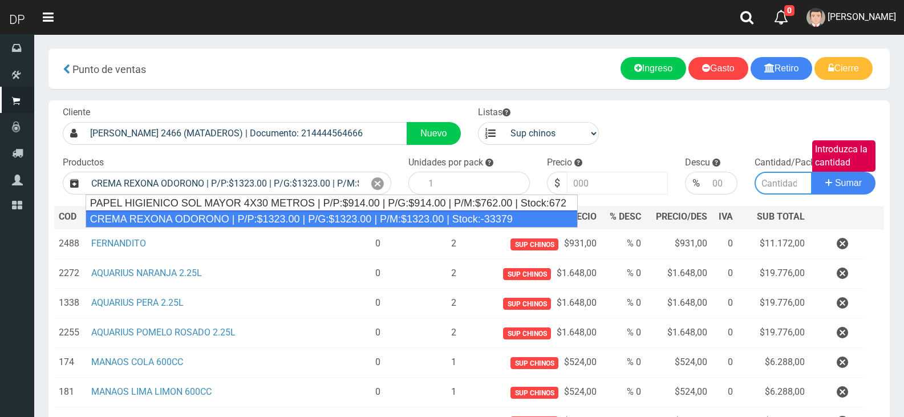
type input "12"
type input "1323.00"
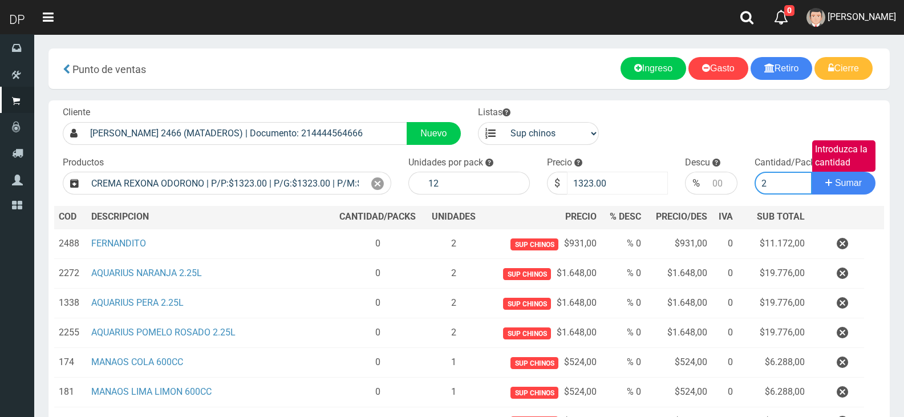
type input "2"
click at [812, 172] on button "Sumar" at bounding box center [844, 183] width 64 height 23
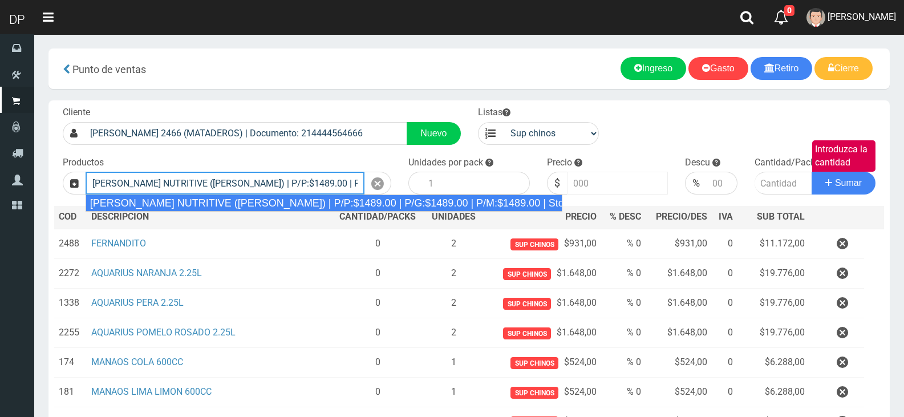
type input "REXONA ROLLON NUTRITIVE (ROSA) | P/P:$1489.00 | P/G:$1489.00 | P/M:$1489.00 | S…"
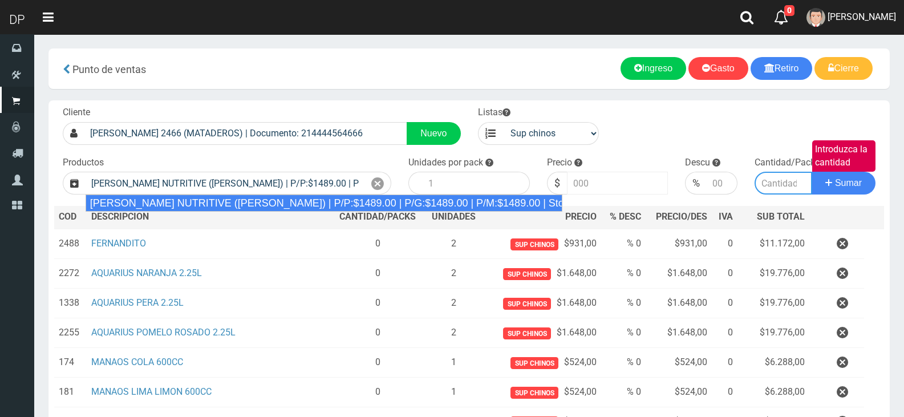
type input "12"
type input "1489.00"
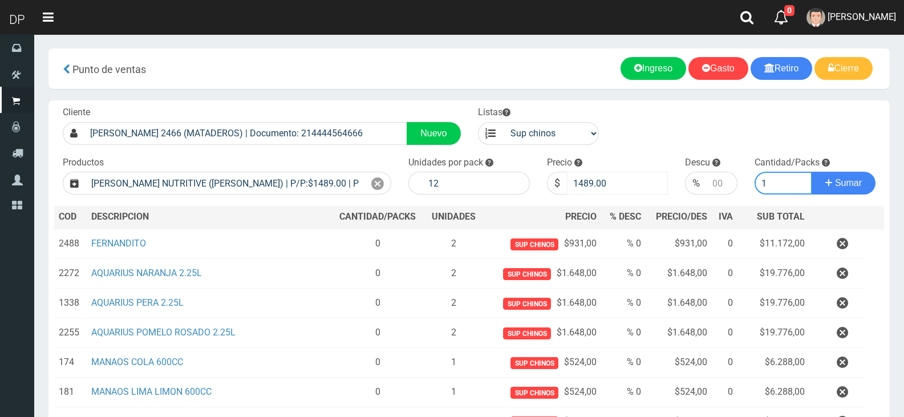
type input "1"
click at [812, 172] on button "Sumar" at bounding box center [844, 183] width 64 height 23
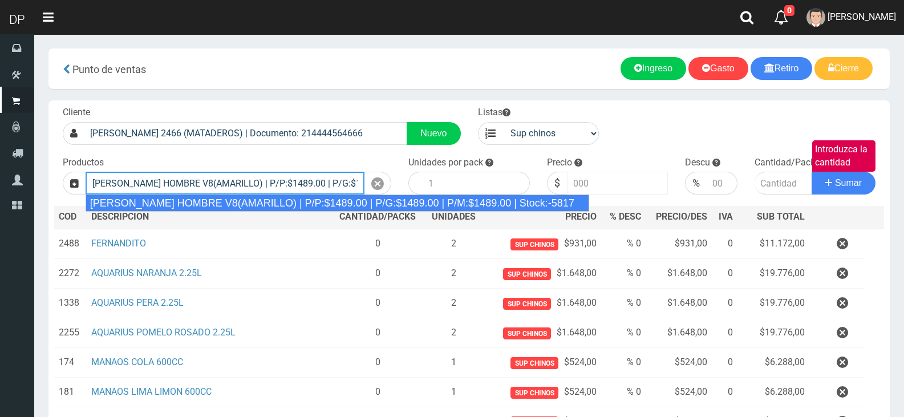
type input "REXONA ROLLON HOMBRE V8(AMARILLO) | P/P:$1489.00 | P/G:$1489.00 | P/M:$1489.00 …"
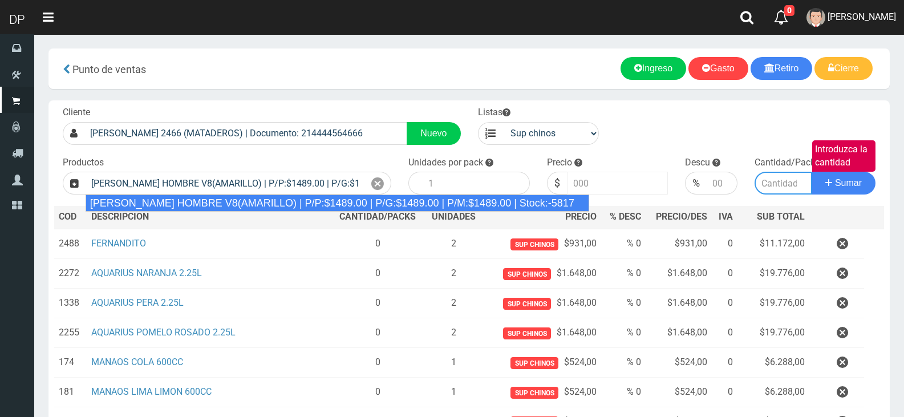
type input "12"
type input "1489.00"
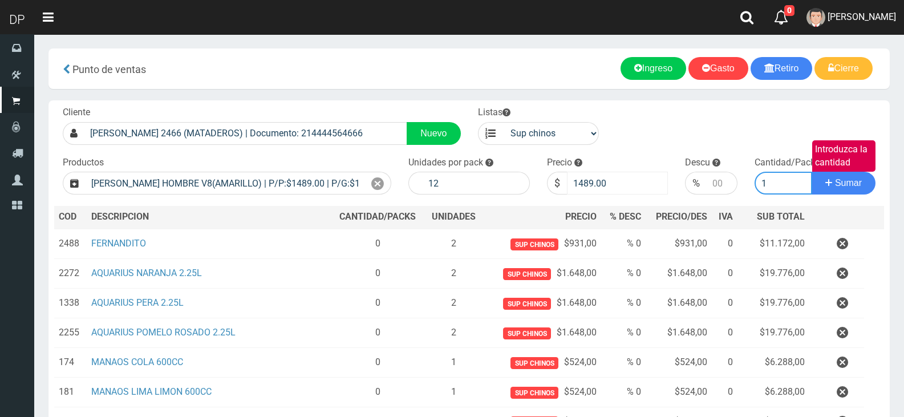
type input "1"
click at [812, 172] on button "Sumar" at bounding box center [844, 183] width 64 height 23
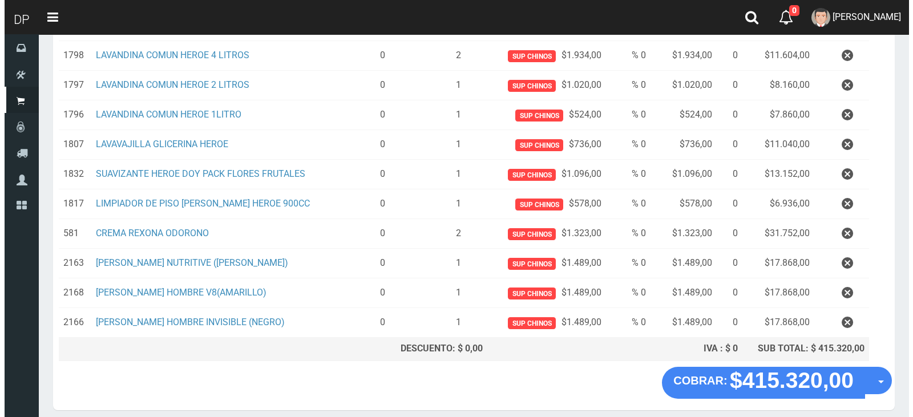
scroll to position [619, 0]
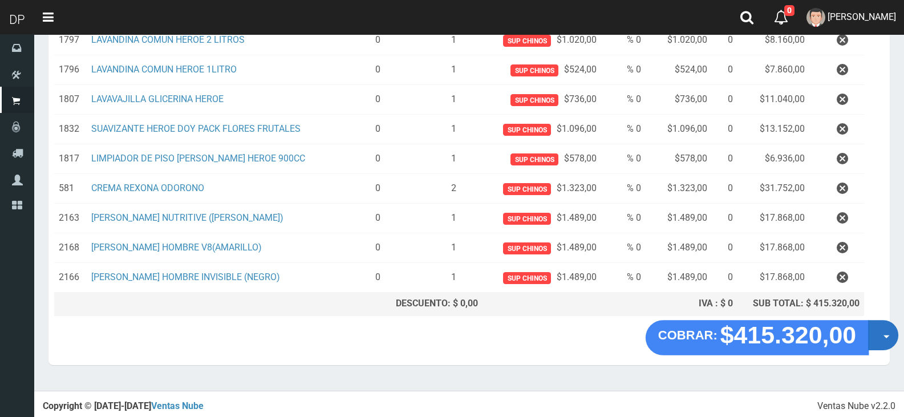
click at [880, 334] on button "Opciones" at bounding box center [883, 335] width 30 height 30
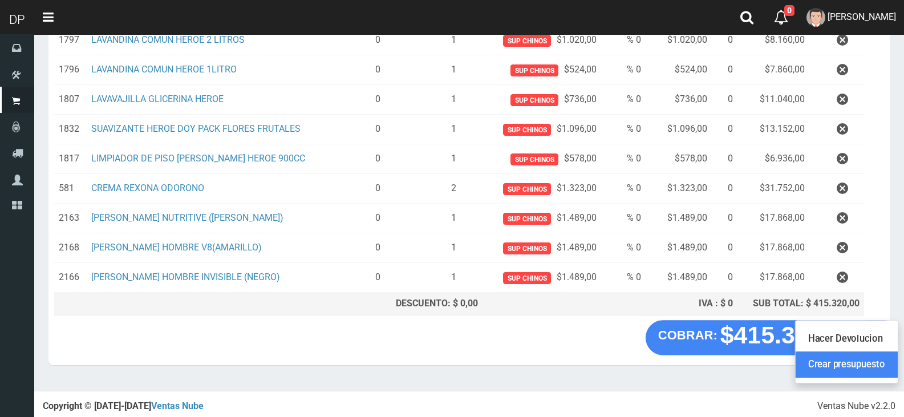
click at [878, 360] on link "Crear presupuesto" at bounding box center [847, 365] width 102 height 26
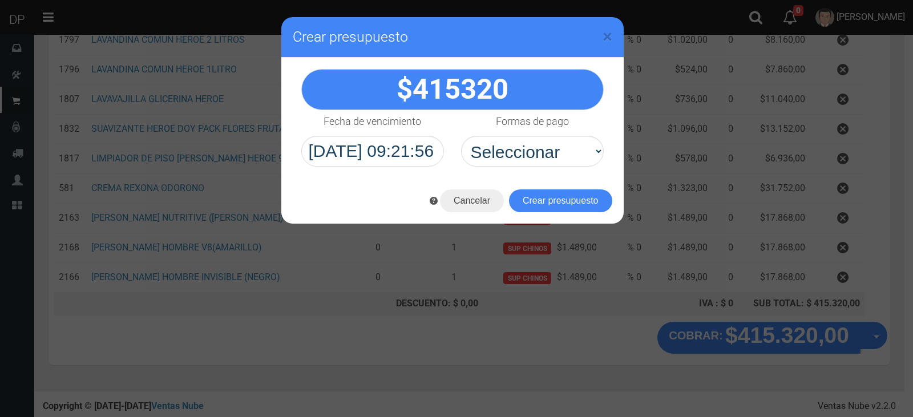
click at [461, 136] on select "Seleccionar Efectivo Tarjeta de Crédito Depósito Débito" at bounding box center [532, 151] width 143 height 31
click at [552, 196] on button "Crear presupuesto" at bounding box center [560, 200] width 103 height 23
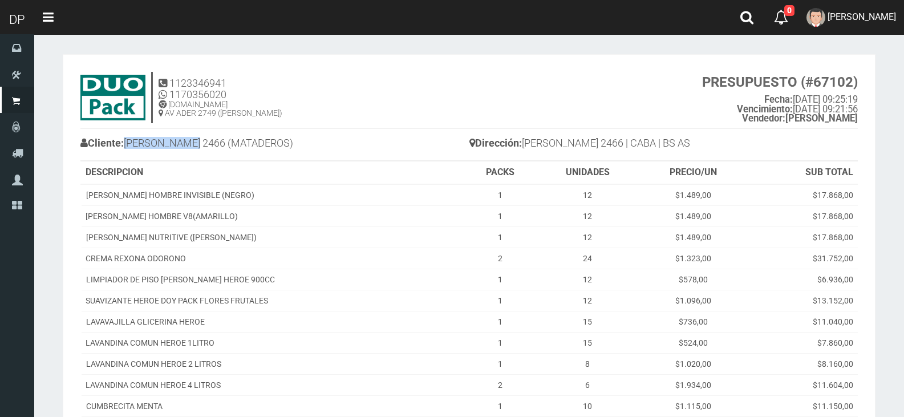
drag, startPoint x: 129, startPoint y: 142, endPoint x: 202, endPoint y: 137, distance: 73.2
click at [202, 137] on h4 "Cliente: [PERSON_NAME] 2466 (MATADEROS)" at bounding box center [274, 145] width 389 height 20
copy h4 "[PERSON_NAME] 2466"
